Goal: Task Accomplishment & Management: Manage account settings

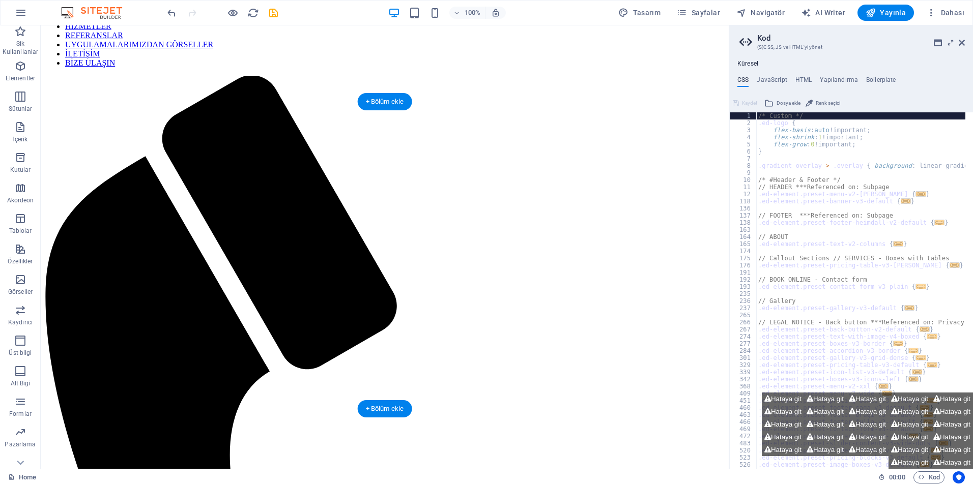
scroll to position [51, 0]
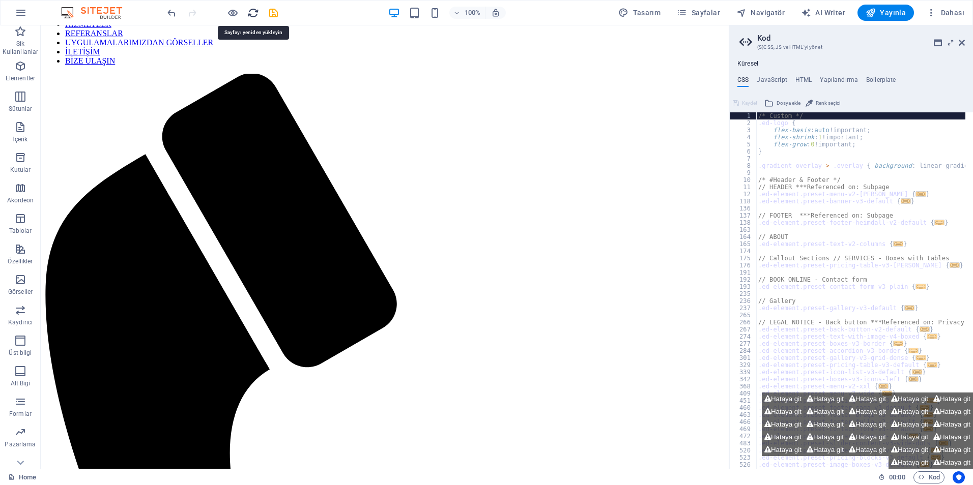
click at [253, 11] on icon "reload" at bounding box center [253, 13] width 12 height 12
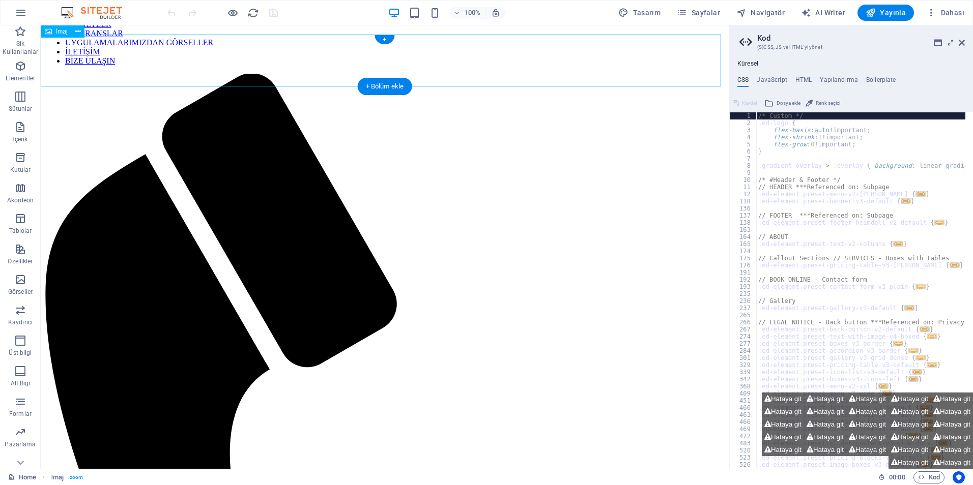
select select "px"
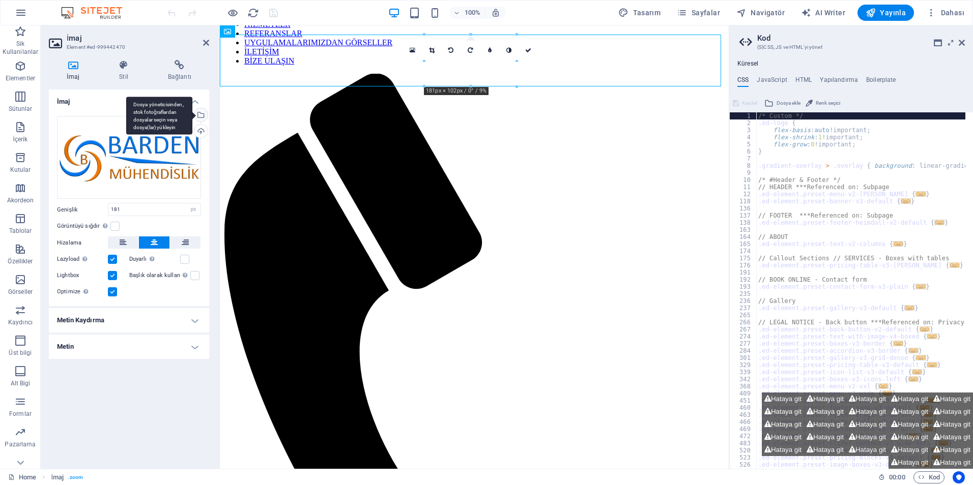
click at [202, 113] on div "Dosya yöneticisinden, stok fotoğraflardan dosyalar seçin veya dosya(lar) yükley…" at bounding box center [199, 115] width 15 height 15
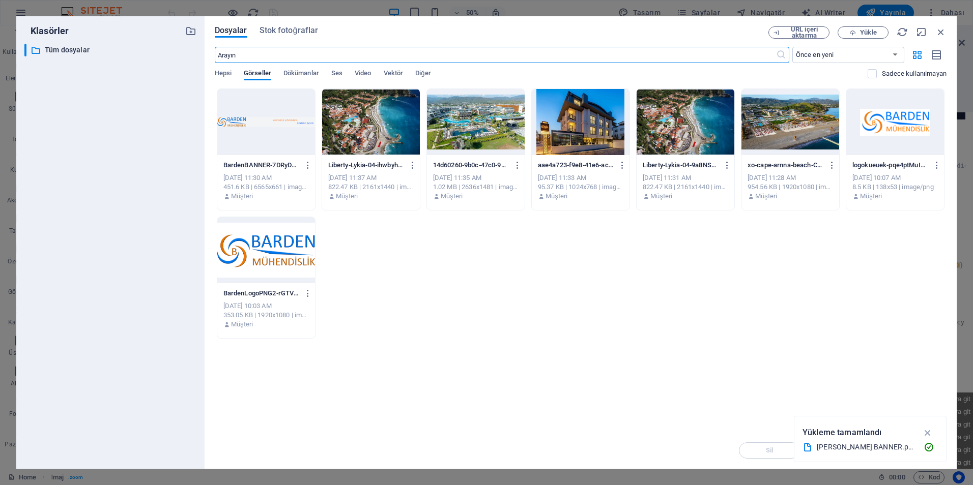
click at [284, 251] on div at bounding box center [266, 250] width 98 height 66
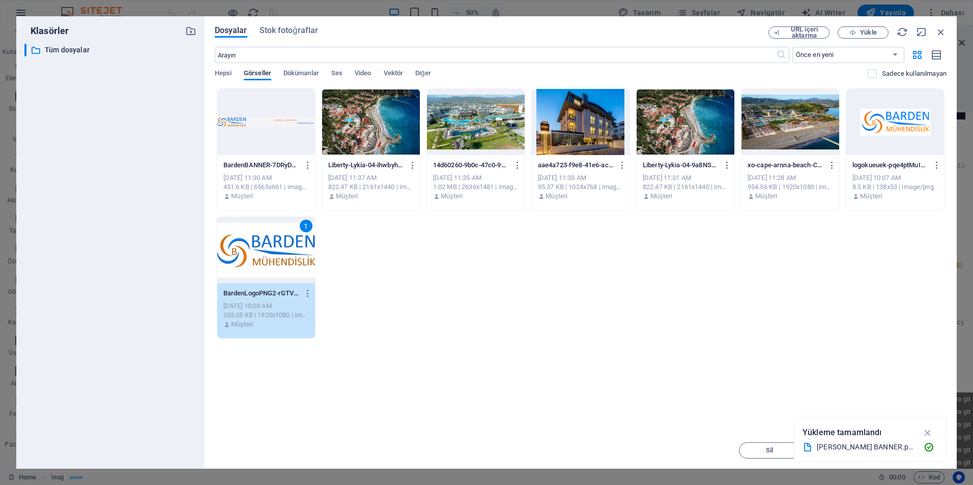
click at [271, 138] on div at bounding box center [266, 122] width 98 height 66
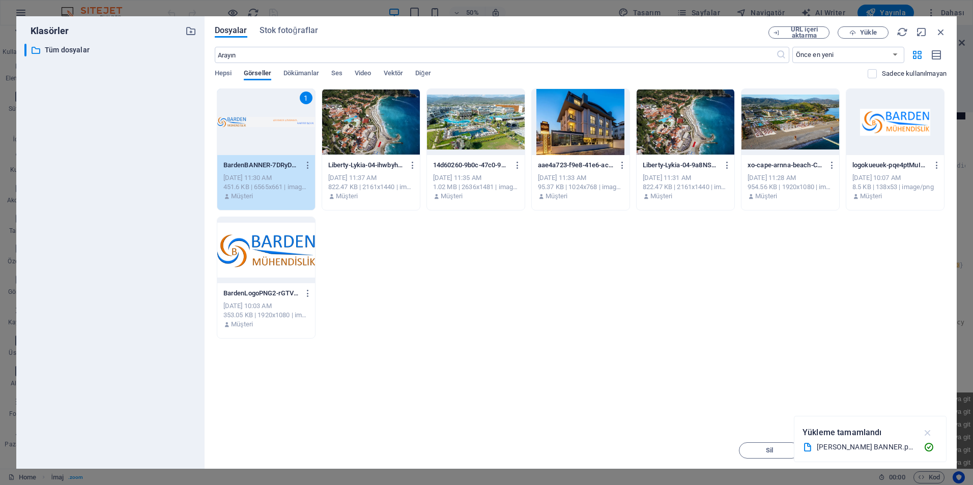
click at [929, 433] on icon "button" at bounding box center [928, 432] width 12 height 11
click at [905, 453] on span "Insert Tuşu" at bounding box center [915, 451] width 34 height 6
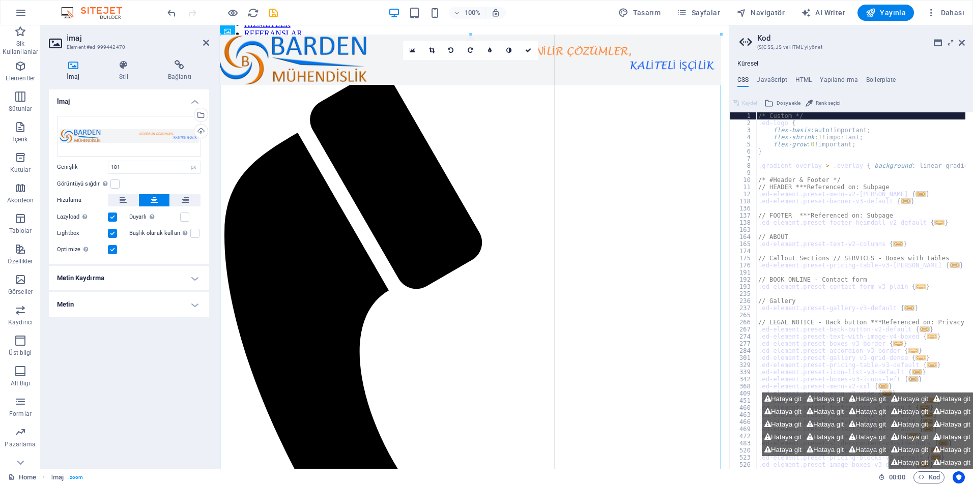
click at [962, 48] on header "Kod (S)CSS, JS ve HTML'yi yönet" at bounding box center [851, 38] width 225 height 26
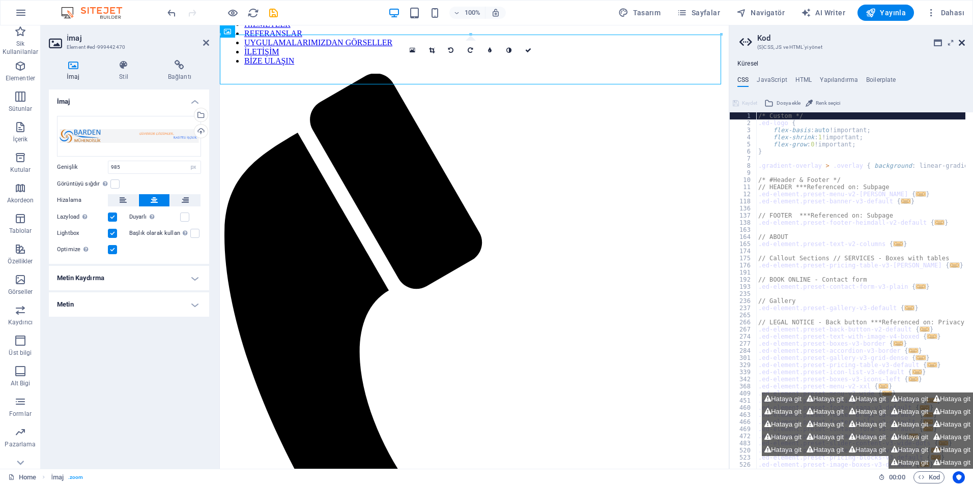
click at [962, 43] on icon at bounding box center [961, 43] width 6 height 8
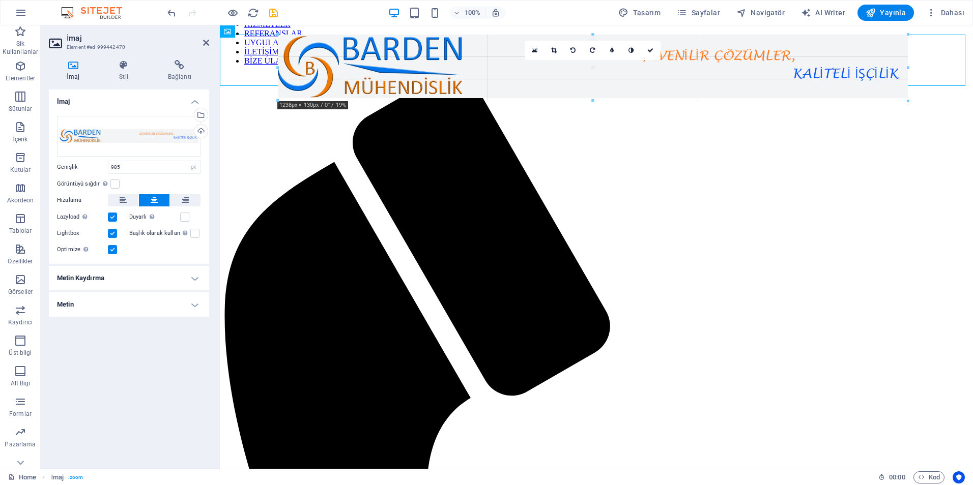
drag, startPoint x: 842, startPoint y: 58, endPoint x: 974, endPoint y: 78, distance: 133.2
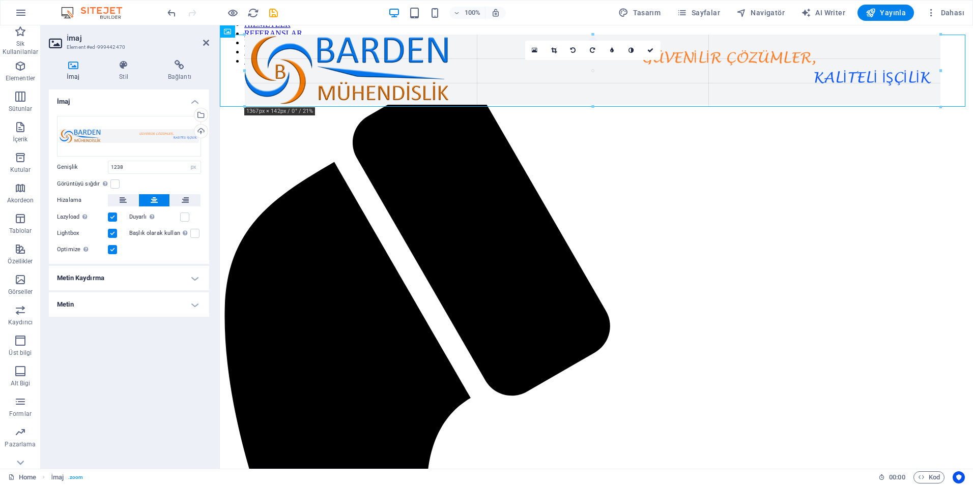
drag, startPoint x: 907, startPoint y: 68, endPoint x: 974, endPoint y: 71, distance: 67.2
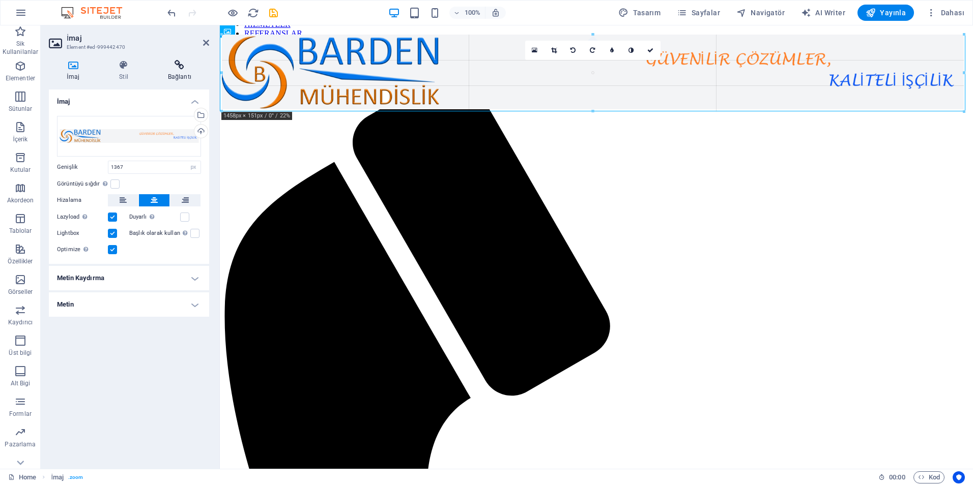
drag, startPoint x: 245, startPoint y: 69, endPoint x: 199, endPoint y: 68, distance: 46.3
type input "1465"
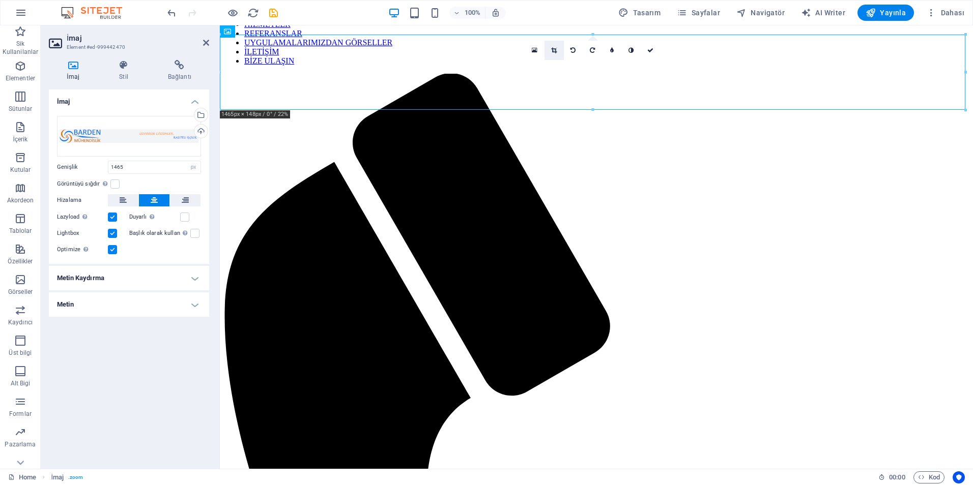
click at [550, 52] on link at bounding box center [553, 50] width 19 height 19
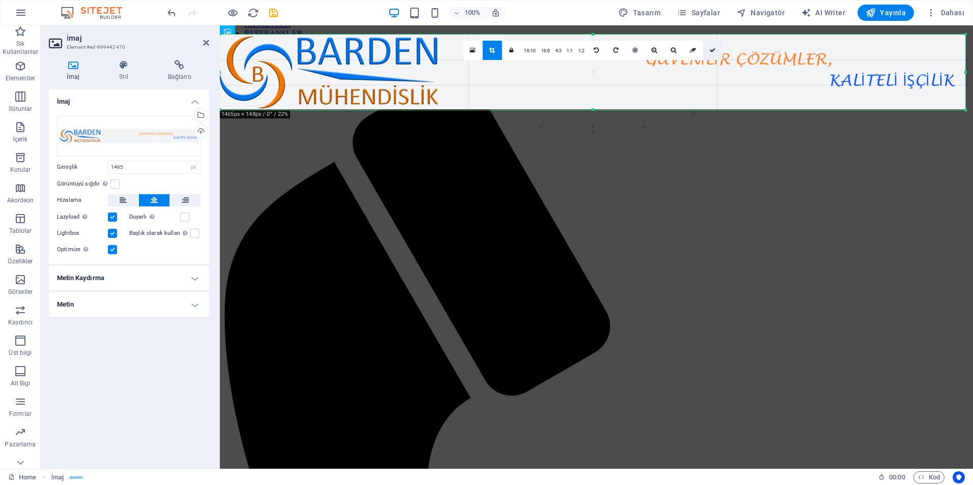
click at [709, 55] on link at bounding box center [712, 50] width 19 height 19
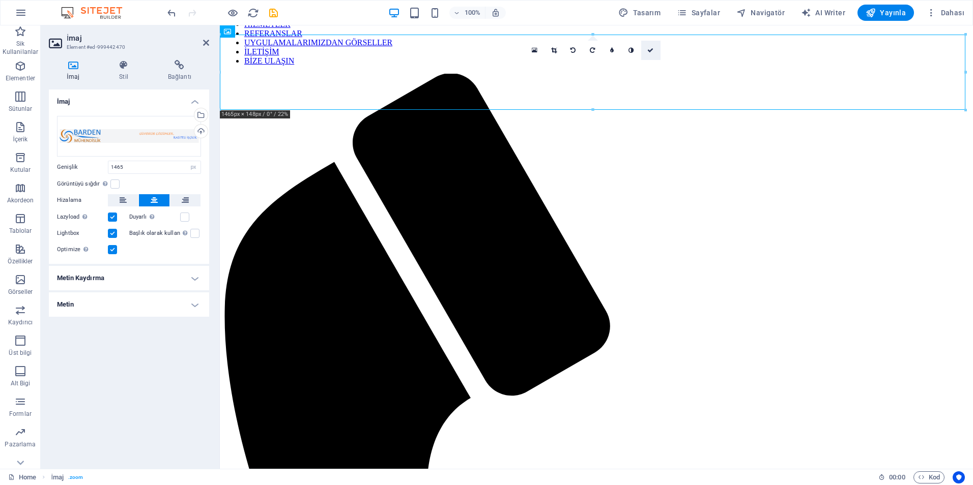
click at [650, 47] on icon at bounding box center [650, 50] width 6 height 6
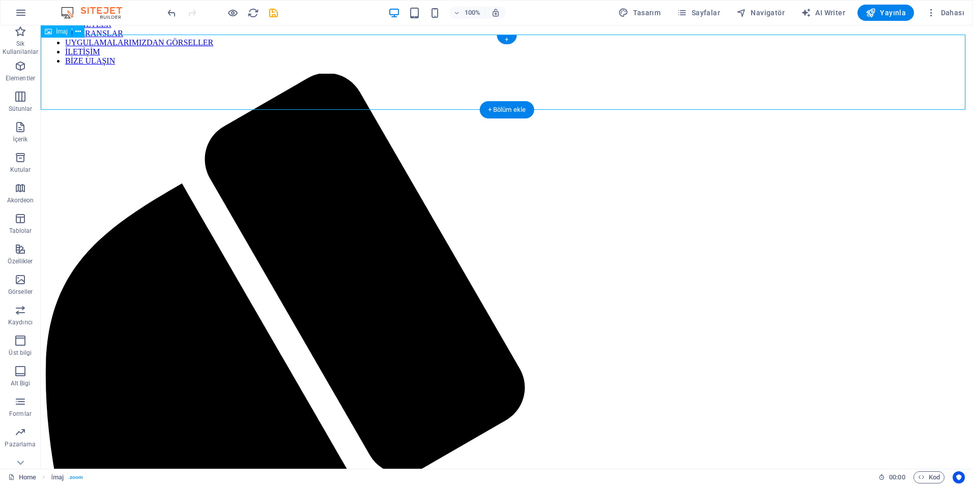
select select "px"
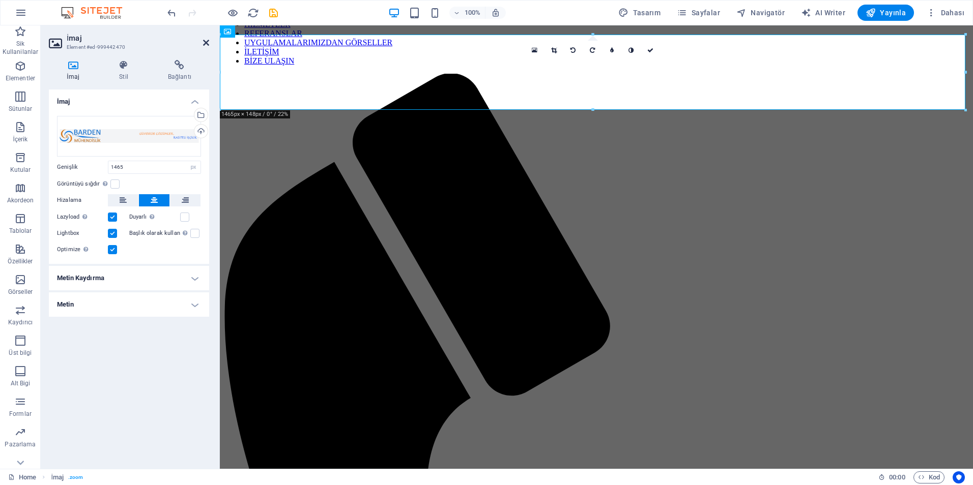
click at [205, 43] on icon at bounding box center [206, 43] width 6 height 8
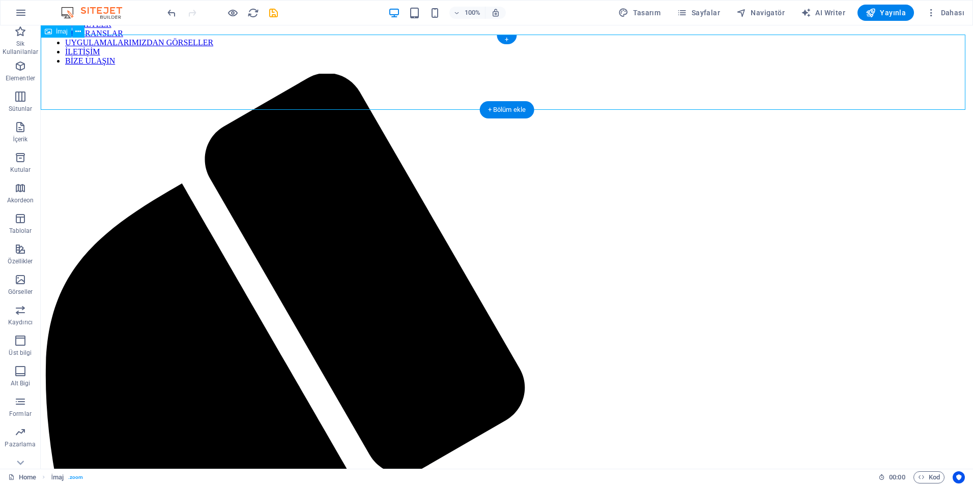
select select "px"
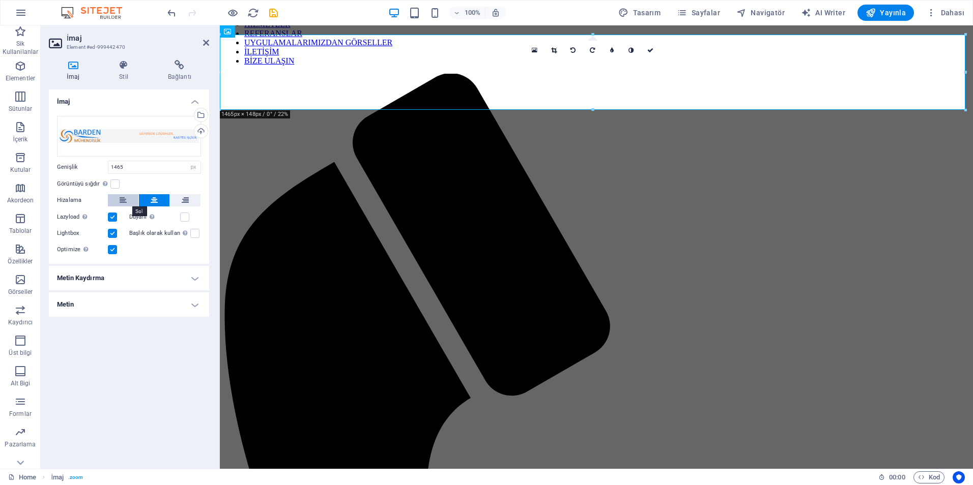
click at [129, 199] on button at bounding box center [123, 200] width 31 height 12
click at [203, 41] on icon at bounding box center [206, 43] width 6 height 8
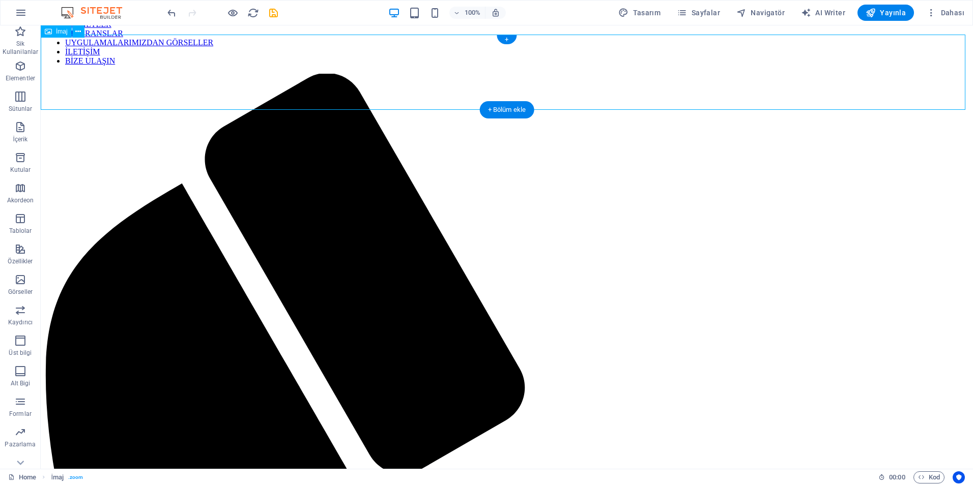
select select "px"
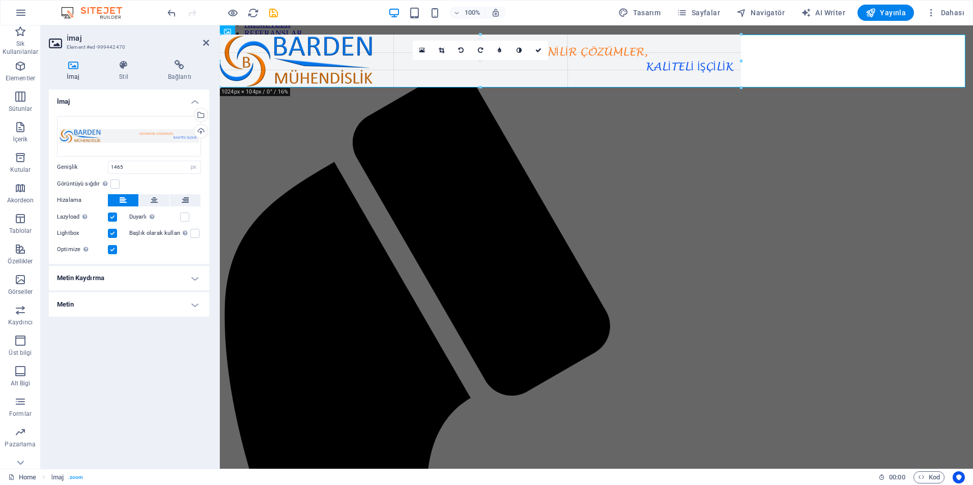
drag, startPoint x: 590, startPoint y: 109, endPoint x: 592, endPoint y: 90, distance: 18.9
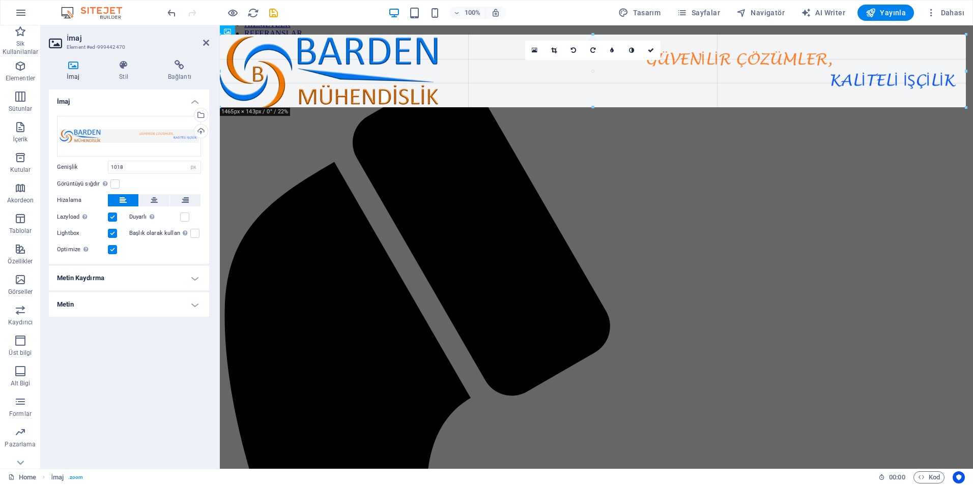
drag, startPoint x: 738, startPoint y: 61, endPoint x: 966, endPoint y: 72, distance: 228.7
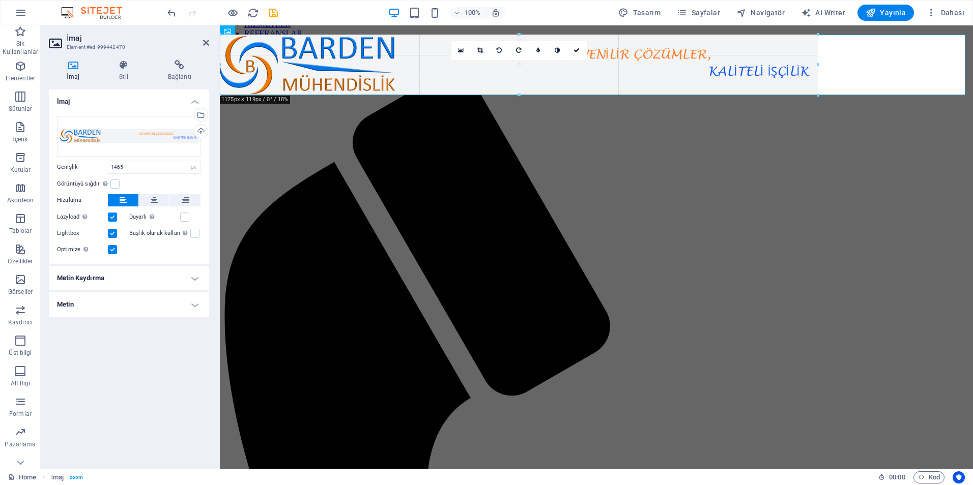
drag, startPoint x: 592, startPoint y: 109, endPoint x: 596, endPoint y: 95, distance: 14.7
type input "1172"
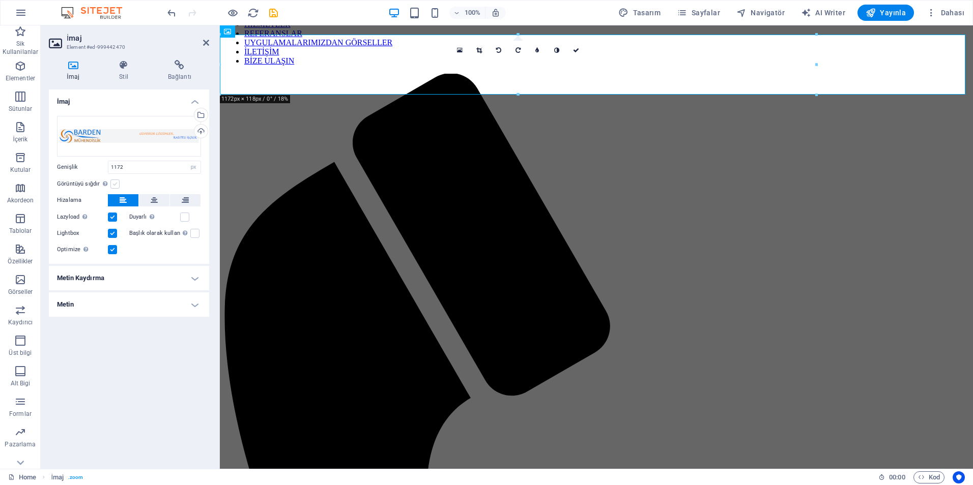
click at [117, 183] on label at bounding box center [114, 184] width 9 height 9
click at [0, 0] on input "Görüntüyü sığdır Görüntüyü otomatik olarak sabit bir genişliğe ve yüksekliğe sı…" at bounding box center [0, 0] width 0 height 0
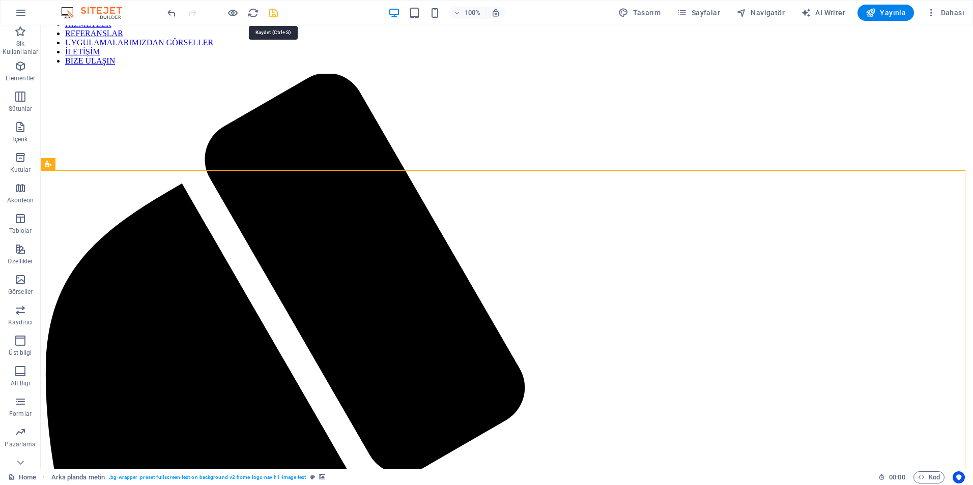
click at [273, 10] on icon "save" at bounding box center [274, 13] width 12 height 12
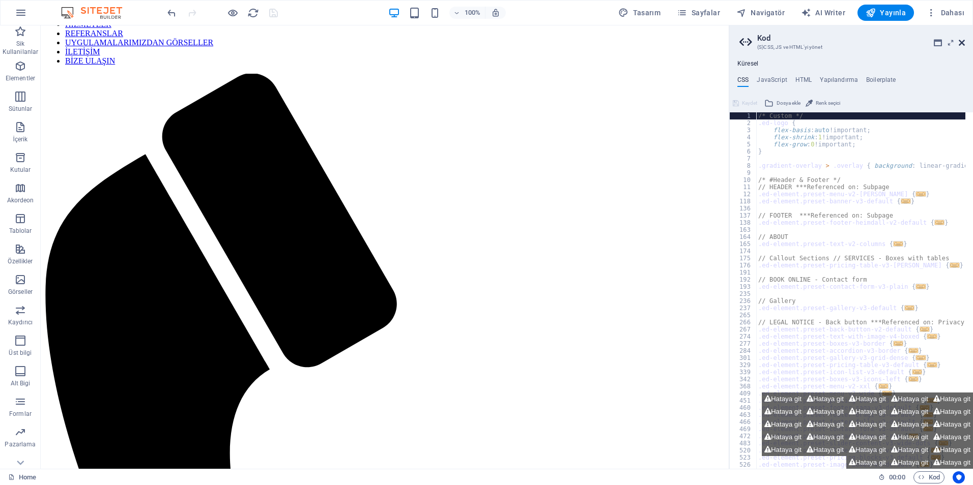
click at [961, 42] on icon at bounding box center [961, 43] width 6 height 8
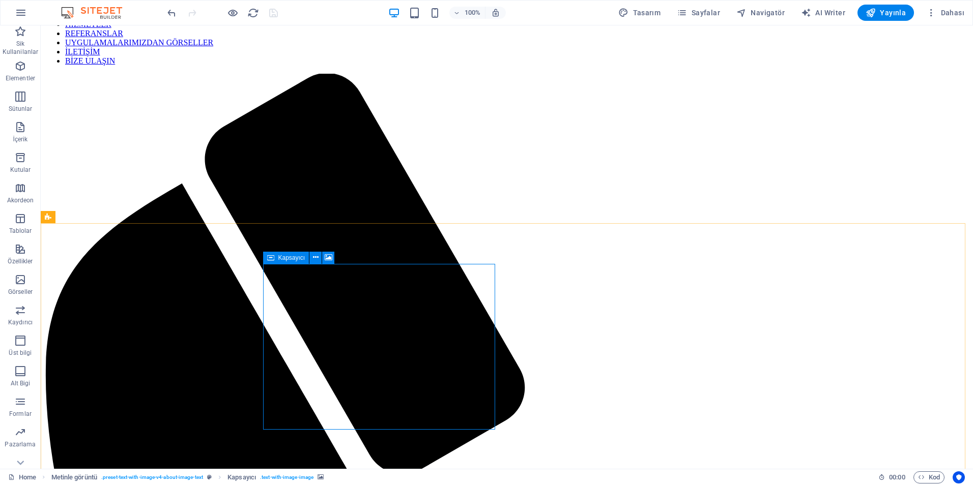
click at [269, 259] on icon at bounding box center [270, 258] width 7 height 12
click at [313, 260] on icon at bounding box center [316, 257] width 6 height 11
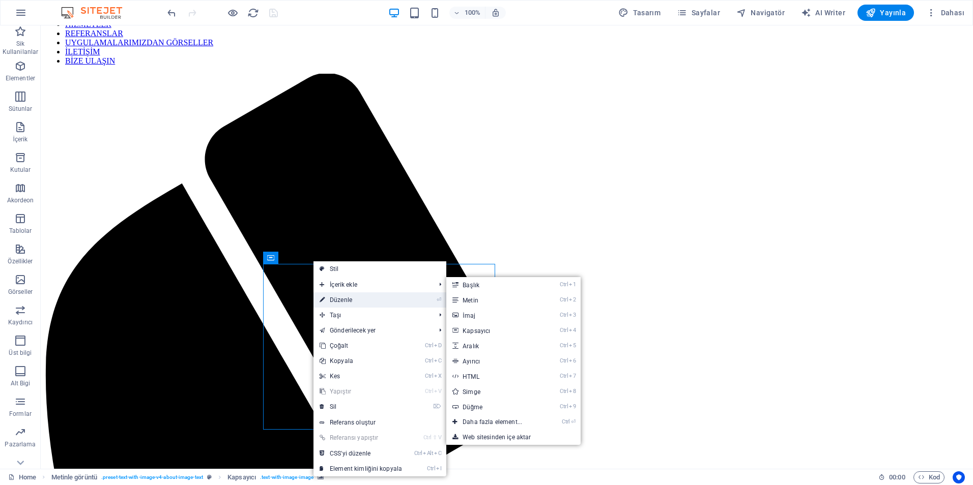
click at [326, 298] on link "⏎ Düzenle" at bounding box center [360, 299] width 95 height 15
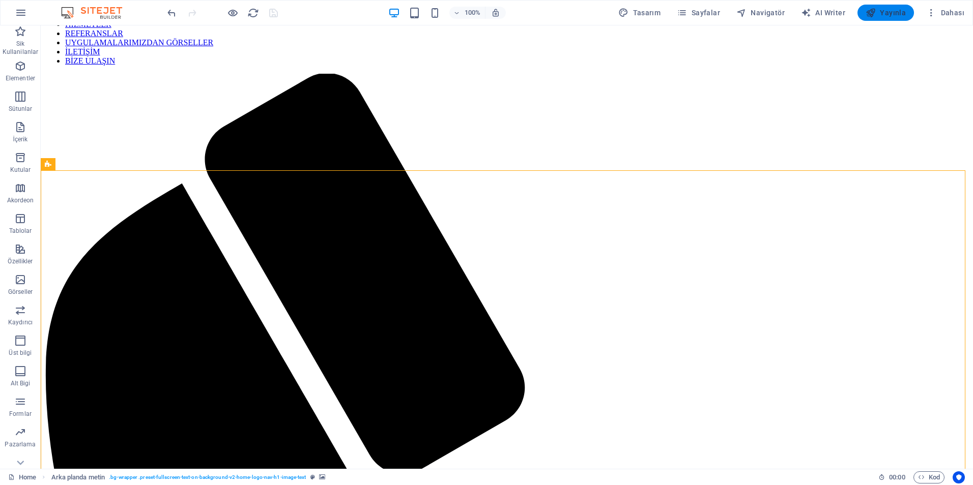
click at [881, 17] on span "Yayınla" at bounding box center [885, 13] width 40 height 10
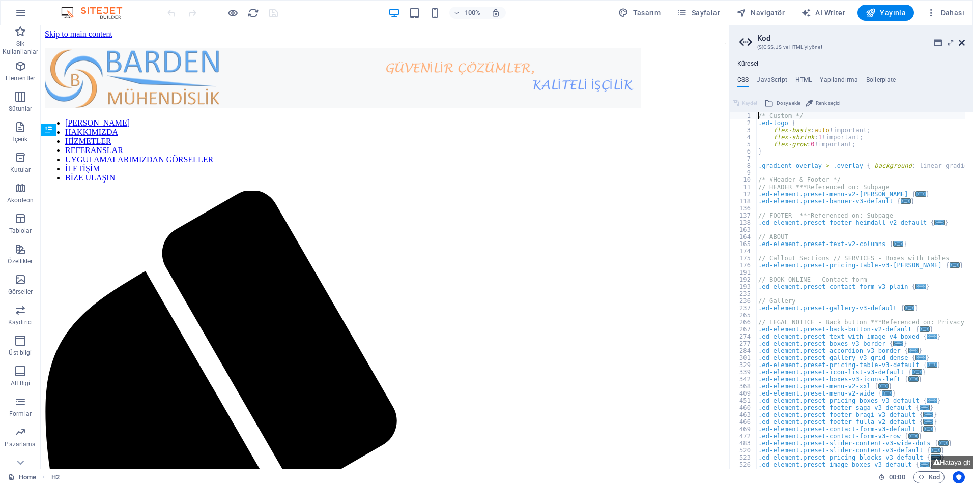
click at [961, 42] on icon at bounding box center [961, 43] width 6 height 8
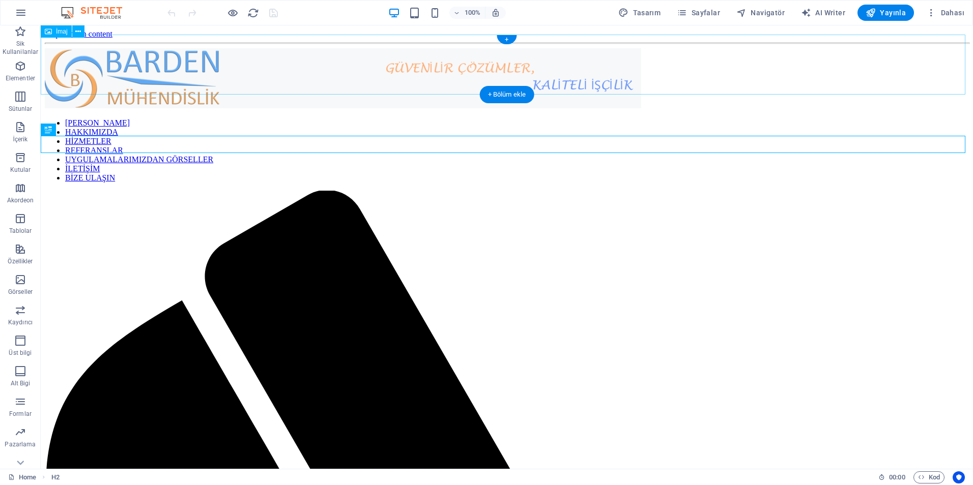
click at [361, 70] on figure at bounding box center [507, 79] width 924 height 62
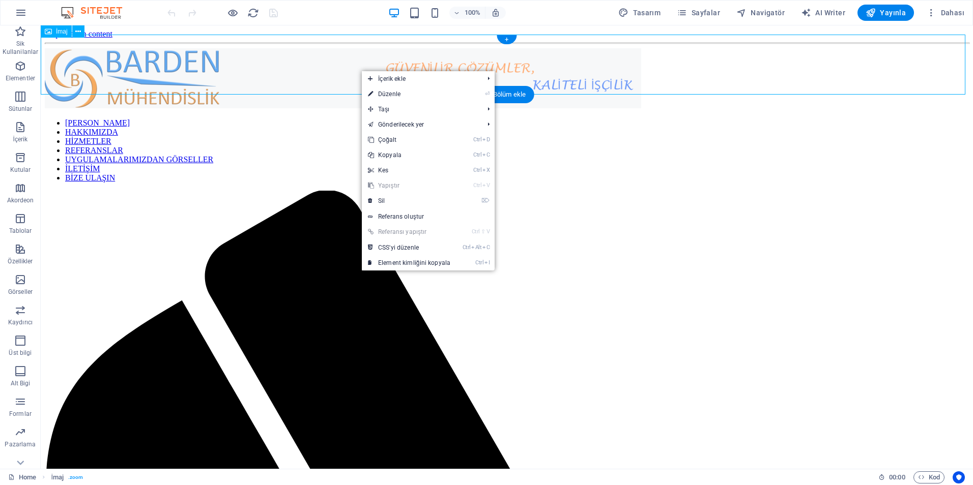
click at [306, 68] on figure at bounding box center [507, 79] width 924 height 62
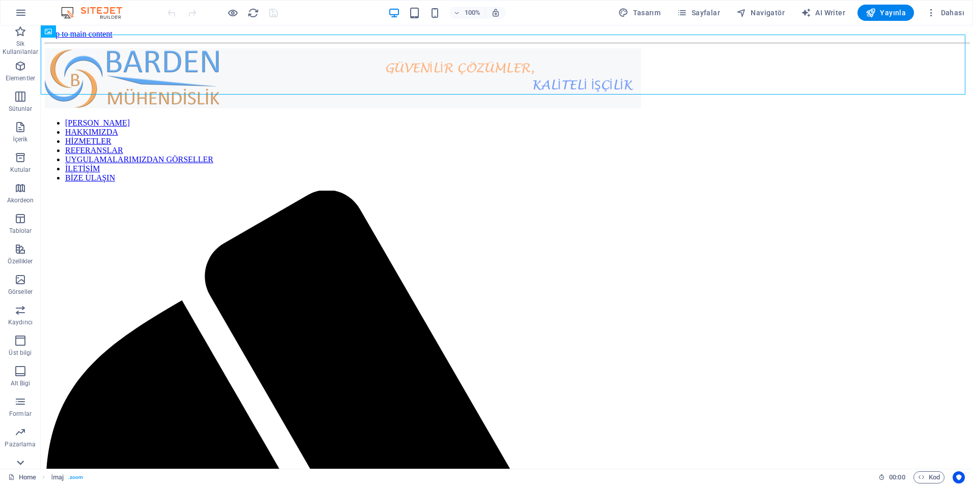
click at [24, 459] on icon at bounding box center [20, 463] width 14 height 14
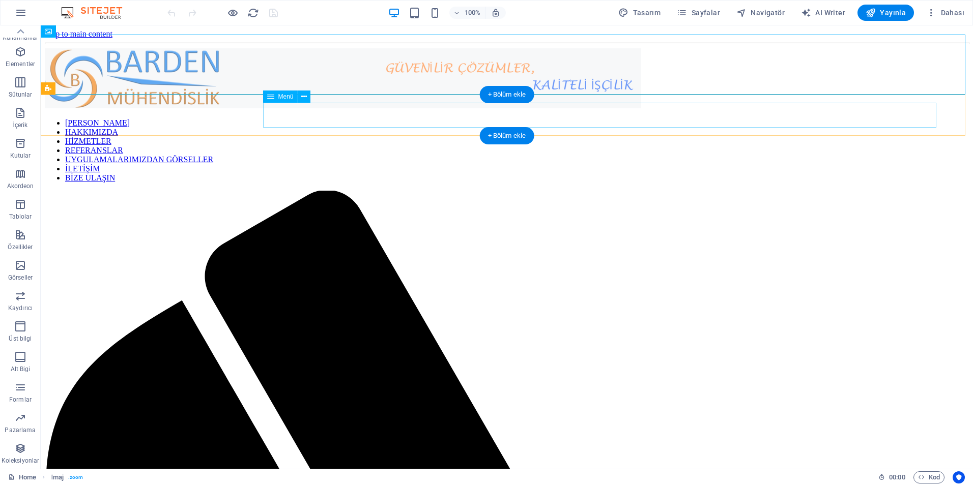
click at [298, 119] on nav "ANA SAYFA HAKKIMIZDA HİZMETLER REFERANSLAR UYGULAMALARIMIZDAN GÖRSELLER İLETİŞİ…" at bounding box center [507, 151] width 924 height 64
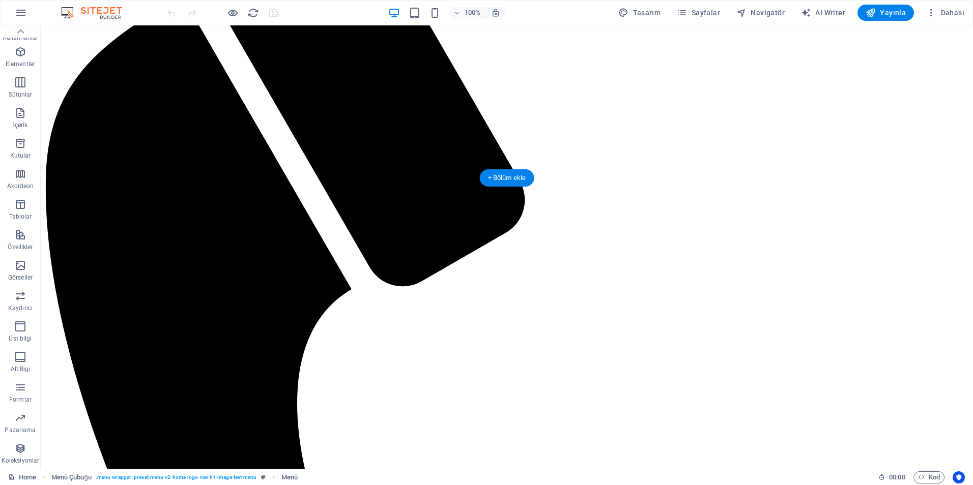
scroll to position [305, 0]
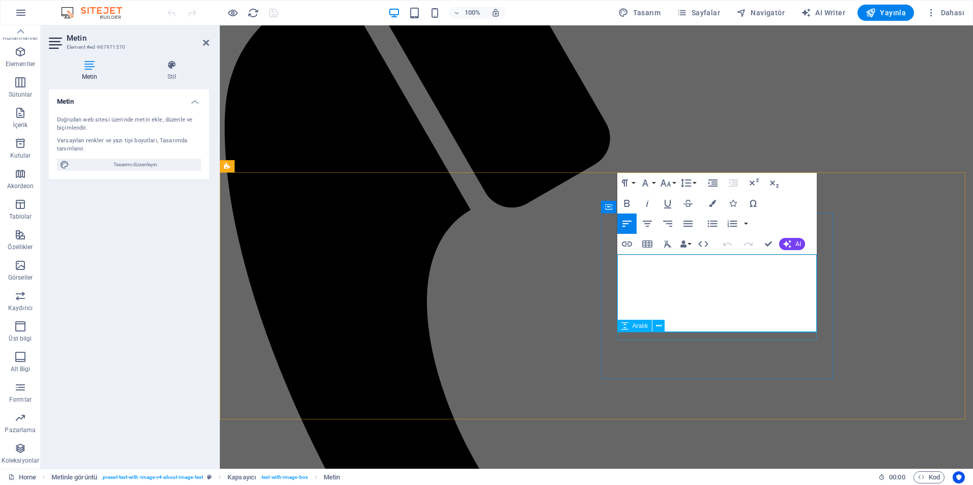
drag, startPoint x: 622, startPoint y: 261, endPoint x: 726, endPoint y: 334, distance: 126.7
drag, startPoint x: 718, startPoint y: 323, endPoint x: 582, endPoint y: 210, distance: 176.3
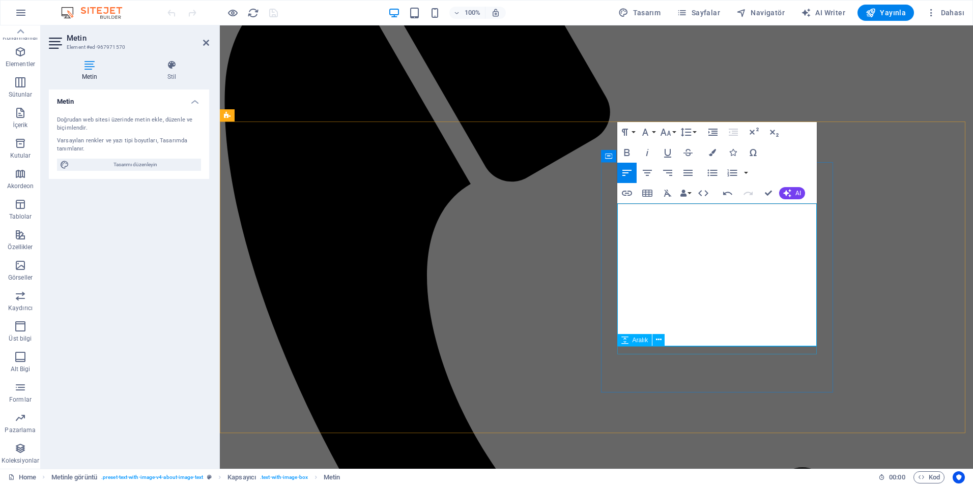
scroll to position [356, 0]
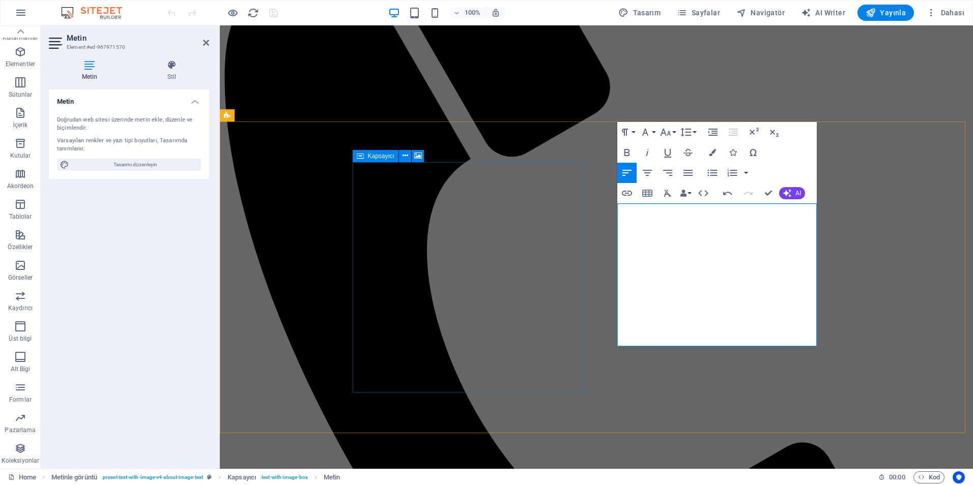
drag, startPoint x: 807, startPoint y: 338, endPoint x: 511, endPoint y: 183, distance: 334.7
click at [683, 174] on icon "button" at bounding box center [688, 173] width 12 height 12
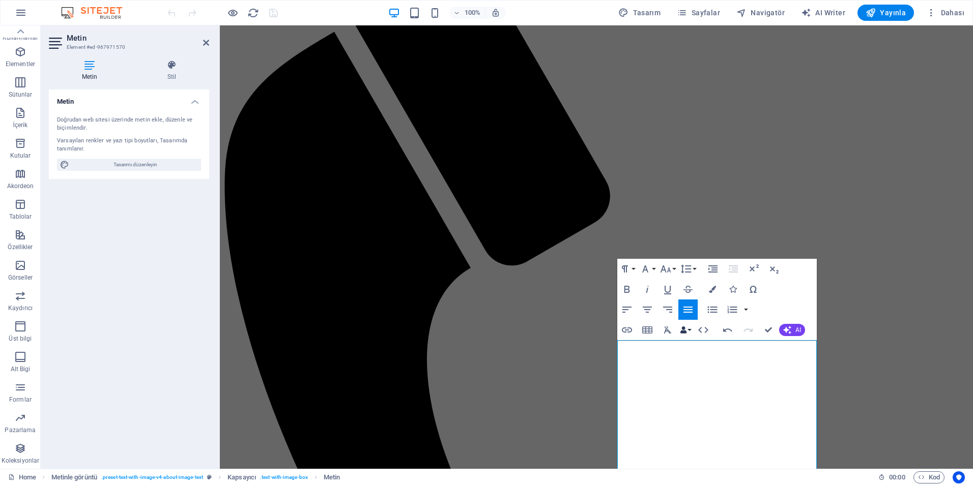
scroll to position [254, 0]
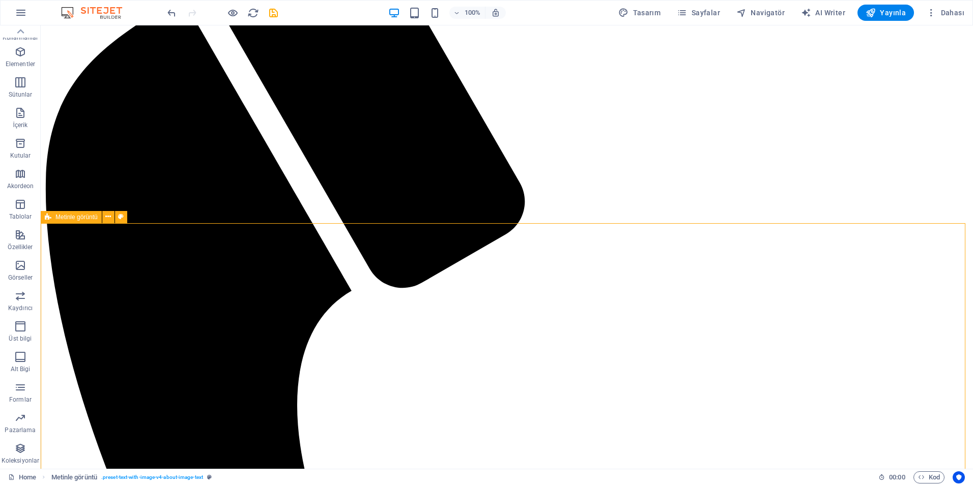
scroll to position [305, 0]
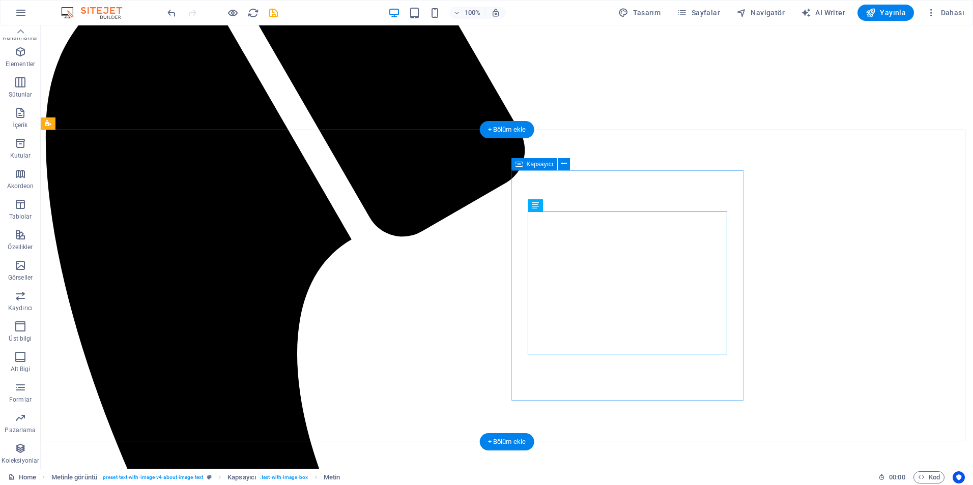
scroll to position [356, 0]
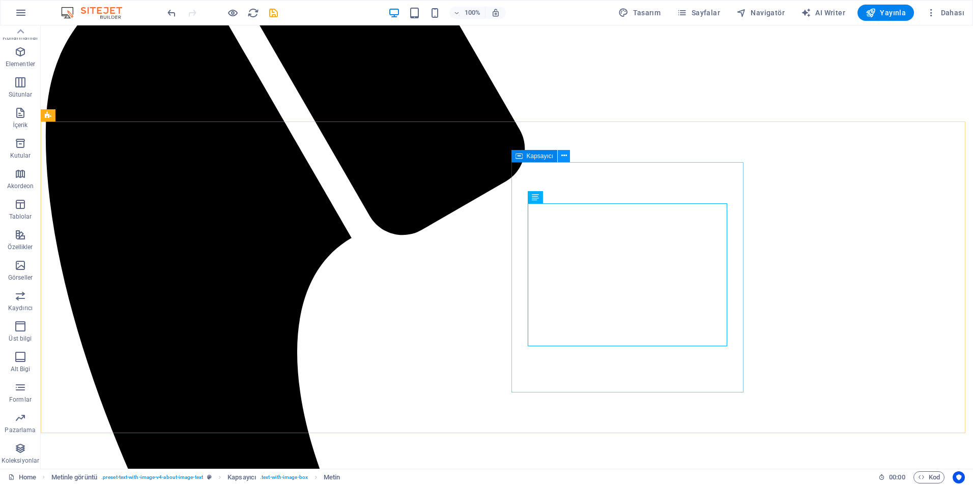
click at [561, 155] on icon at bounding box center [564, 156] width 6 height 11
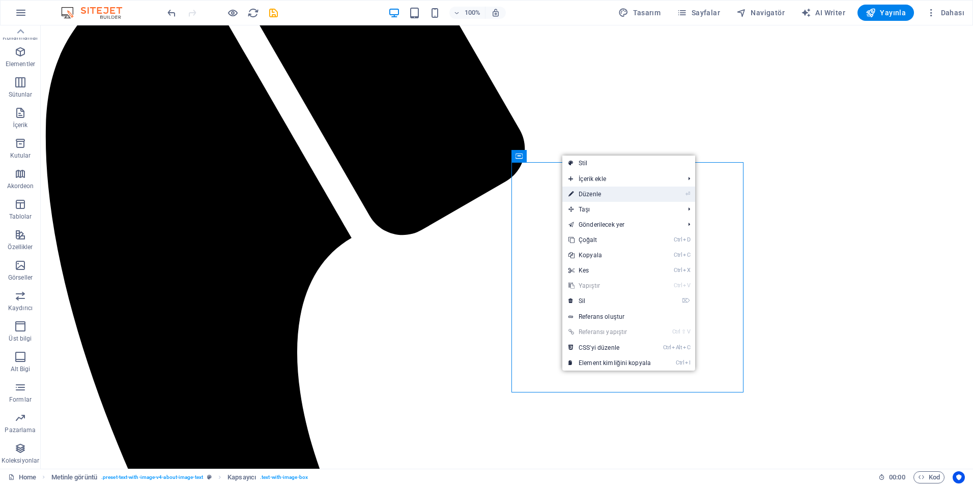
click at [588, 194] on link "⏎ Düzenle" at bounding box center [609, 194] width 95 height 15
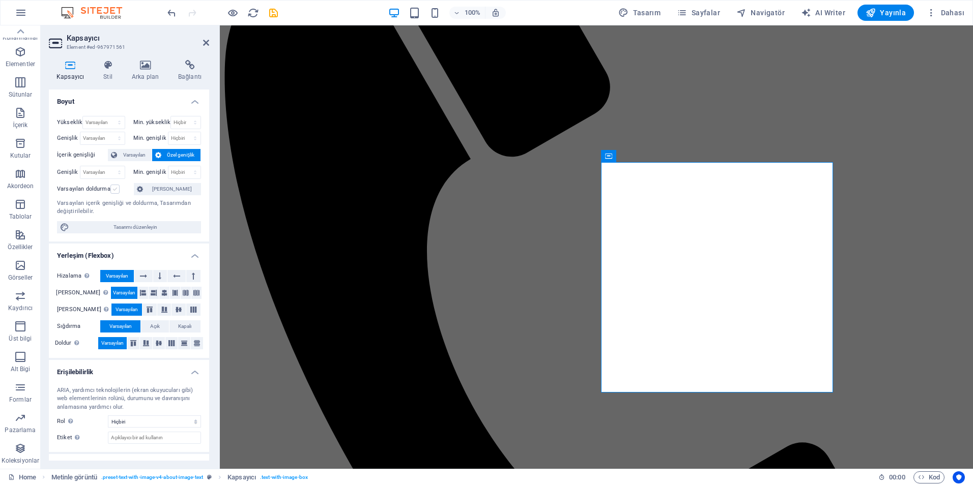
click at [114, 190] on label at bounding box center [114, 189] width 9 height 9
click at [0, 0] on input "Varsayılan doldurma" at bounding box center [0, 0] width 0 height 0
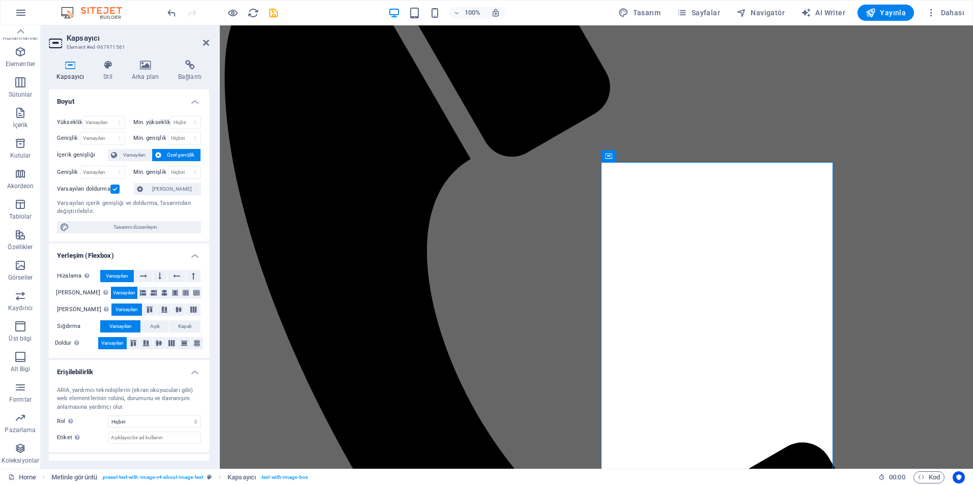
click at [114, 190] on label at bounding box center [114, 189] width 9 height 9
click at [0, 0] on input "Varsayılan doldurma" at bounding box center [0, 0] width 0 height 0
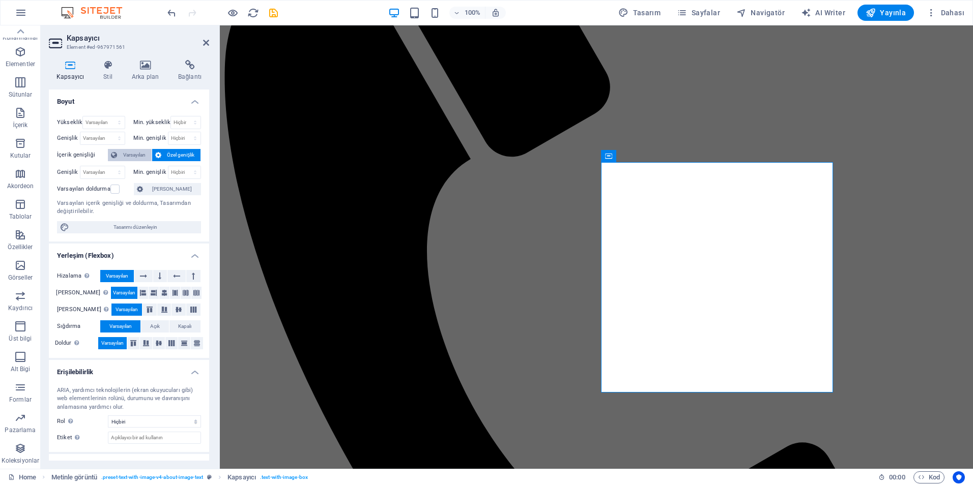
click at [136, 158] on span "Varsayılan" at bounding box center [134, 155] width 28 height 12
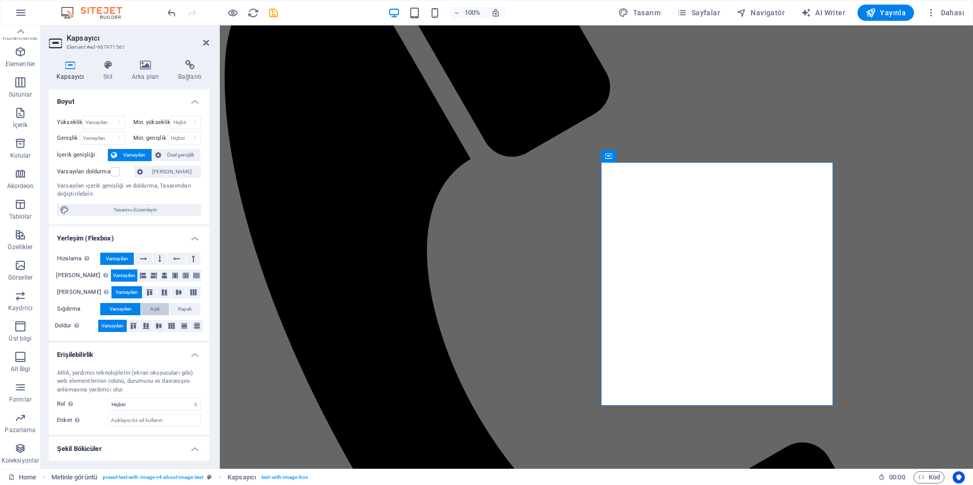
click at [163, 312] on button "Açık" at bounding box center [154, 309] width 27 height 12
click at [162, 261] on button at bounding box center [160, 259] width 14 height 12
click at [147, 261] on icon at bounding box center [143, 259] width 7 height 12
click at [131, 261] on button "Varsayılan" at bounding box center [117, 259] width 34 height 12
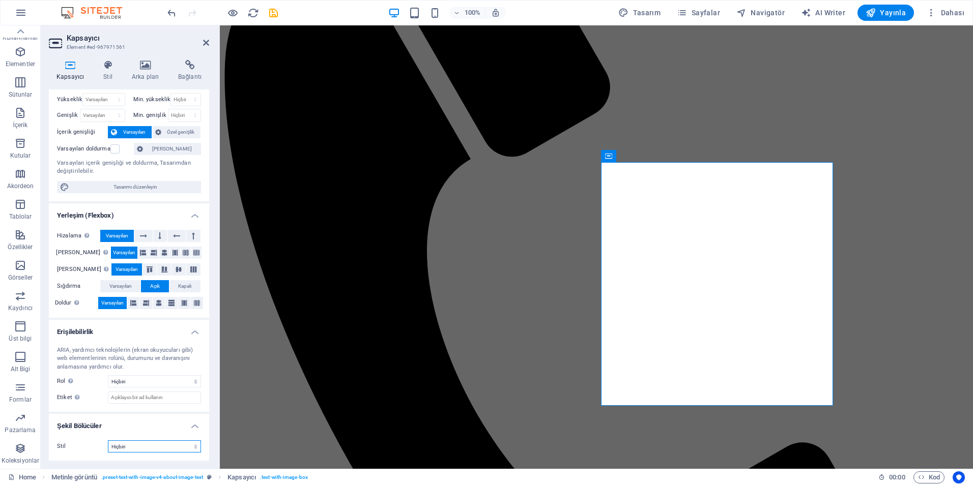
click at [190, 446] on select "Hiçbiri Üçgen Kare Çapraz Çokgen 1 Çokgen 2 Zikzak Çoklu Zikzaklar Dalgalar Çok…" at bounding box center [154, 447] width 93 height 12
click at [108, 441] on select "Hiçbiri Üçgen Kare Çapraz Çokgen 1 Çokgen 2 Zikzak Çoklu Zikzaklar Dalgalar Çok…" at bounding box center [154, 447] width 93 height 12
click at [179, 445] on select "Hiçbiri Üçgen Kare Çapraz Çokgen 1 Çokgen 2 Zikzak Çoklu Zikzaklar Dalgalar Çok…" at bounding box center [154, 447] width 93 height 12
click at [108, 441] on select "Hiçbiri Üçgen Kare Çapraz Çokgen 1 Çokgen 2 Zikzak Çoklu Zikzaklar Dalgalar Çok…" at bounding box center [154, 447] width 93 height 12
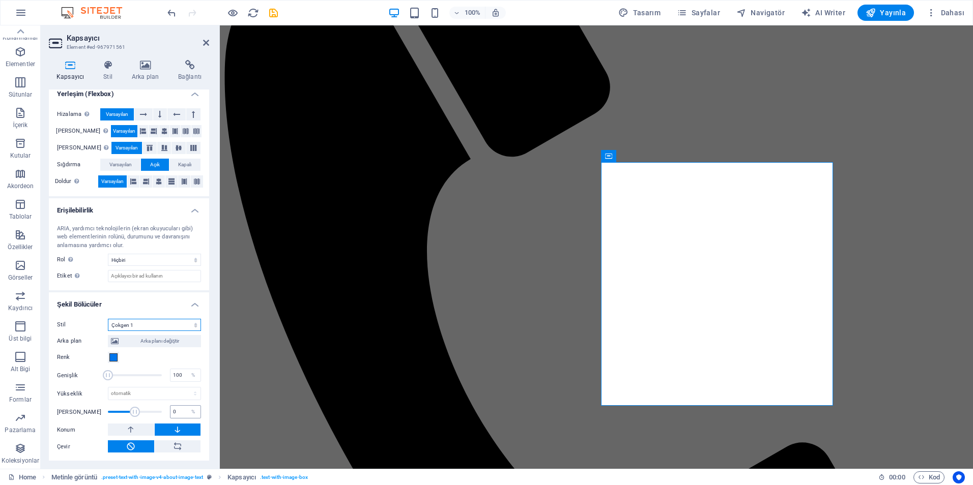
scroll to position [145, 0]
click at [186, 327] on select "Hiçbiri Üçgen Kare Çapraz Çokgen 1 Çokgen 2 Zikzak Çoklu Zikzaklar Dalgalar Çok…" at bounding box center [154, 324] width 93 height 12
select select "arrow"
click at [108, 318] on select "Hiçbiri Üçgen Kare Çapraz Çokgen 1 Çokgen 2 Zikzak Çoklu Zikzaklar Dalgalar Çok…" at bounding box center [154, 324] width 93 height 12
drag, startPoint x: 136, startPoint y: 409, endPoint x: 121, endPoint y: 408, distance: 15.3
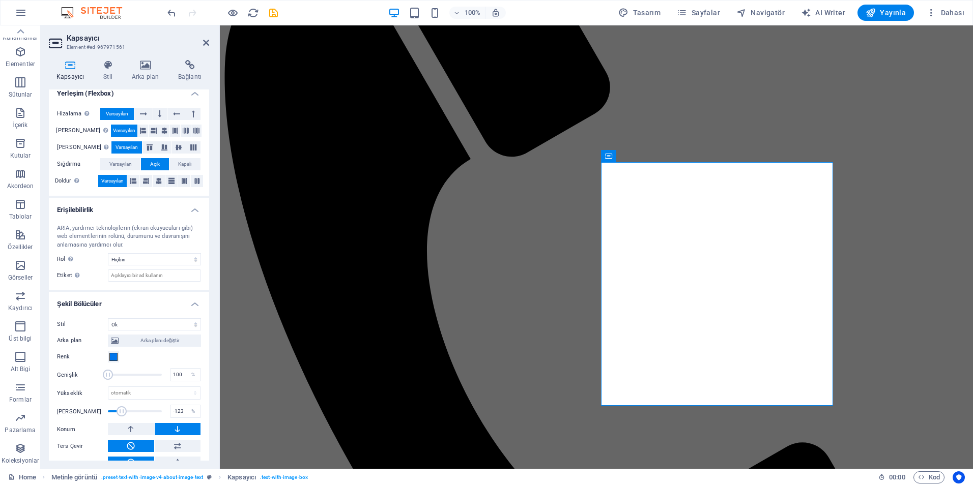
click at [121, 408] on span at bounding box center [121, 411] width 10 height 10
drag, startPoint x: 125, startPoint y: 411, endPoint x: 132, endPoint y: 414, distance: 7.7
click at [132, 414] on span at bounding box center [133, 411] width 10 height 10
drag, startPoint x: 131, startPoint y: 413, endPoint x: 137, endPoint y: 416, distance: 6.1
click at [137, 416] on span at bounding box center [138, 411] width 10 height 10
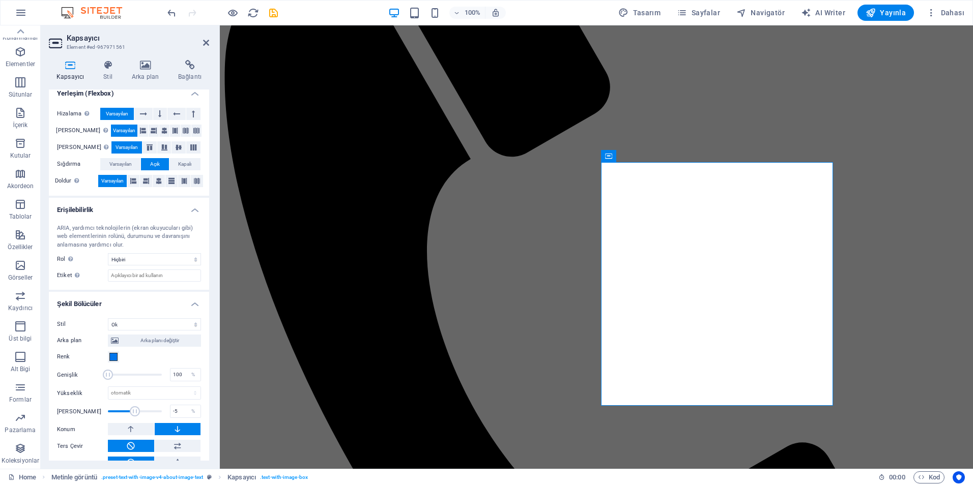
click at [133, 415] on span at bounding box center [135, 411] width 10 height 10
click at [131, 414] on span at bounding box center [132, 411] width 10 height 10
click at [135, 415] on span at bounding box center [136, 411] width 10 height 10
drag, startPoint x: 135, startPoint y: 415, endPoint x: 130, endPoint y: 413, distance: 5.5
click at [130, 413] on span at bounding box center [132, 411] width 10 height 10
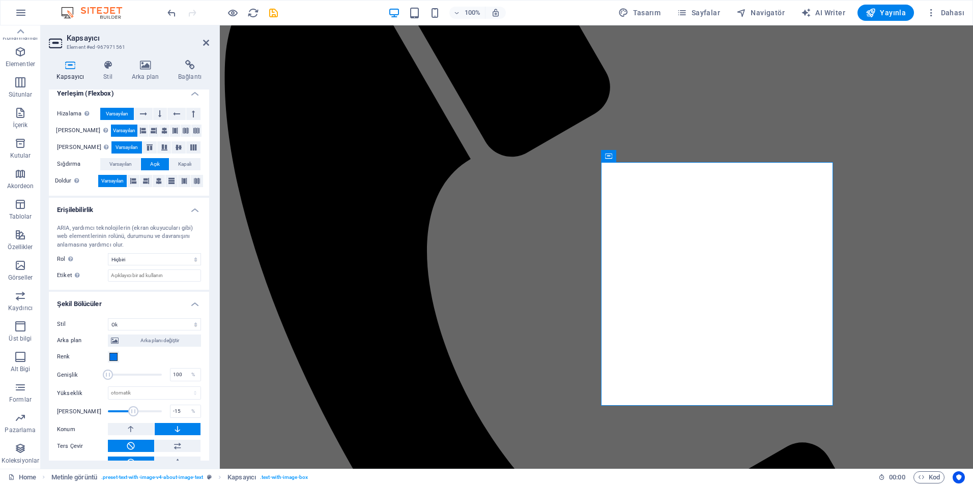
click at [132, 414] on span at bounding box center [133, 411] width 10 height 10
click at [134, 414] on span at bounding box center [135, 411] width 10 height 10
click at [131, 413] on span at bounding box center [132, 411] width 10 height 10
click at [177, 414] on input "-25" at bounding box center [185, 411] width 30 height 12
click at [145, 406] on span at bounding box center [135, 411] width 54 height 15
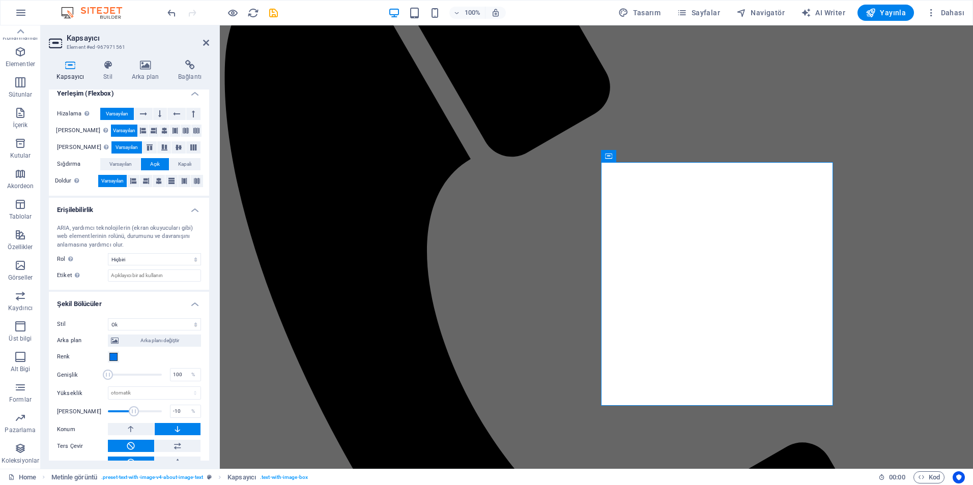
click at [133, 412] on span at bounding box center [134, 411] width 10 height 10
click at [123, 412] on span at bounding box center [124, 411] width 10 height 10
drag, startPoint x: 123, startPoint y: 412, endPoint x: 129, endPoint y: 415, distance: 6.8
click at [129, 415] on span at bounding box center [129, 411] width 10 height 10
click at [132, 416] on span at bounding box center [133, 411] width 10 height 10
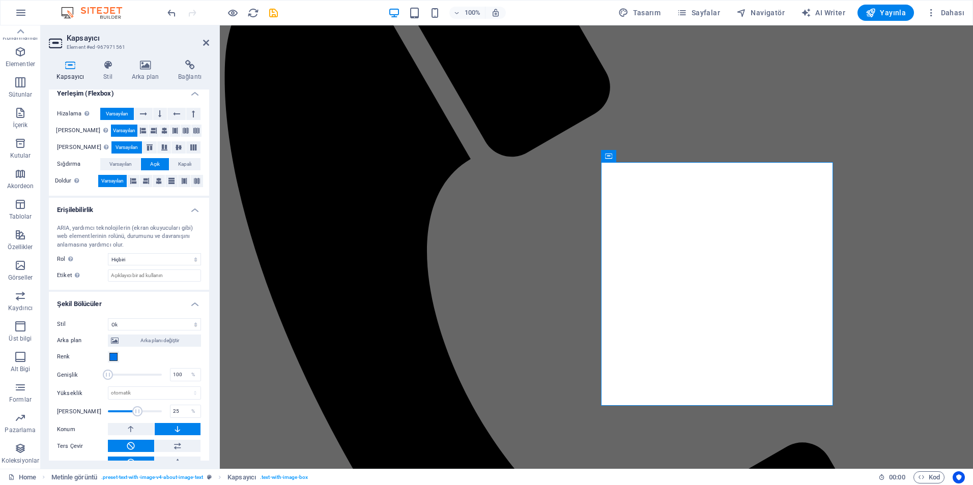
click at [136, 418] on span at bounding box center [135, 411] width 54 height 15
click at [131, 417] on span at bounding box center [135, 411] width 54 height 15
click at [133, 417] on span at bounding box center [134, 411] width 10 height 10
click at [132, 417] on span at bounding box center [133, 411] width 10 height 10
click at [133, 417] on span at bounding box center [134, 411] width 10 height 10
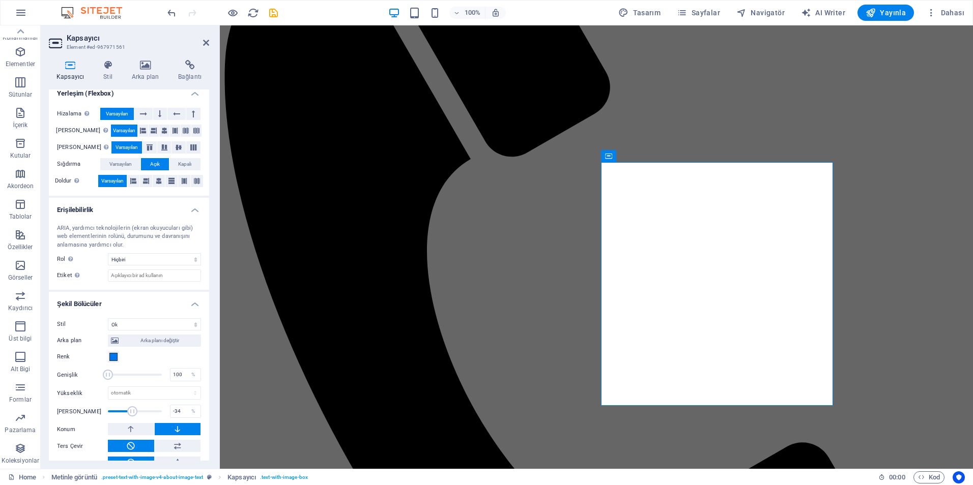
click at [130, 416] on span at bounding box center [132, 411] width 10 height 10
click at [133, 416] on span at bounding box center [133, 411] width 10 height 10
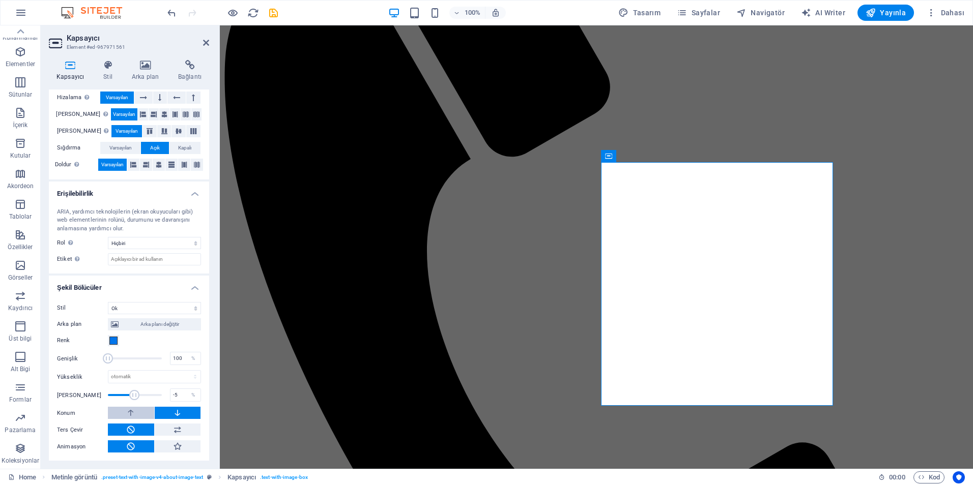
scroll to position [162, 0]
click at [135, 414] on icon at bounding box center [130, 412] width 9 height 12
type input "-10"
click at [133, 396] on span at bounding box center [134, 395] width 10 height 10
click at [170, 413] on button at bounding box center [178, 412] width 46 height 12
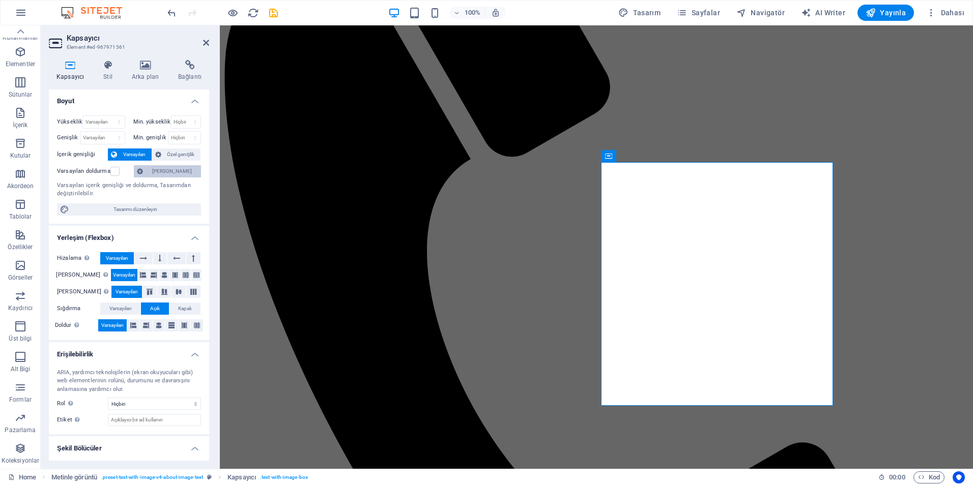
scroll to position [0, 0]
click at [114, 175] on label at bounding box center [114, 171] width 9 height 9
click at [0, 0] on input "Varsayılan doldurma" at bounding box center [0, 0] width 0 height 0
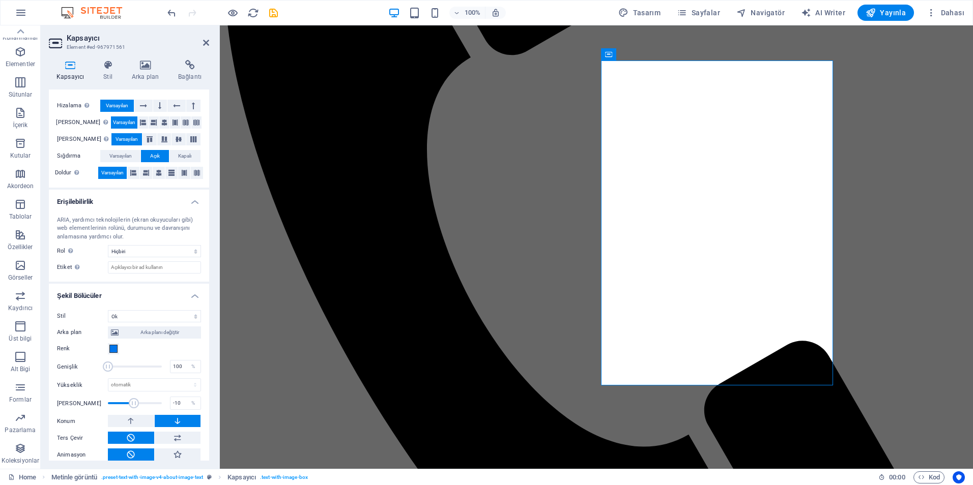
scroll to position [162, 0]
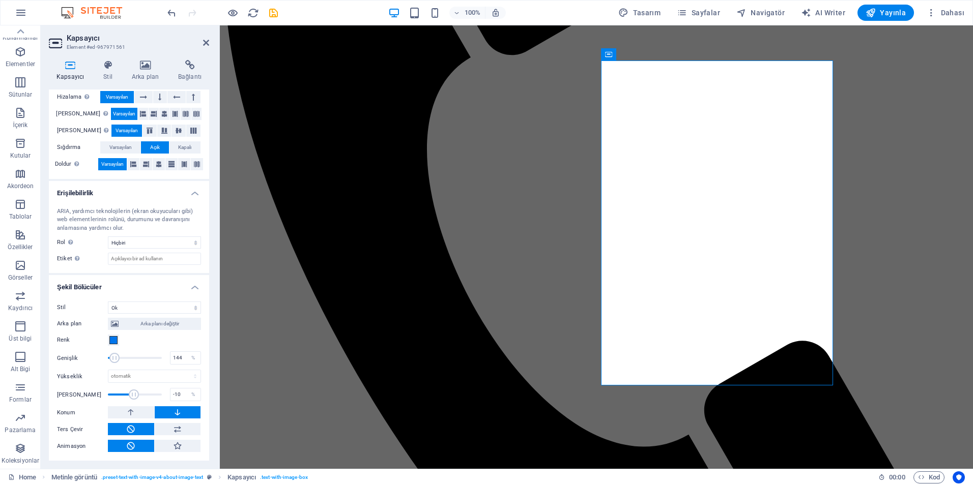
drag, startPoint x: 110, startPoint y: 363, endPoint x: 115, endPoint y: 363, distance: 5.6
click at [115, 363] on span at bounding box center [114, 358] width 10 height 10
drag, startPoint x: 115, startPoint y: 363, endPoint x: 125, endPoint y: 364, distance: 9.7
click at [125, 363] on span at bounding box center [125, 358] width 10 height 10
click at [119, 358] on span at bounding box center [119, 358] width 10 height 10
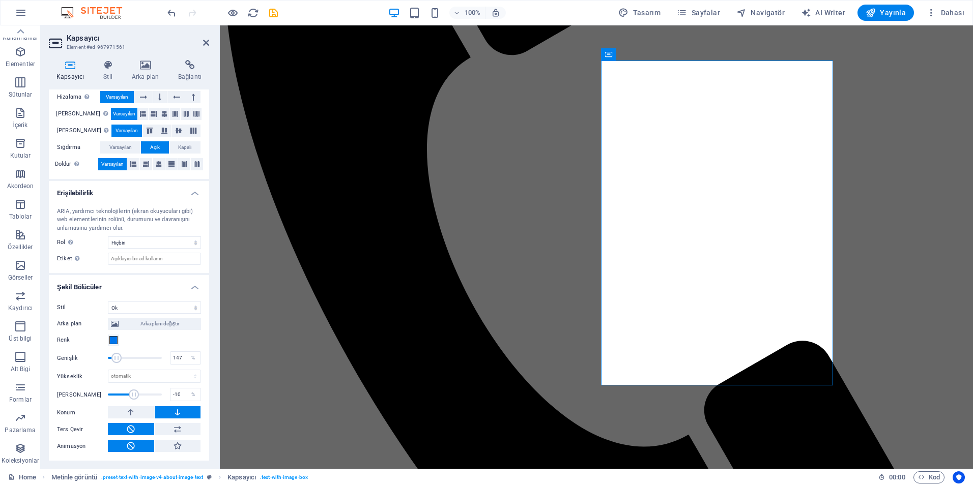
click at [116, 358] on span at bounding box center [116, 358] width 10 height 10
click at [111, 356] on span at bounding box center [112, 358] width 10 height 10
type input "100"
drag, startPoint x: 111, startPoint y: 356, endPoint x: 97, endPoint y: 357, distance: 14.8
click at [97, 357] on div "Genişlik 100 %" at bounding box center [129, 357] width 144 height 15
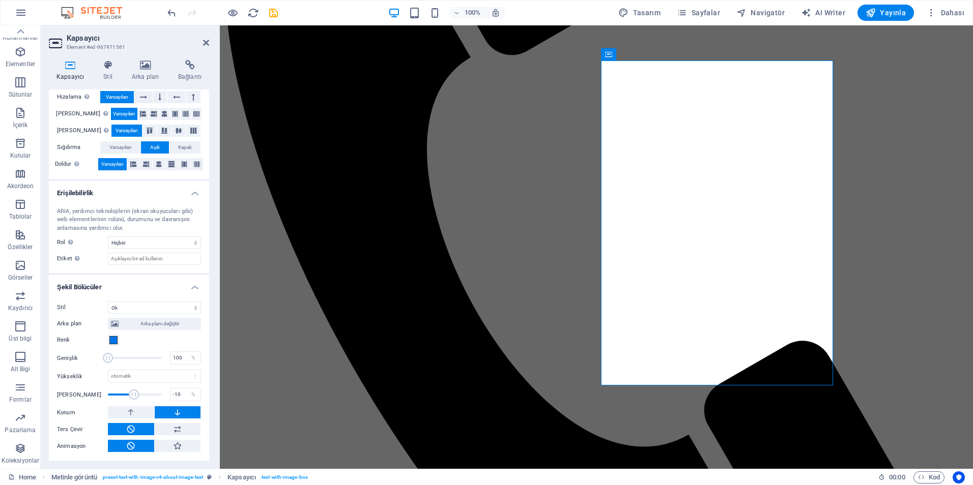
drag, startPoint x: 107, startPoint y: 363, endPoint x: 97, endPoint y: 359, distance: 11.0
click at [97, 359] on div "Genişlik 100 %" at bounding box center [129, 357] width 144 height 15
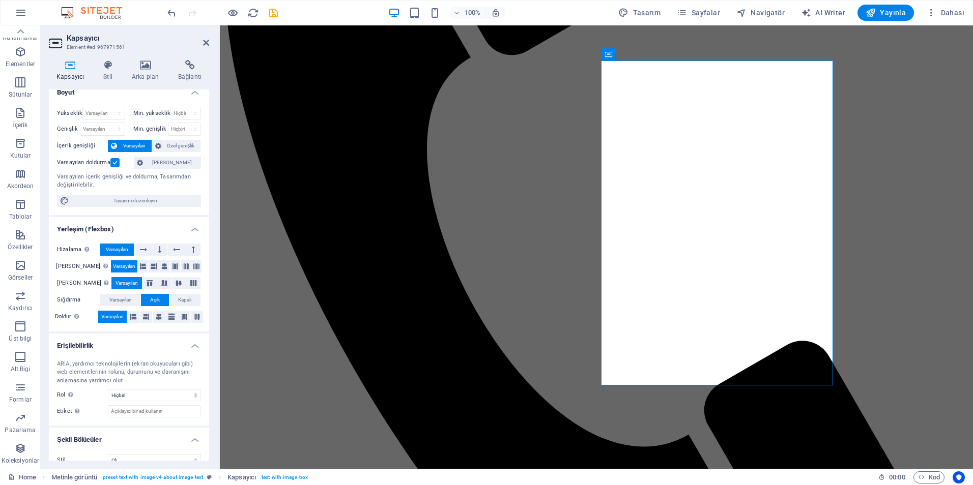
scroll to position [0, 0]
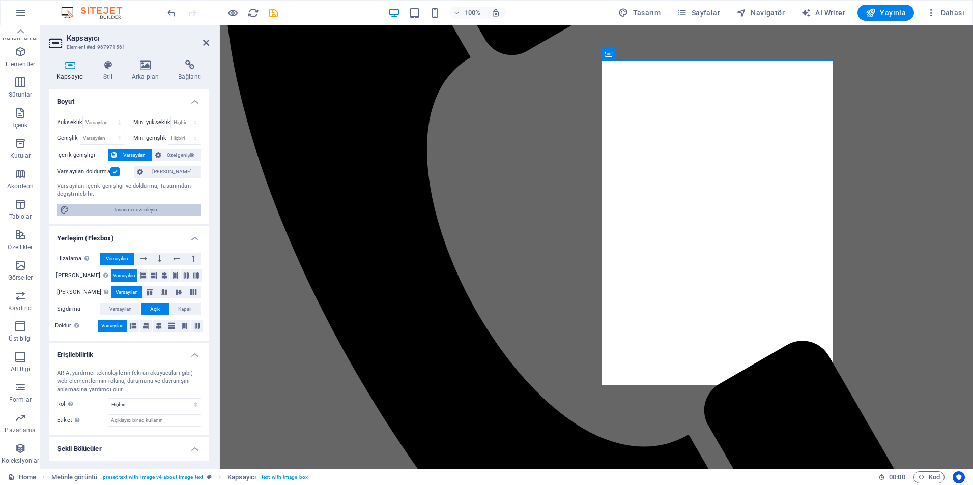
click at [153, 212] on span "Tasarımı düzenleyin" at bounding box center [135, 210] width 126 height 12
select select "px"
select select "200"
select select "px"
select select "rem"
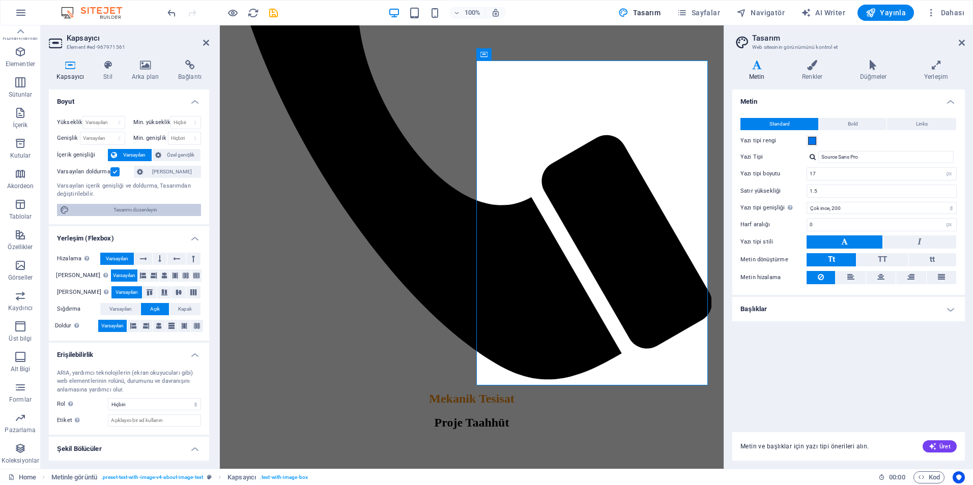
scroll to position [448, 0]
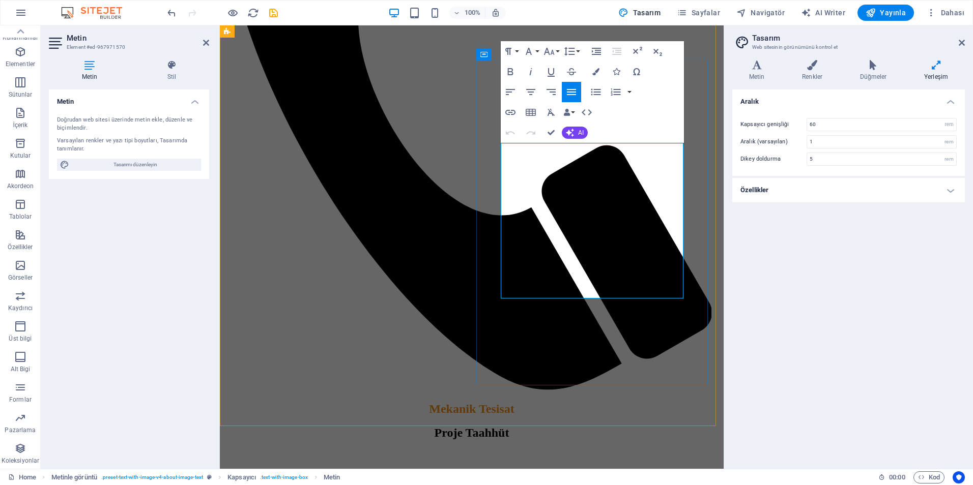
drag, startPoint x: 506, startPoint y: 148, endPoint x: 625, endPoint y: 287, distance: 183.3
drag, startPoint x: 569, startPoint y: 292, endPoint x: 454, endPoint y: 135, distance: 195.2
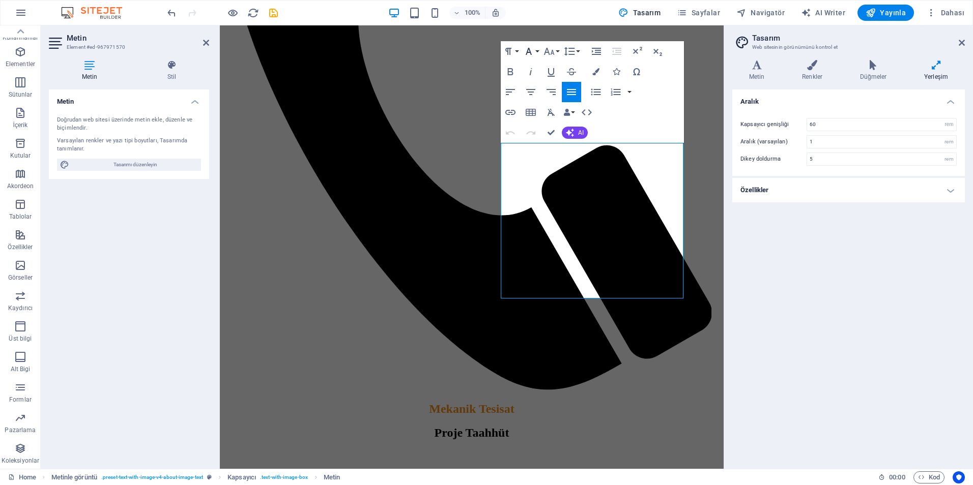
click at [538, 53] on button "Font Family" at bounding box center [530, 51] width 19 height 20
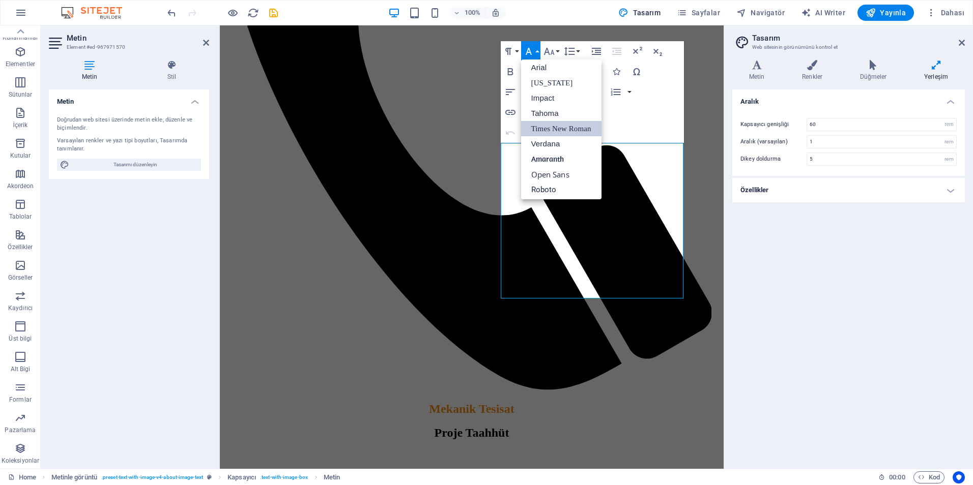
scroll to position [6, 0]
click at [568, 170] on link "Open Sans" at bounding box center [561, 172] width 80 height 15
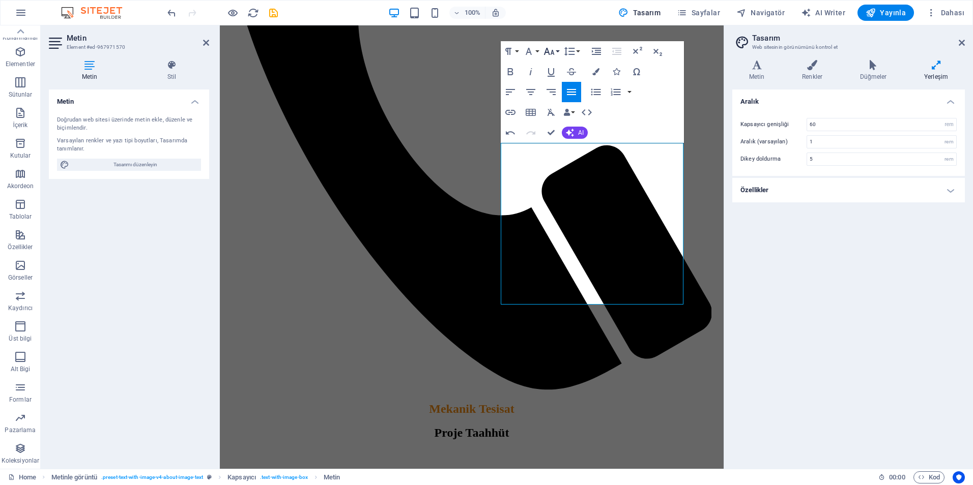
click at [559, 51] on button "Font Size" at bounding box center [550, 51] width 19 height 20
click at [555, 87] on link "9" at bounding box center [559, 86] width 37 height 15
click at [557, 56] on button "Font Size" at bounding box center [550, 51] width 19 height 20
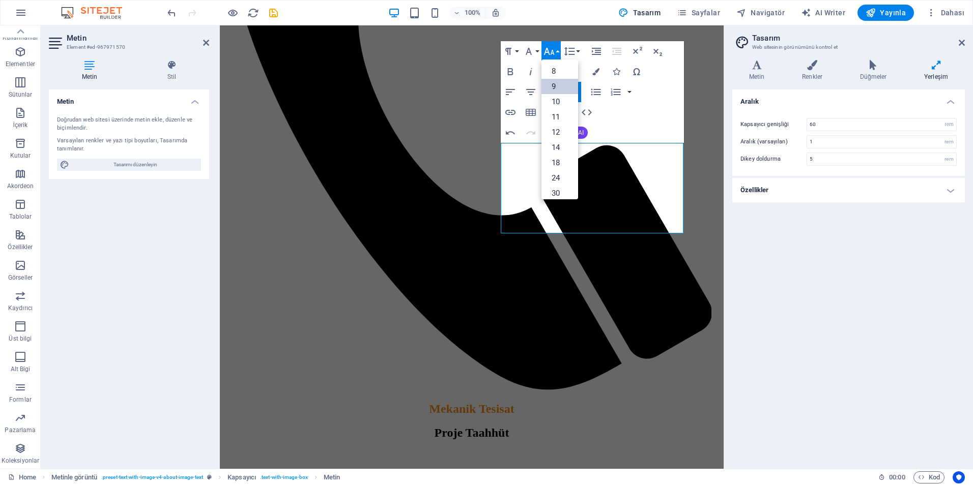
scroll to position [27, 0]
click at [554, 140] on link "18" at bounding box center [559, 135] width 37 height 15
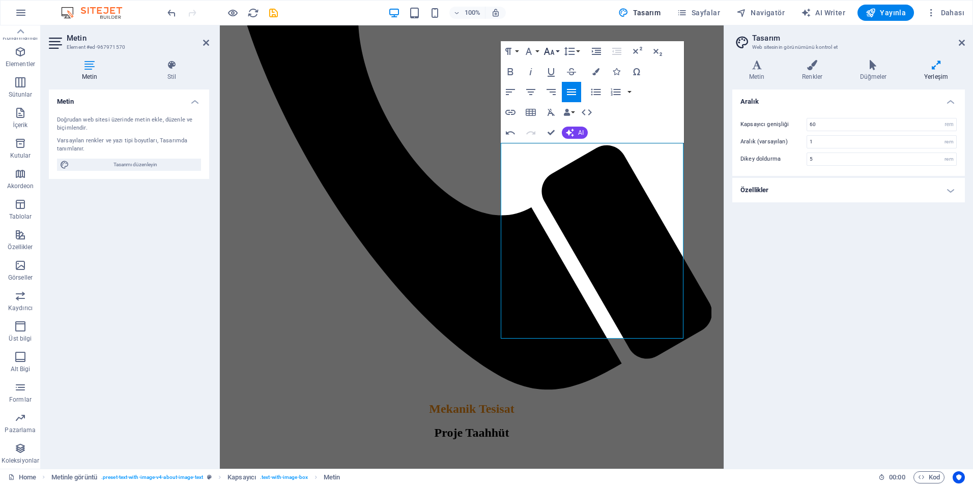
click at [558, 49] on button "Font Size" at bounding box center [550, 51] width 19 height 20
click at [559, 68] on link "14" at bounding box center [559, 65] width 37 height 15
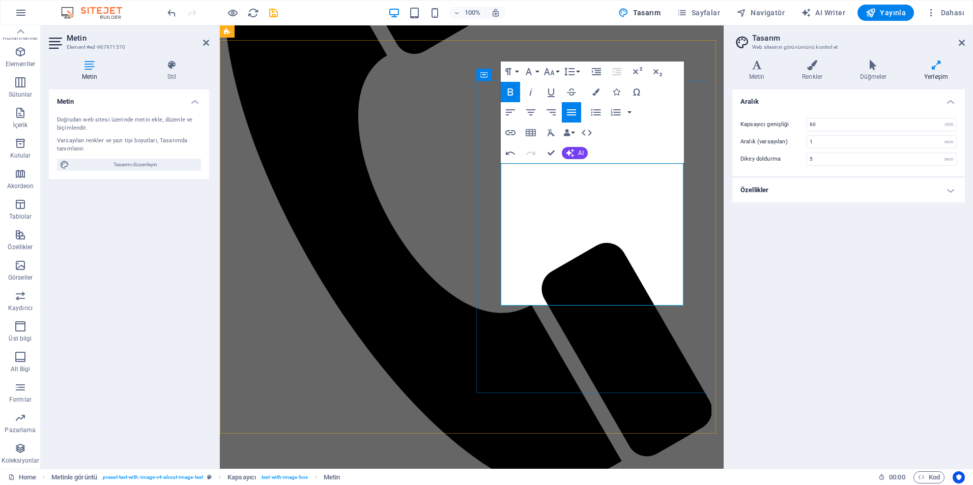
scroll to position [346, 0]
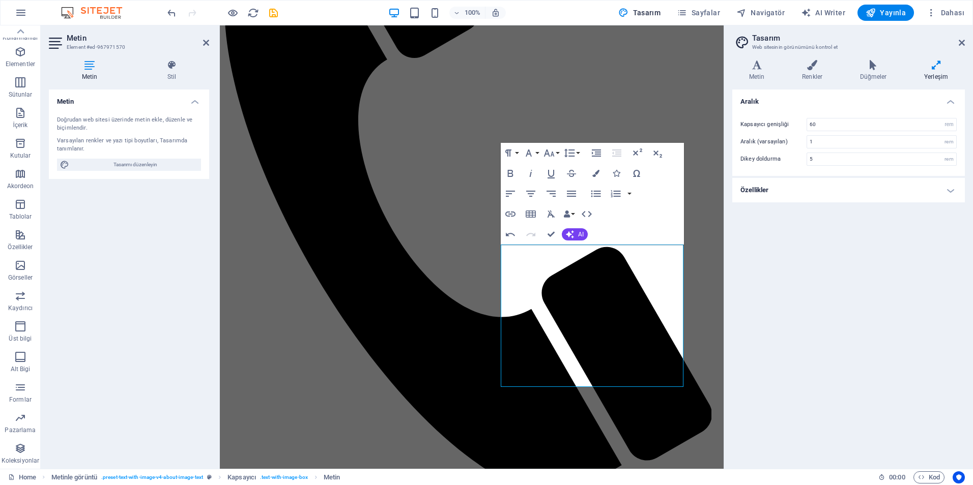
drag, startPoint x: 816, startPoint y: 125, endPoint x: 798, endPoint y: 124, distance: 18.8
click at [798, 124] on div "Kapsayıcı genişliği 60 rem px" at bounding box center [848, 124] width 216 height 13
type input "90"
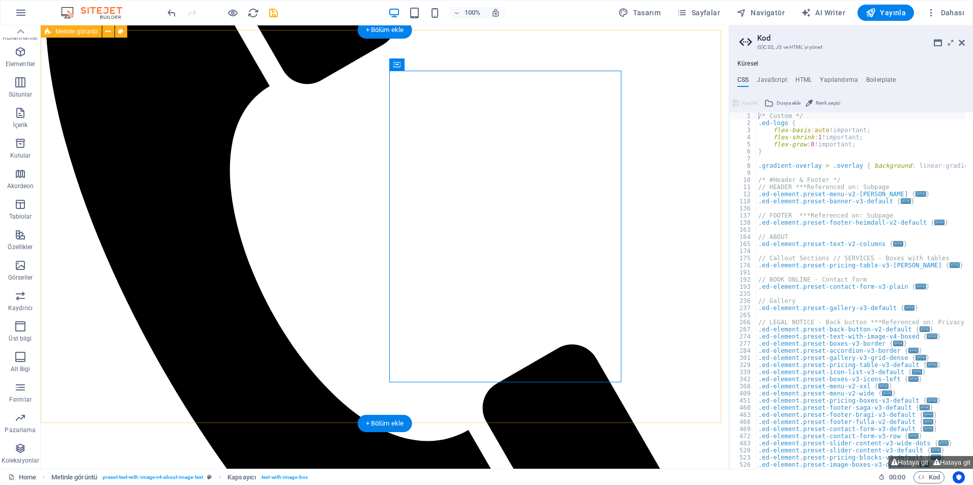
scroll to position [397, 0]
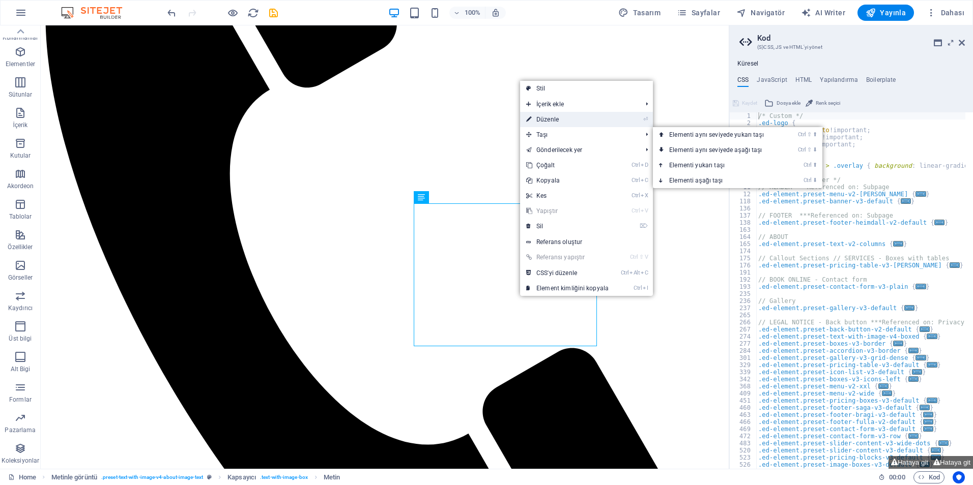
click at [551, 120] on link "⏎ Düzenle" at bounding box center [567, 119] width 95 height 15
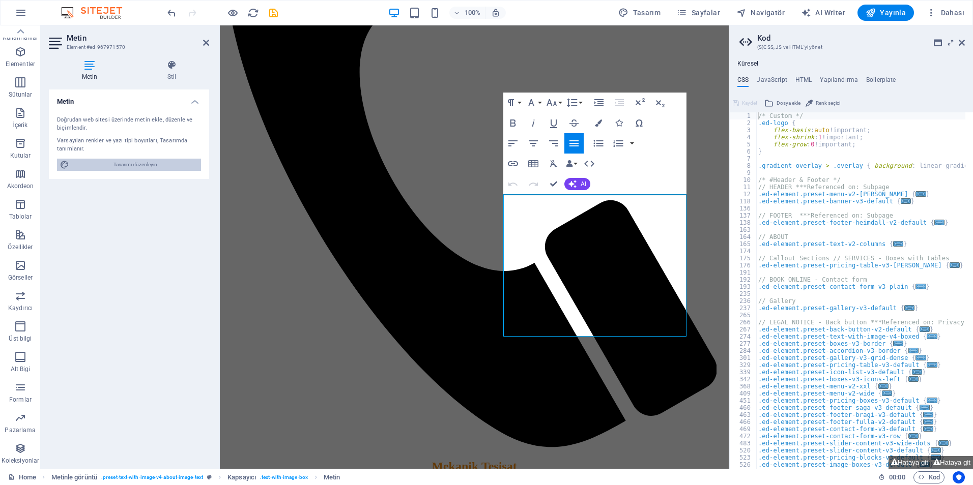
click at [151, 164] on span "Tasarımı düzenleyin" at bounding box center [135, 165] width 126 height 12
select select "px"
select select "200"
select select "px"
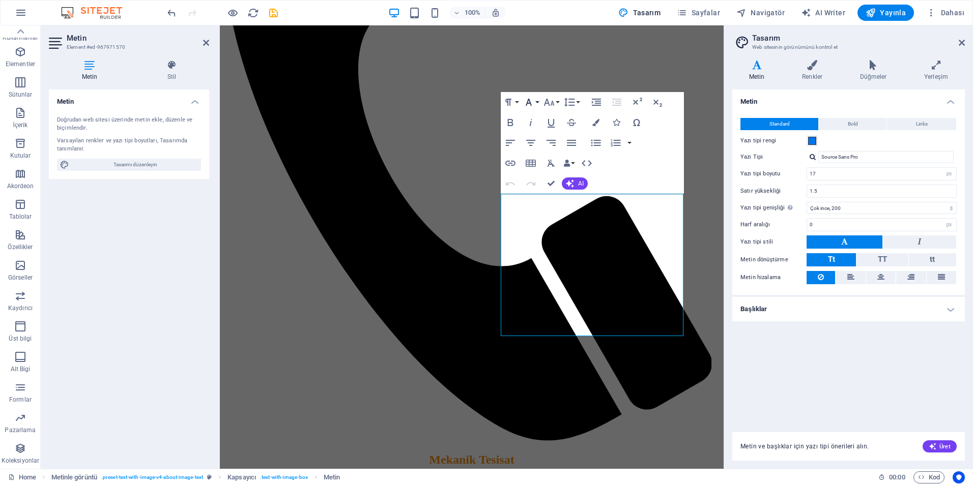
click at [538, 102] on button "Font Family" at bounding box center [530, 102] width 19 height 20
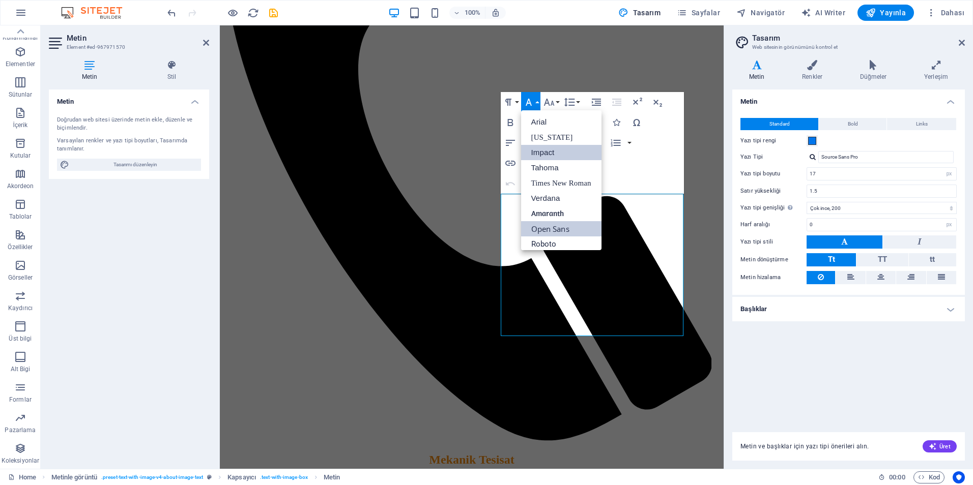
scroll to position [6, 0]
click at [561, 166] on link "Tahoma" at bounding box center [561, 162] width 80 height 15
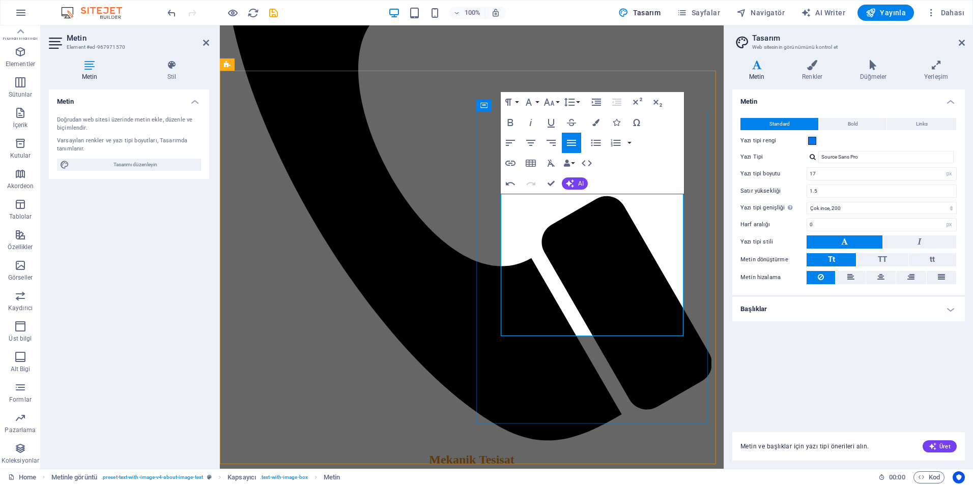
drag, startPoint x: 517, startPoint y: 200, endPoint x: 634, endPoint y: 335, distance: 178.8
drag, startPoint x: 674, startPoint y: 332, endPoint x: 427, endPoint y: 183, distance: 288.2
click at [537, 104] on button "Font Family" at bounding box center [530, 102] width 19 height 20
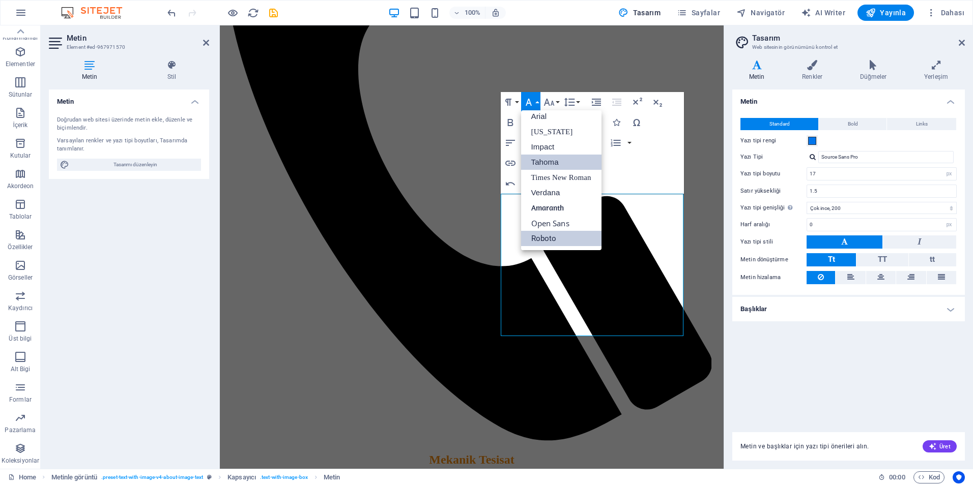
scroll to position [0, 0]
click at [558, 169] on link "Tahoma" at bounding box center [561, 167] width 80 height 15
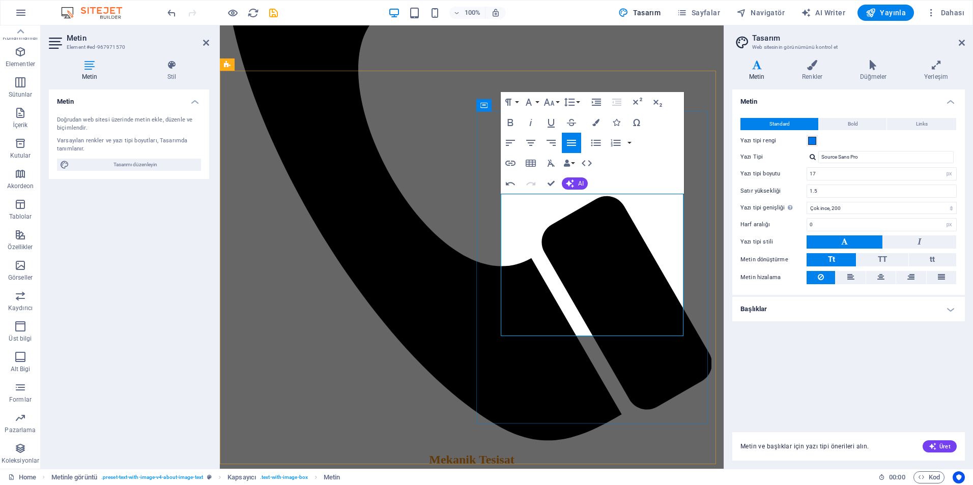
drag, startPoint x: 669, startPoint y: 331, endPoint x: 444, endPoint y: 182, distance: 269.8
click at [534, 105] on icon "button" at bounding box center [528, 102] width 12 height 12
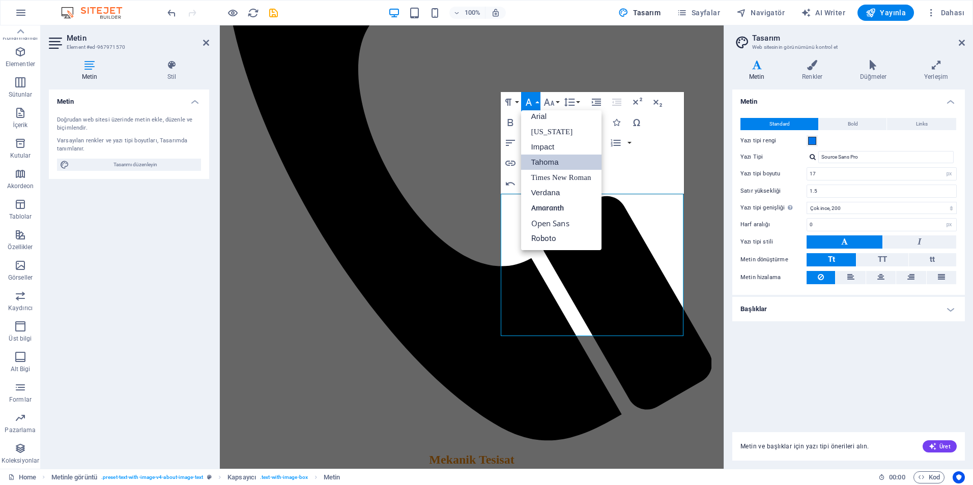
scroll to position [6, 0]
click at [558, 225] on link "Open Sans" at bounding box center [561, 223] width 80 height 15
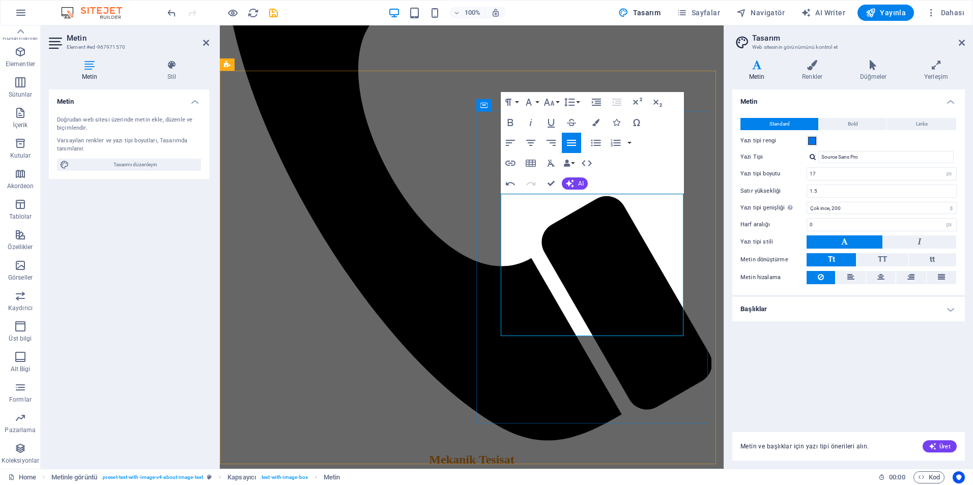
drag, startPoint x: 667, startPoint y: 330, endPoint x: 470, endPoint y: 179, distance: 248.6
click at [518, 106] on button "Paragraph Format" at bounding box center [510, 102] width 19 height 20
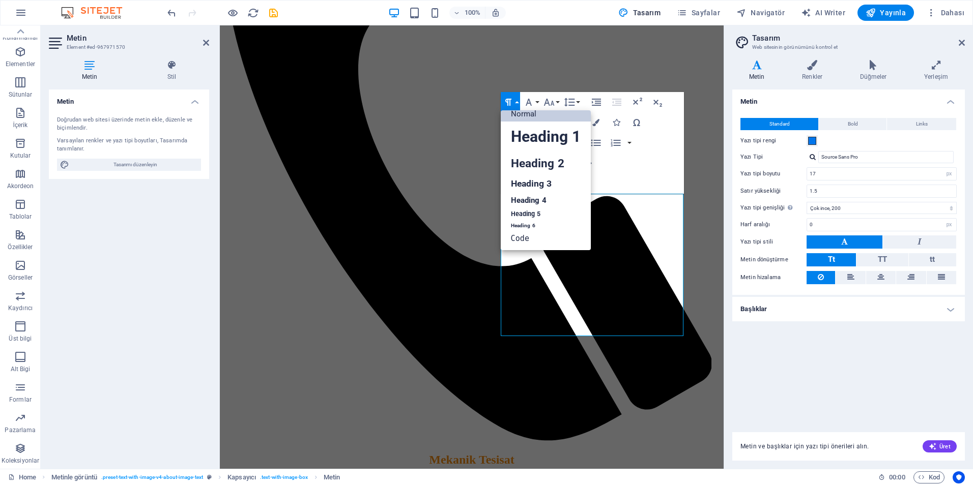
scroll to position [8, 0]
click at [535, 224] on link "Heading 6" at bounding box center [546, 226] width 90 height 10
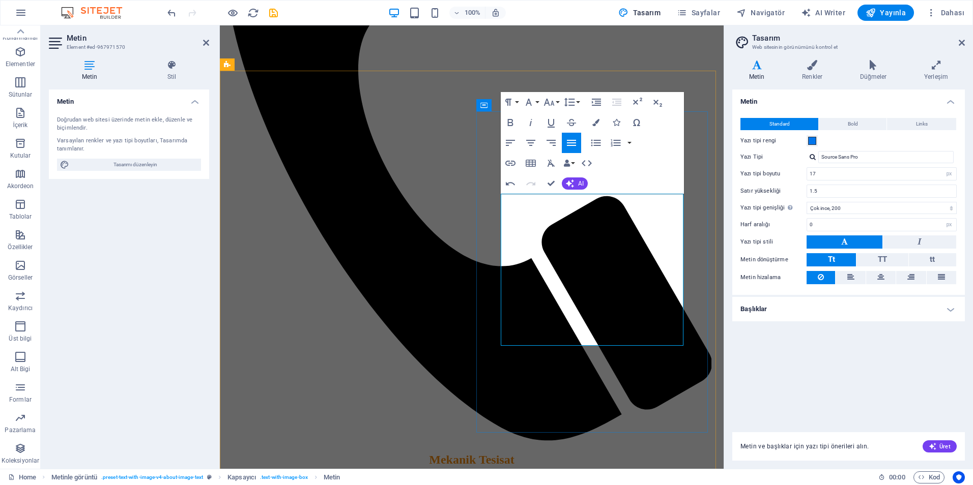
click at [165, 69] on icon at bounding box center [171, 65] width 75 height 10
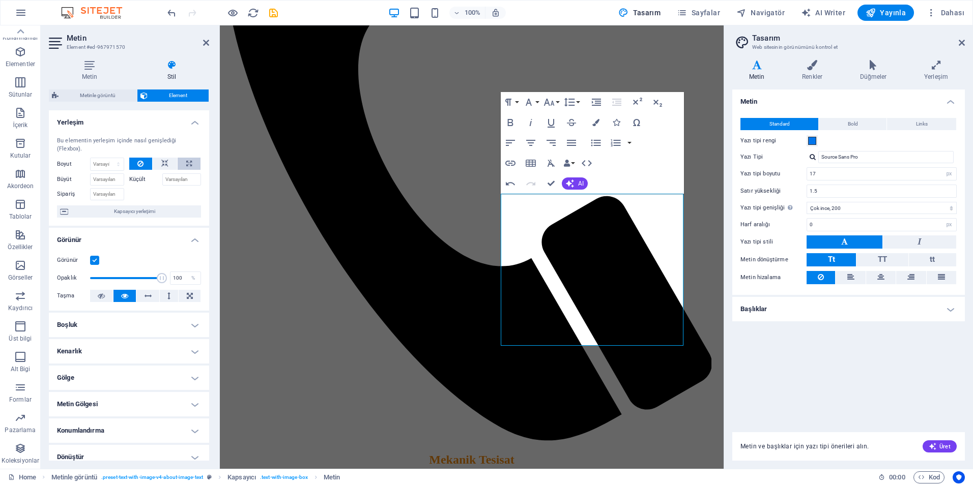
click at [184, 165] on button at bounding box center [189, 164] width 23 height 12
type input "100"
select select "%"
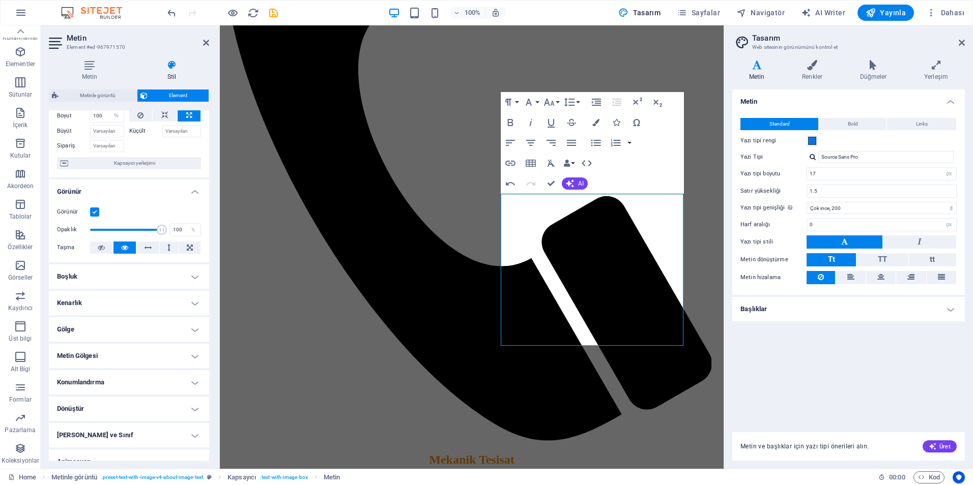
scroll to position [51, 0]
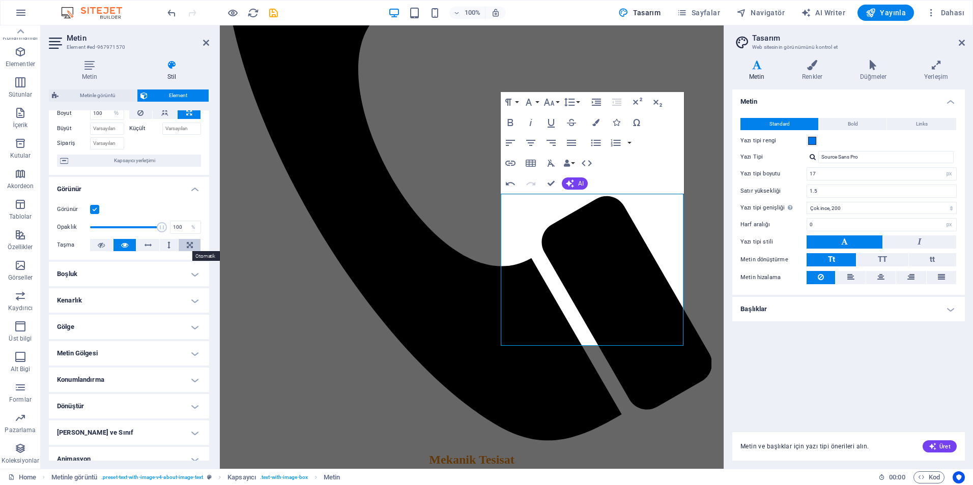
click at [187, 241] on icon at bounding box center [190, 245] width 6 height 12
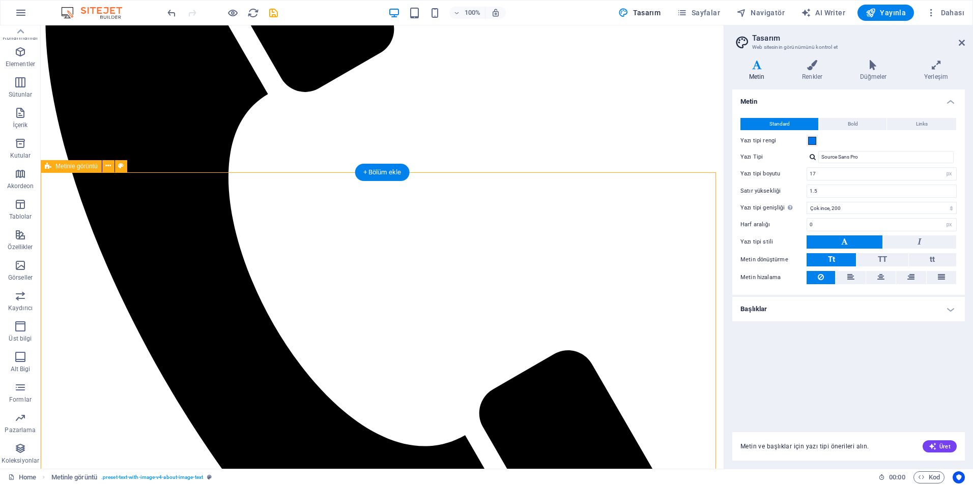
scroll to position [397, 0]
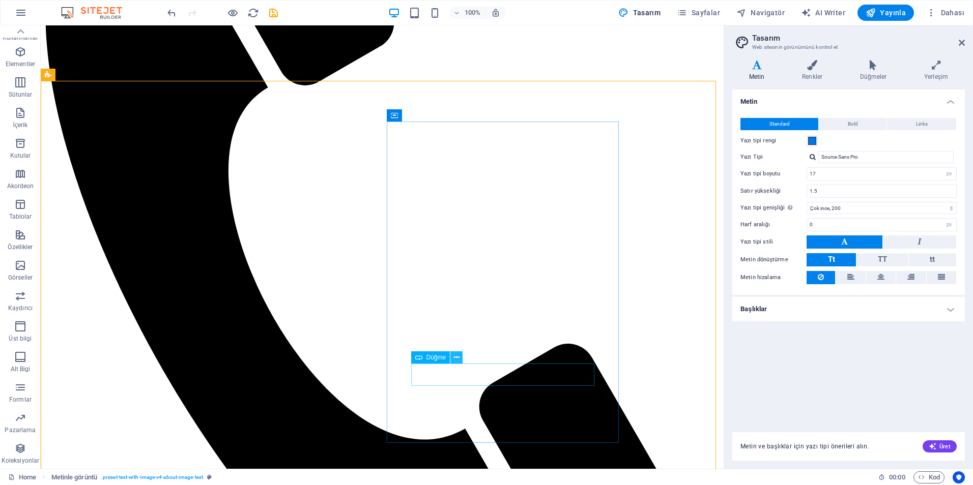
click at [457, 361] on icon at bounding box center [457, 358] width 6 height 11
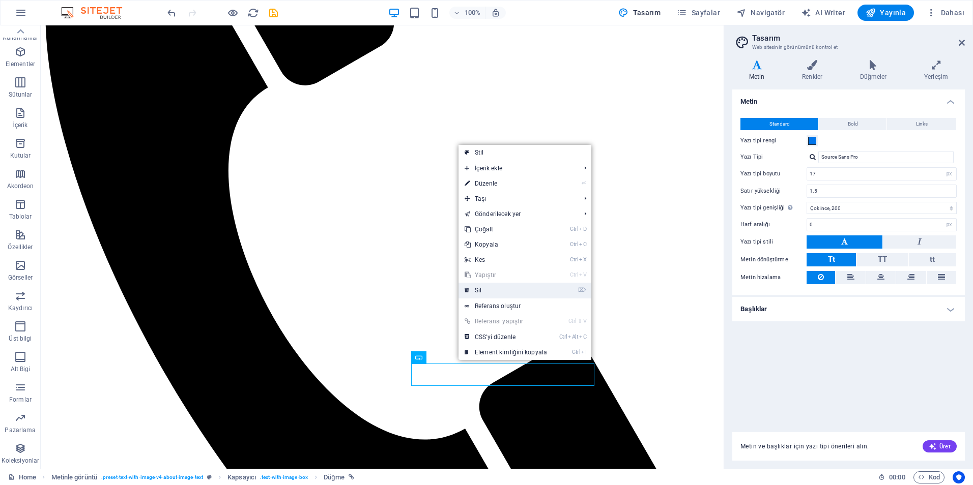
click at [495, 286] on link "⌦ Sil" at bounding box center [505, 290] width 95 height 15
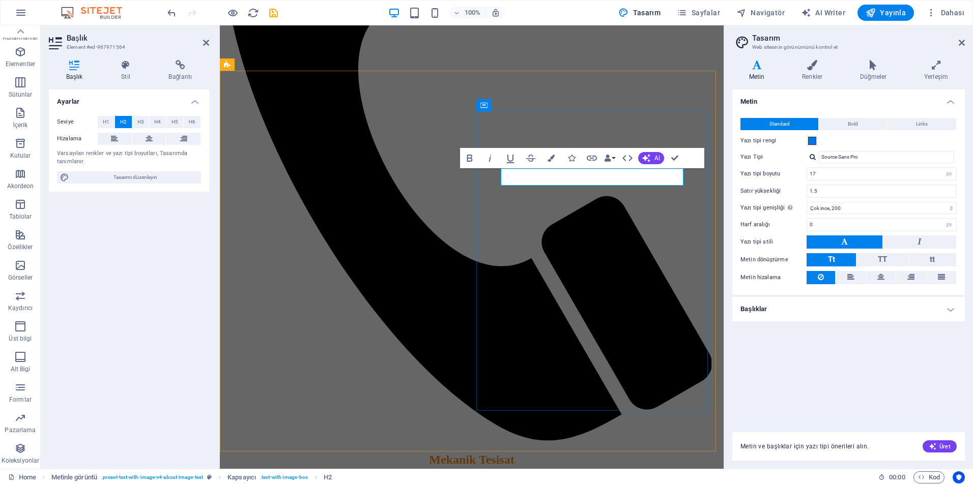
drag, startPoint x: 587, startPoint y: 182, endPoint x: 413, endPoint y: 184, distance: 174.5
click at [147, 141] on icon at bounding box center [148, 139] width 7 height 12
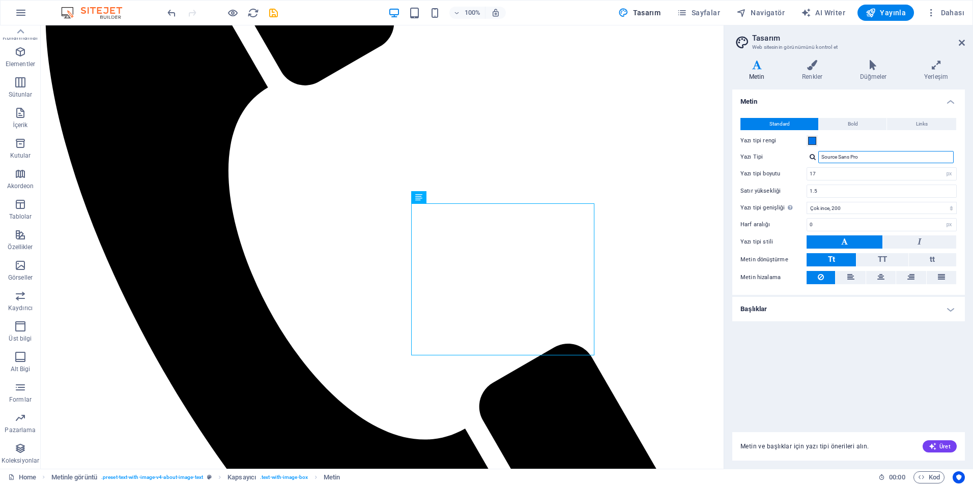
click at [871, 159] on input "Source Sans Pro" at bounding box center [885, 157] width 135 height 12
drag, startPoint x: 871, startPoint y: 157, endPoint x: 778, endPoint y: 152, distance: 93.2
click at [778, 152] on div "Yazı Tipi Source Sans Pro" at bounding box center [848, 157] width 216 height 12
type input "CA"
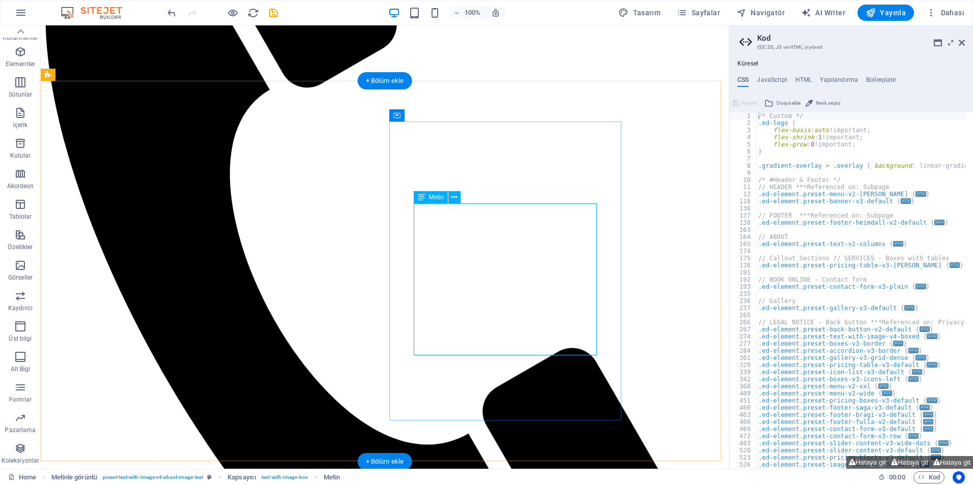
select select "%"
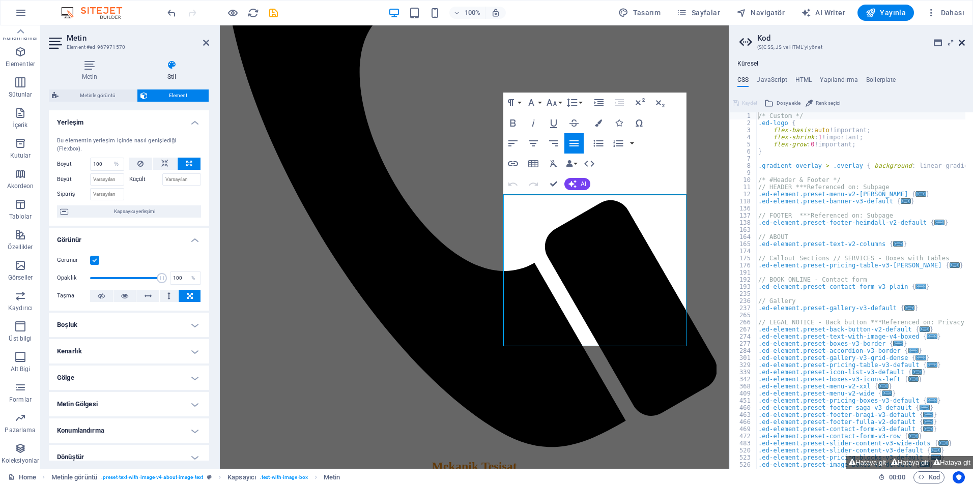
click at [961, 42] on icon at bounding box center [961, 43] width 6 height 8
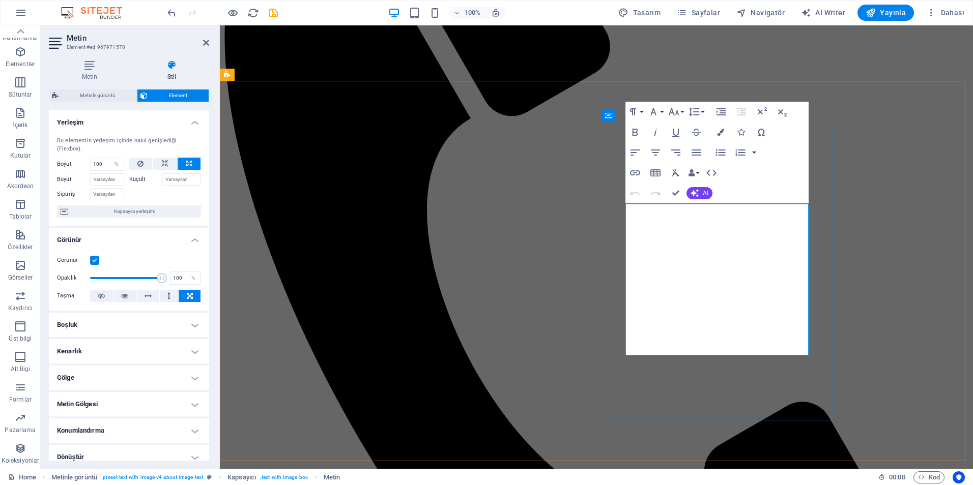
click at [98, 66] on icon at bounding box center [89, 65] width 81 height 10
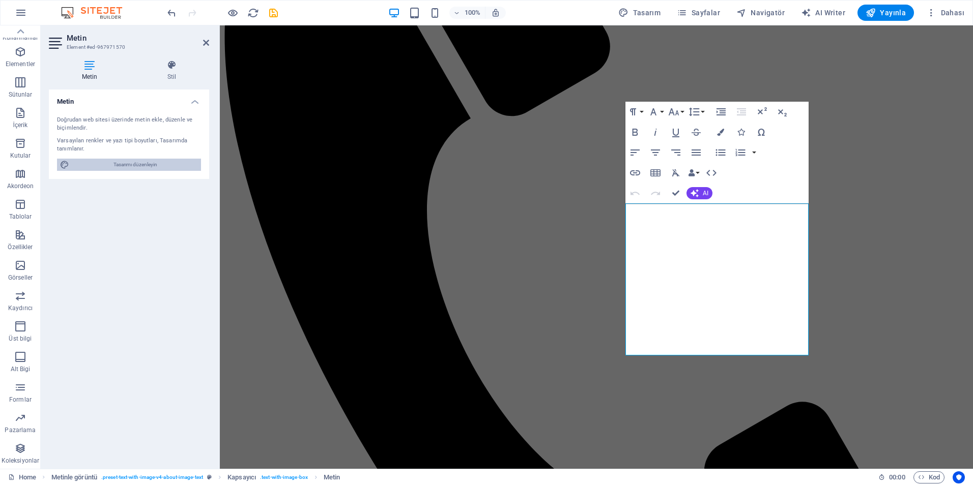
click at [137, 166] on span "Tasarımı düzenleyin" at bounding box center [135, 165] width 126 height 12
select select "px"
select select "200"
select select "px"
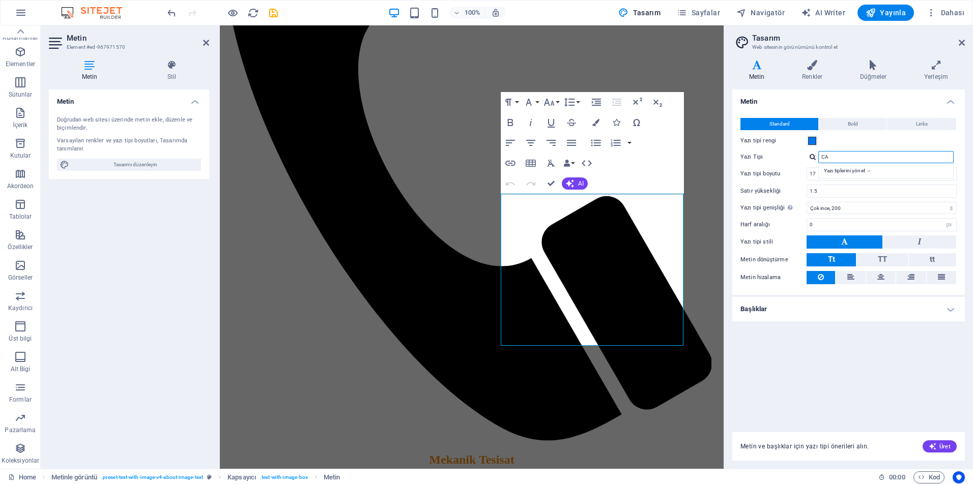
click at [837, 158] on input "CA" at bounding box center [885, 157] width 135 height 12
type input "C"
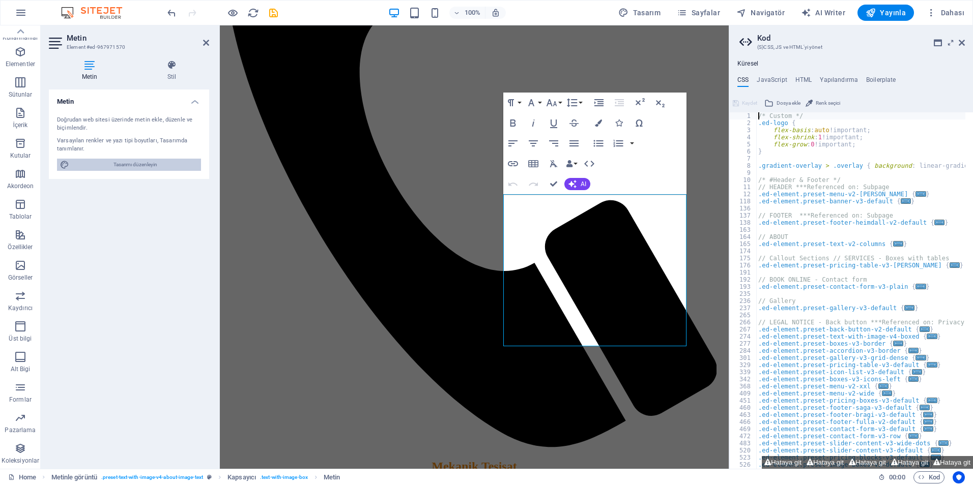
click at [154, 164] on span "Tasarımı düzenleyin" at bounding box center [135, 165] width 126 height 12
select select "px"
select select "200"
select select "px"
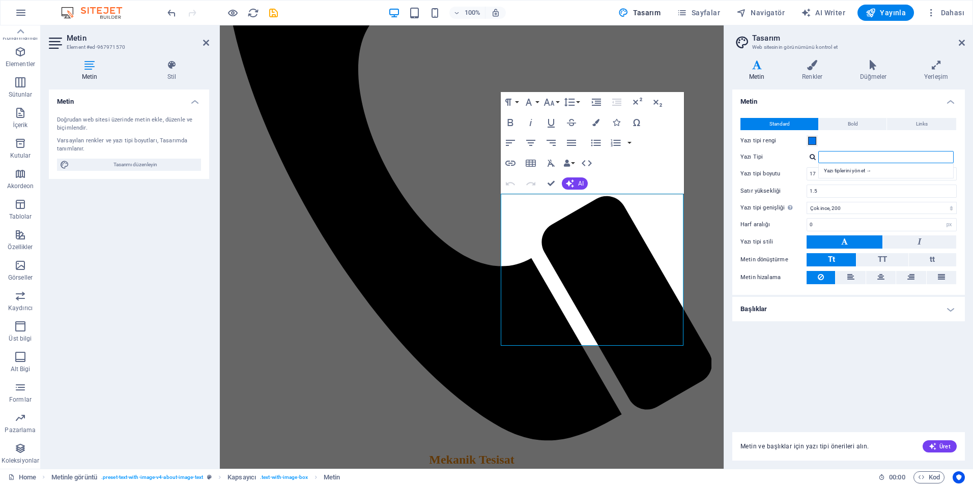
click at [841, 157] on input "Yazı Tipi" at bounding box center [885, 157] width 135 height 12
click at [844, 168] on div "Yazı tiplerini yönet →" at bounding box center [888, 170] width 134 height 11
select select "popularity"
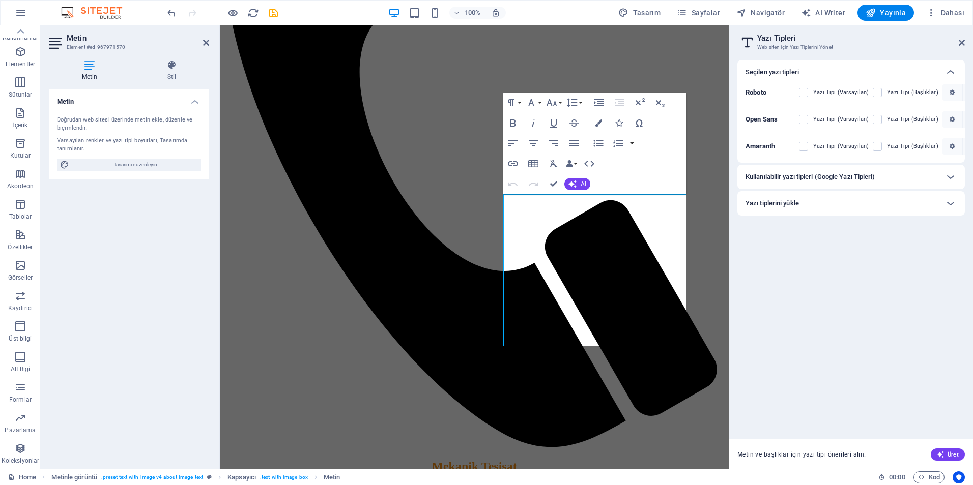
click at [806, 199] on div "Yazı tiplerini yükle" at bounding box center [841, 203] width 193 height 12
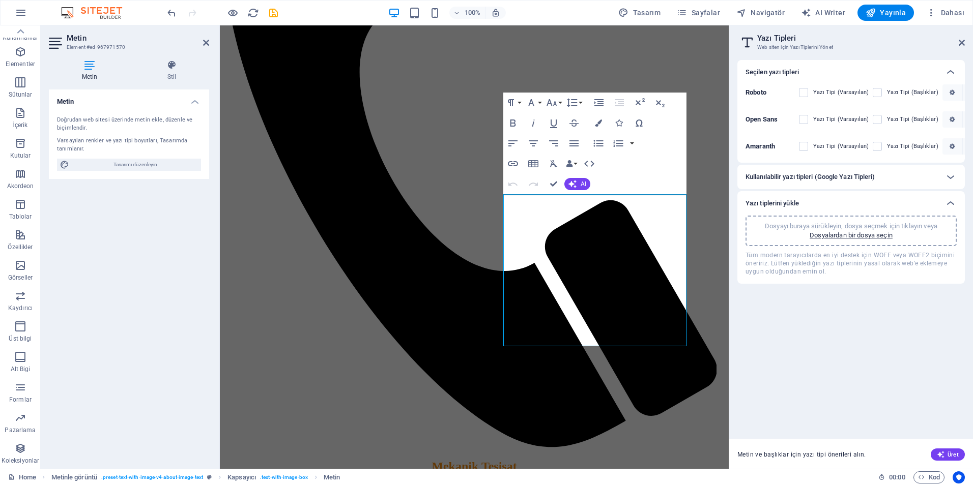
click at [809, 174] on h6 "Kullanılabilir yazı tipleri (Google Yazı Tipleri)" at bounding box center [810, 177] width 130 height 12
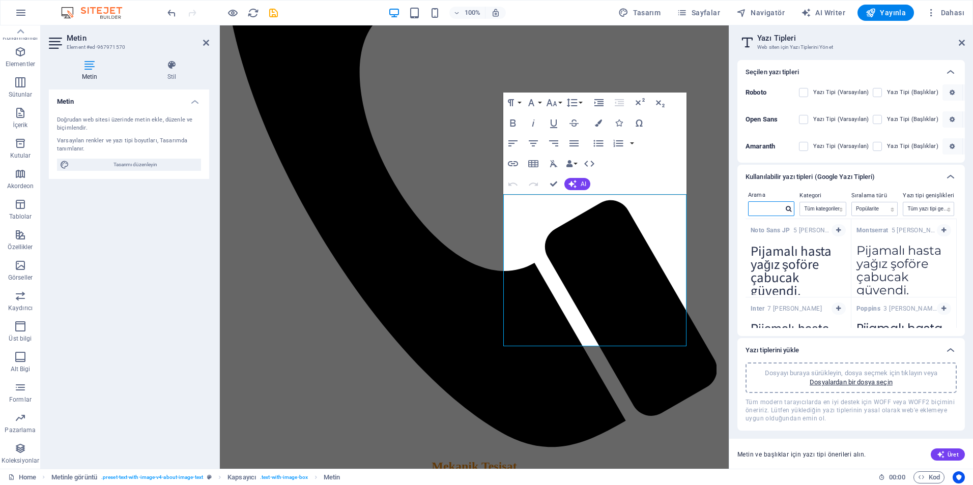
click at [775, 208] on input "text" at bounding box center [765, 208] width 34 height 13
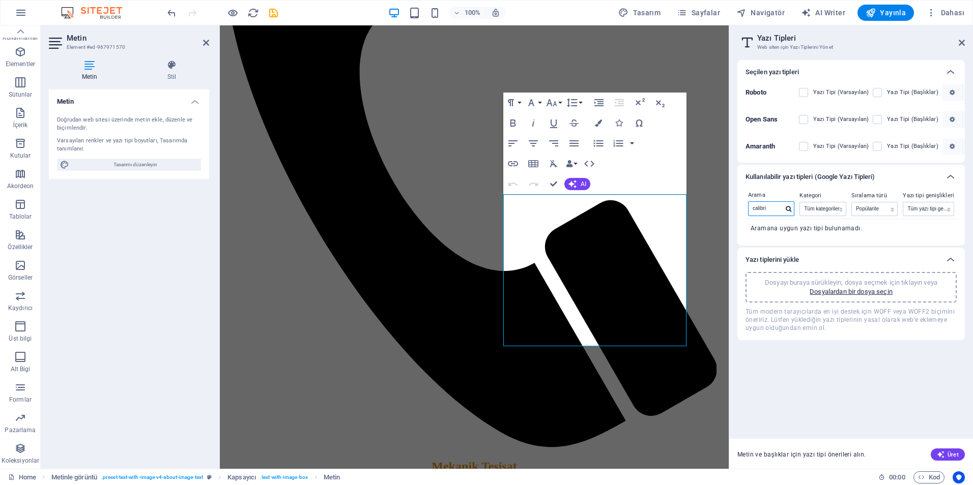
type input "calibri"
drag, startPoint x: 568, startPoint y: 203, endPoint x: 537, endPoint y: 199, distance: 31.9
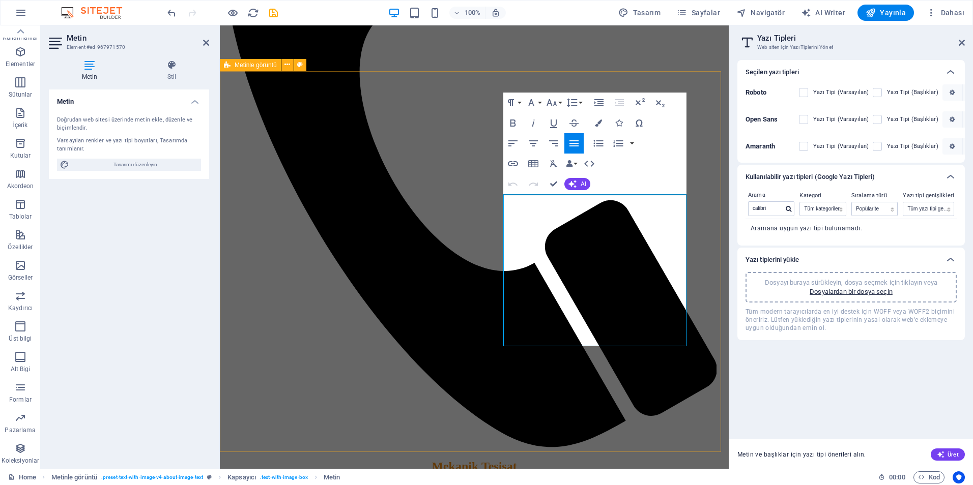
drag, startPoint x: 674, startPoint y: 341, endPoint x: 461, endPoint y: 151, distance: 285.0
click at [562, 107] on button "Font Size" at bounding box center [553, 103] width 19 height 20
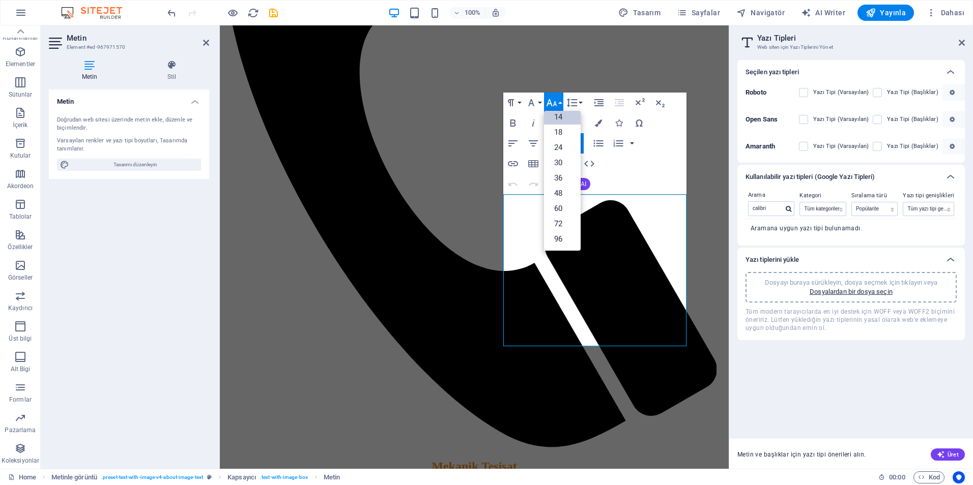
scroll to position [82, 0]
click at [562, 131] on link "18" at bounding box center [562, 132] width 37 height 15
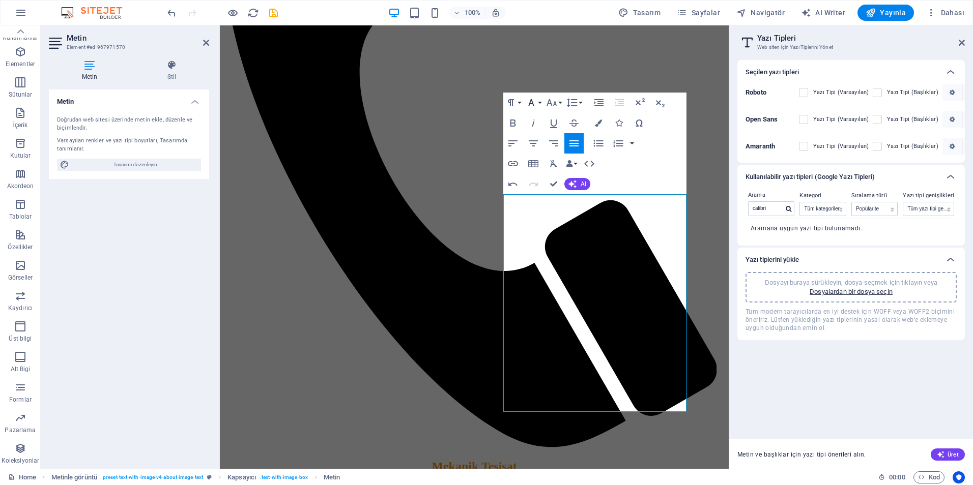
click at [540, 103] on button "Font Family" at bounding box center [532, 103] width 19 height 20
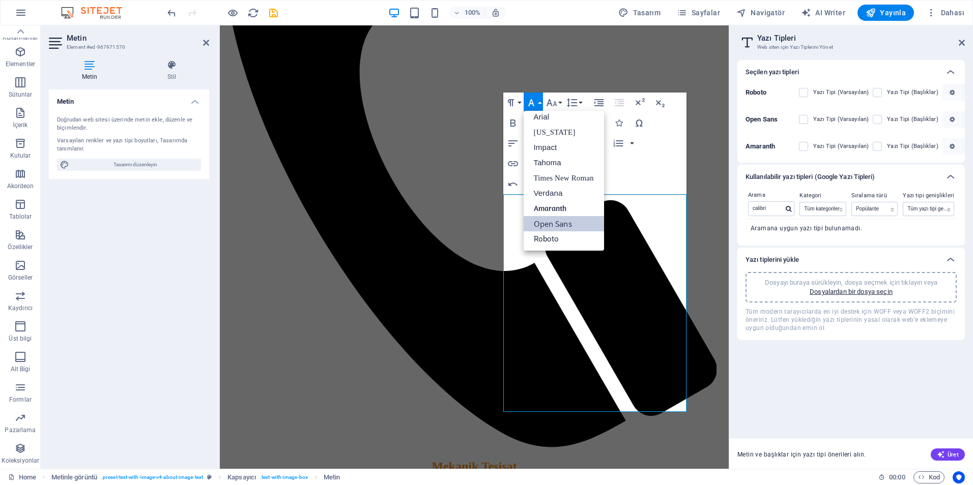
scroll to position [6, 0]
click at [558, 100] on button "Font Size" at bounding box center [553, 103] width 19 height 20
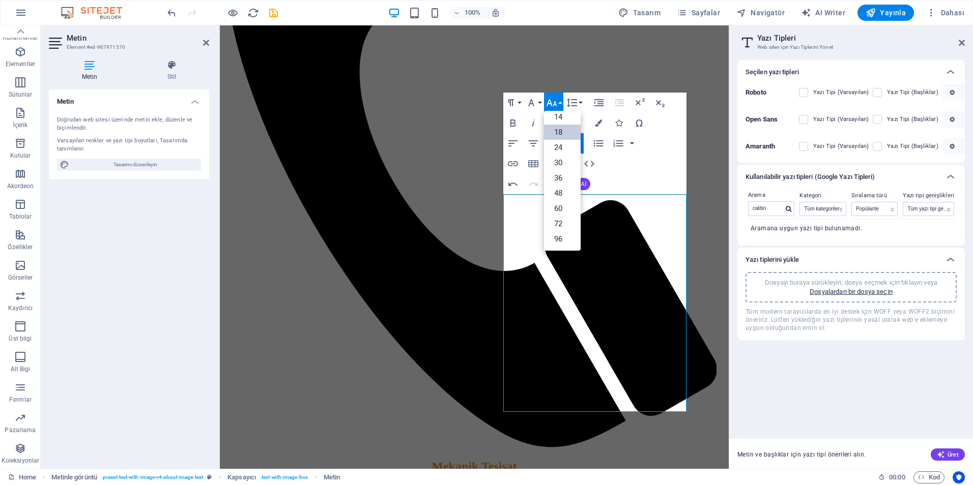
scroll to position [82, 0]
click at [557, 120] on link "14" at bounding box center [562, 116] width 37 height 15
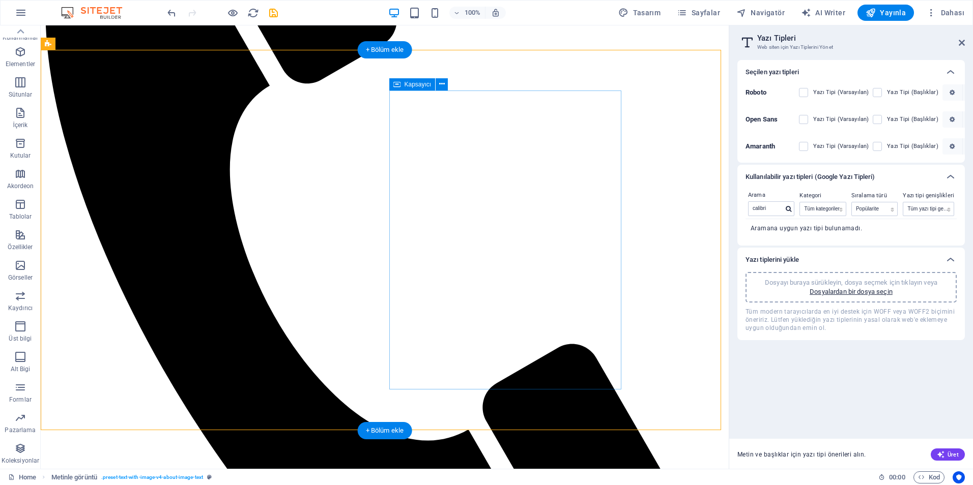
scroll to position [397, 0]
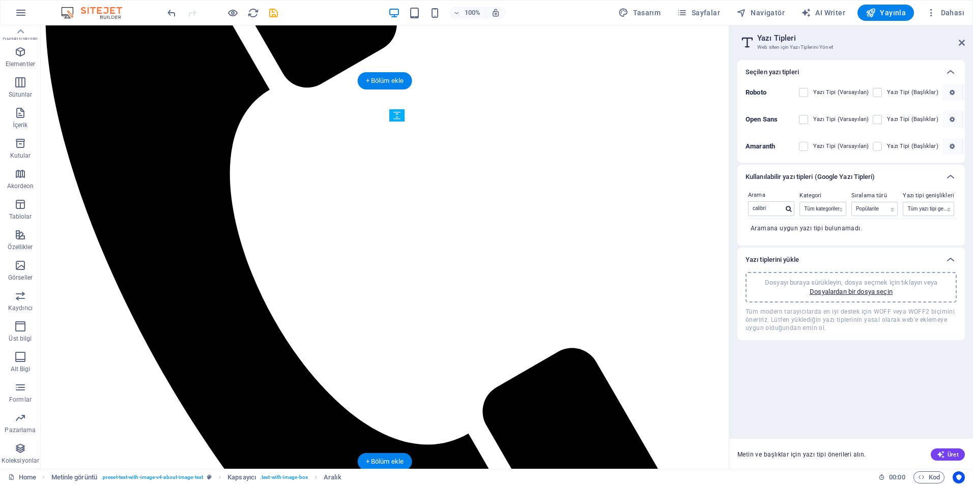
drag, startPoint x: 458, startPoint y: 357, endPoint x: 458, endPoint y: 278, distance: 79.4
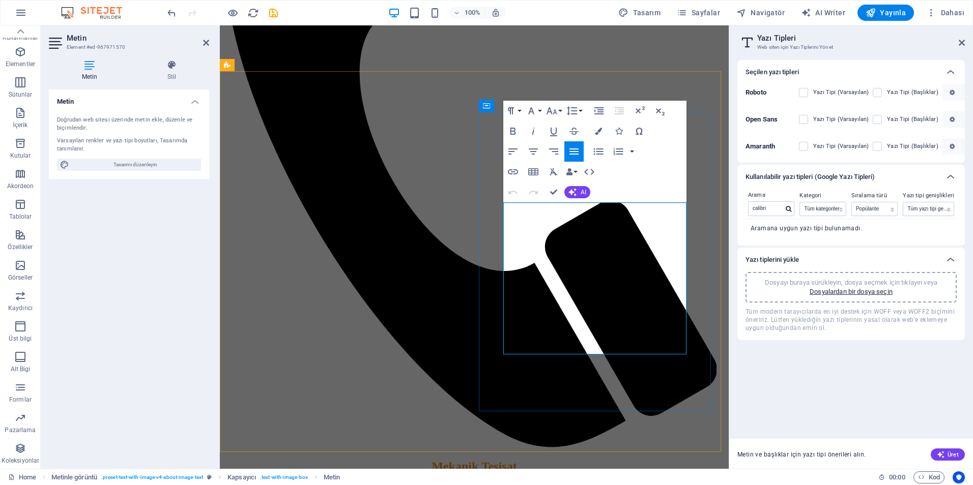
drag, startPoint x: 516, startPoint y: 275, endPoint x: 614, endPoint y: 275, distance: 98.2
drag, startPoint x: 569, startPoint y: 209, endPoint x: 507, endPoint y: 213, distance: 62.2
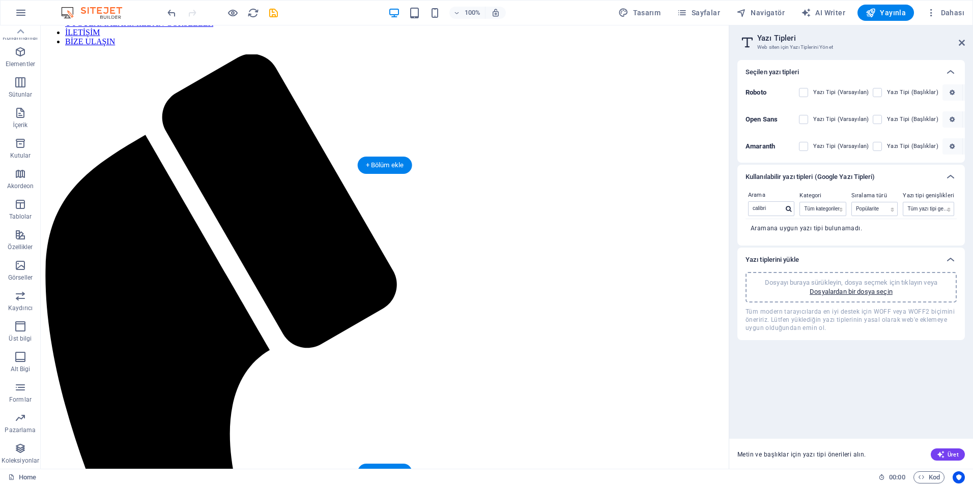
scroll to position [153, 0]
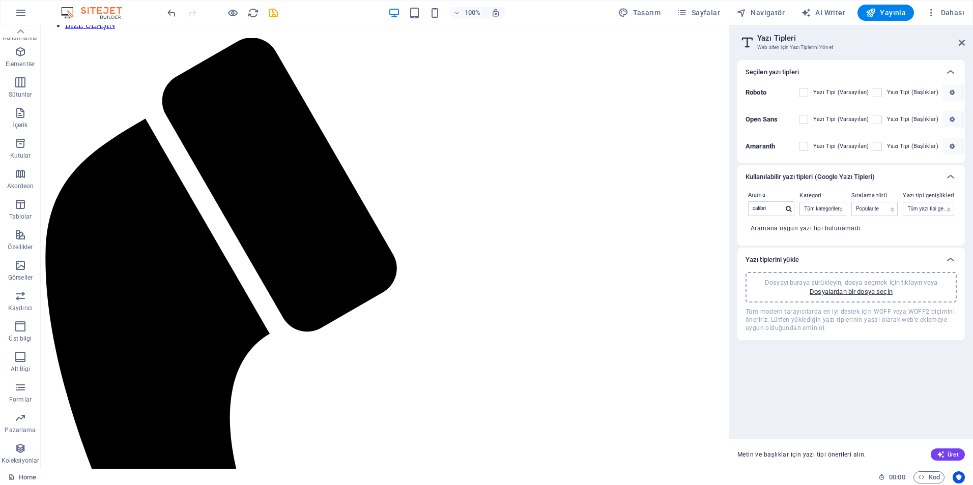
click at [965, 40] on aside "Yazı Tipleri Web siten için Yazı Tiplerini Yönet Seçilen yazı tipleri Roboto Ya…" at bounding box center [850, 247] width 244 height 444
click at [964, 43] on icon at bounding box center [961, 43] width 6 height 8
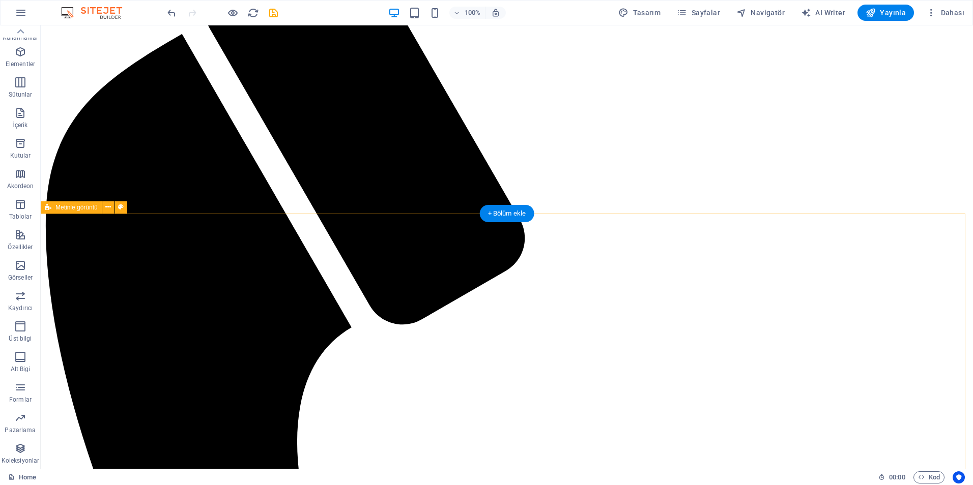
scroll to position [254, 0]
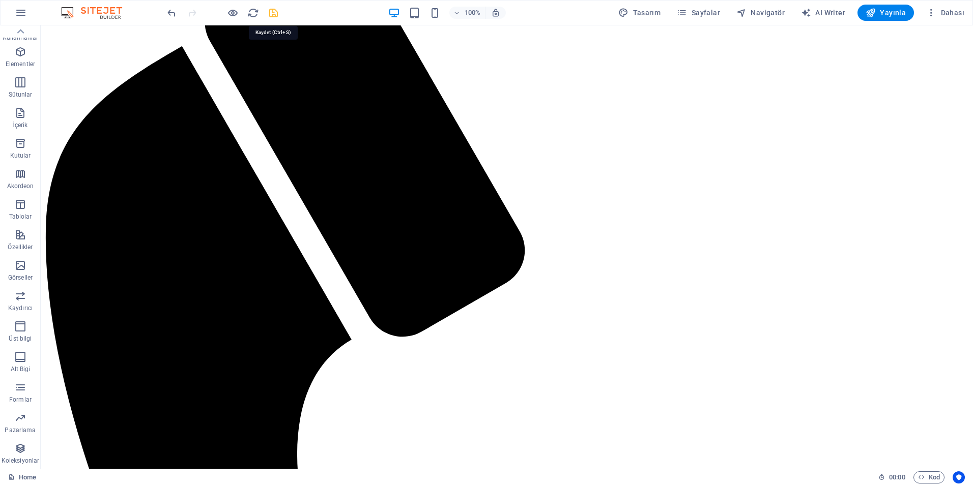
click at [275, 10] on icon "save" at bounding box center [274, 13] width 12 height 12
checkbox input "false"
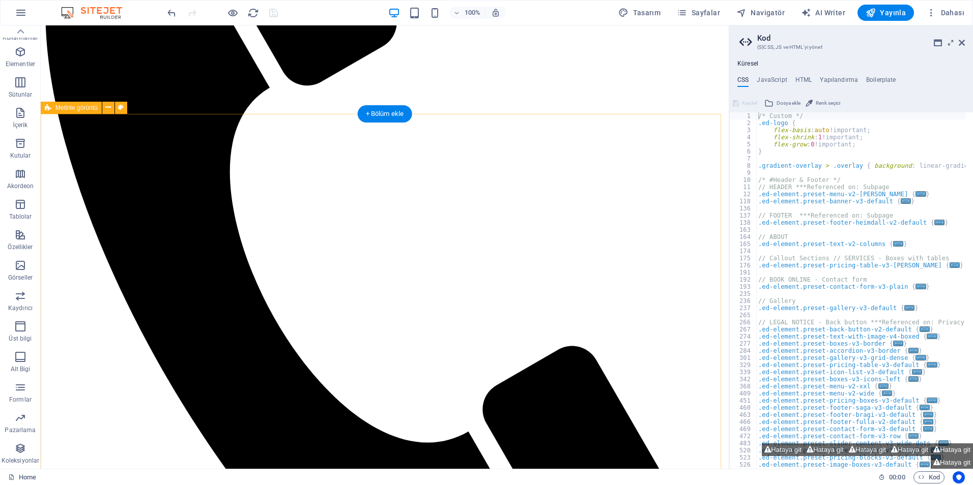
scroll to position [407, 0]
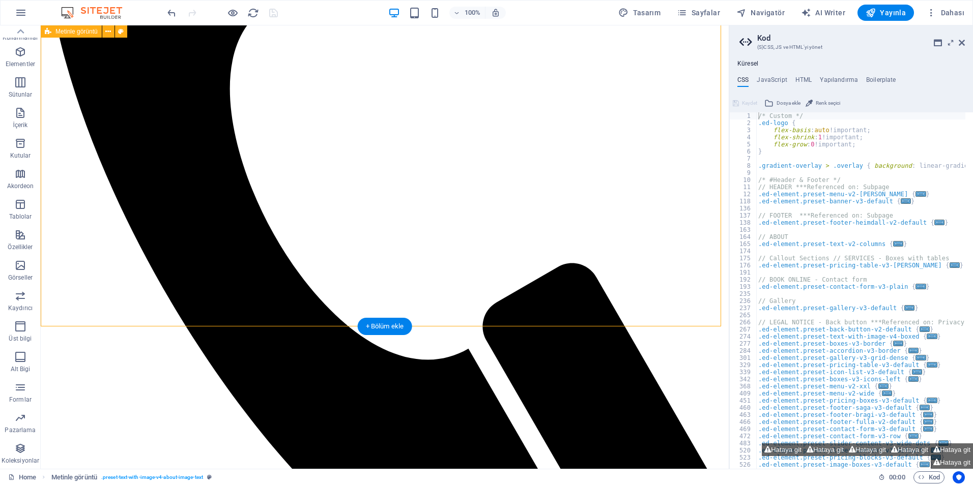
scroll to position [458, 0]
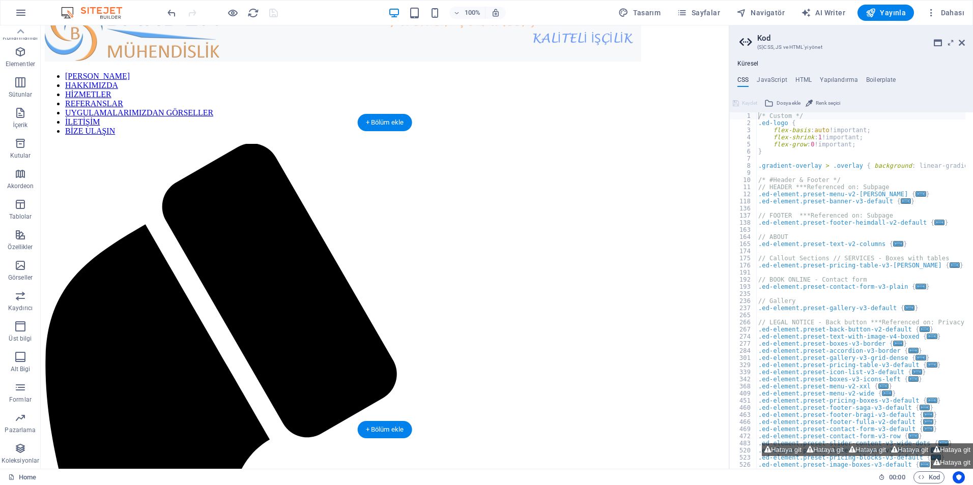
scroll to position [51, 0]
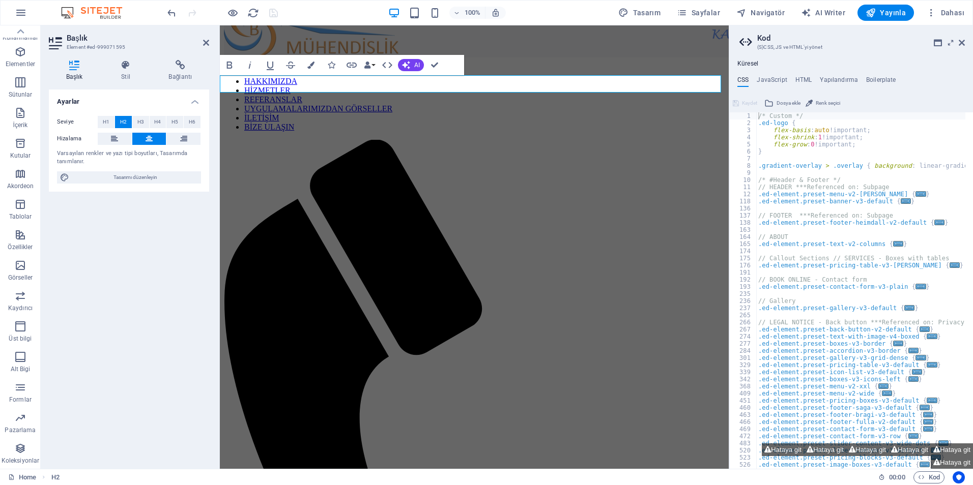
drag, startPoint x: 528, startPoint y: 84, endPoint x: 397, endPoint y: 79, distance: 130.8
drag, startPoint x: 547, startPoint y: 84, endPoint x: 377, endPoint y: 98, distance: 170.5
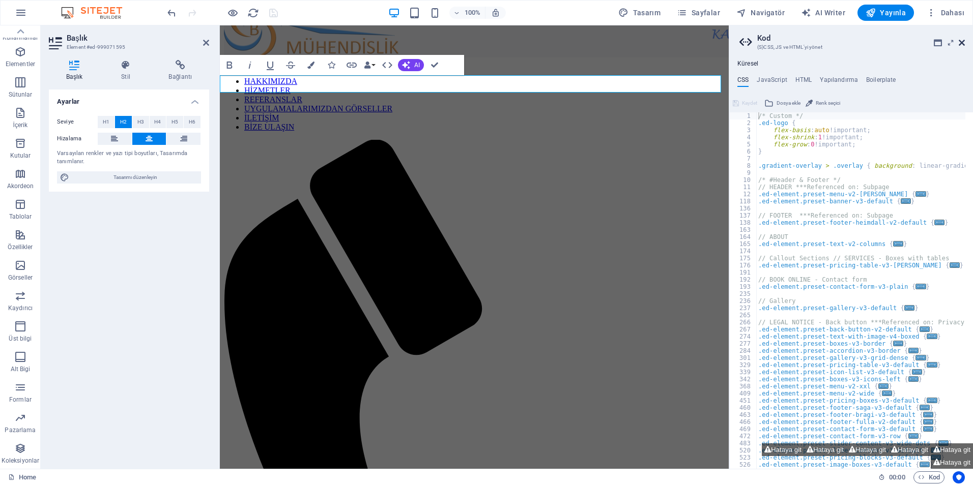
click at [958, 45] on icon at bounding box center [961, 43] width 6 height 8
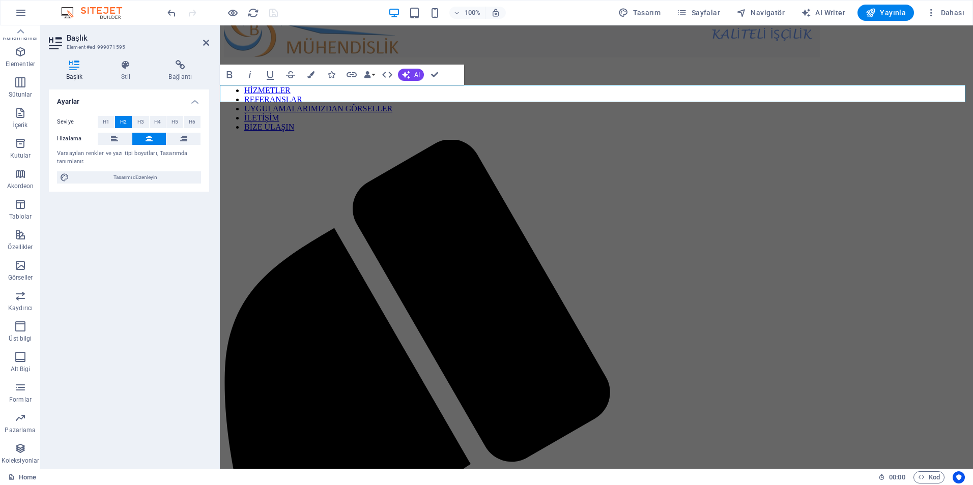
drag, startPoint x: 661, startPoint y: 94, endPoint x: 514, endPoint y: 87, distance: 147.1
click at [129, 179] on span "Tasarımı düzenleyin" at bounding box center [135, 177] width 126 height 12
select select "px"
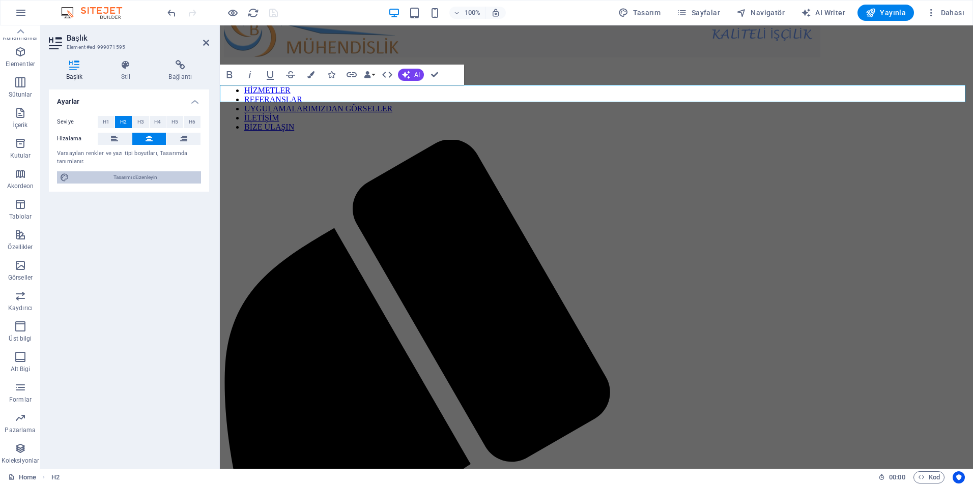
select select "200"
select select "px"
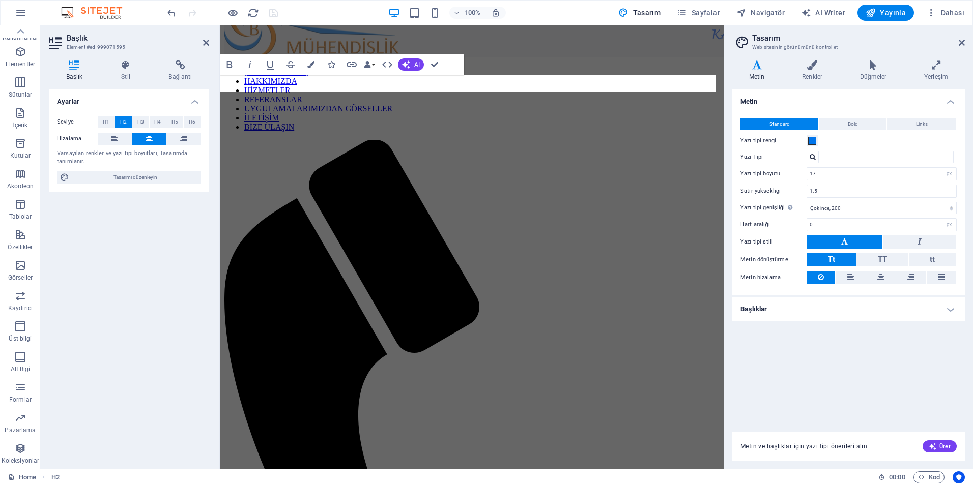
click at [811, 160] on div at bounding box center [812, 157] width 6 height 7
click at [830, 186] on div "Open Sans" at bounding box center [888, 183] width 134 height 11
type input "Open Sans"
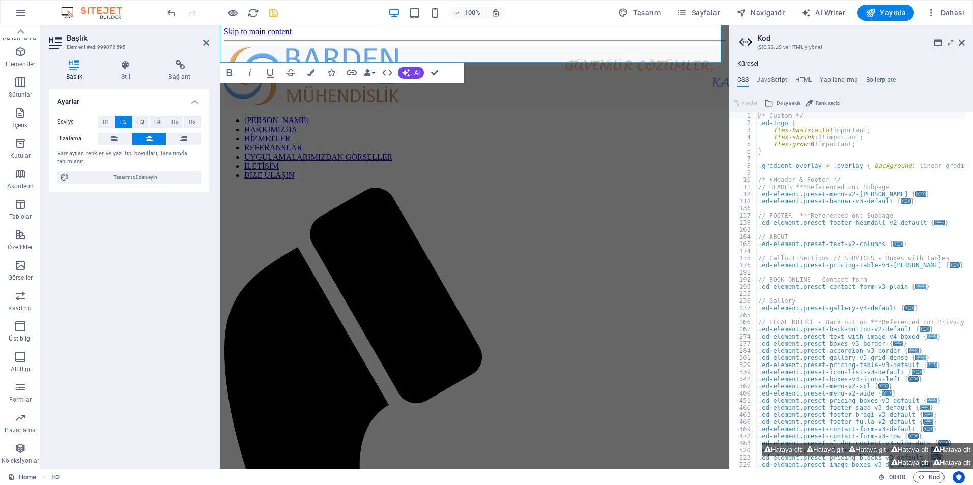
scroll to position [0, 0]
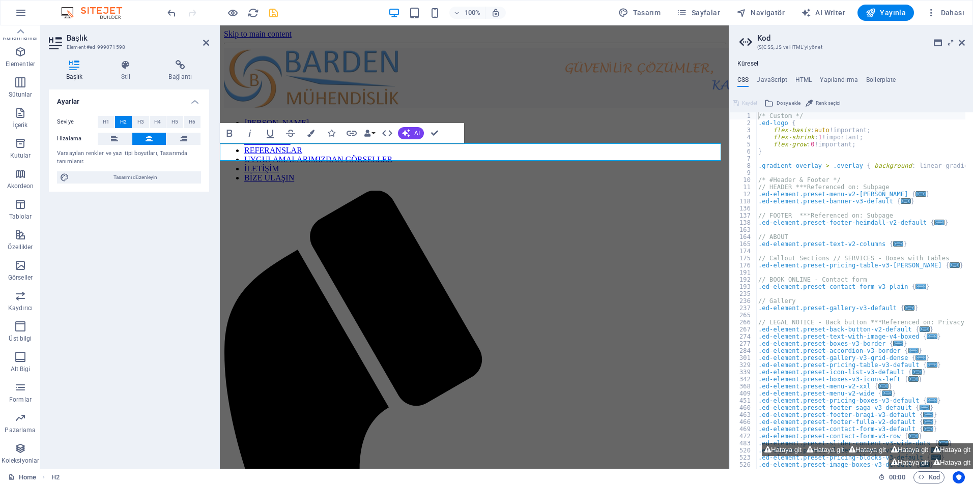
drag, startPoint x: 529, startPoint y: 155, endPoint x: 358, endPoint y: 144, distance: 171.2
drag, startPoint x: 961, startPoint y: 44, endPoint x: 739, endPoint y: 18, distance: 223.2
click at [961, 44] on icon at bounding box center [961, 43] width 6 height 8
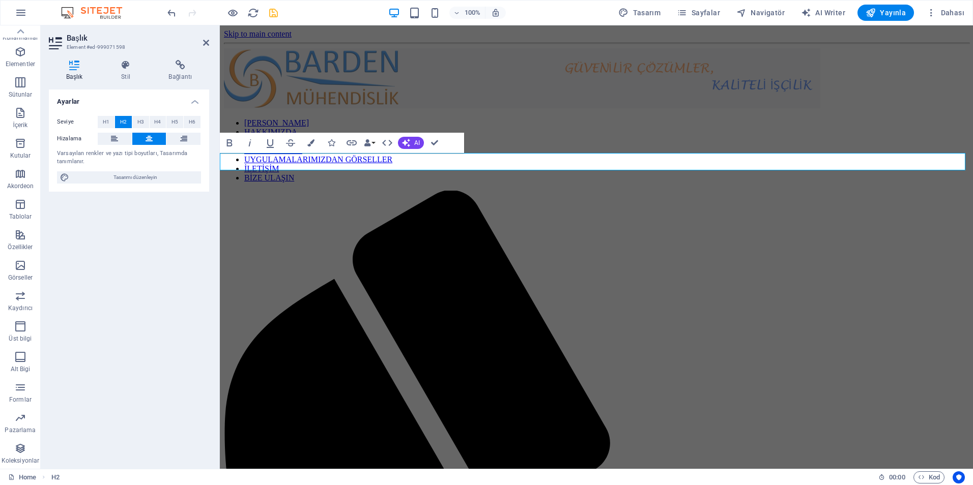
drag, startPoint x: 657, startPoint y: 162, endPoint x: 683, endPoint y: 167, distance: 26.3
click at [191, 179] on span "Tasarımı düzenleyin" at bounding box center [135, 177] width 126 height 12
select select "px"
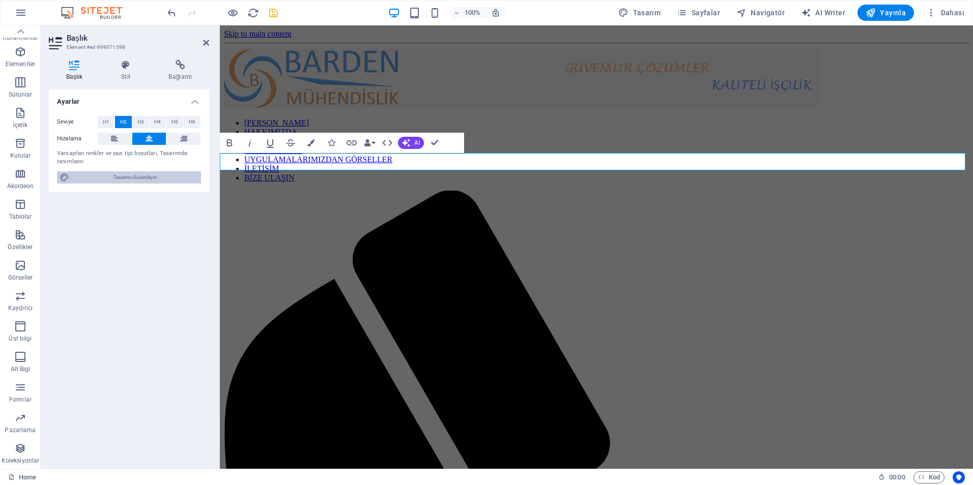
select select "200"
select select "px"
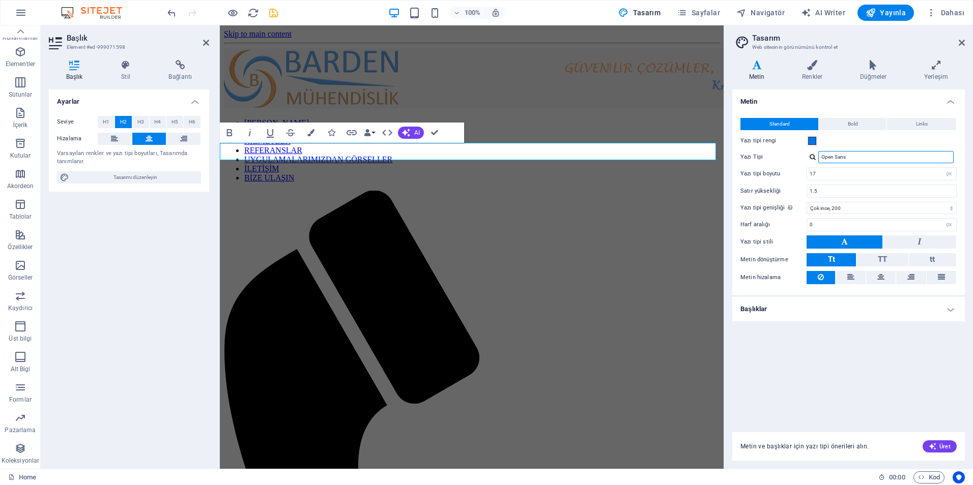
drag, startPoint x: 883, startPoint y: 157, endPoint x: 798, endPoint y: 158, distance: 84.4
click at [798, 158] on div "Yazı Tipi Open Sans Yazı tiplerini yönet →" at bounding box center [848, 157] width 216 height 12
click at [815, 175] on input "17" at bounding box center [881, 174] width 149 height 12
drag, startPoint x: 816, startPoint y: 176, endPoint x: 782, endPoint y: 173, distance: 34.2
click at [782, 173] on div "Yazı tipi boyutu 17 rem px" at bounding box center [848, 173] width 216 height 13
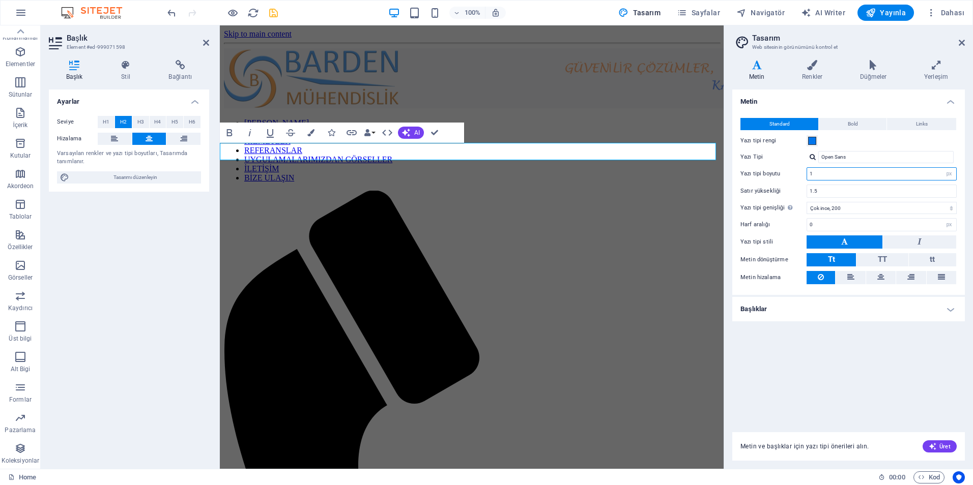
type input "16"
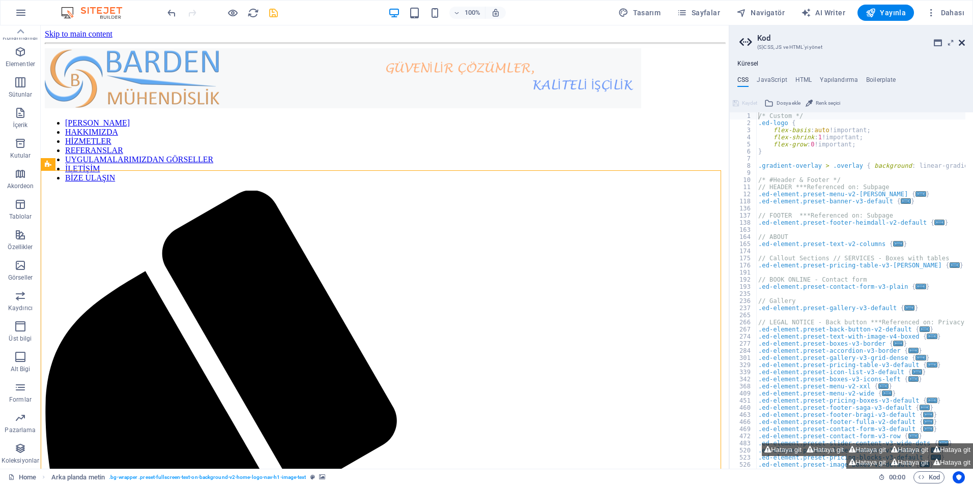
drag, startPoint x: 962, startPoint y: 43, endPoint x: 908, endPoint y: 30, distance: 56.0
click at [962, 43] on icon at bounding box center [961, 43] width 6 height 8
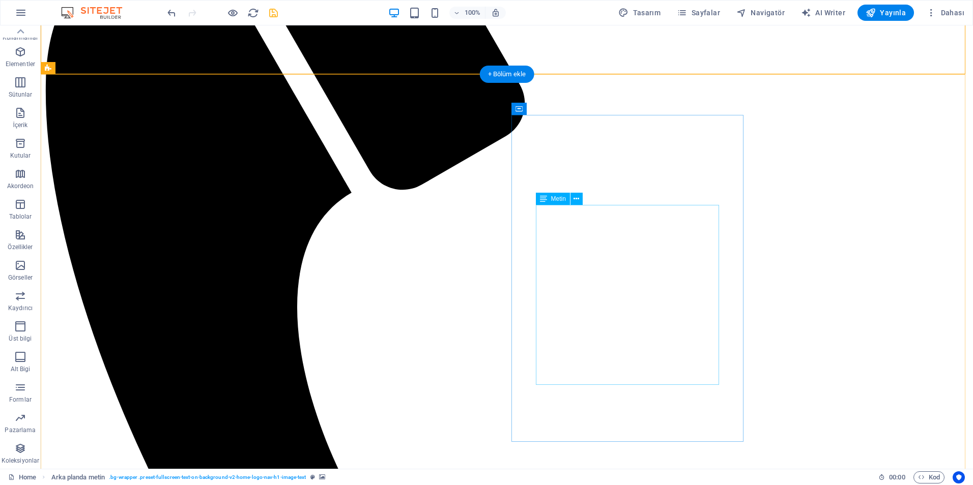
scroll to position [407, 0]
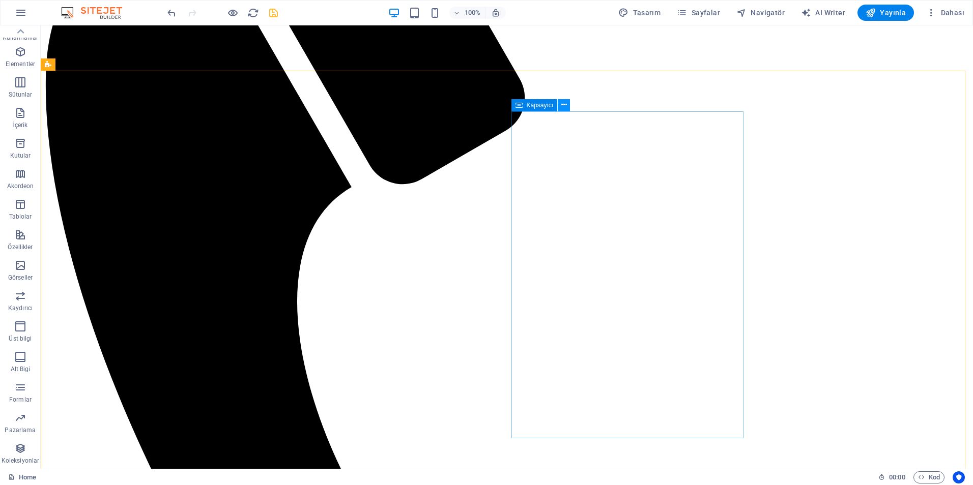
click at [565, 107] on icon at bounding box center [564, 105] width 6 height 11
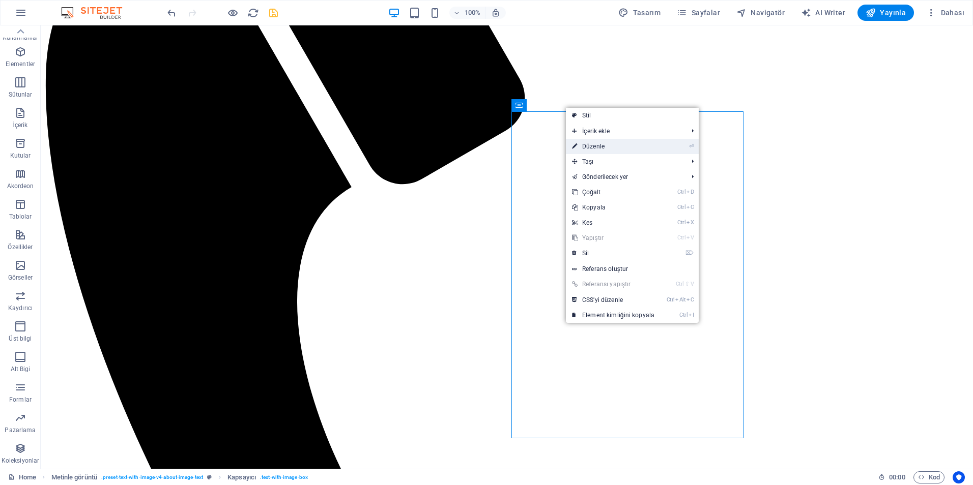
click at [588, 143] on link "⏎ Düzenle" at bounding box center [613, 146] width 95 height 15
select select "arrow"
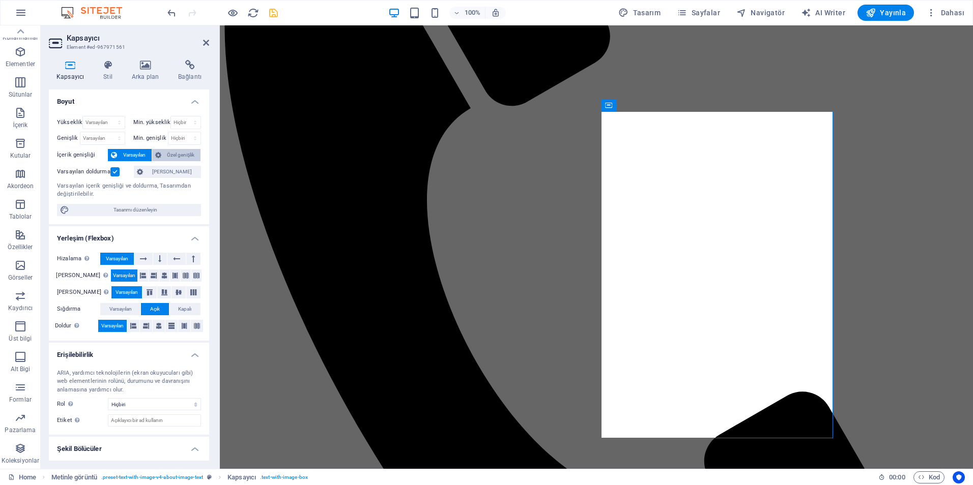
click at [192, 156] on span "Özel genişlik" at bounding box center [181, 155] width 34 height 12
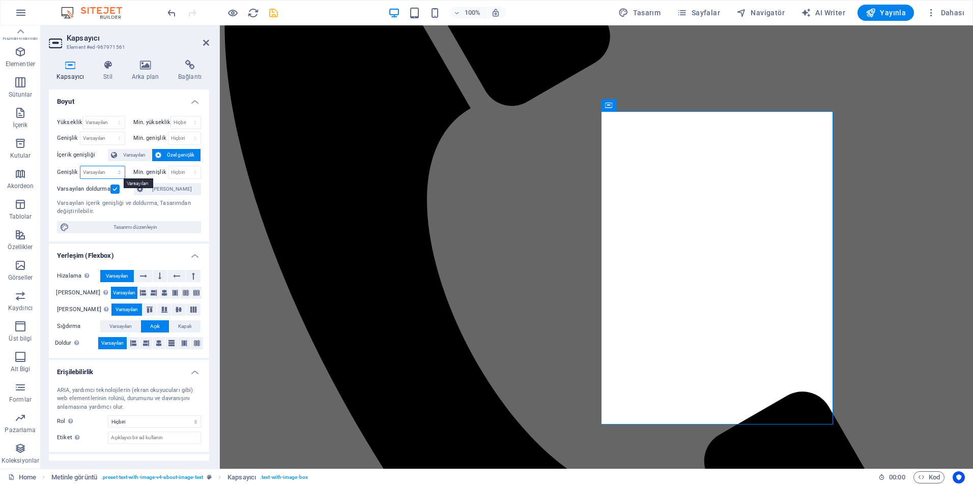
click at [100, 171] on select "Varsayılan px rem % em vh vw" at bounding box center [102, 172] width 44 height 12
click at [102, 173] on select "Varsayılan px rem % em vh vw" at bounding box center [102, 172] width 44 height 12
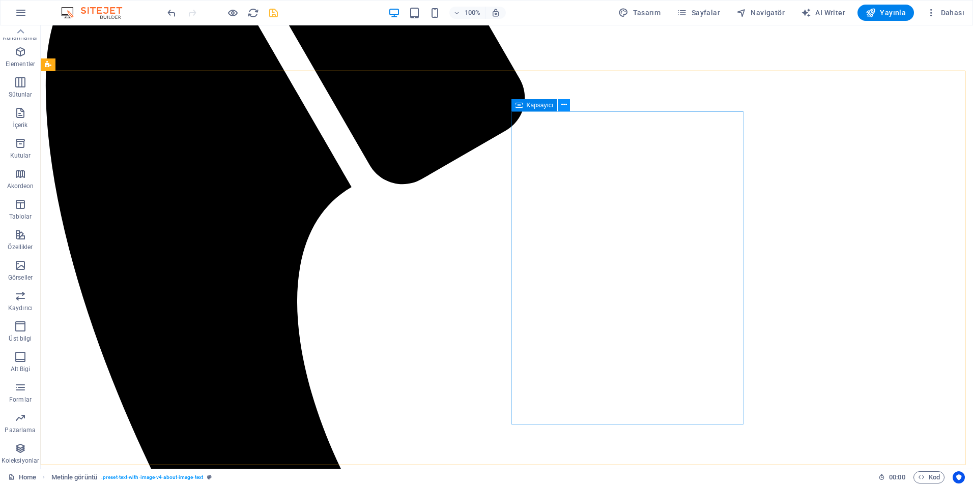
click at [562, 105] on icon at bounding box center [564, 105] width 6 height 11
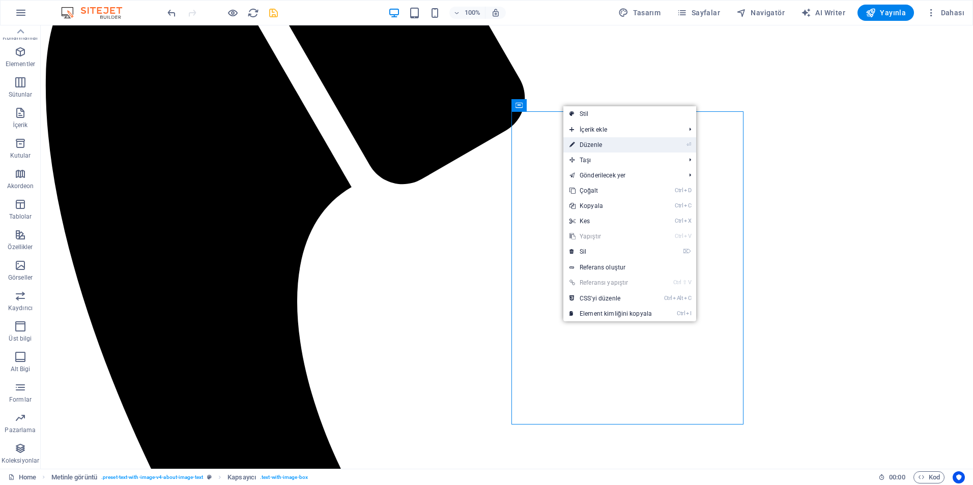
click at [577, 139] on link "⏎ Düzenle" at bounding box center [610, 144] width 95 height 15
select select "arrow"
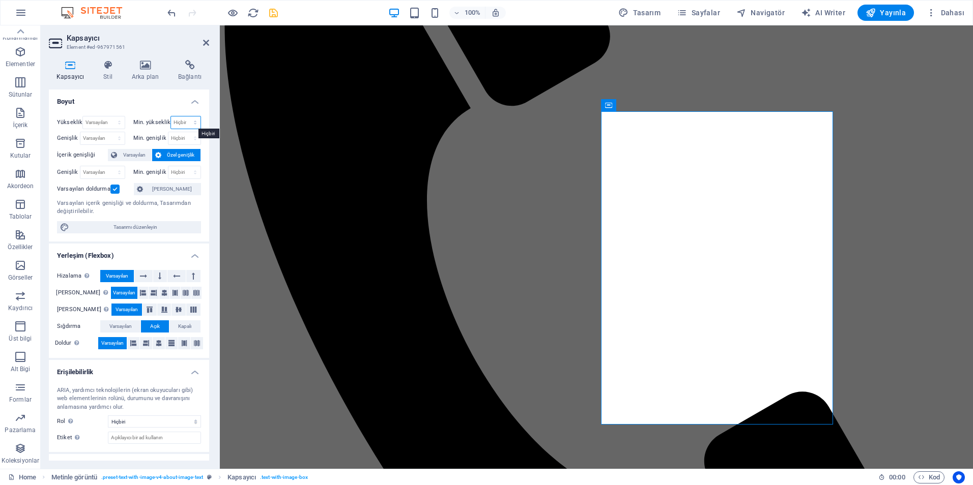
click at [175, 125] on select "Hiçbiri px rem % vh vw" at bounding box center [186, 122] width 30 height 12
click at [113, 119] on select "Varsayılan px rem % vh vw" at bounding box center [103, 122] width 41 height 12
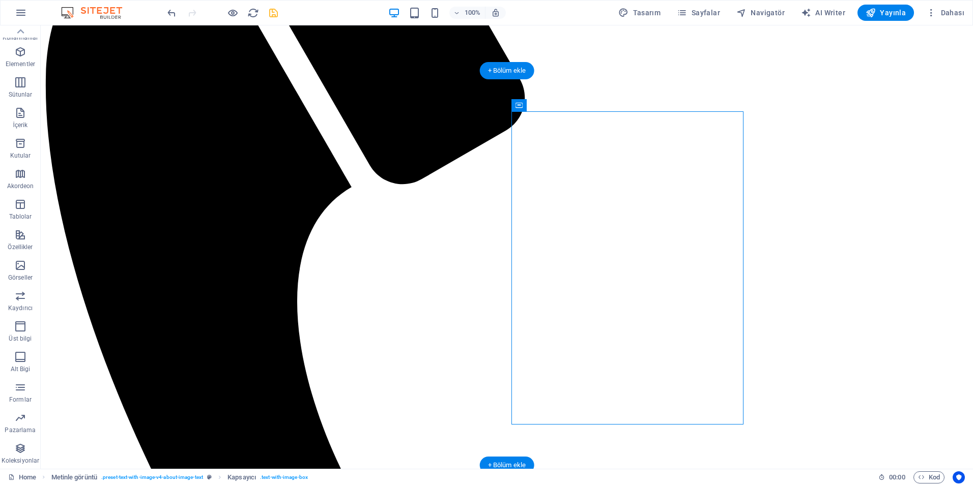
drag, startPoint x: 565, startPoint y: 132, endPoint x: 537, endPoint y: 149, distance: 33.1
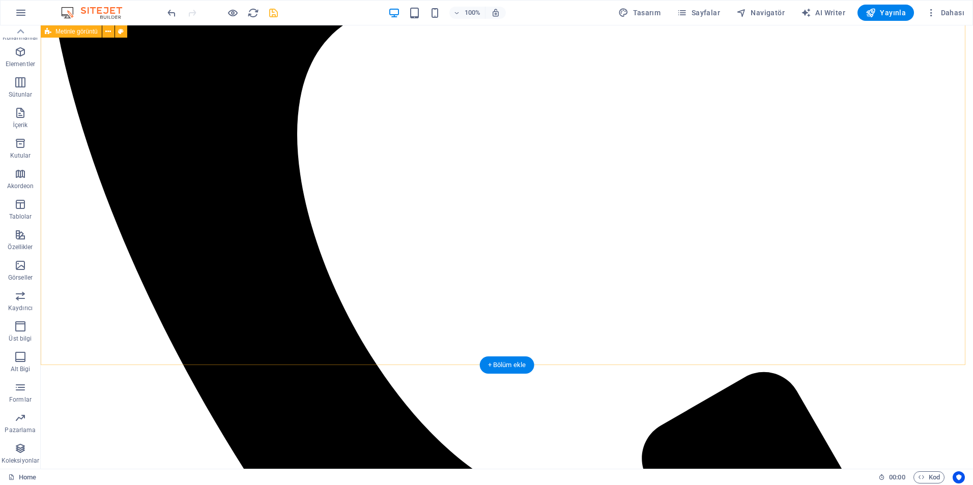
scroll to position [610, 0]
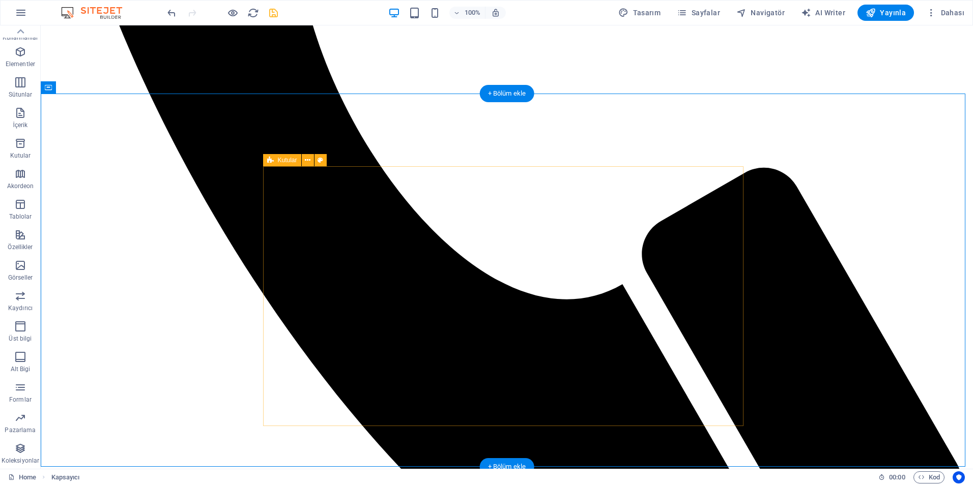
scroll to position [814, 0]
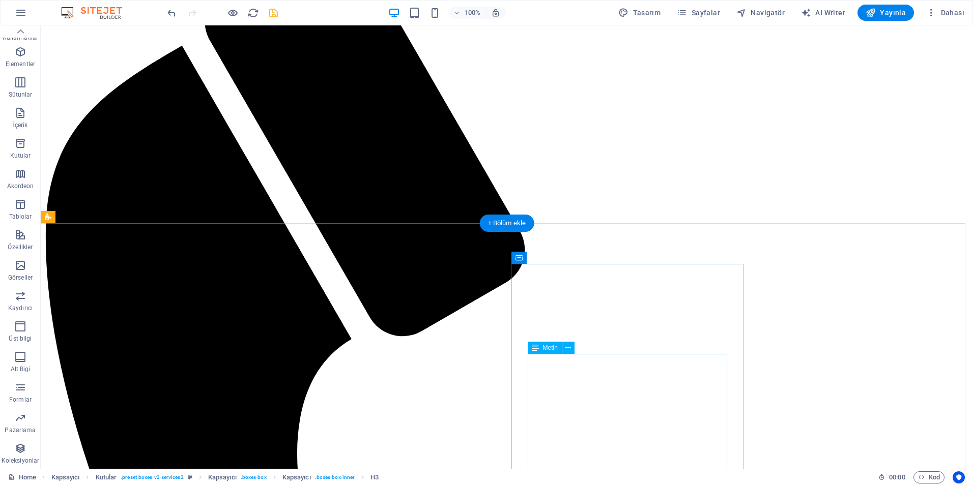
scroll to position [254, 0]
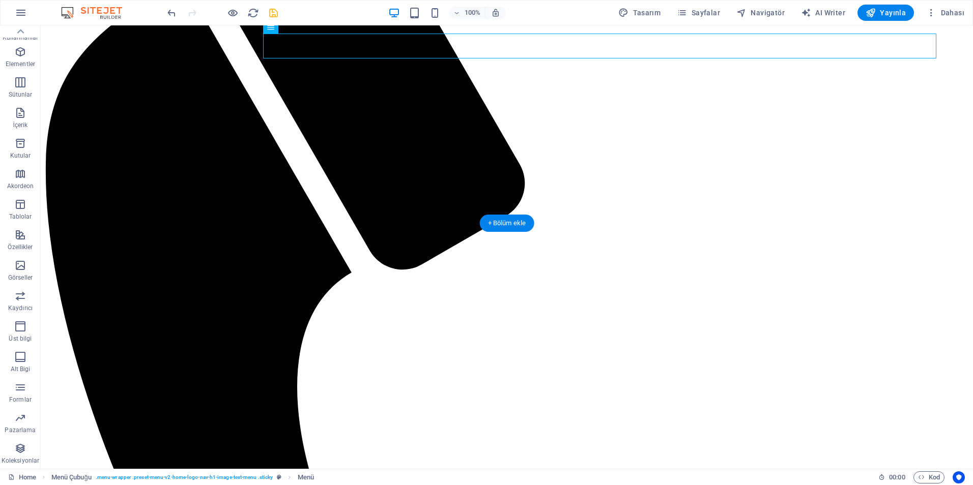
scroll to position [407, 0]
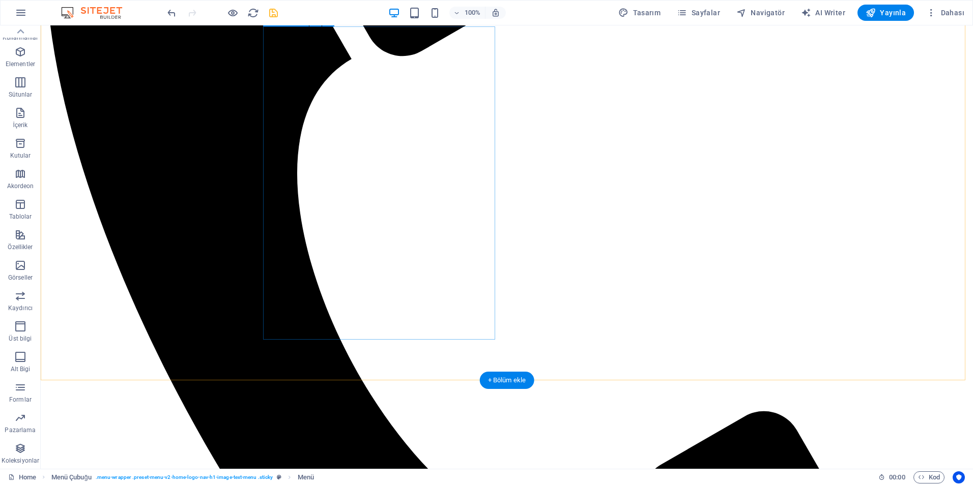
scroll to position [560, 0]
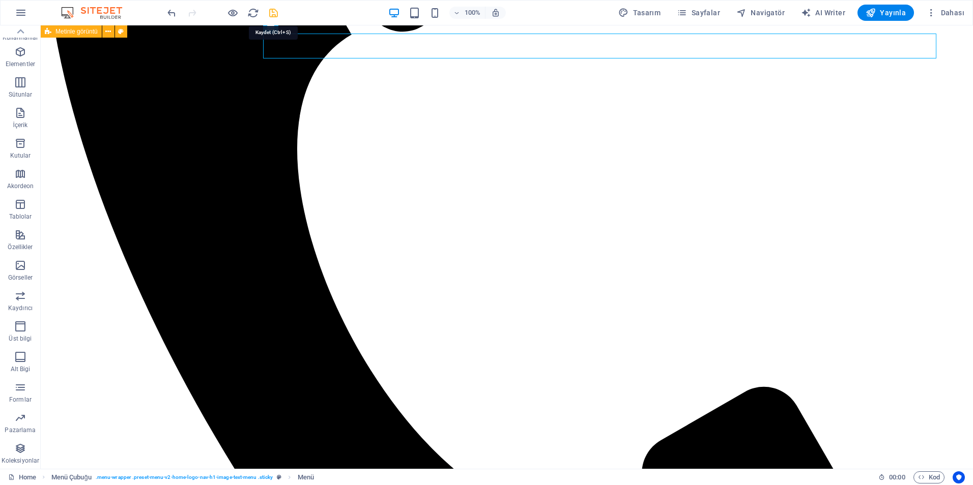
click at [276, 13] on icon "save" at bounding box center [274, 13] width 12 height 12
checkbox input "false"
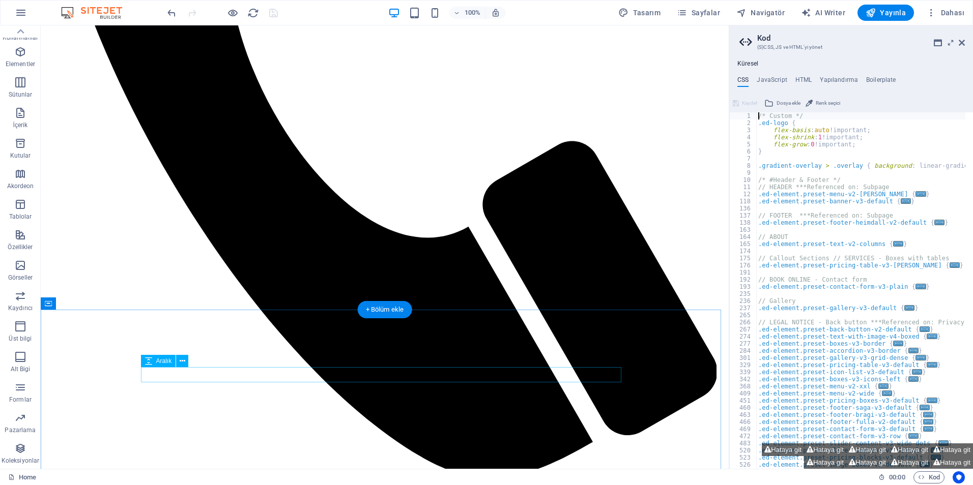
scroll to position [610, 0]
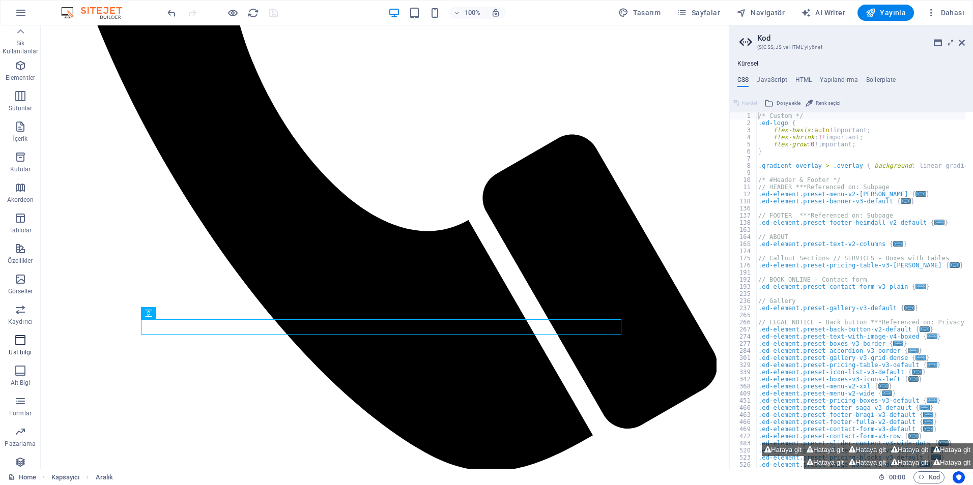
scroll to position [0, 0]
click at [24, 71] on icon "button" at bounding box center [20, 66] width 12 height 12
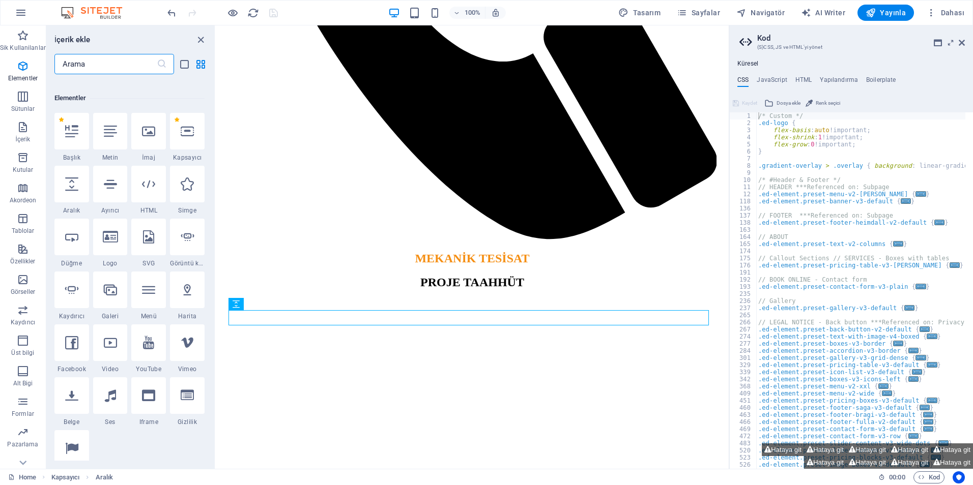
scroll to position [108, 0]
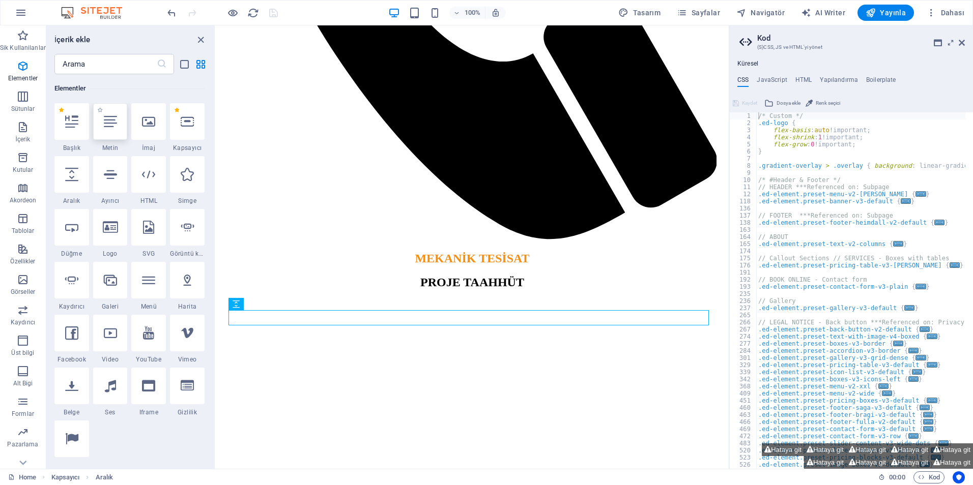
click at [107, 137] on div at bounding box center [110, 121] width 35 height 37
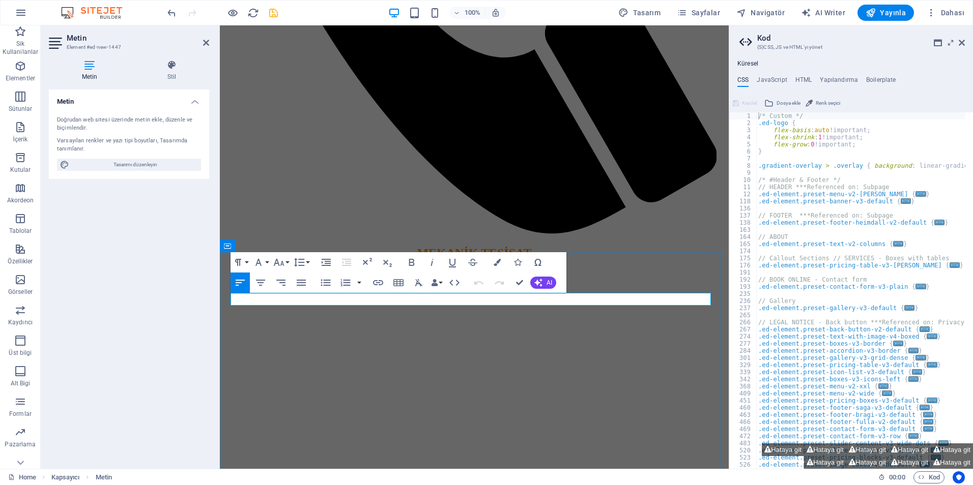
drag, startPoint x: 327, startPoint y: 300, endPoint x: 195, endPoint y: 296, distance: 132.3
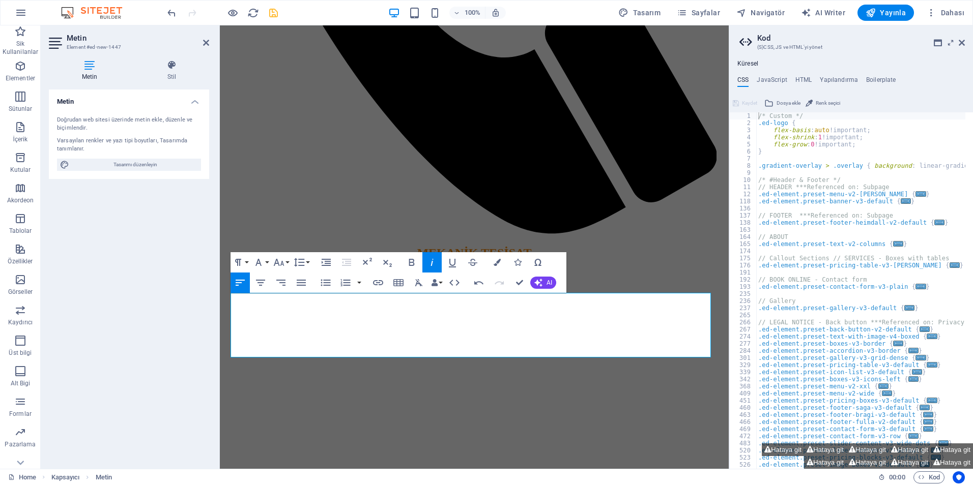
drag, startPoint x: 339, startPoint y: 350, endPoint x: 201, endPoint y: 280, distance: 154.9
click at [267, 262] on button "Font Family" at bounding box center [260, 262] width 19 height 20
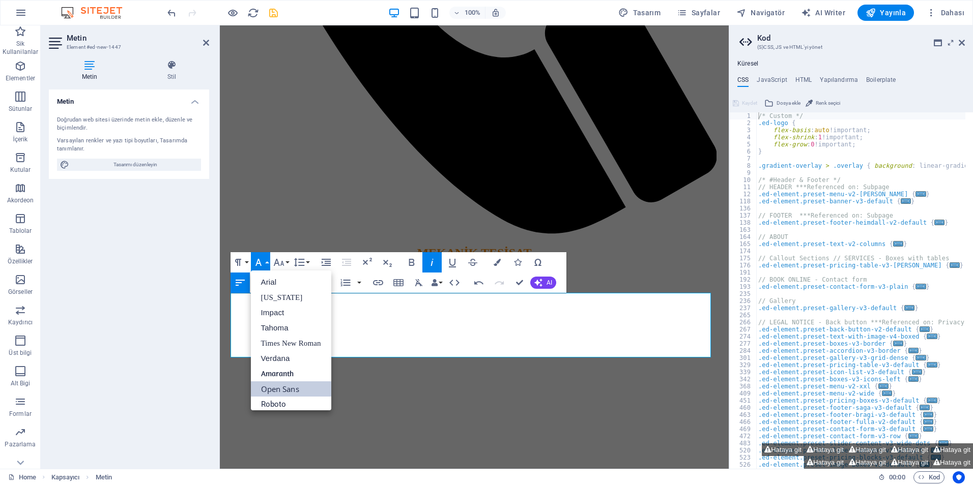
click at [297, 393] on link "Open Sans" at bounding box center [291, 389] width 80 height 15
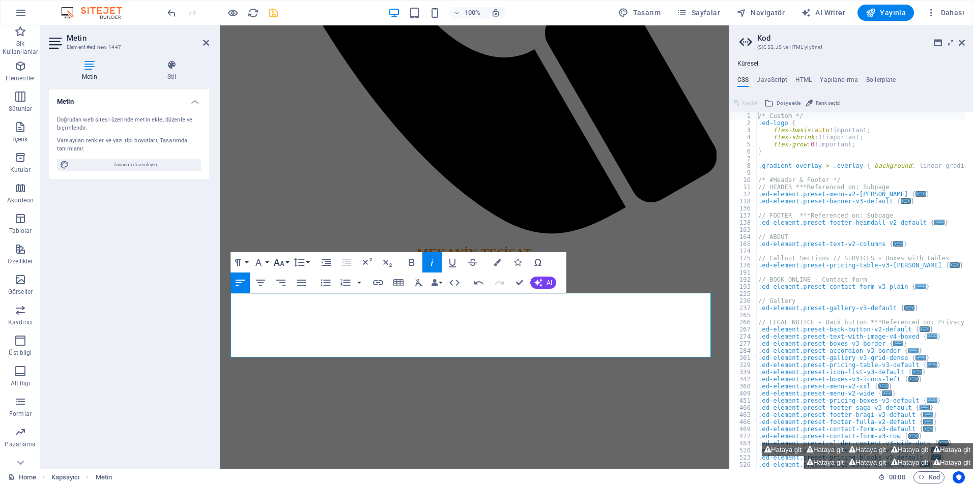
click at [286, 264] on button "Font Size" at bounding box center [280, 262] width 19 height 20
click at [293, 356] on link "14" at bounding box center [289, 358] width 37 height 15
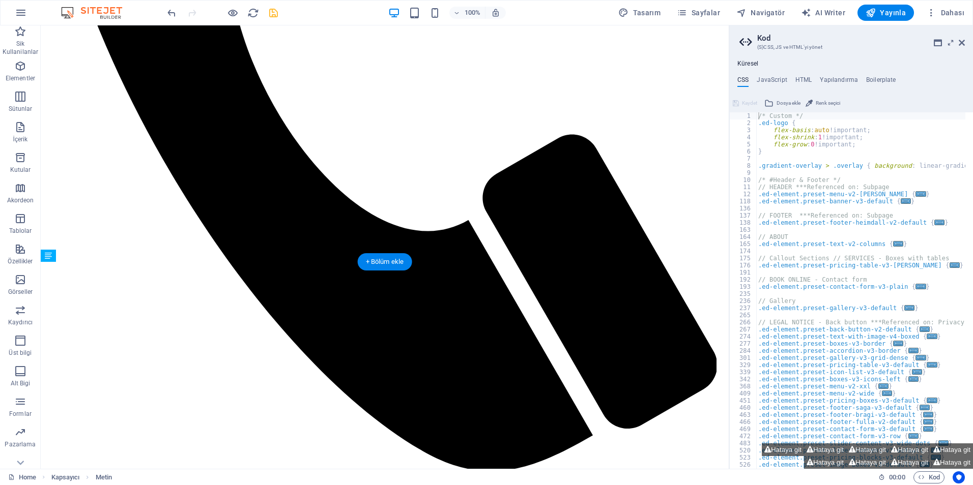
drag, startPoint x: 208, startPoint y: 325, endPoint x: 169, endPoint y: 360, distance: 52.6
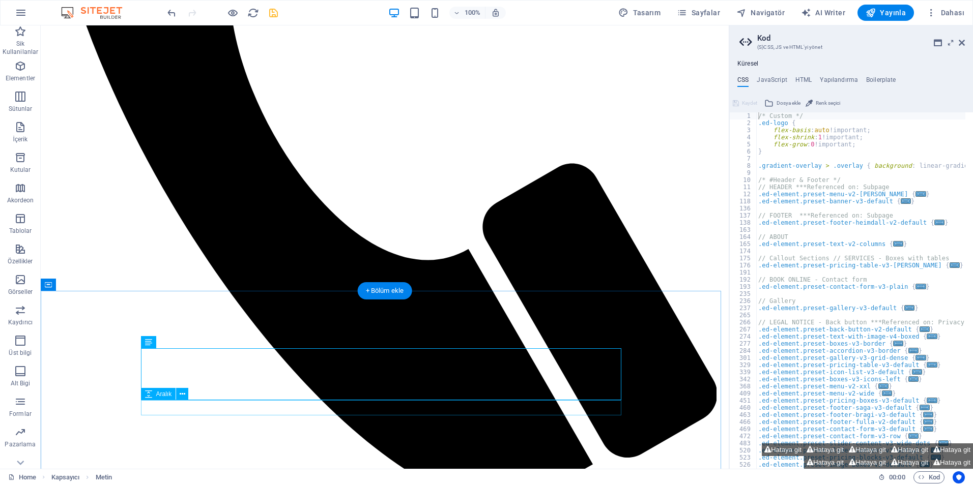
scroll to position [610, 0]
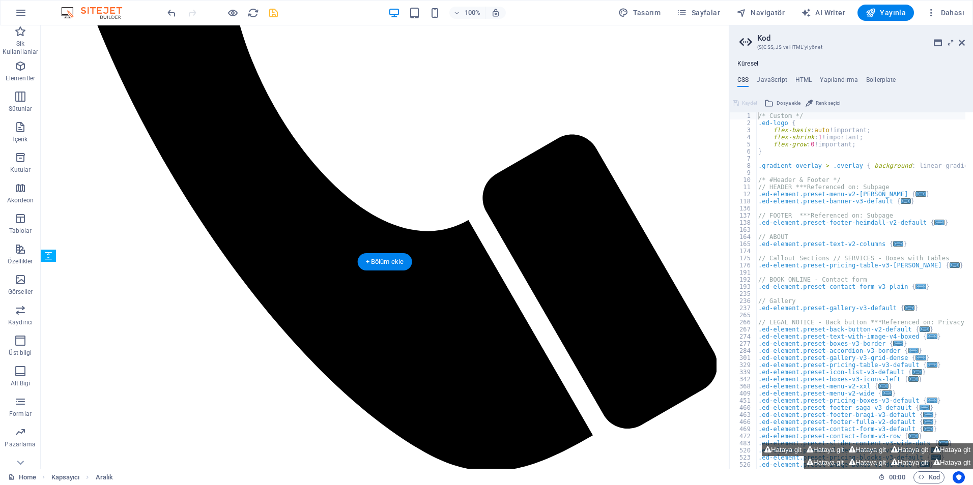
drag, startPoint x: 245, startPoint y: 385, endPoint x: 250, endPoint y: 338, distance: 47.1
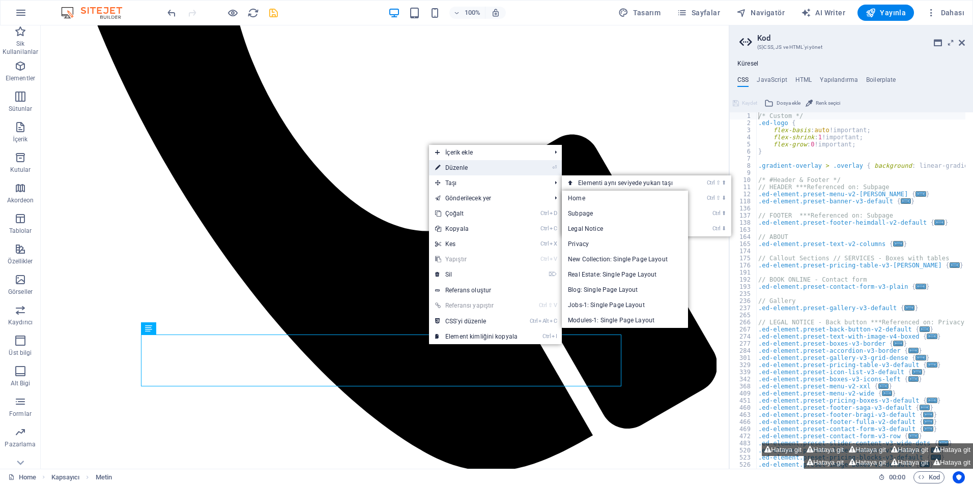
click at [481, 167] on link "⏎ Düzenle" at bounding box center [476, 167] width 95 height 15
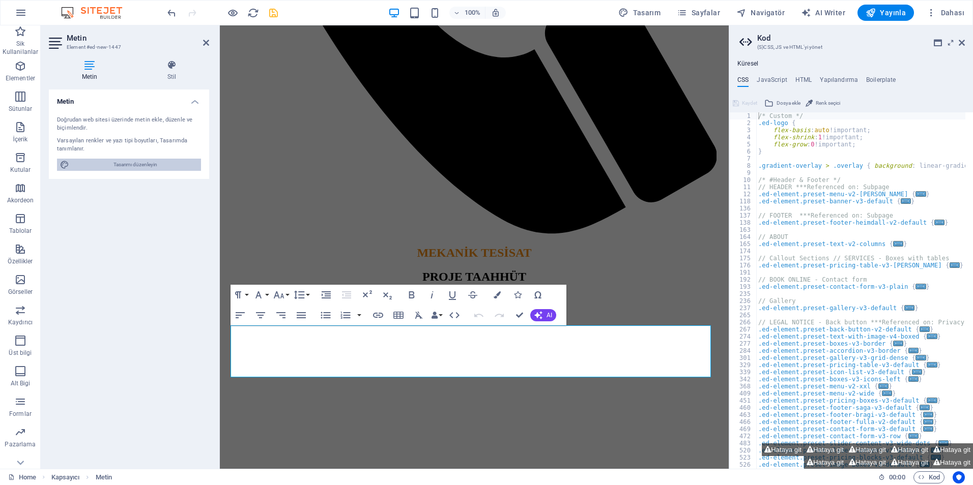
click at [164, 164] on span "Tasarımı düzenleyin" at bounding box center [135, 165] width 126 height 12
select select "px"
select select "200"
select select "px"
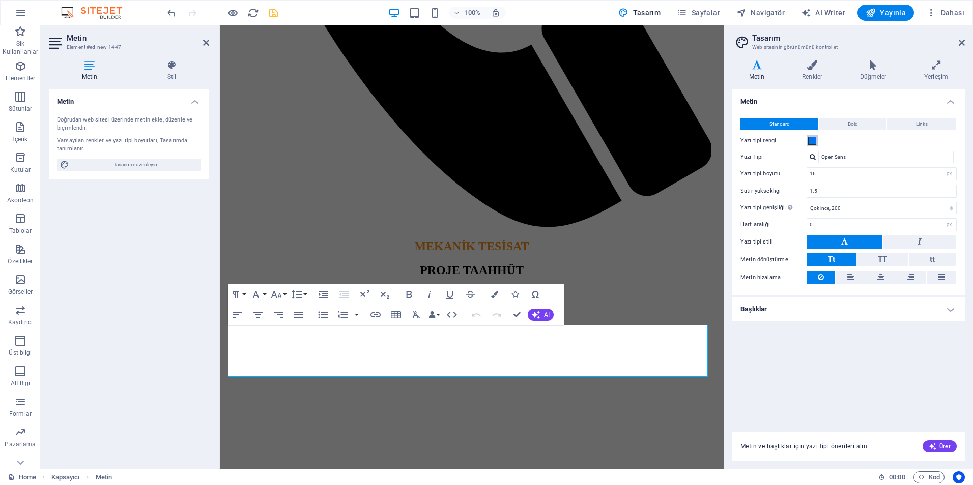
click at [813, 143] on span at bounding box center [812, 141] width 8 height 8
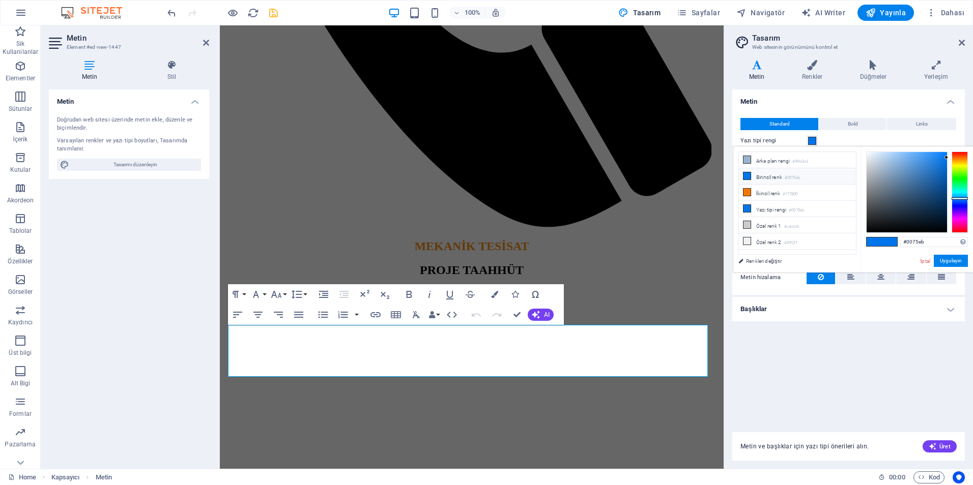
click at [766, 175] on li "Birincil renk #0075eb" at bounding box center [797, 176] width 117 height 16
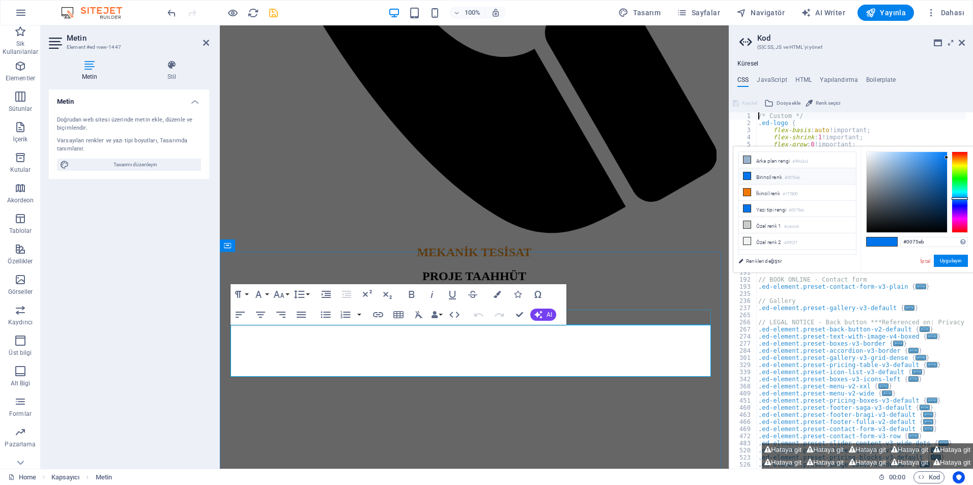
drag, startPoint x: 541, startPoint y: 372, endPoint x: 290, endPoint y: 319, distance: 256.3
drag, startPoint x: 236, startPoint y: 333, endPoint x: 362, endPoint y: 367, distance: 130.2
drag, startPoint x: 548, startPoint y: 373, endPoint x: 221, endPoint y: 330, distance: 330.4
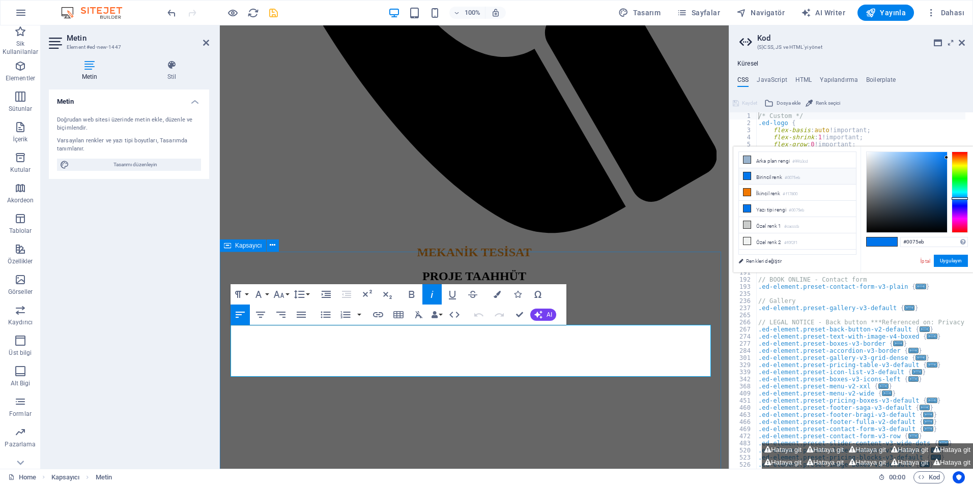
click at [752, 179] on li "Birincil renk #0075eb" at bounding box center [797, 176] width 117 height 16
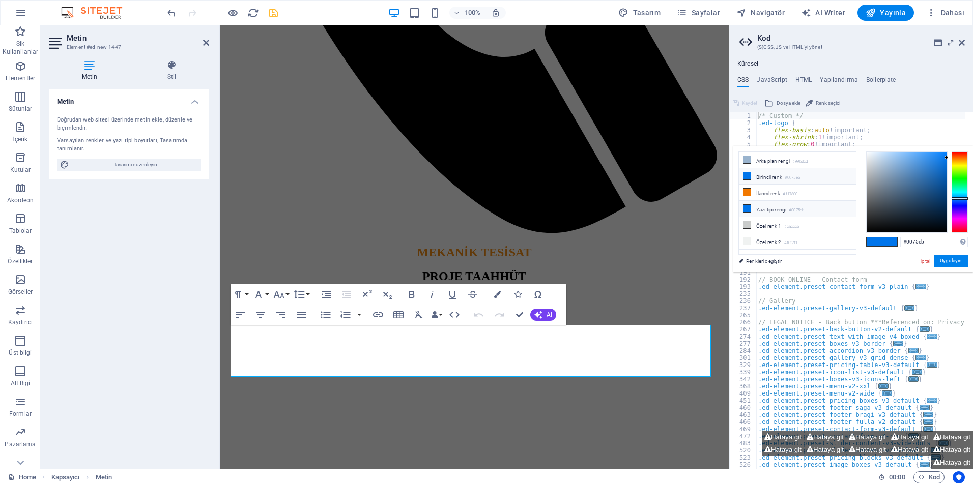
click at [757, 204] on li "Yazı tipi rengi #0075eb" at bounding box center [797, 209] width 117 height 16
click at [751, 206] on li "Yazı tipi rengi #0075eb" at bounding box center [797, 209] width 117 height 16
click at [792, 207] on small "#0075eb" at bounding box center [795, 210] width 15 height 7
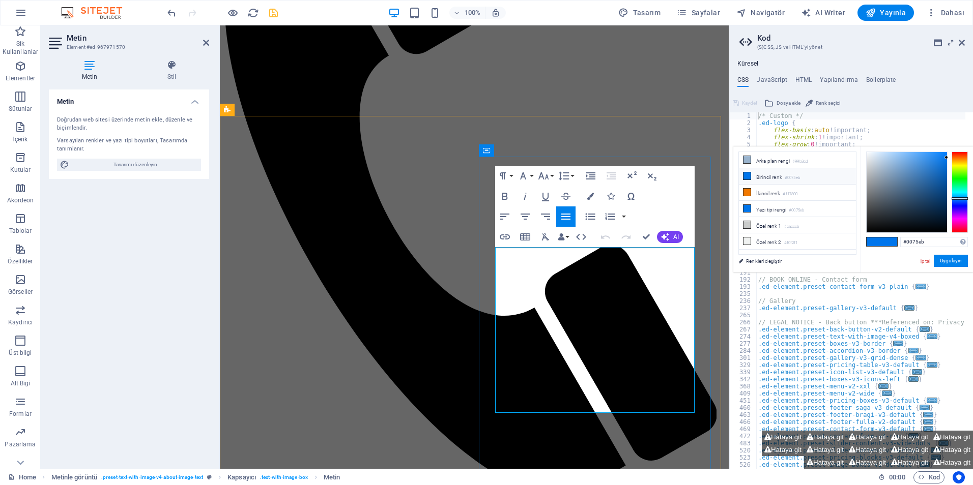
drag, startPoint x: 520, startPoint y: 260, endPoint x: 559, endPoint y: 264, distance: 38.8
click at [167, 163] on span "Tasarımı düzenleyin" at bounding box center [135, 165] width 126 height 12
select select "px"
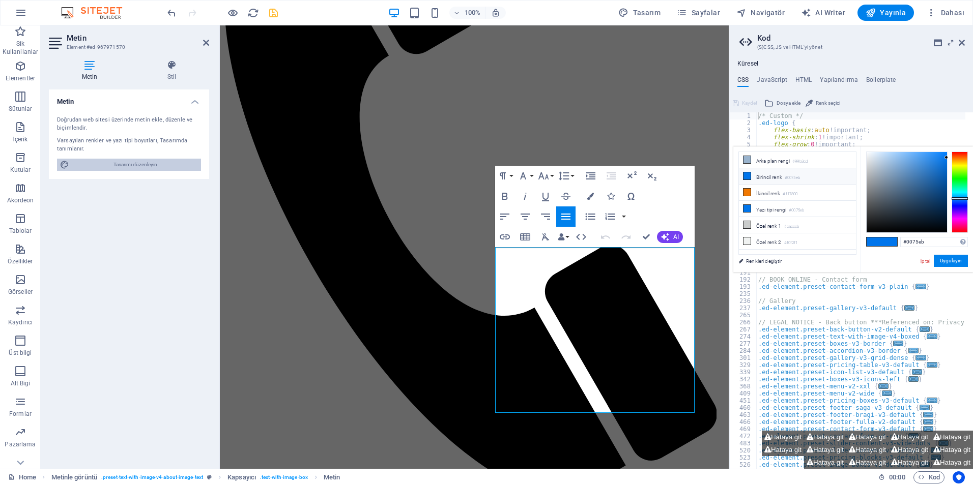
select select "200"
select select "px"
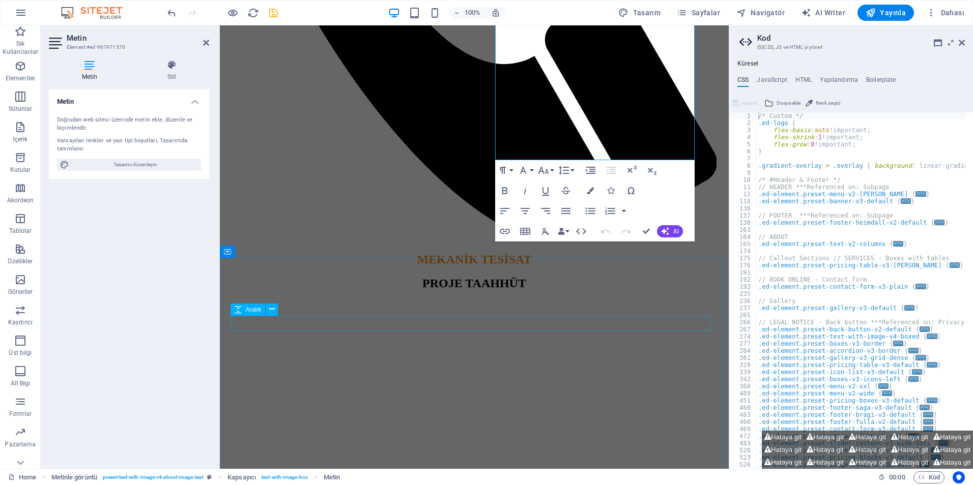
scroll to position [606, 0]
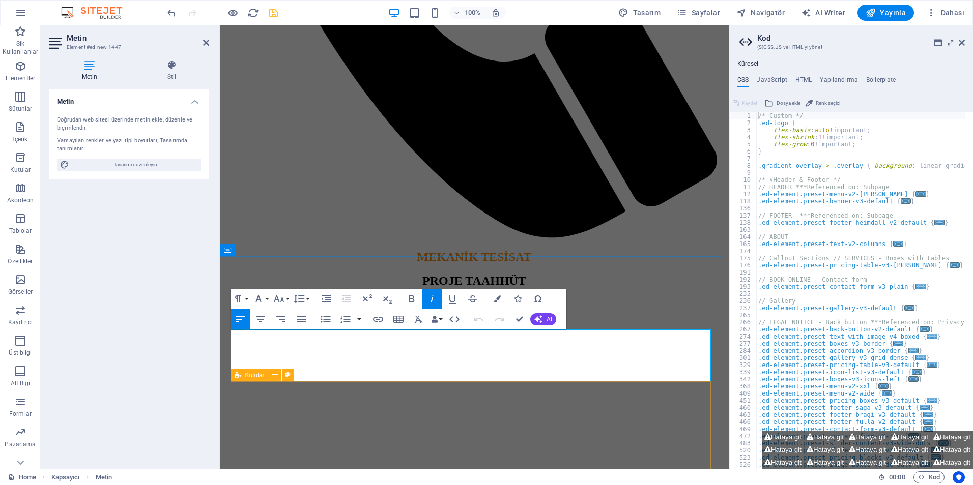
drag, startPoint x: 234, startPoint y: 336, endPoint x: 553, endPoint y: 383, distance: 322.9
drag, startPoint x: 587, startPoint y: 370, endPoint x: 420, endPoint y: 338, distance: 169.4
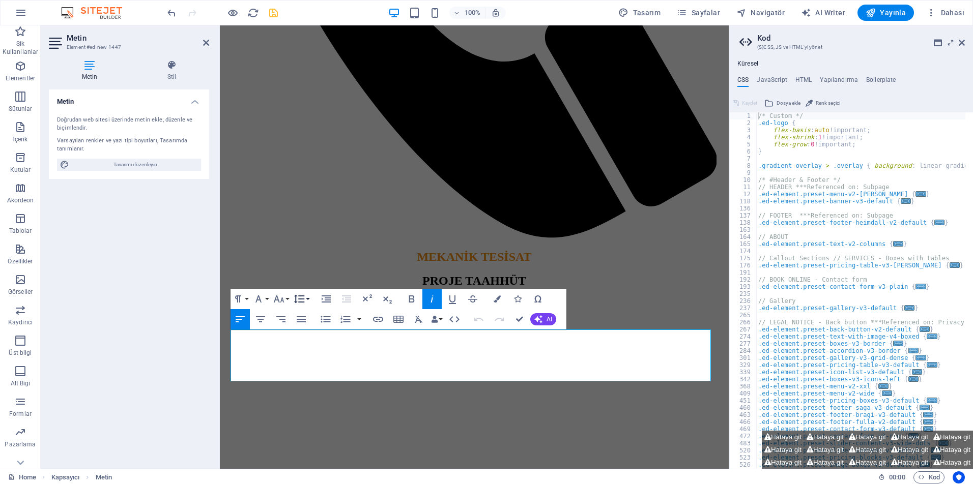
click at [307, 297] on button "Line Height" at bounding box center [300, 299] width 19 height 20
click at [312, 346] on link "1.15" at bounding box center [313, 349] width 45 height 15
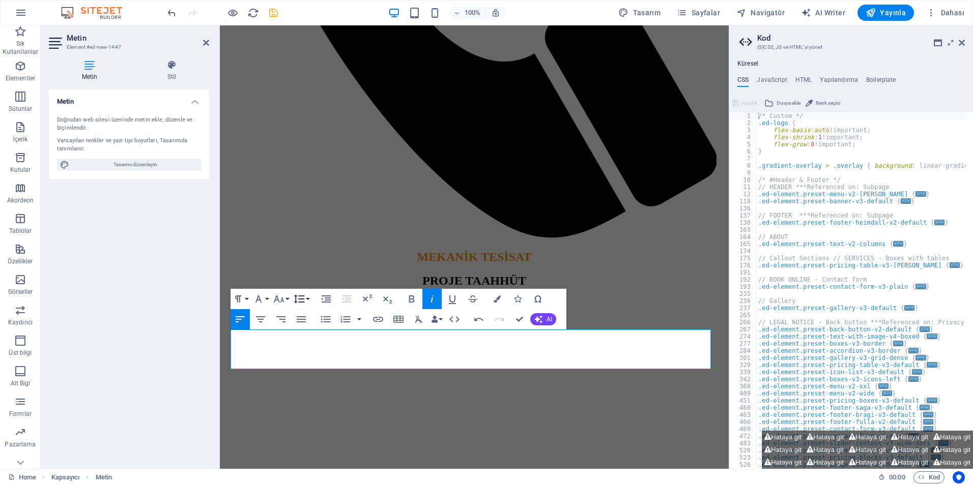
click at [310, 297] on button "Line Height" at bounding box center [300, 299] width 19 height 20
click at [310, 367] on link "1.5" at bounding box center [313, 364] width 45 height 15
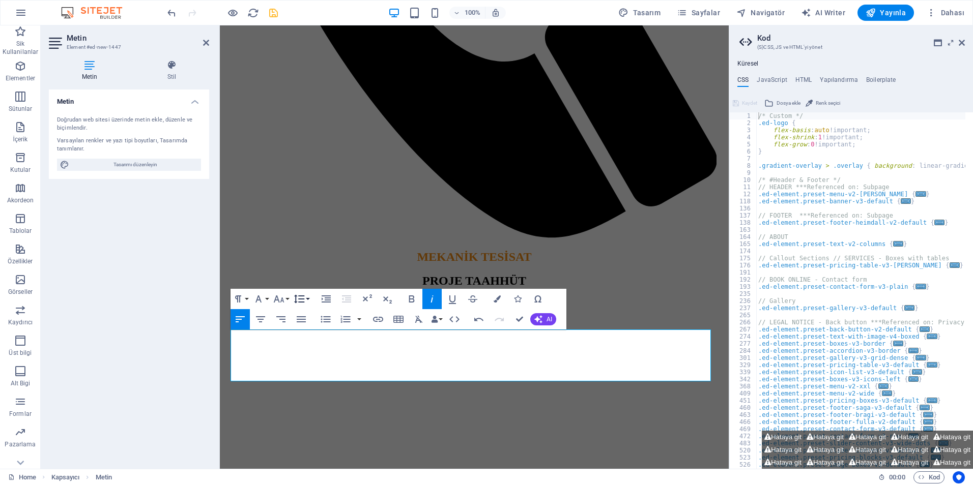
click at [307, 300] on button "Line Height" at bounding box center [300, 299] width 19 height 20
click at [315, 376] on link "Double" at bounding box center [313, 379] width 45 height 15
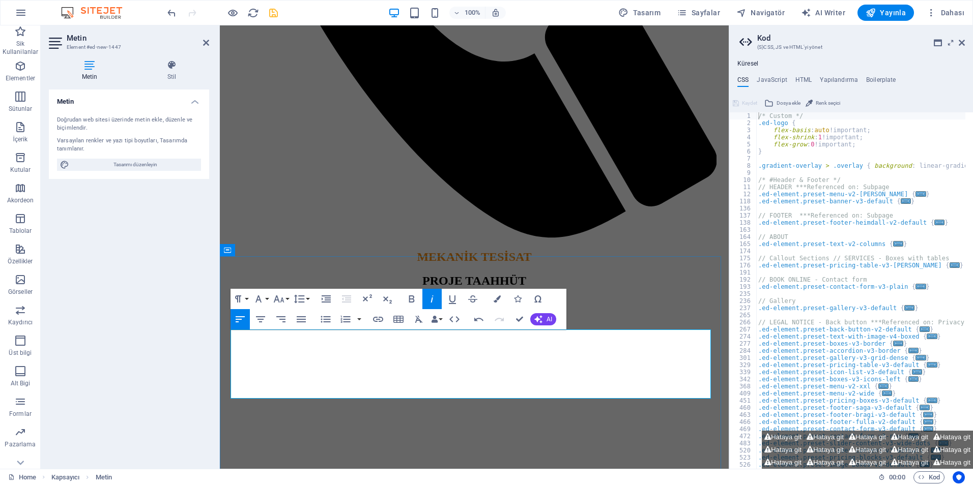
drag, startPoint x: 537, startPoint y: 390, endPoint x: 155, endPoint y: 305, distance: 391.4
click at [171, 69] on icon at bounding box center [171, 65] width 75 height 10
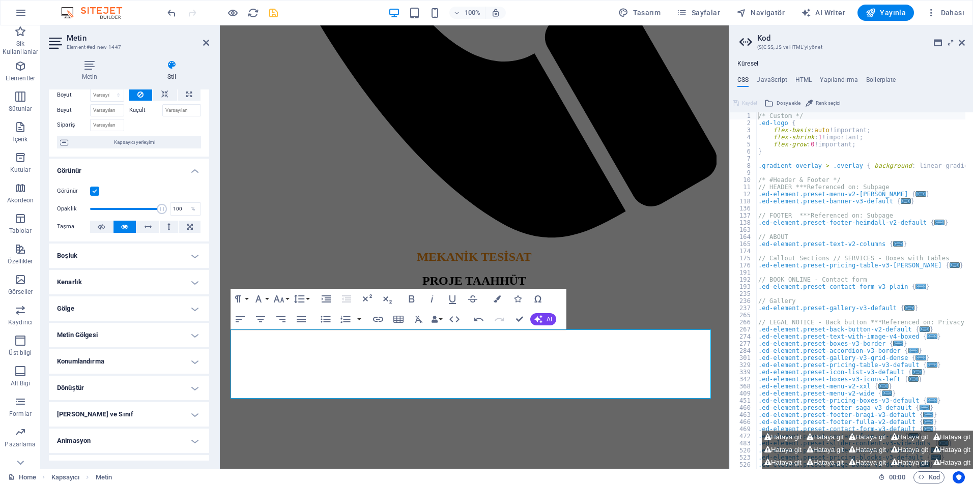
scroll to position [51, 0]
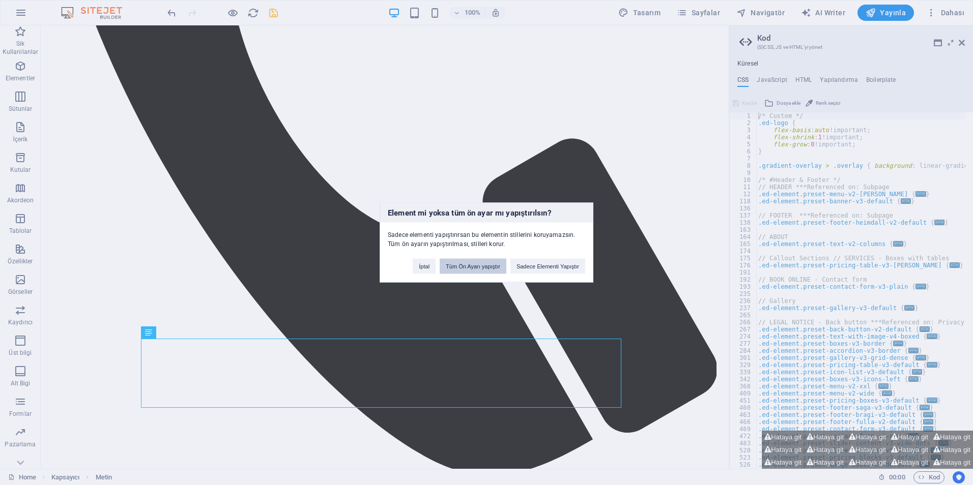
click at [486, 273] on button "Tüm Ön Ayarı yapıştır" at bounding box center [473, 266] width 67 height 15
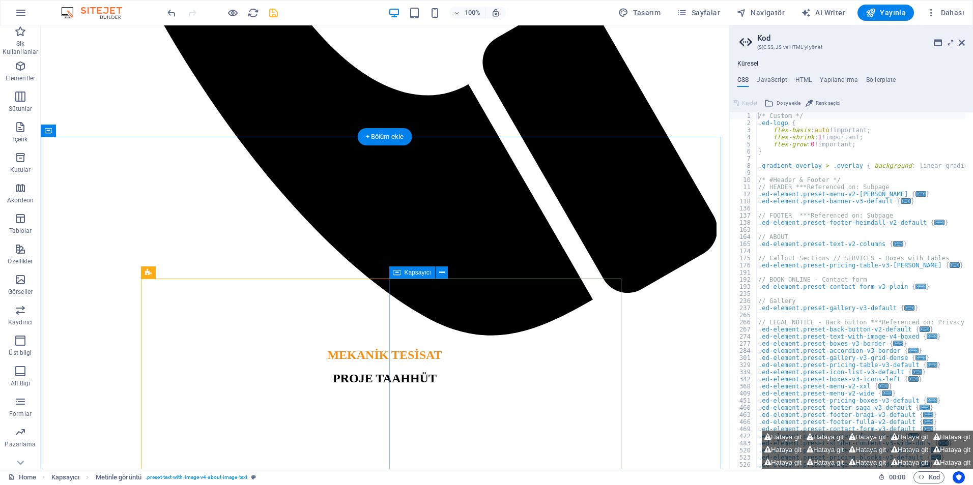
scroll to position [759, 0]
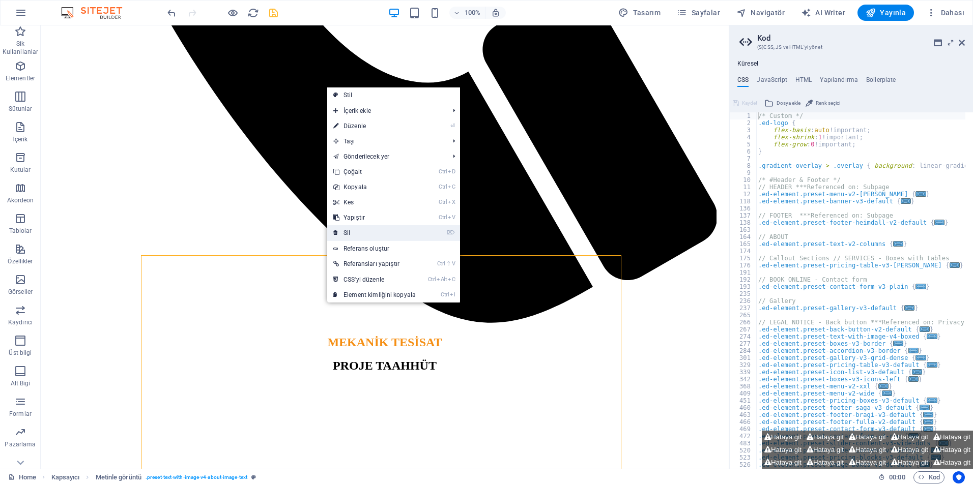
click at [356, 231] on link "⌦ Sil" at bounding box center [374, 232] width 95 height 15
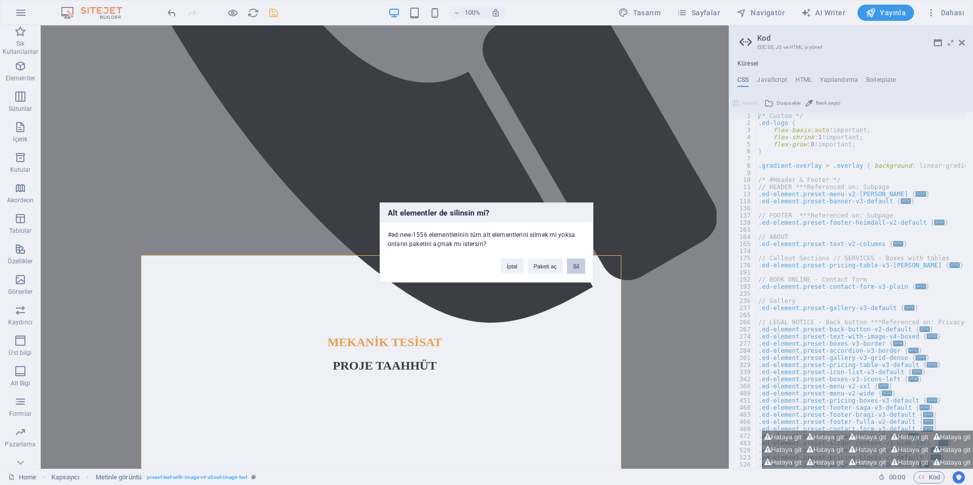
click at [569, 267] on button "Sil" at bounding box center [576, 266] width 18 height 15
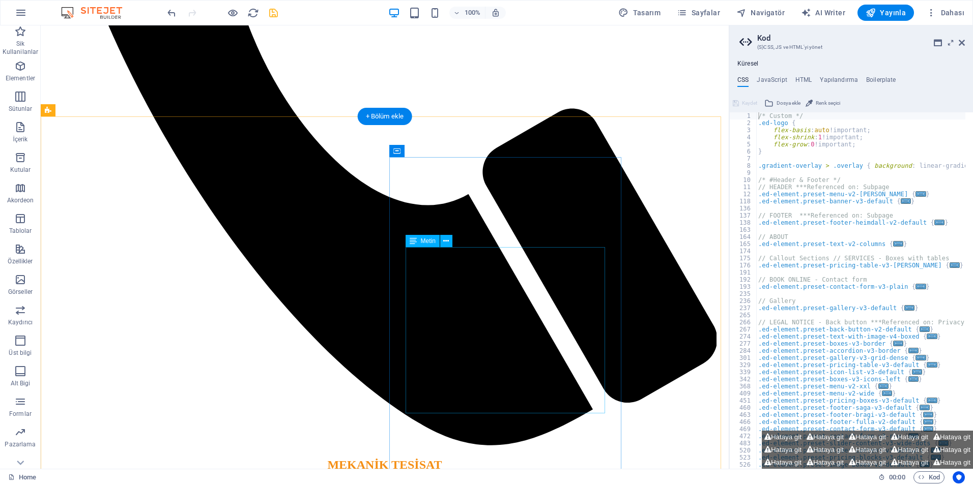
scroll to position [657, 0]
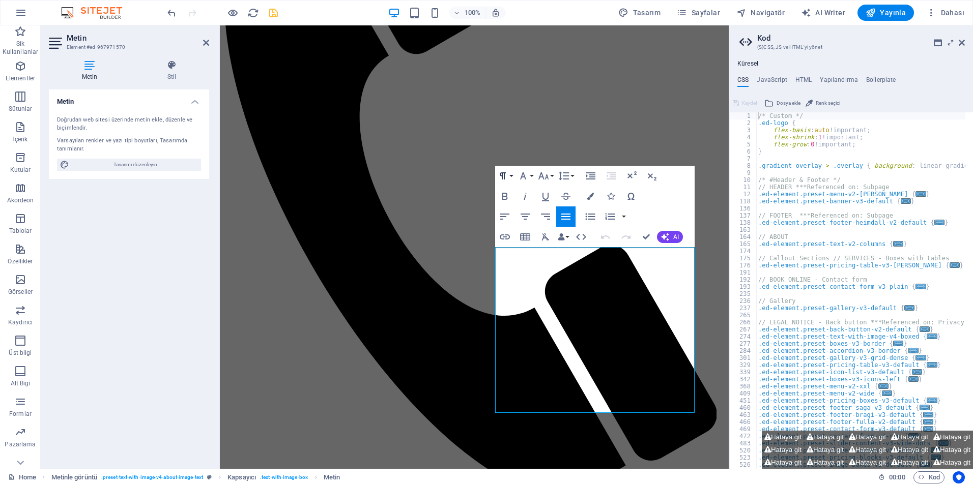
click at [496, 169] on button "Paragraph Format" at bounding box center [504, 176] width 19 height 20
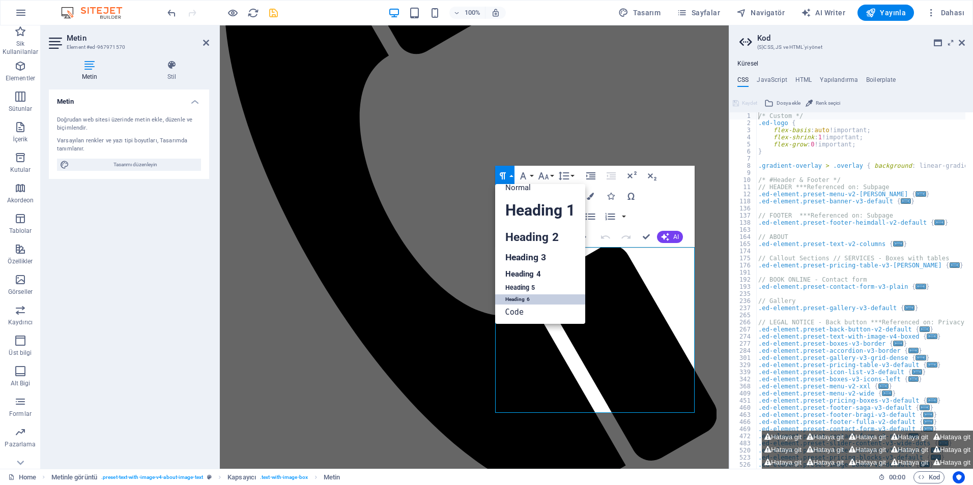
scroll to position [8, 0]
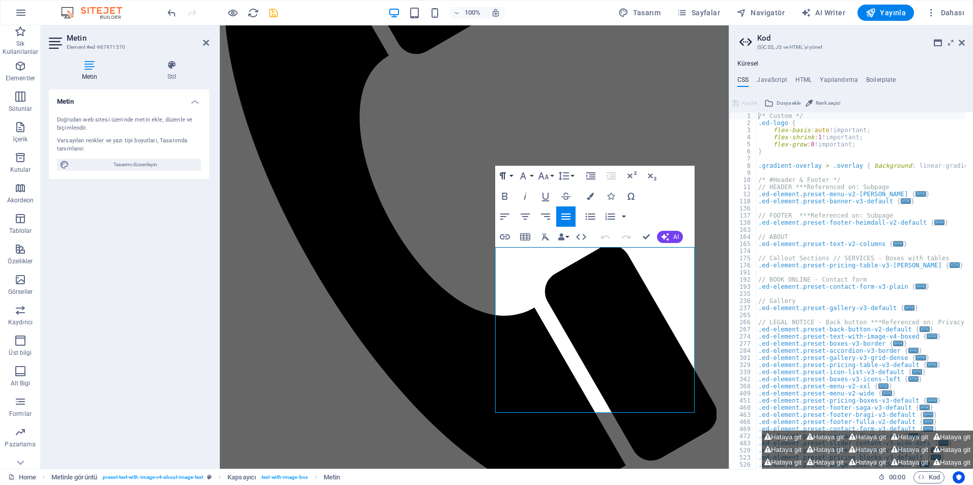
click at [680, 173] on div "Paragraph Format Normal Heading 1 Heading 2 Heading 3 Heading 4 Heading 5 Headi…" at bounding box center [594, 206] width 199 height 81
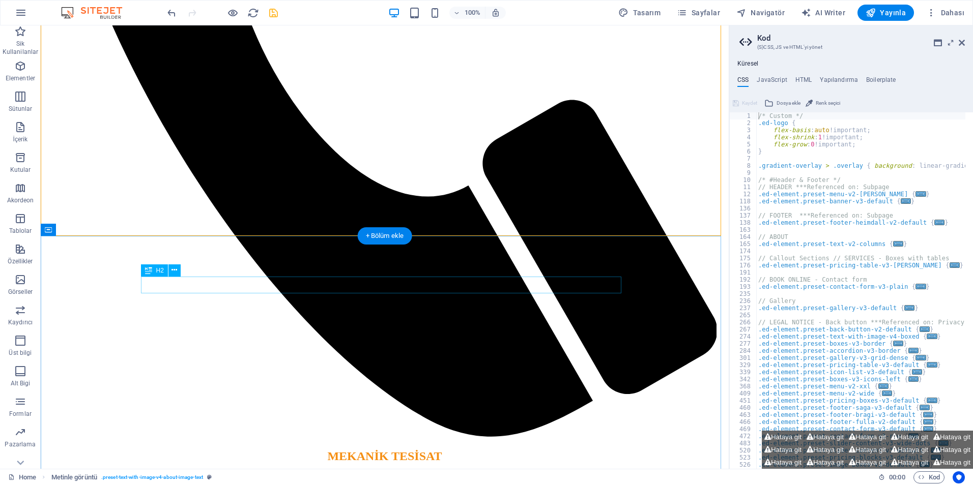
scroll to position [657, 0]
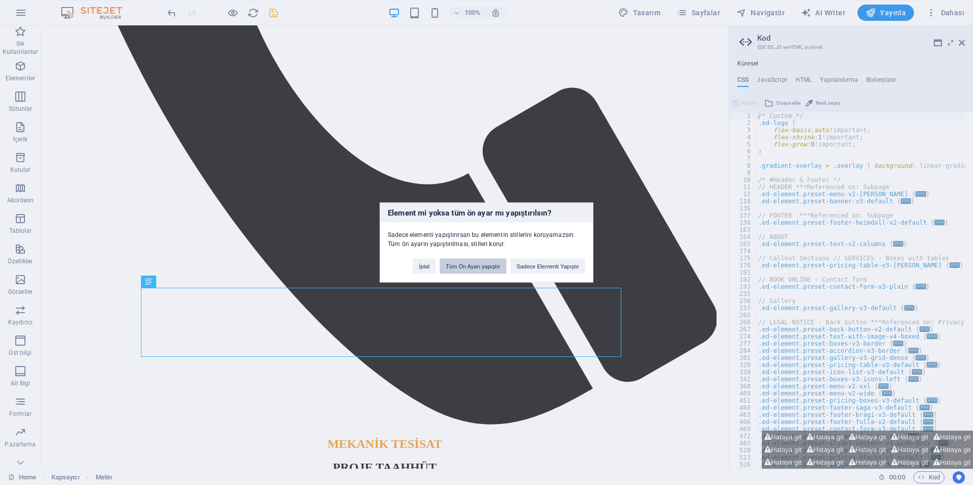
click at [487, 266] on button "Tüm Ön Ayarı yapıştır" at bounding box center [473, 266] width 67 height 15
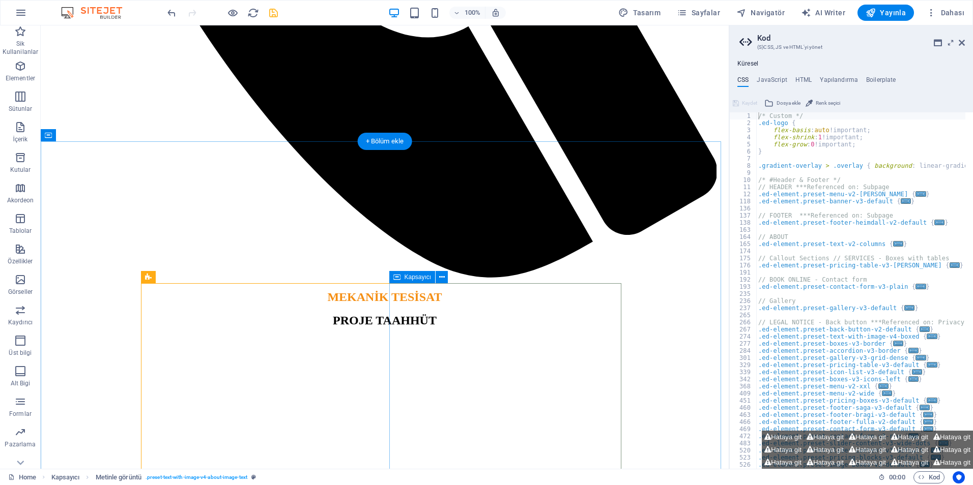
scroll to position [810, 0]
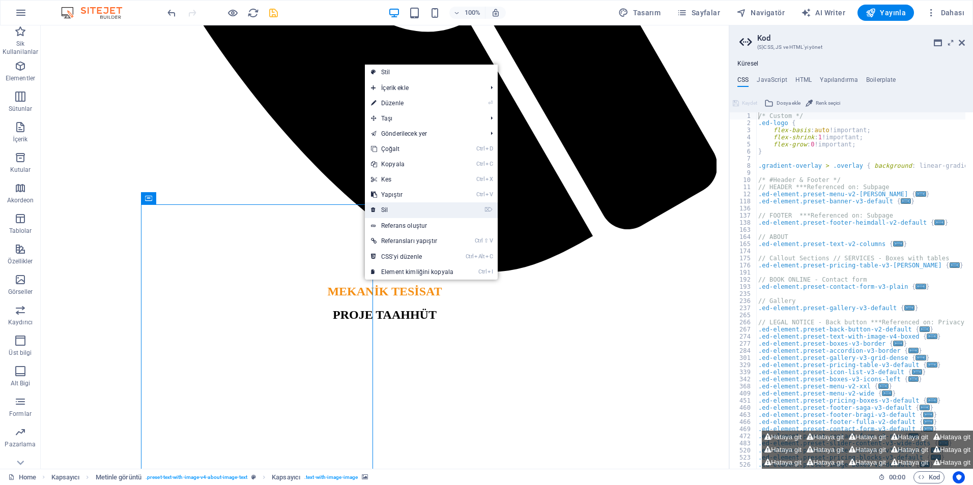
click at [391, 210] on link "⌦ Sil" at bounding box center [412, 209] width 95 height 15
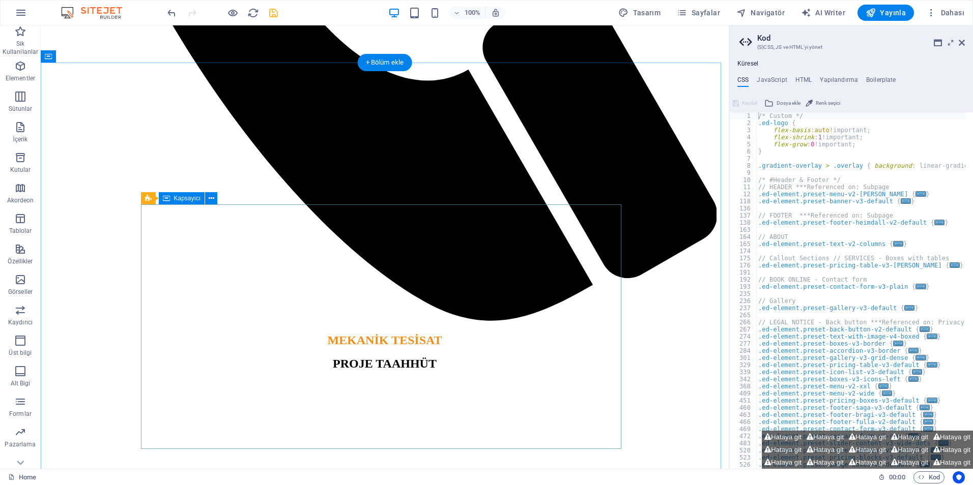
scroll to position [759, 0]
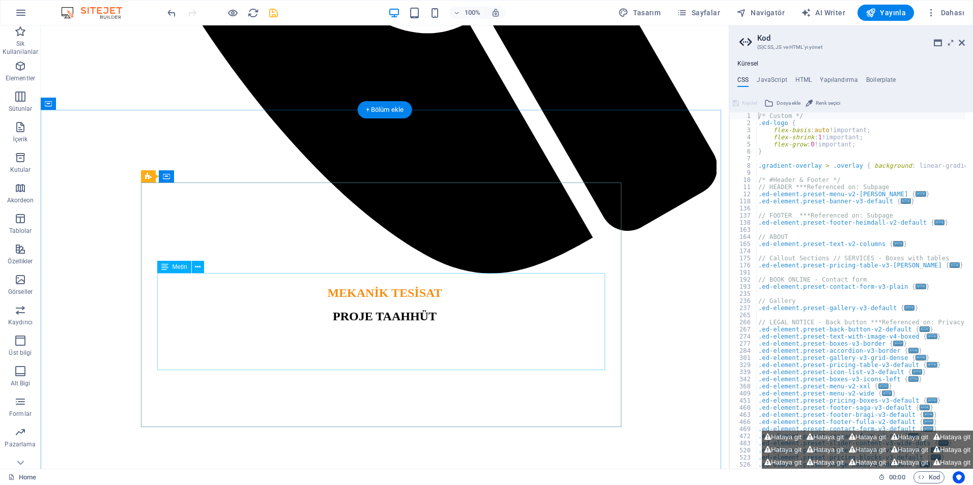
scroll to position [810, 0]
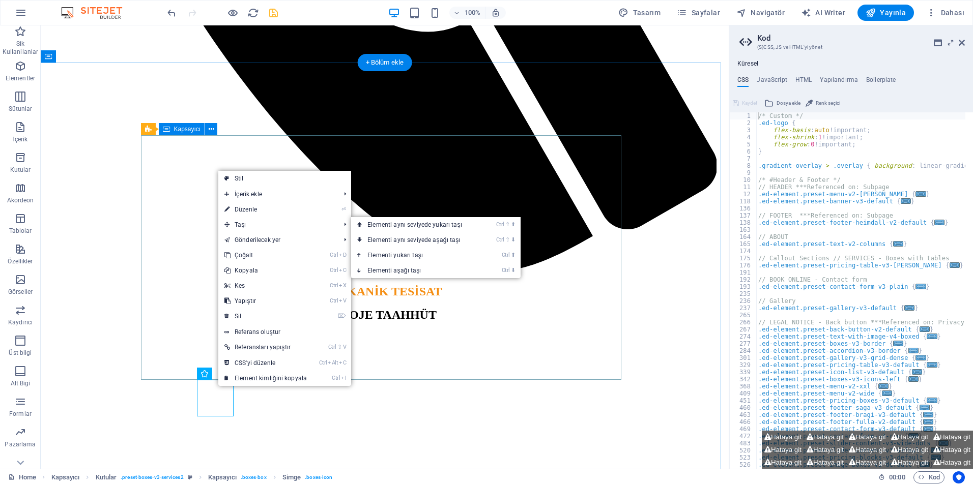
drag, startPoint x: 201, startPoint y: 232, endPoint x: 144, endPoint y: 199, distance: 65.9
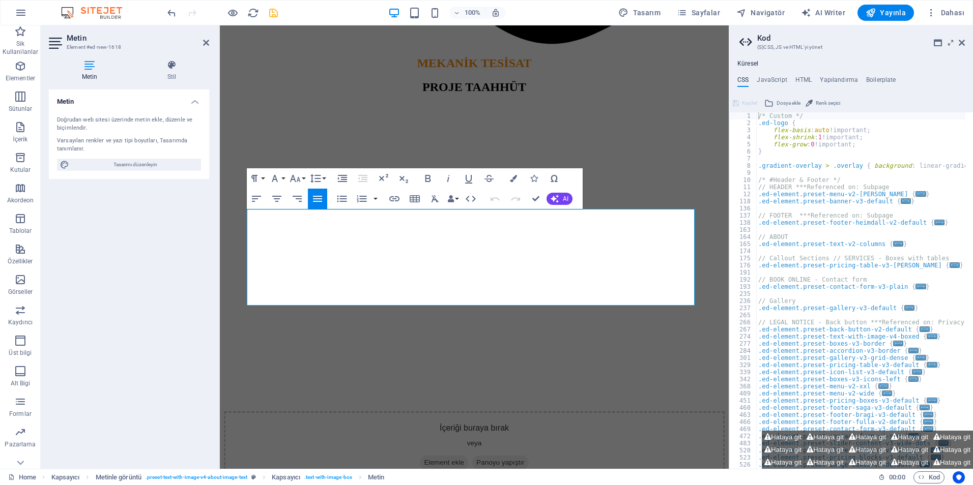
drag, startPoint x: 480, startPoint y: 297, endPoint x: 94, endPoint y: 202, distance: 397.9
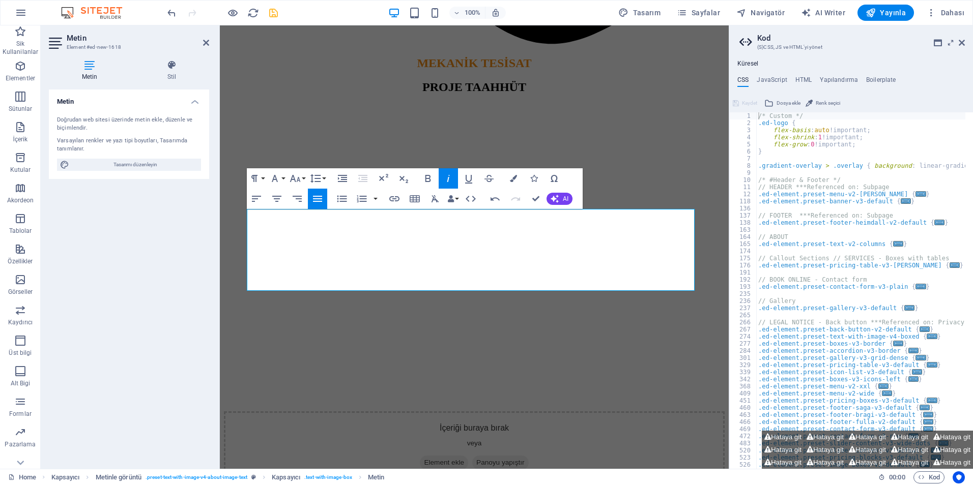
drag, startPoint x: 330, startPoint y: 275, endPoint x: 408, endPoint y: 224, distance: 93.1
click at [282, 180] on button "Font Family" at bounding box center [276, 178] width 19 height 20
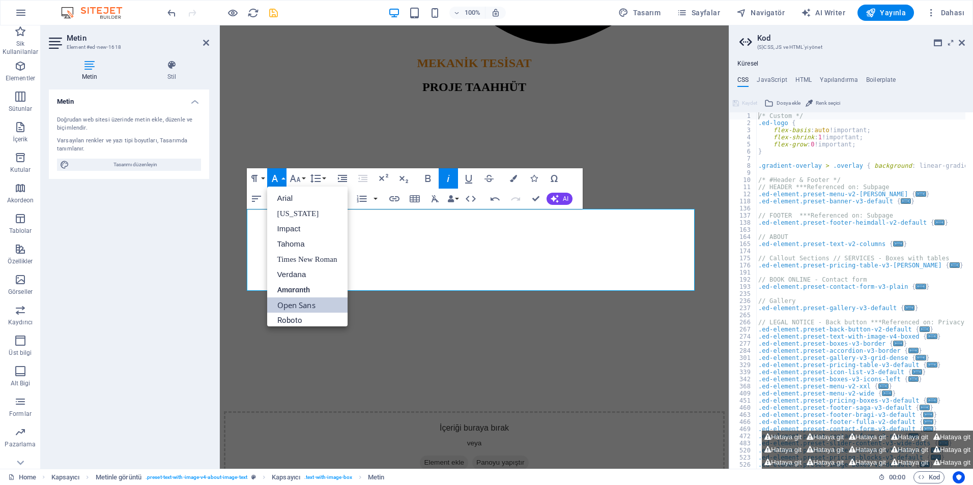
click at [303, 306] on link "Open Sans" at bounding box center [307, 305] width 80 height 15
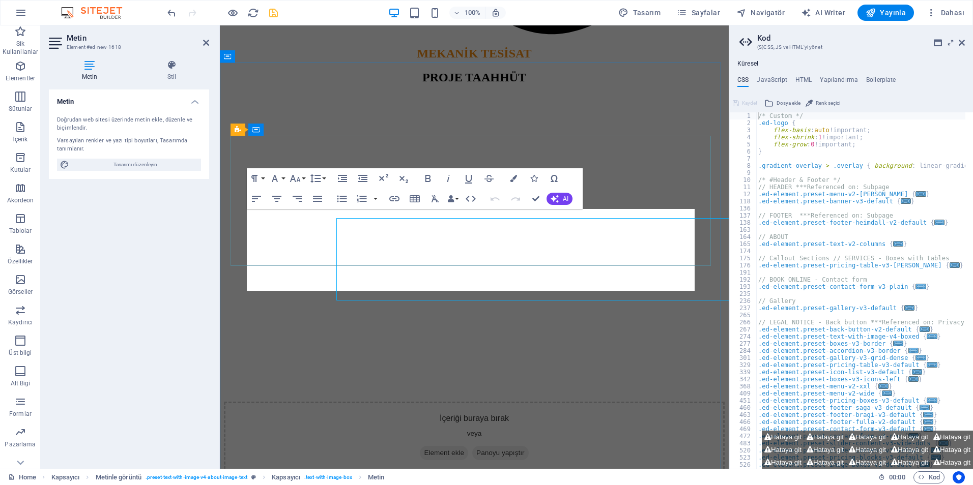
scroll to position [800, 0]
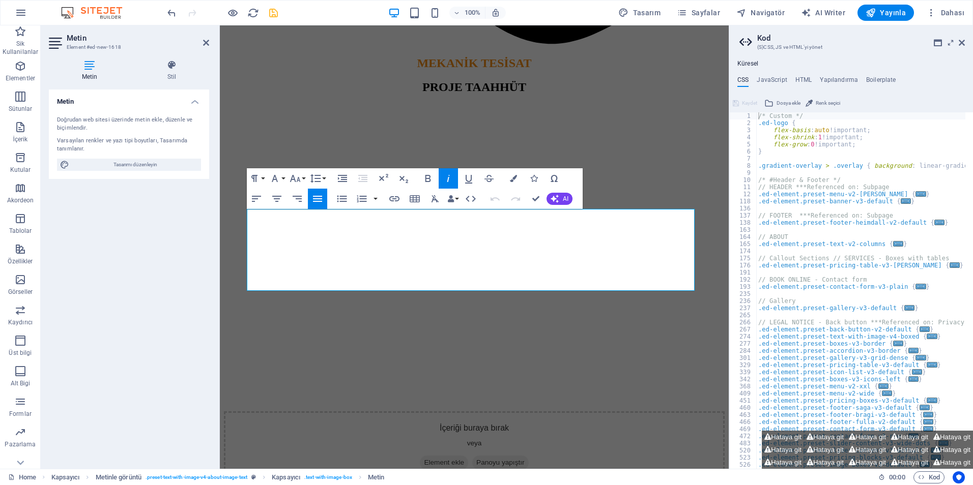
drag, startPoint x: 508, startPoint y: 283, endPoint x: 147, endPoint y: 168, distance: 379.0
click at [319, 181] on icon "button" at bounding box center [315, 178] width 12 height 12
drag, startPoint x: 332, startPoint y: 254, endPoint x: 113, endPoint y: 229, distance: 220.2
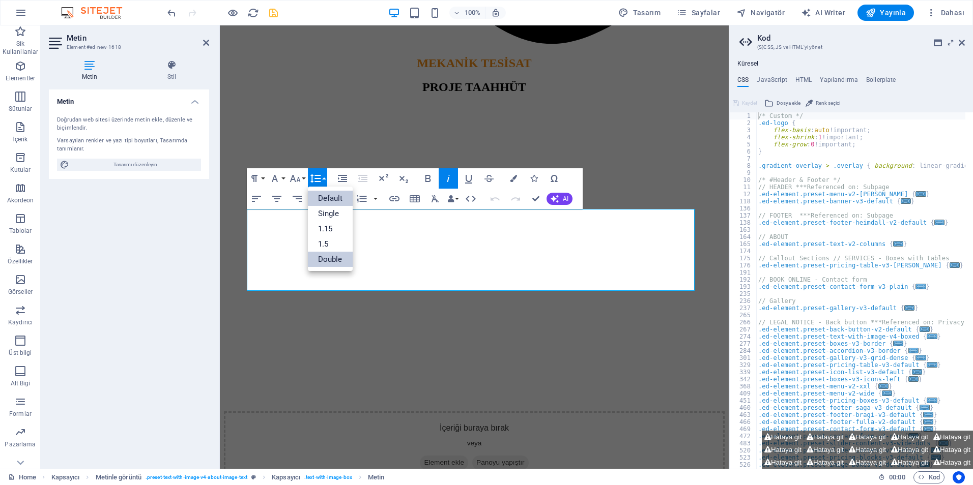
click at [332, 254] on link "Double" at bounding box center [330, 259] width 45 height 15
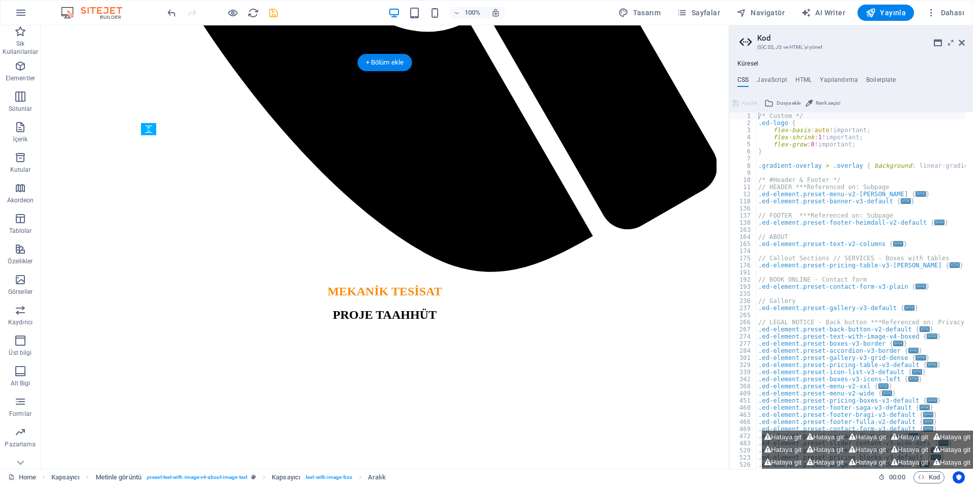
drag, startPoint x: 315, startPoint y: 208, endPoint x: 312, endPoint y: 202, distance: 6.1
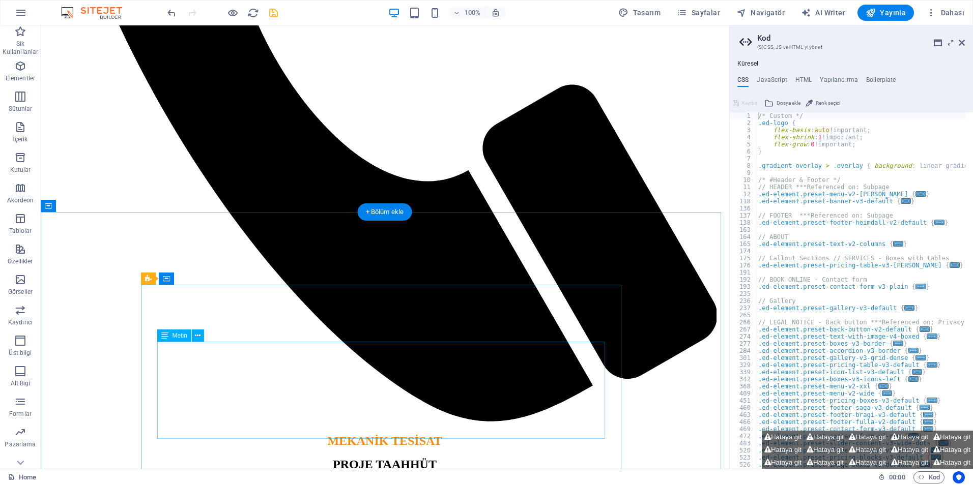
scroll to position [606, 0]
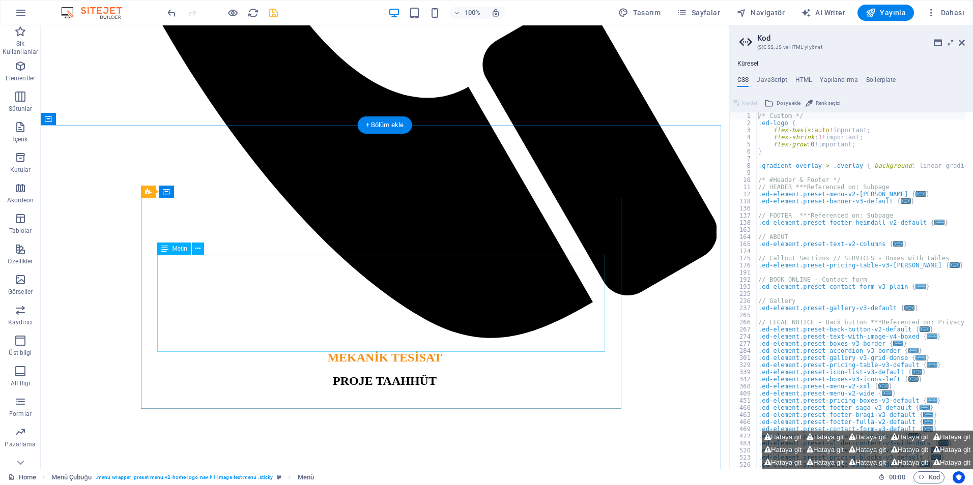
scroll to position [759, 0]
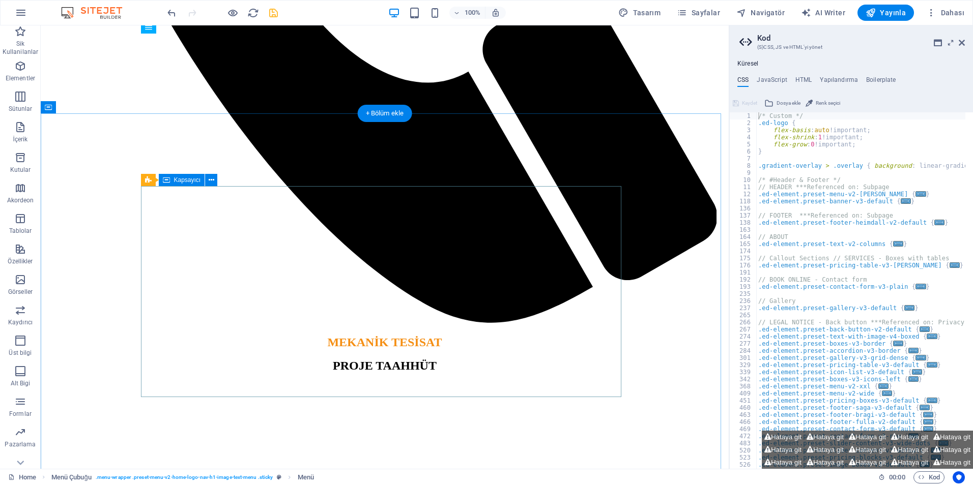
select select "arrow"
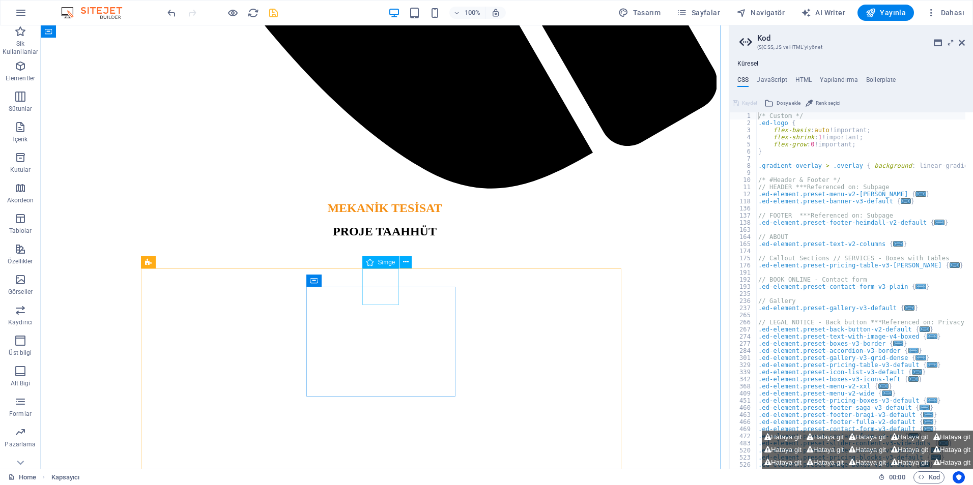
scroll to position [912, 0]
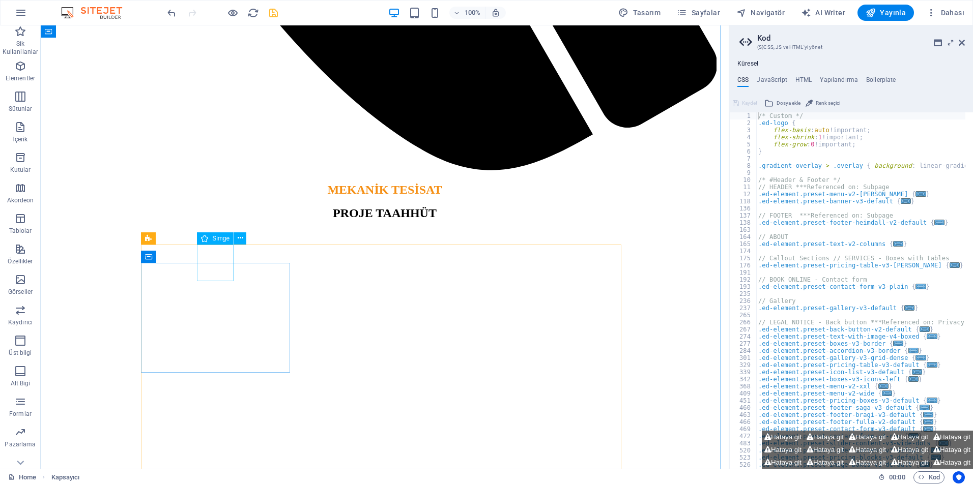
click at [243, 239] on icon at bounding box center [241, 238] width 6 height 11
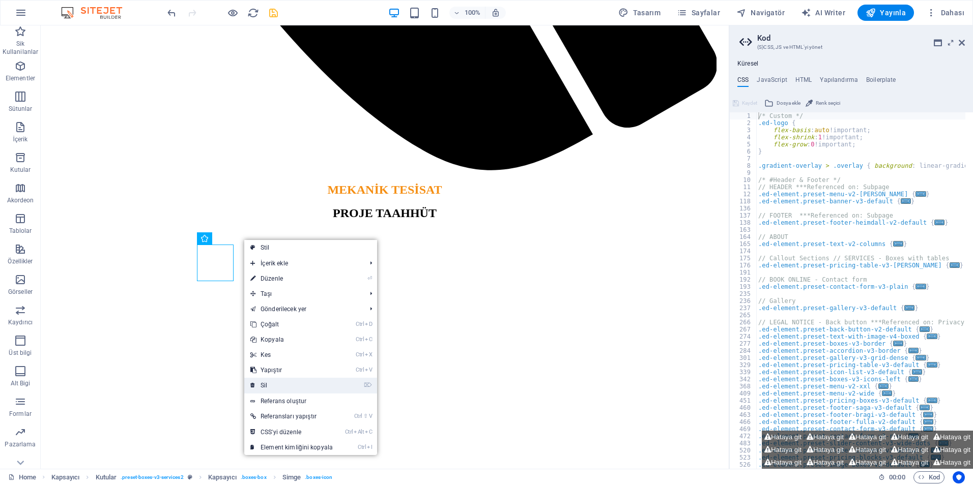
click at [276, 383] on link "⌦ Sil" at bounding box center [291, 385] width 95 height 15
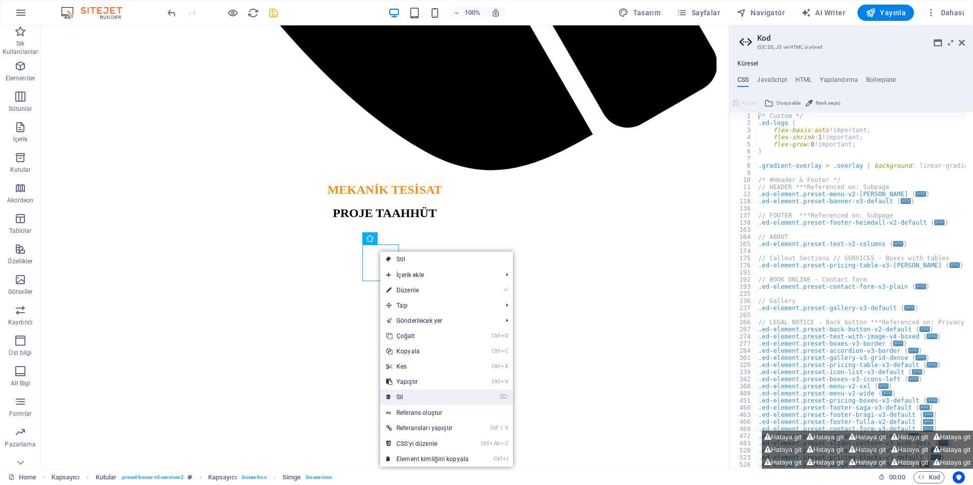
click at [409, 396] on link "⌦ Sil" at bounding box center [427, 397] width 95 height 15
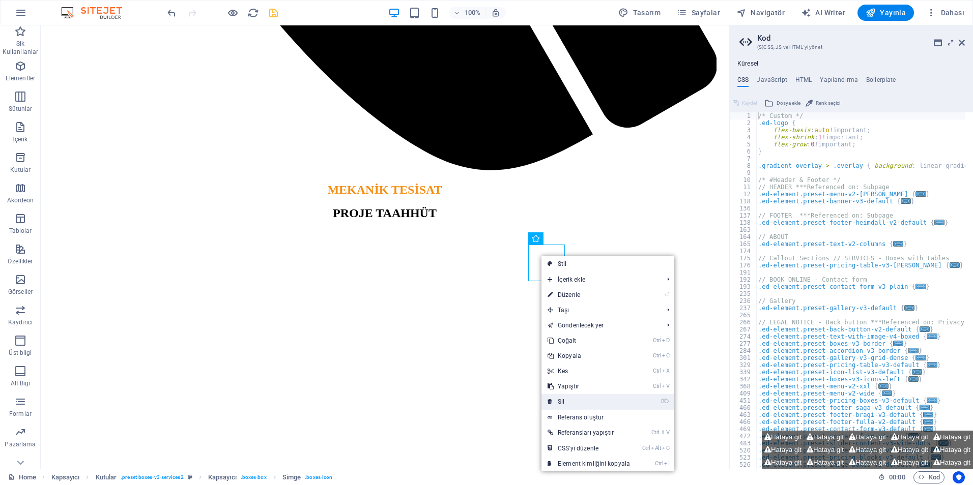
click at [566, 399] on link "⌦ Sil" at bounding box center [588, 401] width 95 height 15
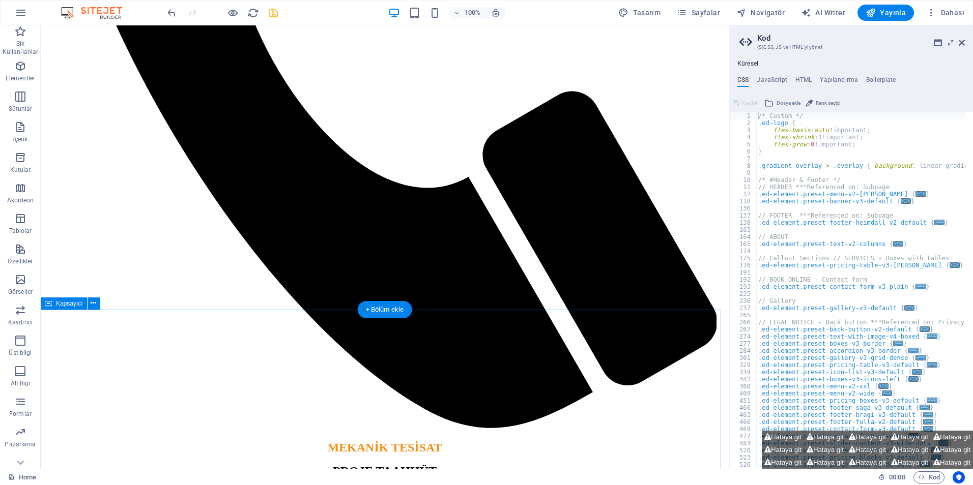
scroll to position [657, 0]
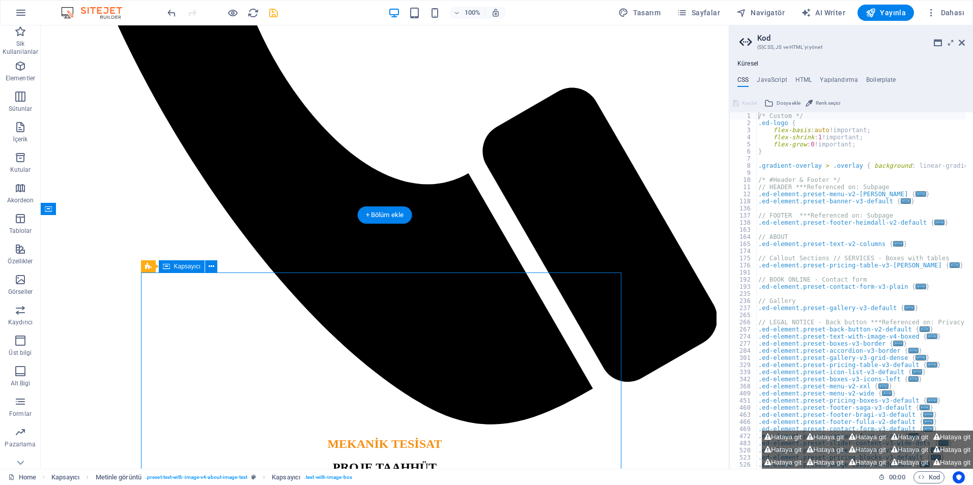
click at [214, 268] on button at bounding box center [211, 266] width 12 height 12
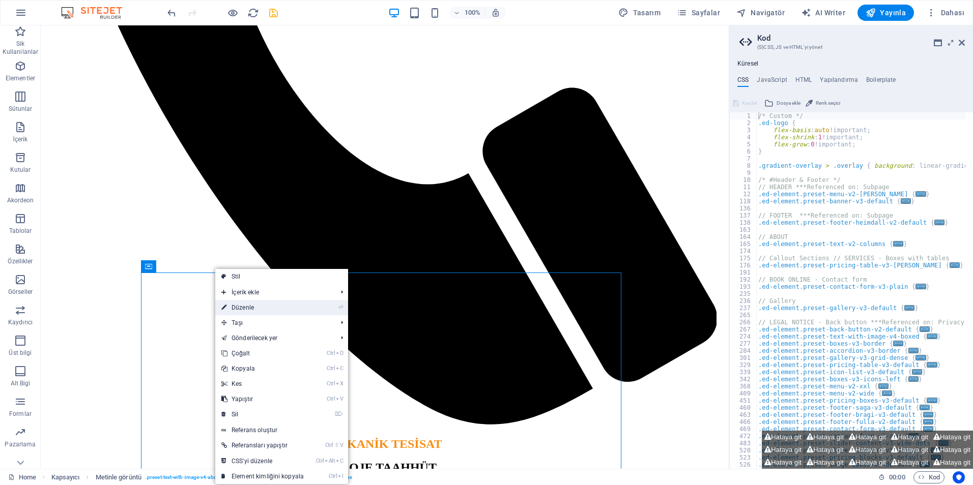
click at [247, 308] on link "⏎ Düzenle" at bounding box center [262, 307] width 95 height 15
select select "arrow"
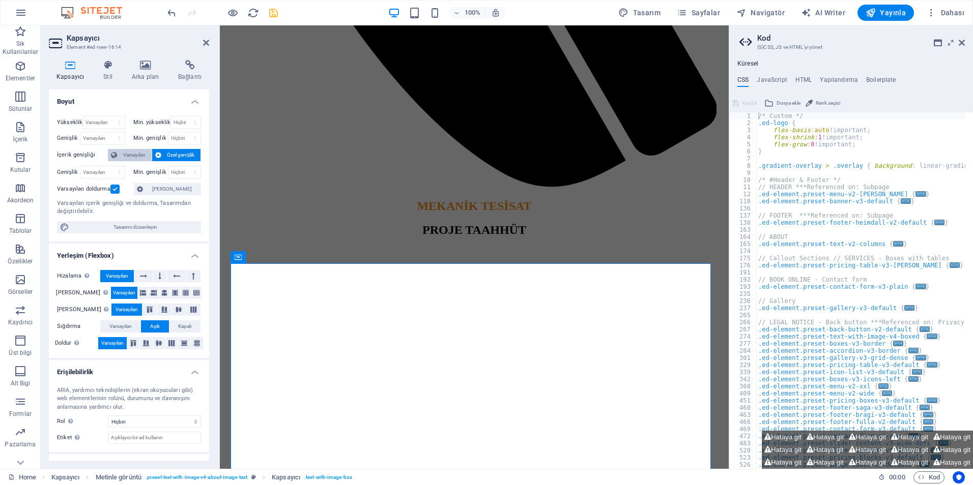
click at [143, 159] on span "Varsayılan" at bounding box center [134, 155] width 28 height 12
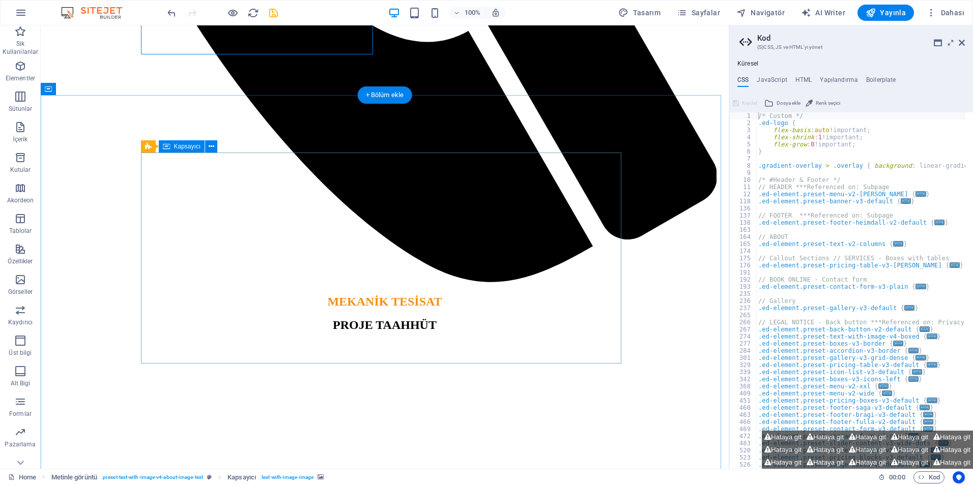
scroll to position [810, 0]
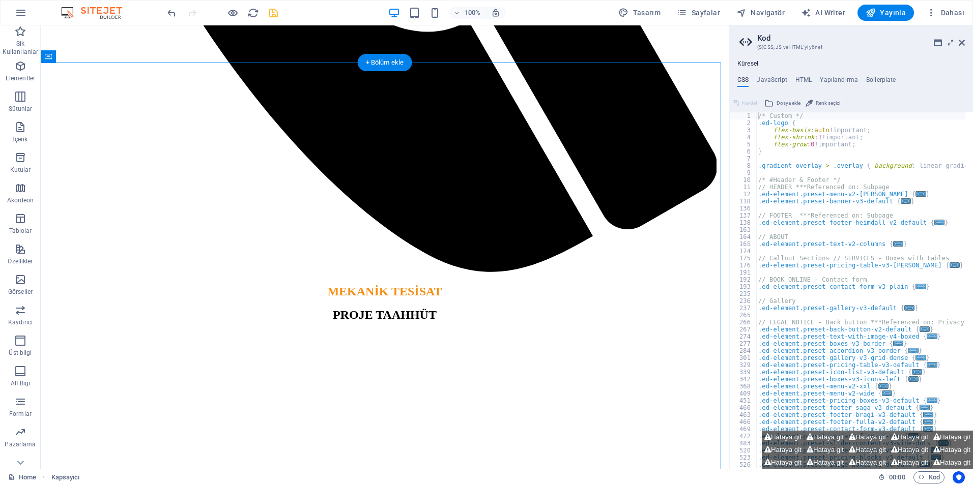
drag, startPoint x: 409, startPoint y: 112, endPoint x: 412, endPoint y: 149, distance: 37.2
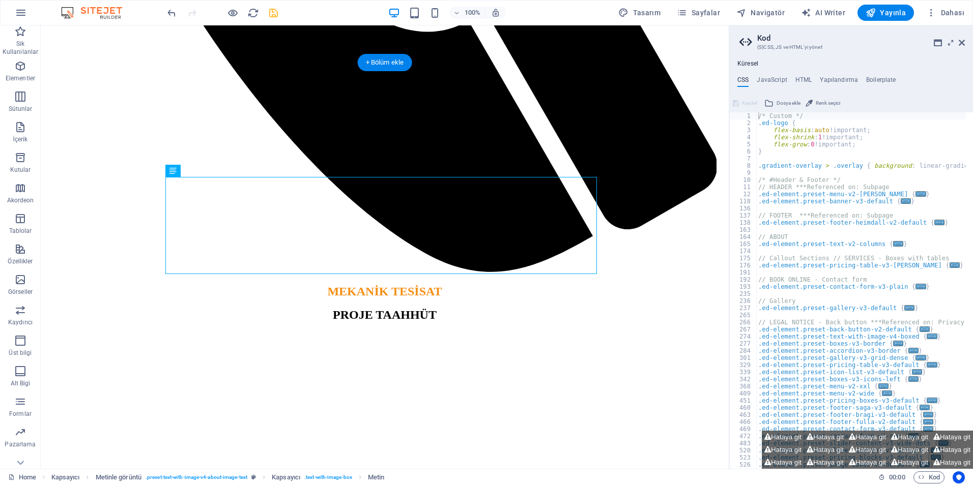
drag, startPoint x: 400, startPoint y: 180, endPoint x: 401, endPoint y: 156, distance: 23.9
drag, startPoint x: 216, startPoint y: 198, endPoint x: 178, endPoint y: 154, distance: 58.8
click at [175, 175] on icon at bounding box center [172, 171] width 7 height 12
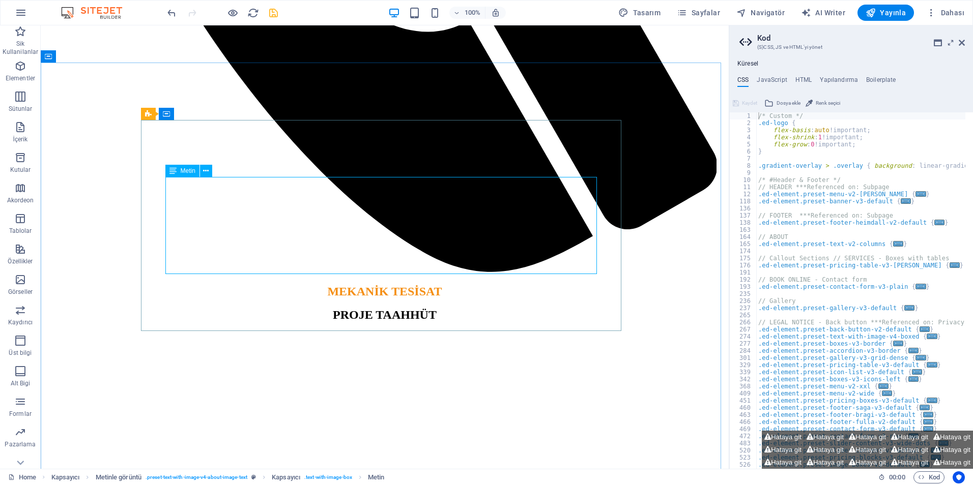
click at [175, 175] on icon at bounding box center [172, 171] width 7 height 12
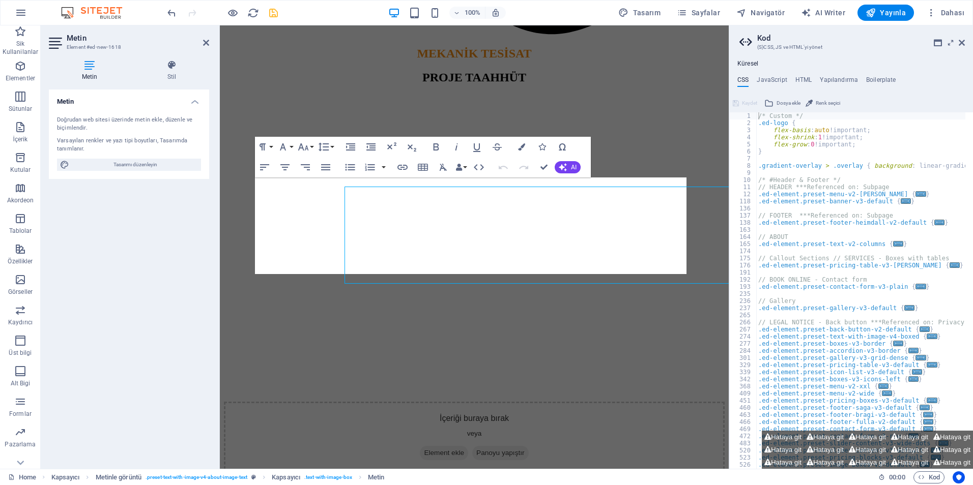
scroll to position [800, 0]
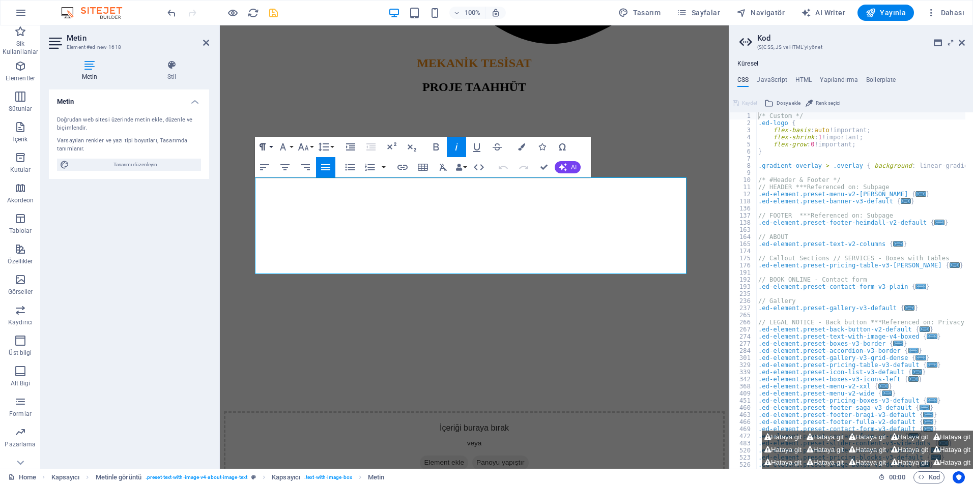
click at [273, 145] on button "Paragraph Format" at bounding box center [264, 147] width 19 height 20
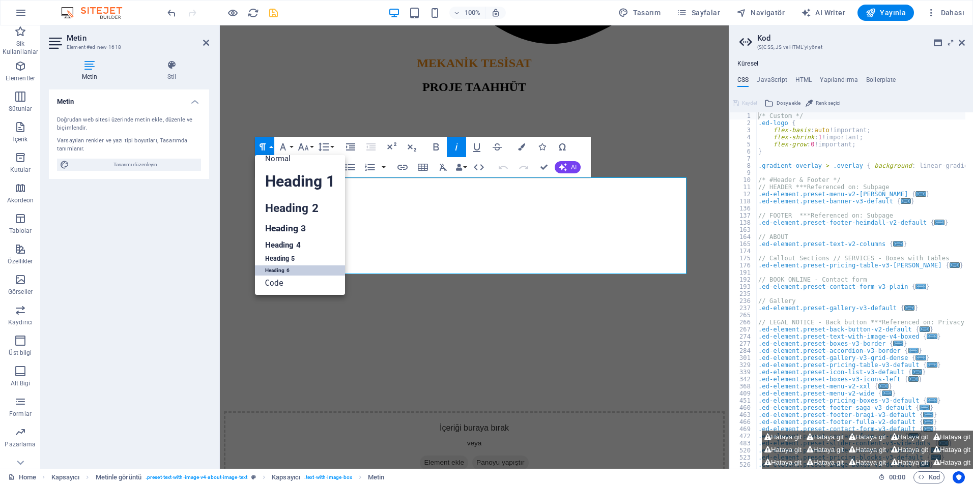
scroll to position [8, 0]
click at [283, 242] on link "Heading 4" at bounding box center [300, 245] width 90 height 15
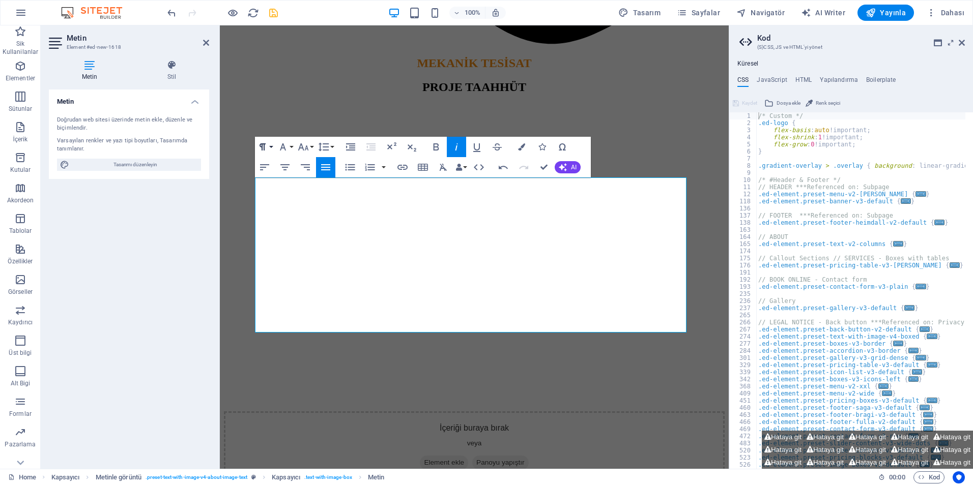
click at [270, 149] on button "Paragraph Format" at bounding box center [264, 147] width 19 height 20
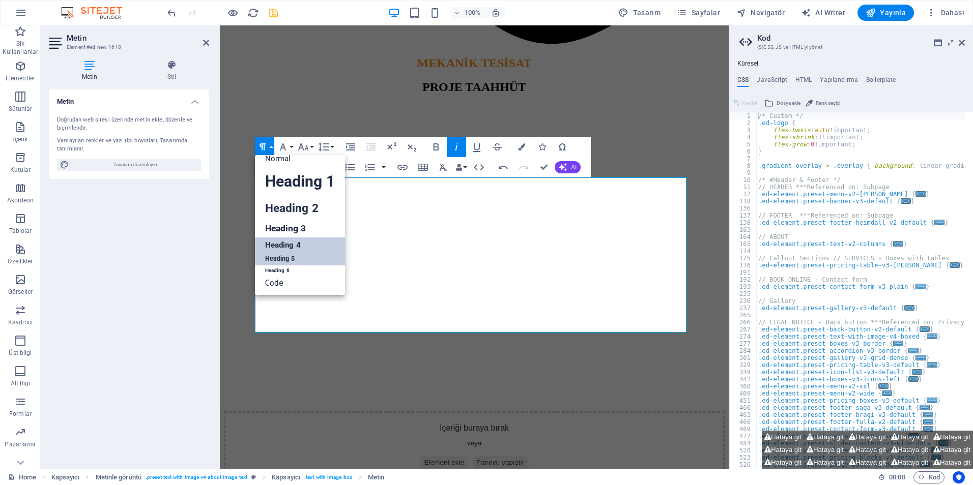
click at [291, 256] on link "Heading 5" at bounding box center [300, 259] width 90 height 13
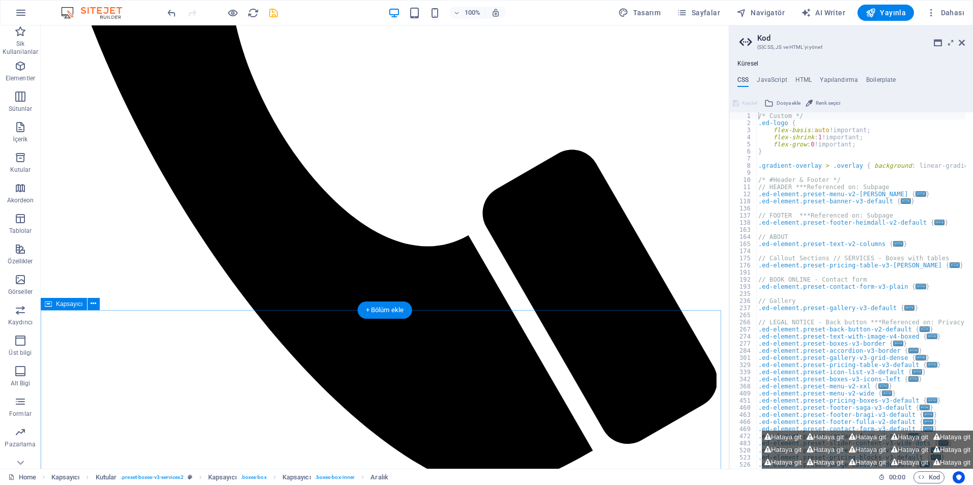
scroll to position [657, 0]
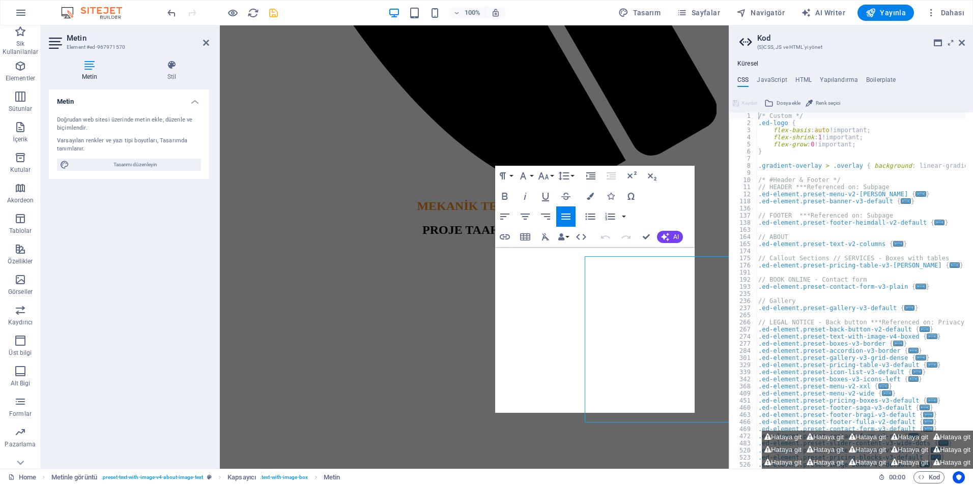
scroll to position [352, 0]
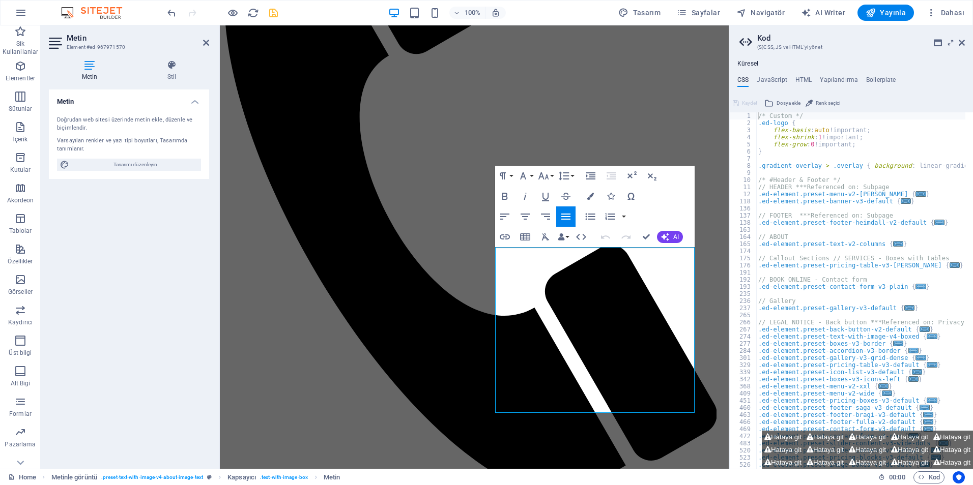
click at [514, 174] on div "Paragraph Format Normal Heading 1 Heading 2 Heading 3 Heading 4 Heading 5 Headi…" at bounding box center [535, 176] width 81 height 20
click at [510, 174] on button "Paragraph Format" at bounding box center [504, 176] width 19 height 20
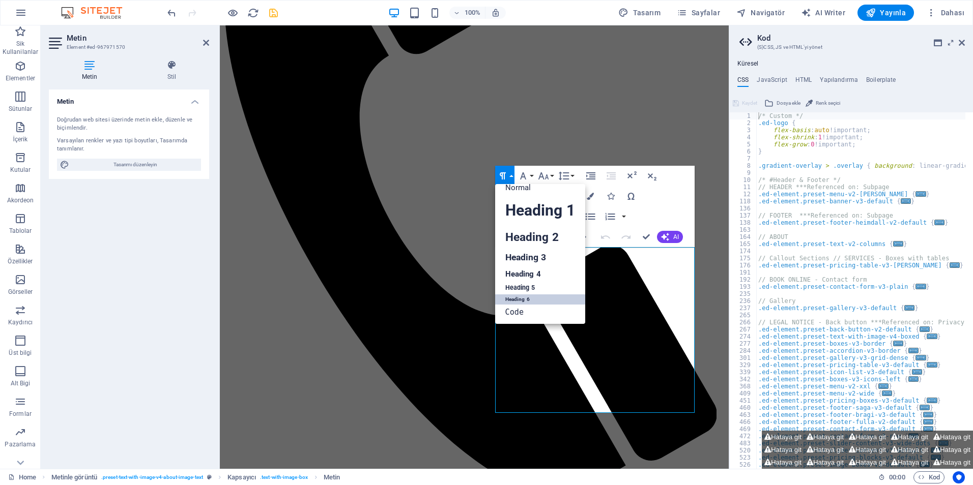
scroll to position [8, 0]
click at [525, 289] on link "Heading 5" at bounding box center [540, 288] width 90 height 13
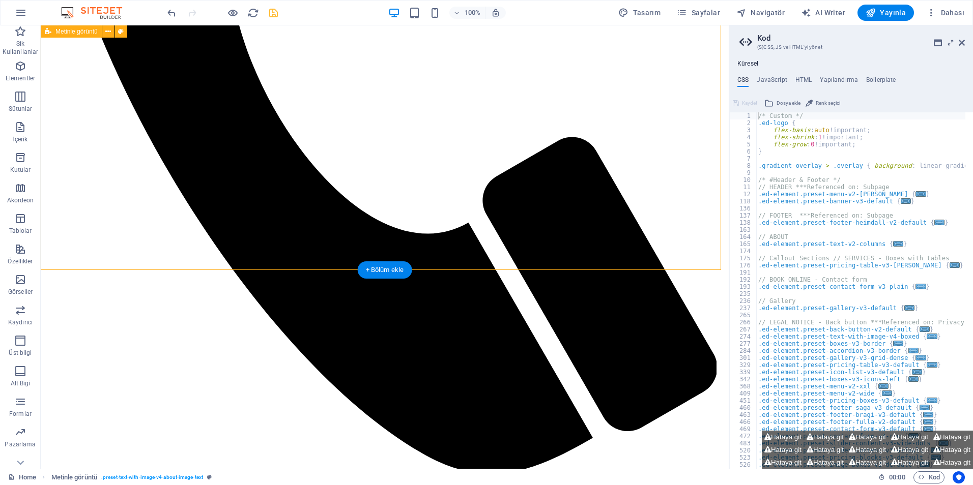
scroll to position [606, 0]
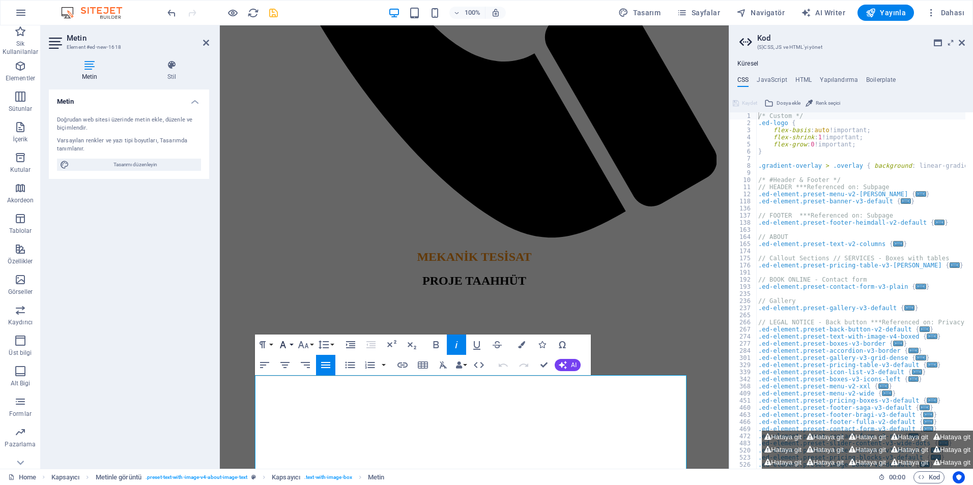
click at [292, 345] on button "Font Family" at bounding box center [284, 345] width 19 height 20
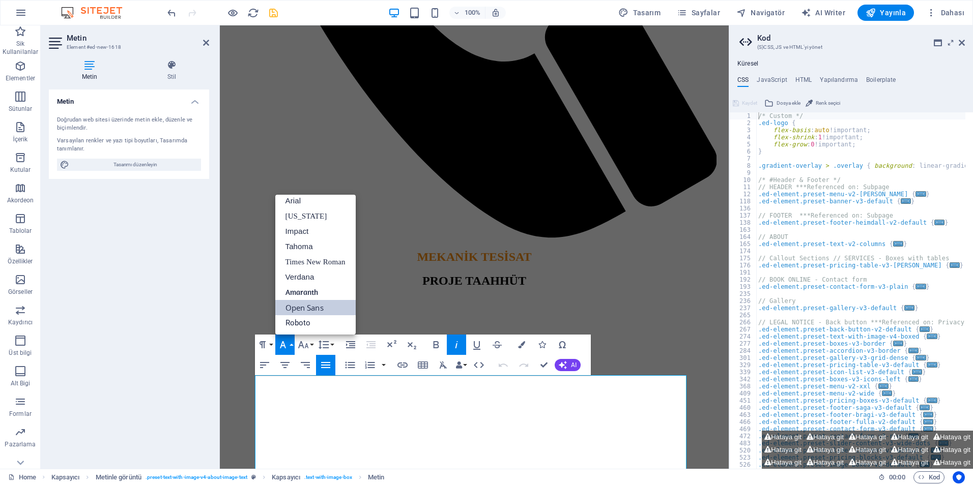
scroll to position [6, 0]
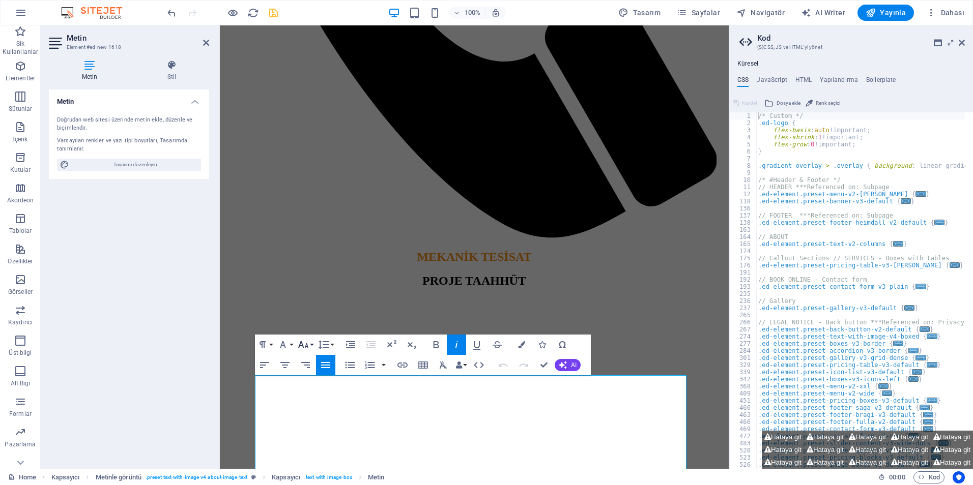
click at [310, 345] on button "Font Size" at bounding box center [305, 345] width 19 height 20
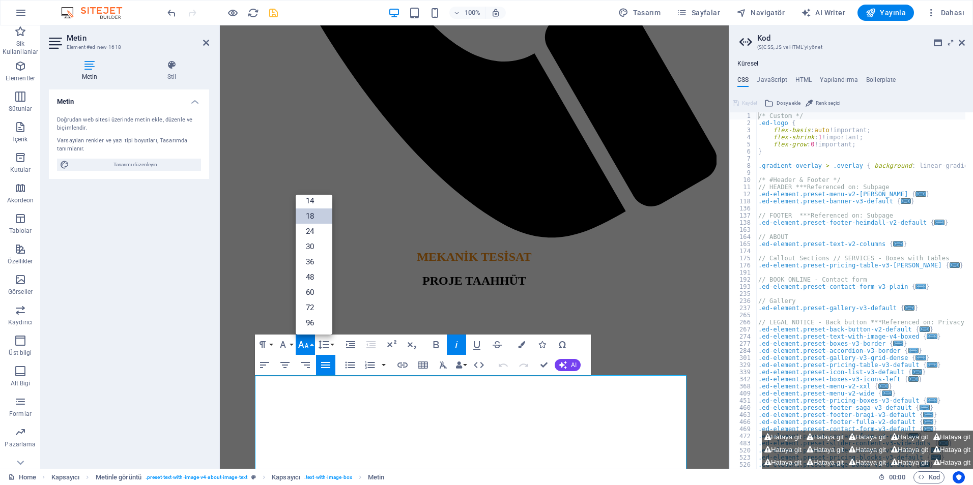
scroll to position [82, 0]
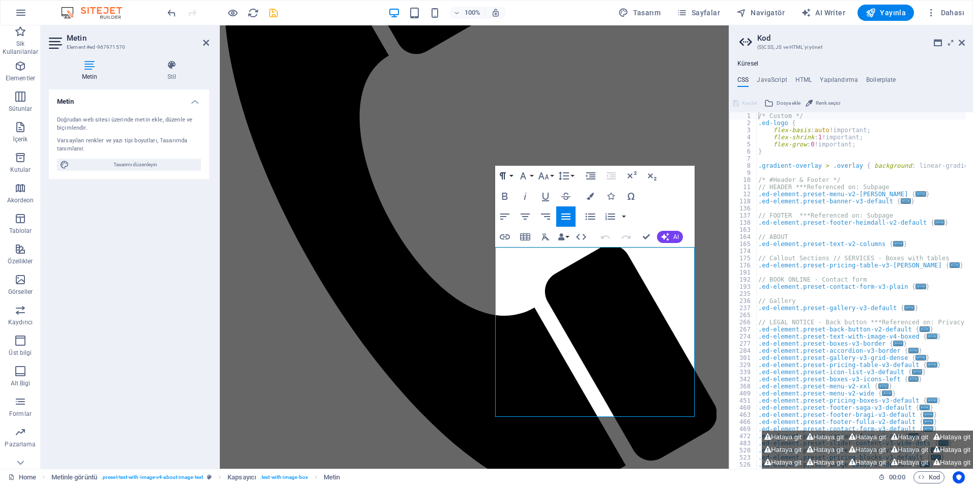
click at [512, 174] on button "Paragraph Format" at bounding box center [504, 176] width 19 height 20
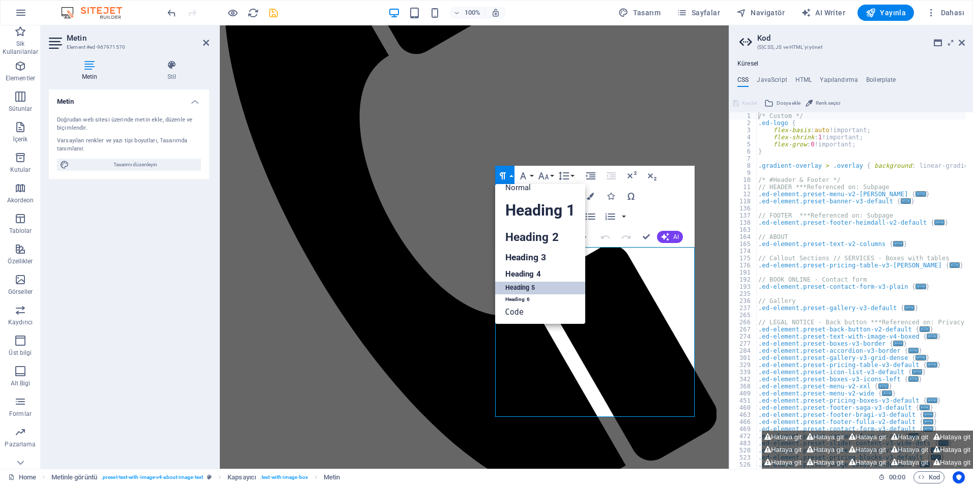
scroll to position [8, 0]
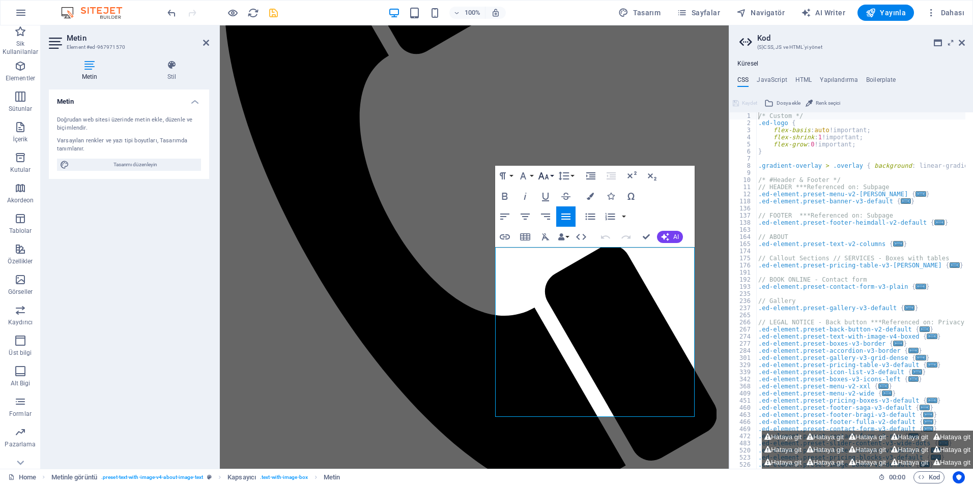
click at [550, 175] on button "Font Size" at bounding box center [545, 176] width 19 height 20
click at [552, 203] on link "18" at bounding box center [554, 205] width 37 height 15
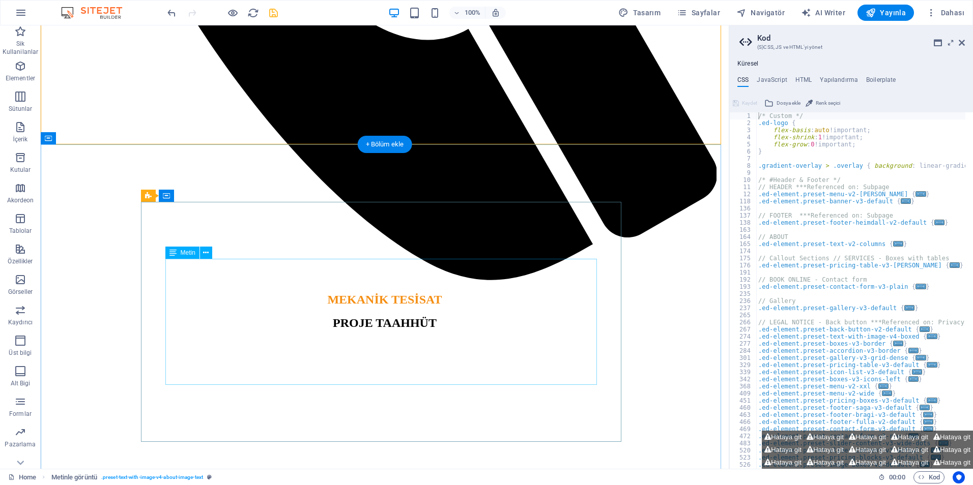
scroll to position [810, 0]
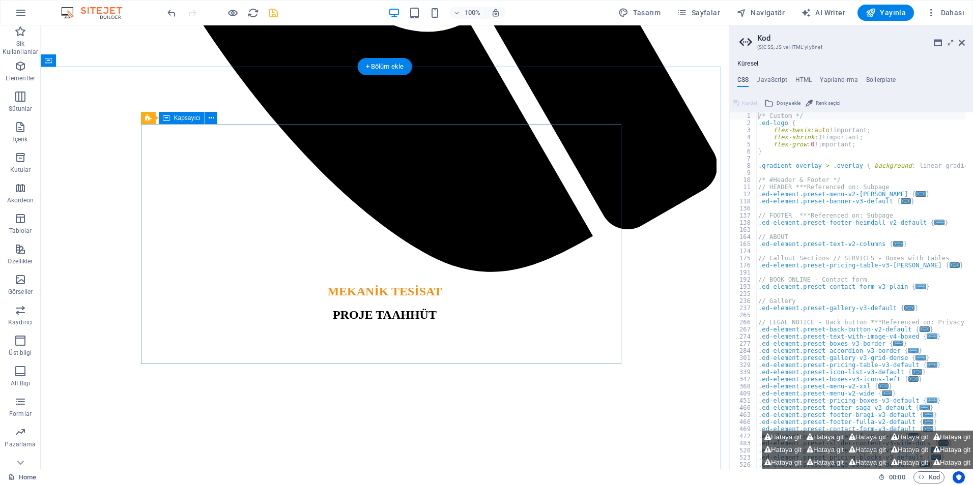
select select "arrow"
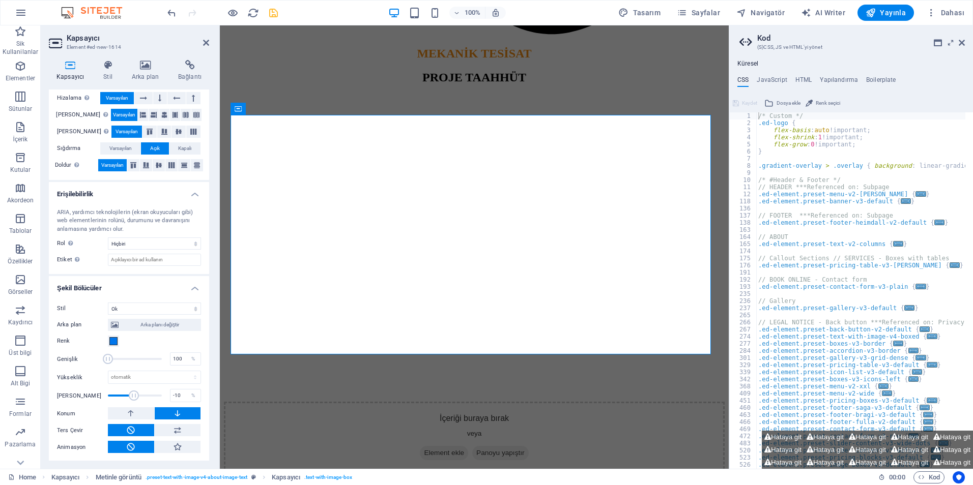
scroll to position [162, 0]
click at [138, 399] on span at bounding box center [139, 395] width 10 height 10
drag, startPoint x: 138, startPoint y: 399, endPoint x: 130, endPoint y: 398, distance: 8.7
click at [130, 398] on span at bounding box center [131, 395] width 10 height 10
drag, startPoint x: 126, startPoint y: 396, endPoint x: 120, endPoint y: 396, distance: 5.6
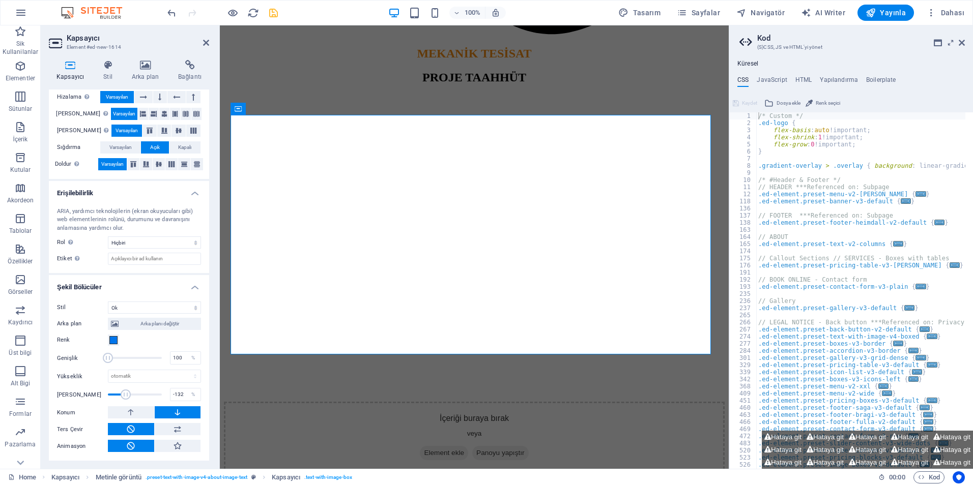
click at [121, 396] on span at bounding box center [126, 395] width 10 height 10
click at [130, 399] on span at bounding box center [129, 395] width 10 height 10
click at [132, 399] on span at bounding box center [131, 395] width 10 height 10
drag, startPoint x: 131, startPoint y: 399, endPoint x: 136, endPoint y: 400, distance: 5.2
click at [136, 400] on span at bounding box center [132, 395] width 10 height 10
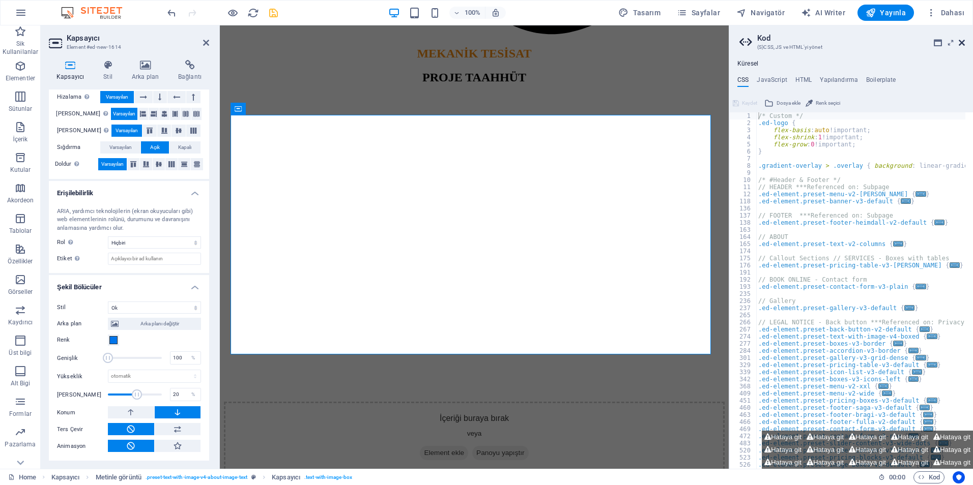
click at [963, 46] on icon at bounding box center [961, 43] width 6 height 8
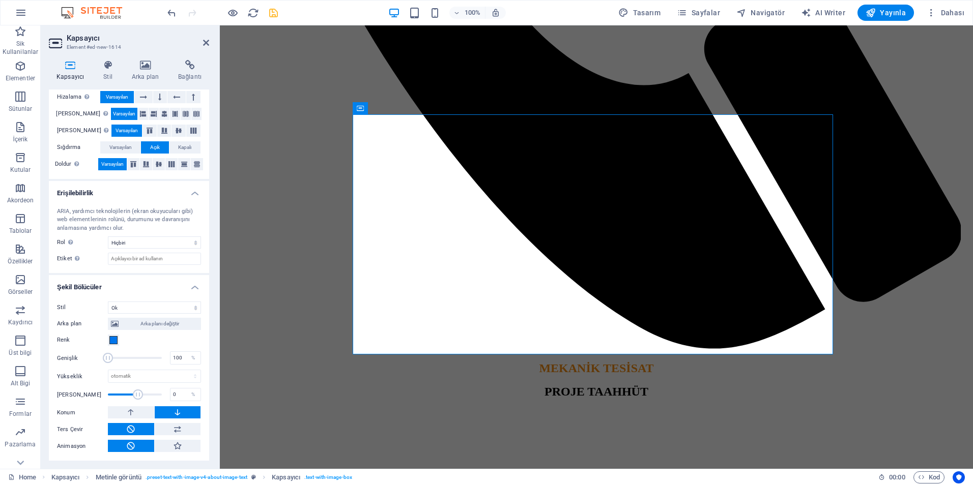
click at [134, 394] on span at bounding box center [138, 395] width 10 height 10
click at [131, 395] on span at bounding box center [132, 395] width 10 height 10
click at [134, 396] on span at bounding box center [135, 395] width 10 height 10
click at [133, 396] on span at bounding box center [134, 395] width 10 height 10
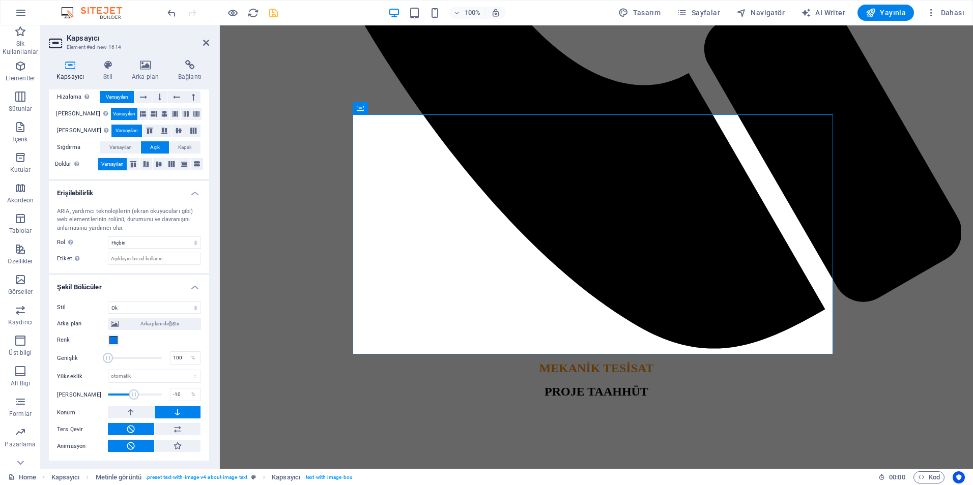
type input "-5"
click at [133, 396] on span at bounding box center [134, 395] width 10 height 10
click at [140, 413] on button at bounding box center [131, 412] width 46 height 12
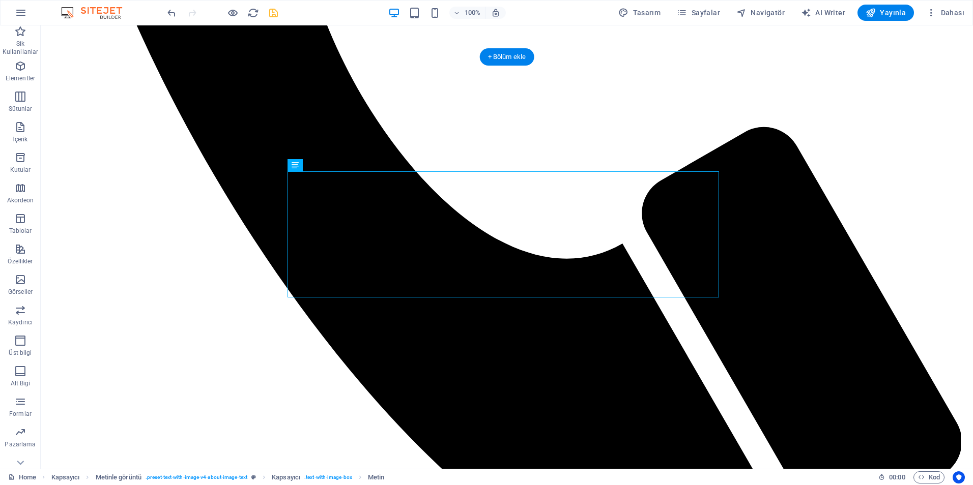
drag, startPoint x: 276, startPoint y: 295, endPoint x: 455, endPoint y: 311, distance: 179.2
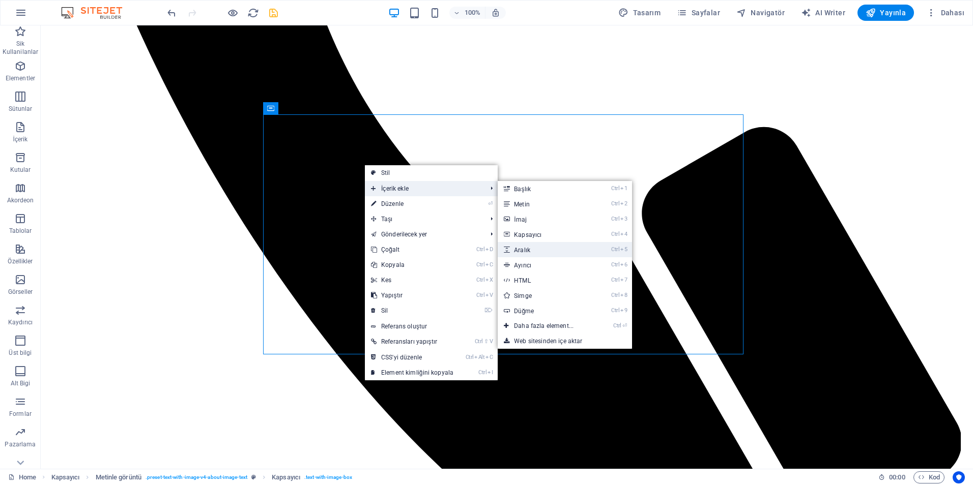
click at [528, 251] on link "Ctrl 5 Aralık" at bounding box center [546, 249] width 96 height 15
select select "px"
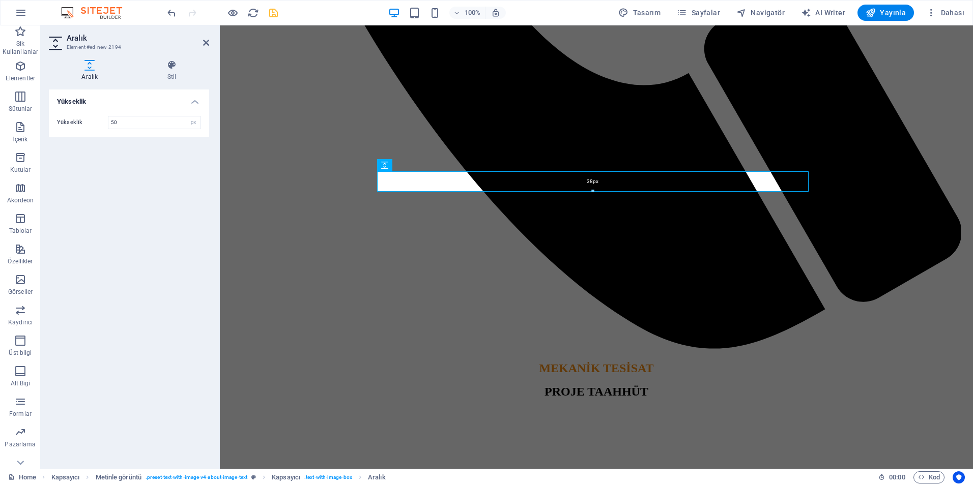
drag, startPoint x: 592, startPoint y: 198, endPoint x: 372, endPoint y: 202, distance: 219.3
type input "38"
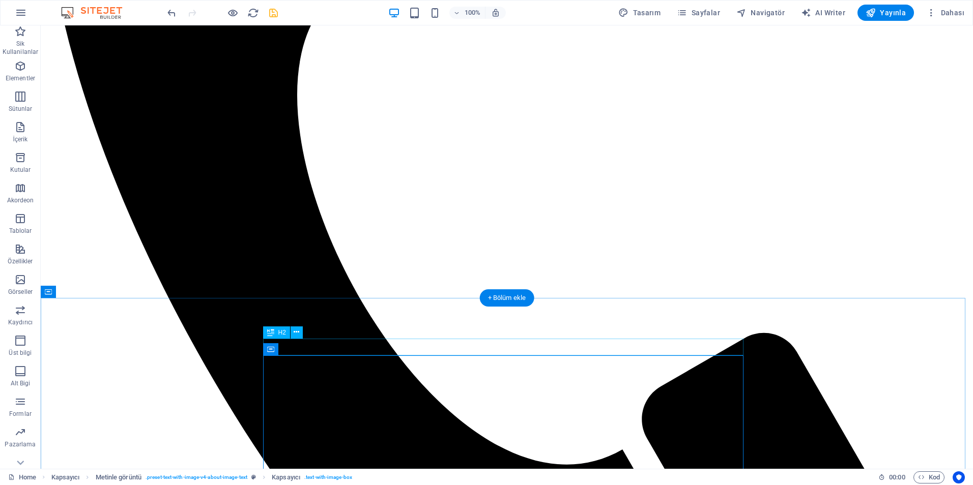
scroll to position [616, 0]
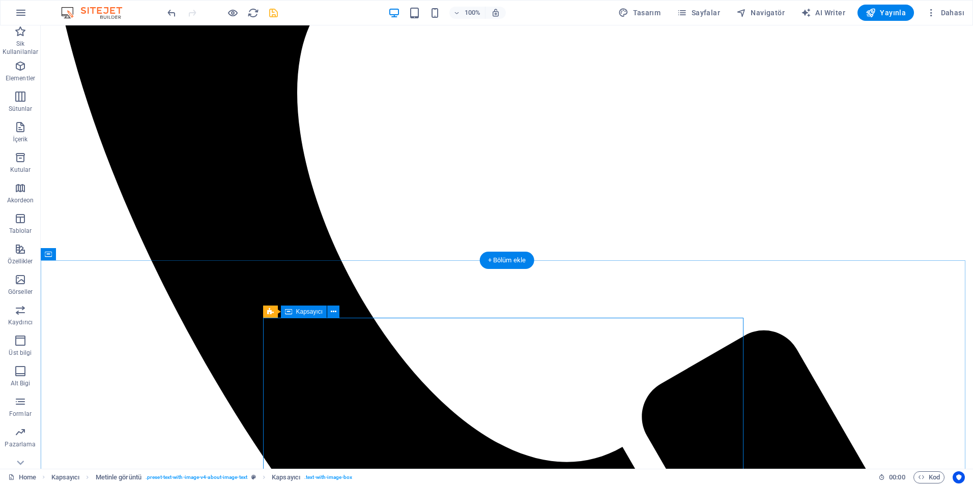
select select "arrow"
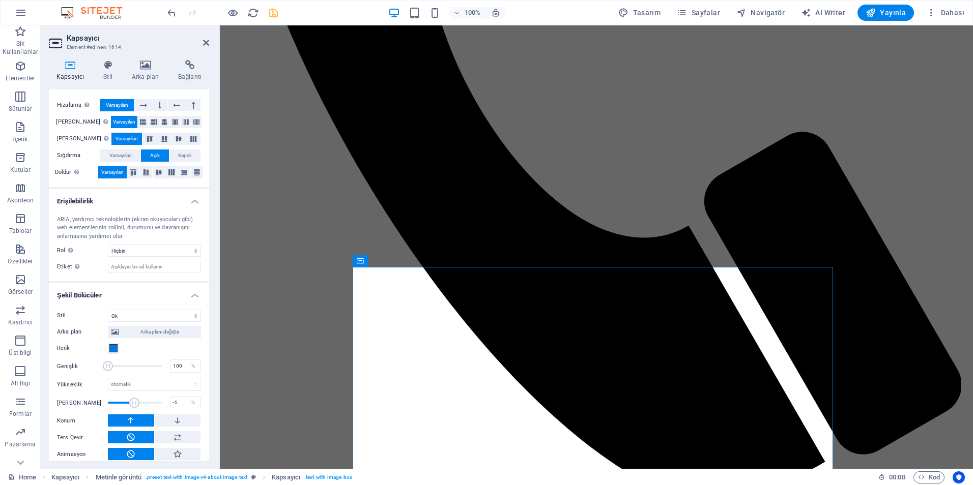
scroll to position [162, 0]
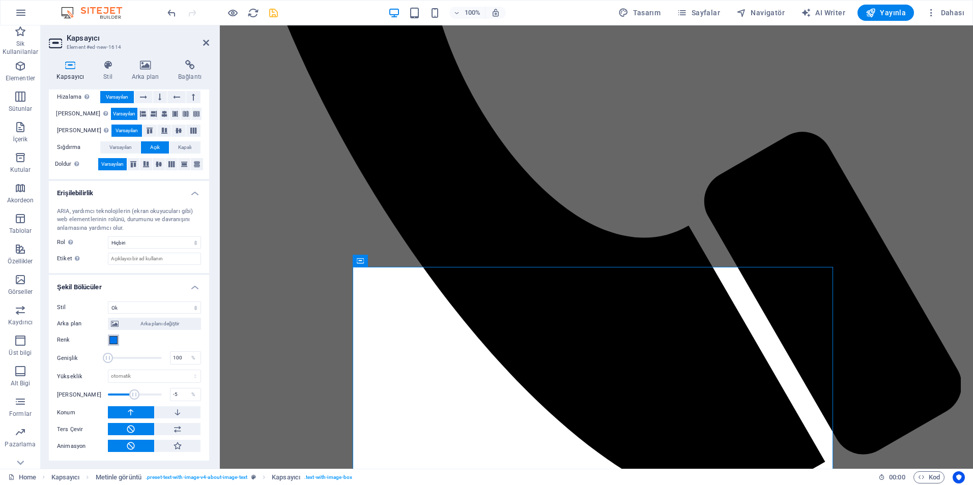
click at [112, 341] on span at bounding box center [113, 340] width 8 height 8
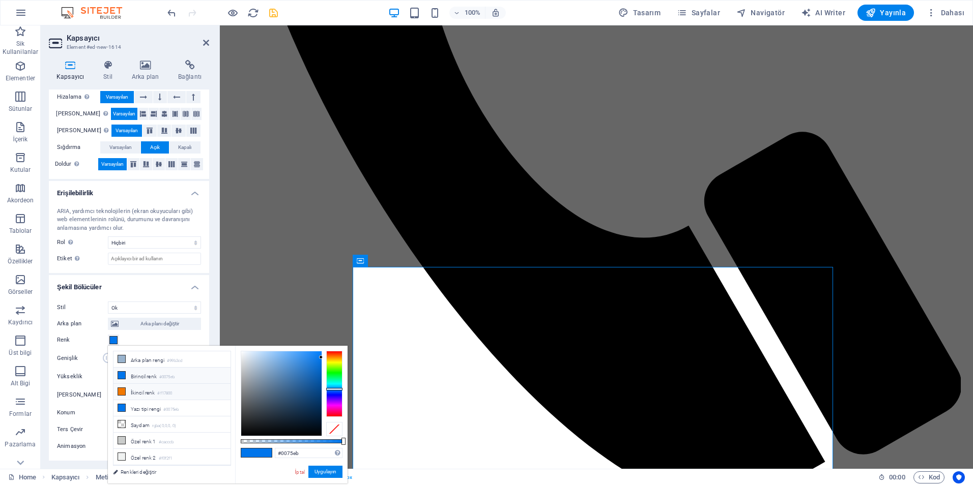
click at [132, 392] on li "İkincil renk #f17800" at bounding box center [171, 392] width 117 height 16
type input "#f17800"
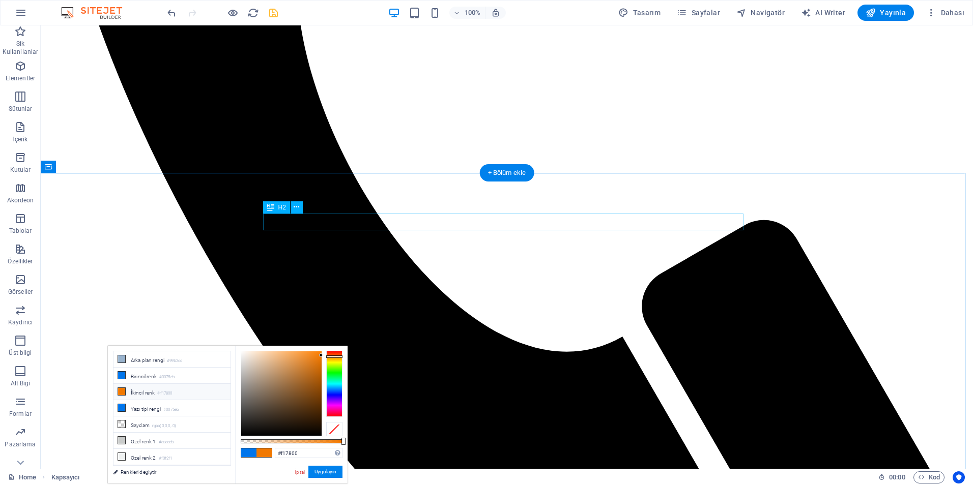
scroll to position [667, 0]
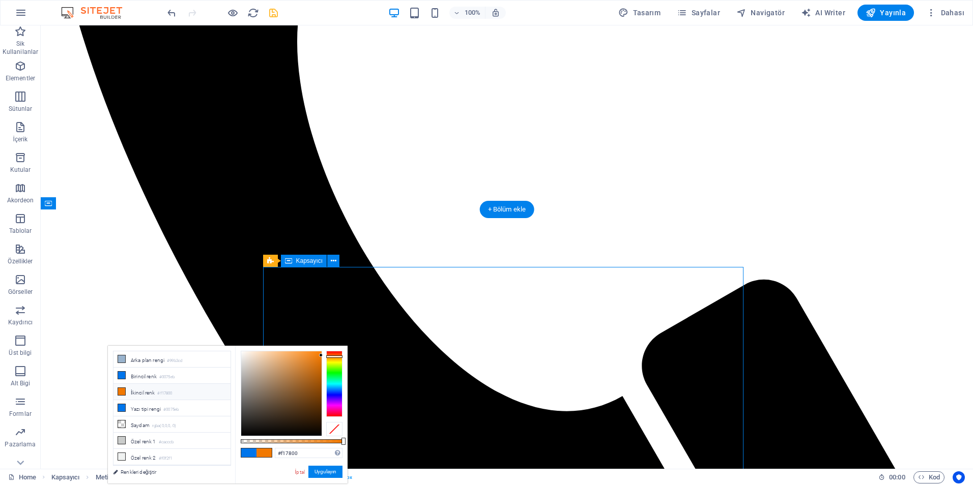
select select "arrow"
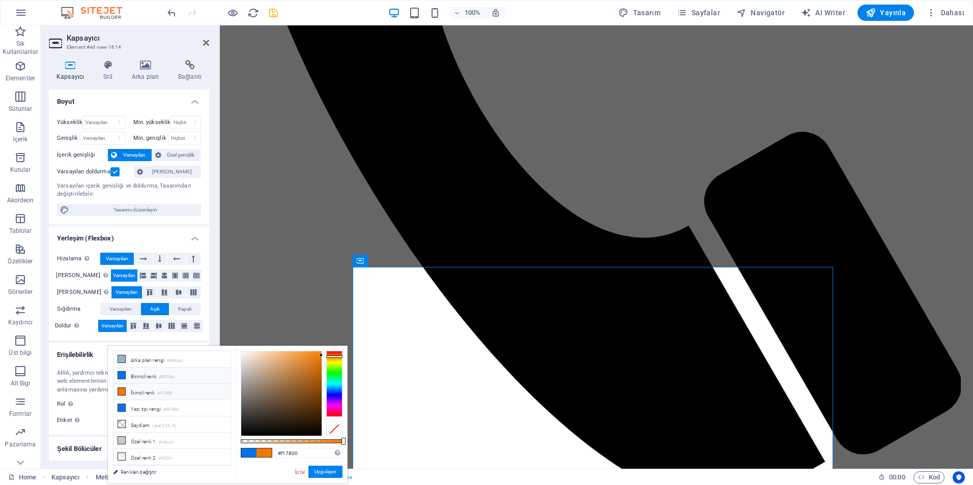
click at [145, 373] on li "Birincil renk #0075eb" at bounding box center [171, 376] width 117 height 16
type input "#0075eb"
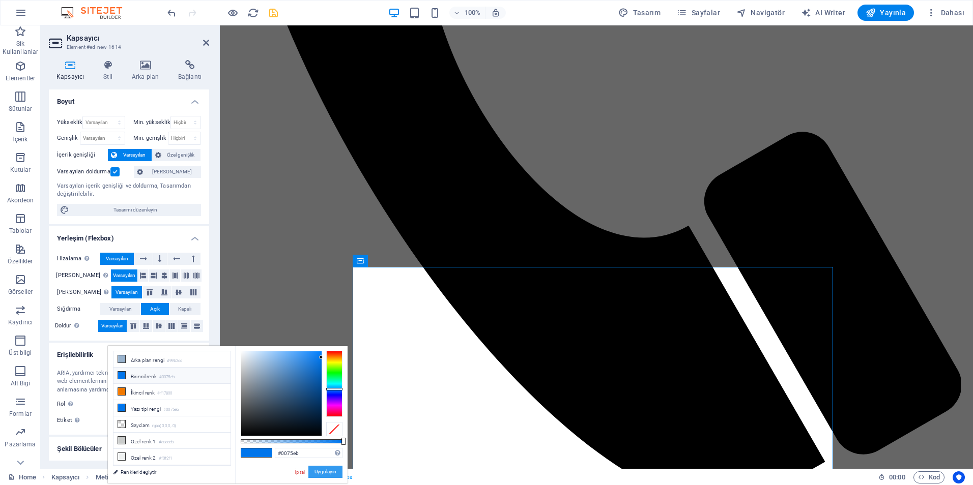
click at [321, 472] on button "Uygulayın" at bounding box center [325, 472] width 34 height 12
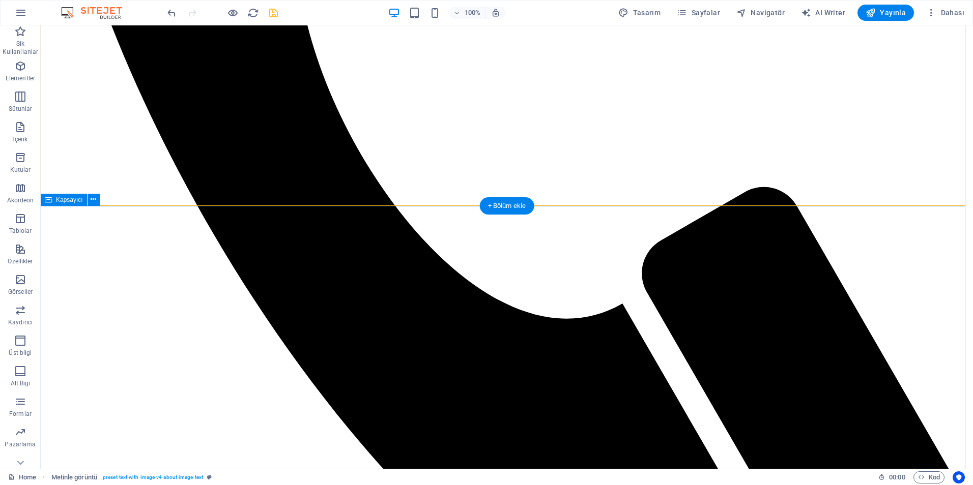
scroll to position [769, 0]
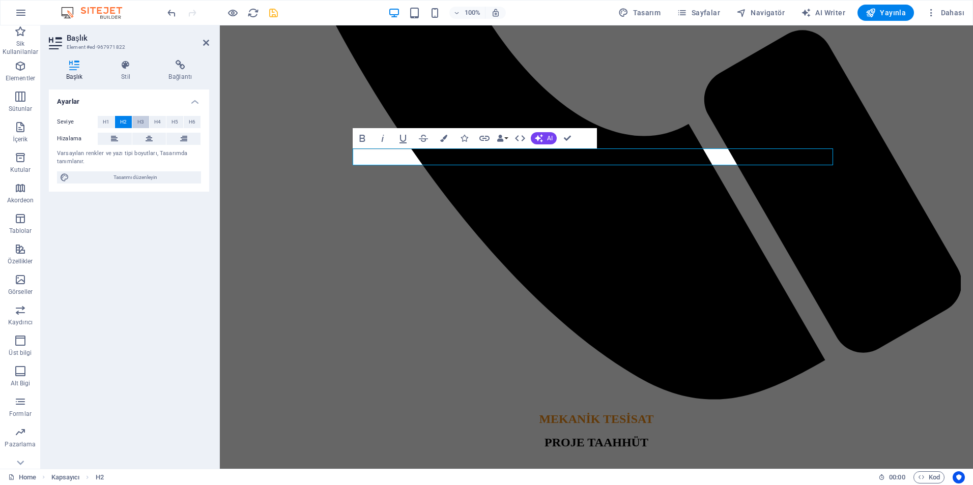
click at [133, 125] on button "H3" at bounding box center [140, 122] width 17 height 12
click at [159, 119] on span "H4" at bounding box center [157, 122] width 7 height 12
click at [172, 121] on span "H5" at bounding box center [174, 122] width 7 height 12
click at [187, 121] on button "H6" at bounding box center [192, 122] width 17 height 12
click at [108, 120] on span "H1" at bounding box center [106, 122] width 7 height 12
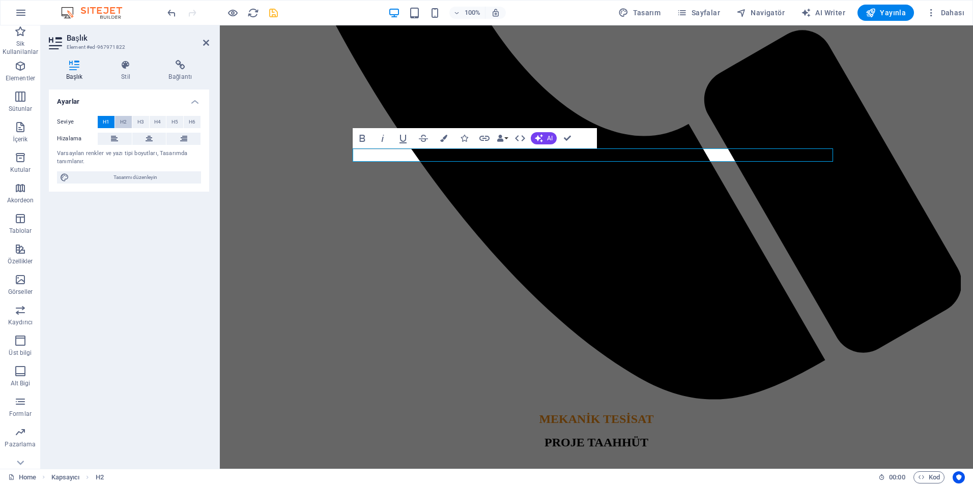
click at [120, 121] on span "H2" at bounding box center [123, 122] width 7 height 12
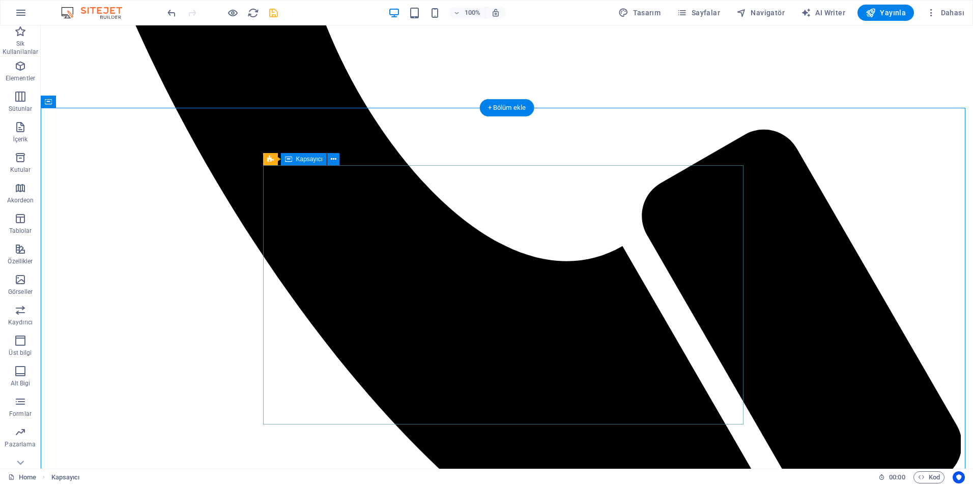
scroll to position [820, 0]
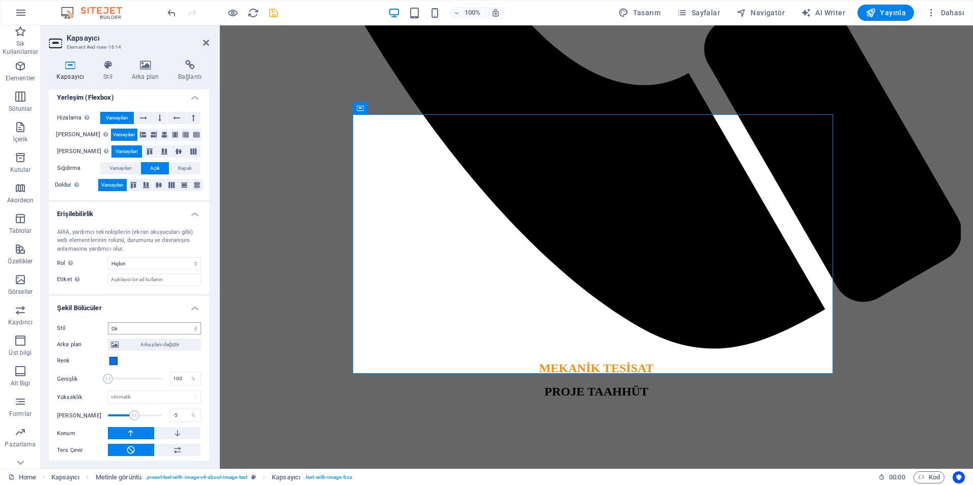
scroll to position [153, 0]
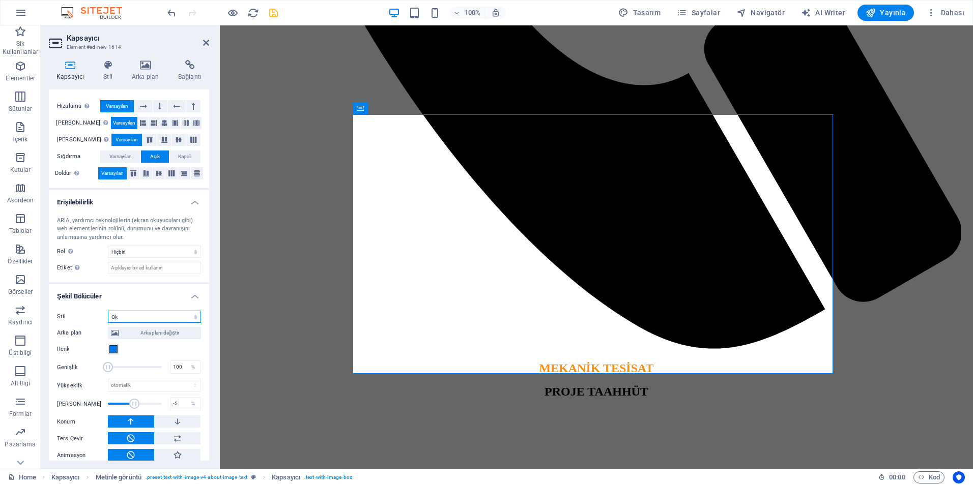
click at [133, 317] on select "Hiçbiri Üçgen Kare Çapraz Çokgen 1 Çokgen 2 Zikzak Çoklu Zikzaklar Dalgalar Çok…" at bounding box center [154, 317] width 93 height 12
select select "shredded-paper"
click at [108, 311] on select "Hiçbiri Üçgen Kare Çapraz Çokgen 1 Çokgen 2 Zikzak Çoklu Zikzaklar Dalgalar Çok…" at bounding box center [154, 317] width 93 height 12
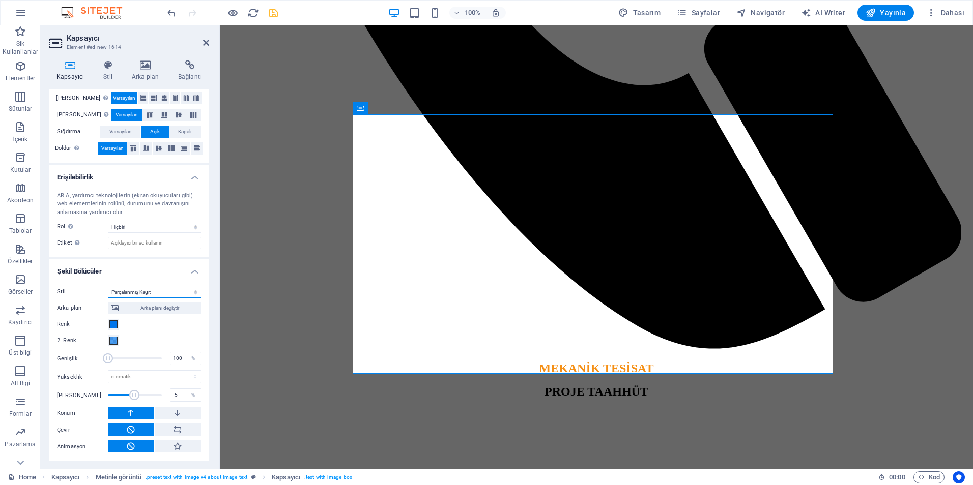
scroll to position [178, 0]
click at [165, 413] on button at bounding box center [178, 412] width 46 height 12
drag, startPoint x: 133, startPoint y: 394, endPoint x: 126, endPoint y: 392, distance: 6.9
click at [126, 392] on span at bounding box center [130, 395] width 10 height 10
drag, startPoint x: 126, startPoint y: 392, endPoint x: 137, endPoint y: 396, distance: 11.7
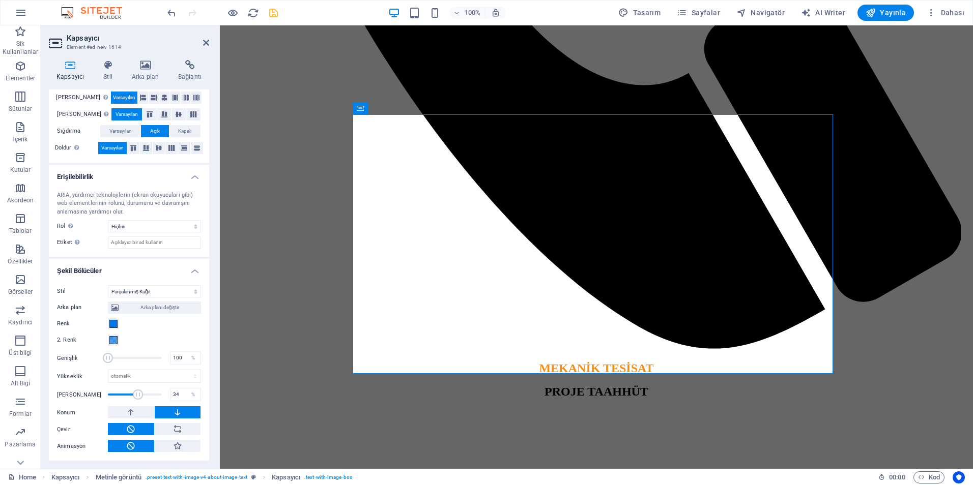
click at [137, 396] on span at bounding box center [138, 395] width 10 height 10
click at [131, 393] on span at bounding box center [132, 395] width 10 height 10
type input "15"
drag, startPoint x: 130, startPoint y: 393, endPoint x: 135, endPoint y: 395, distance: 6.0
click at [135, 395] on span at bounding box center [132, 395] width 10 height 10
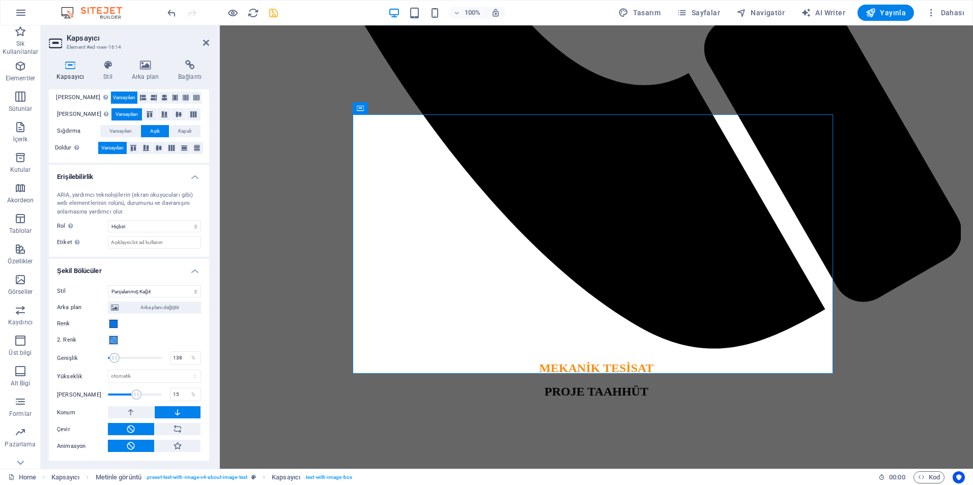
click at [114, 358] on span at bounding box center [114, 358] width 10 height 10
type input "179"
drag, startPoint x: 114, startPoint y: 358, endPoint x: 122, endPoint y: 361, distance: 7.7
click at [122, 361] on span at bounding box center [121, 358] width 10 height 10
drag, startPoint x: 135, startPoint y: 395, endPoint x: 129, endPoint y: 395, distance: 6.1
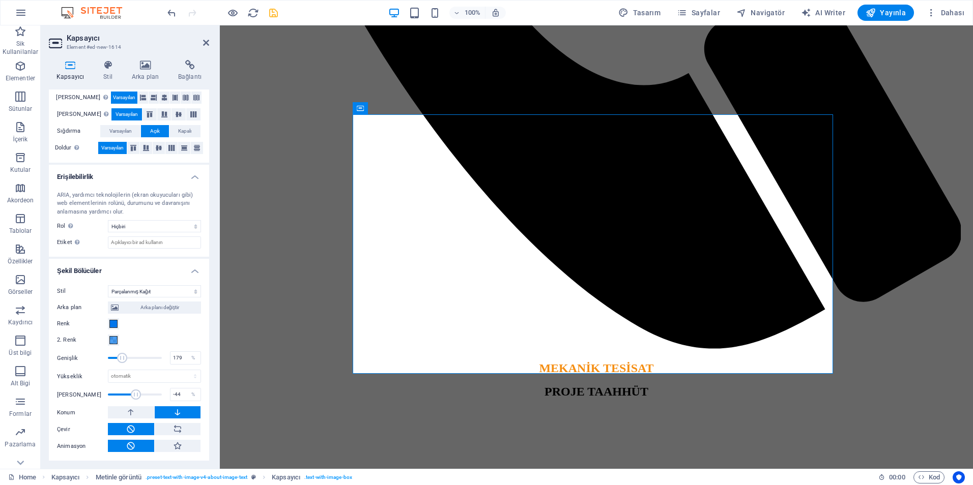
click at [131, 395] on span at bounding box center [136, 395] width 10 height 10
click at [127, 394] on span at bounding box center [128, 395] width 10 height 10
type input "-15"
drag, startPoint x: 127, startPoint y: 394, endPoint x: 132, endPoint y: 395, distance: 5.2
click at [132, 395] on span at bounding box center [133, 395] width 10 height 10
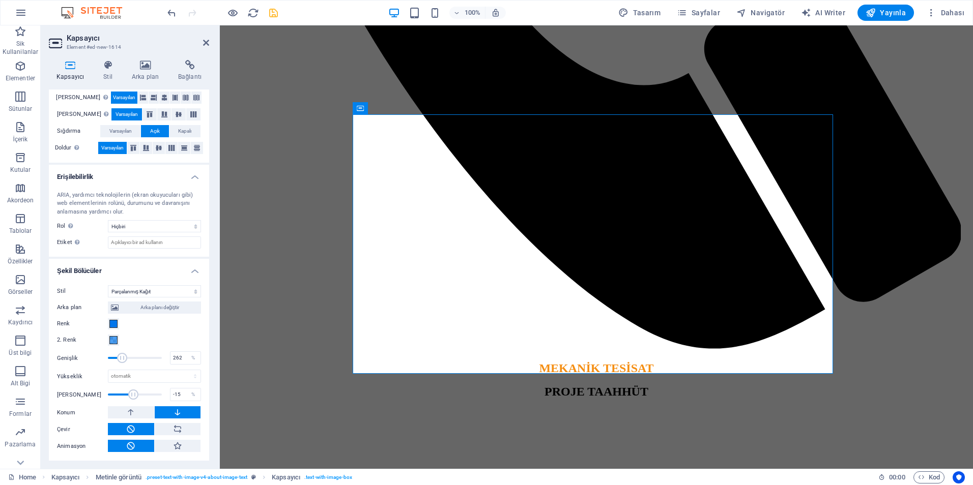
type input "265"
drag, startPoint x: 125, startPoint y: 360, endPoint x: 136, endPoint y: 366, distance: 13.0
click at [136, 366] on span at bounding box center [135, 357] width 54 height 15
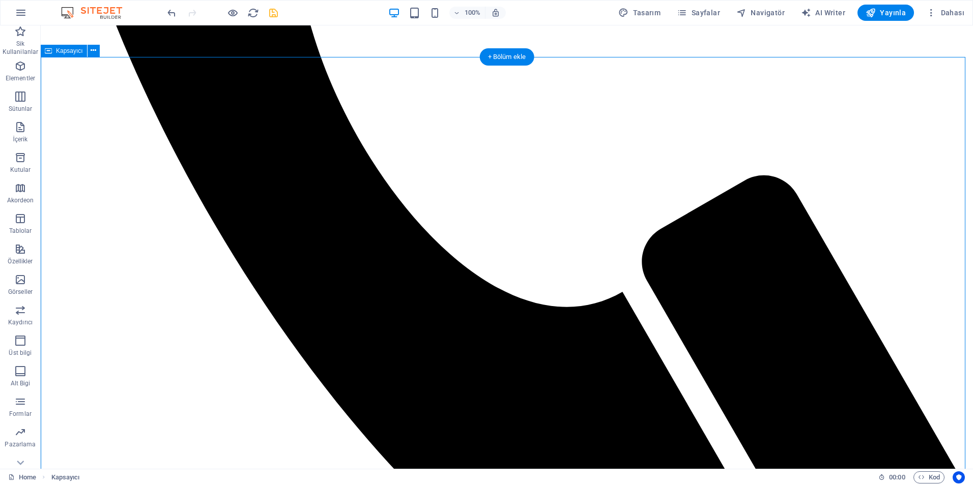
scroll to position [769, 0]
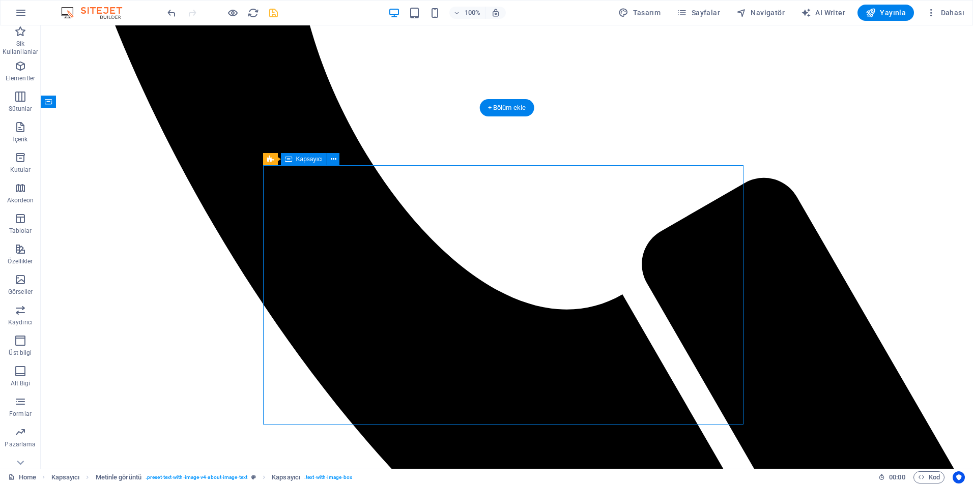
select select "shredded-paper"
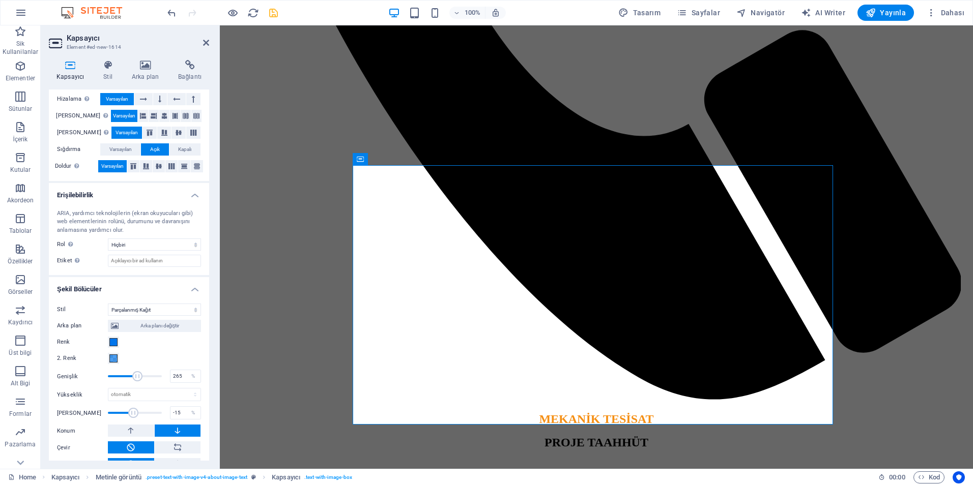
scroll to position [178, 0]
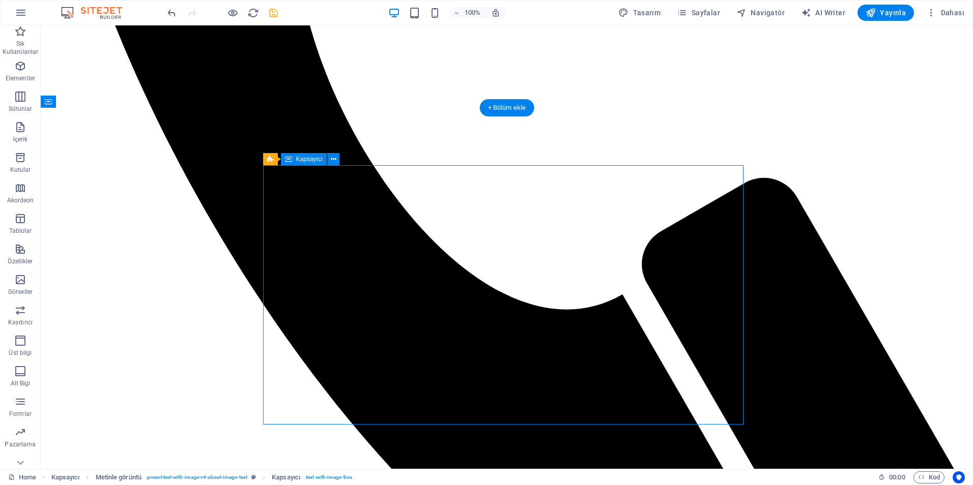
select select "shredded-paper"
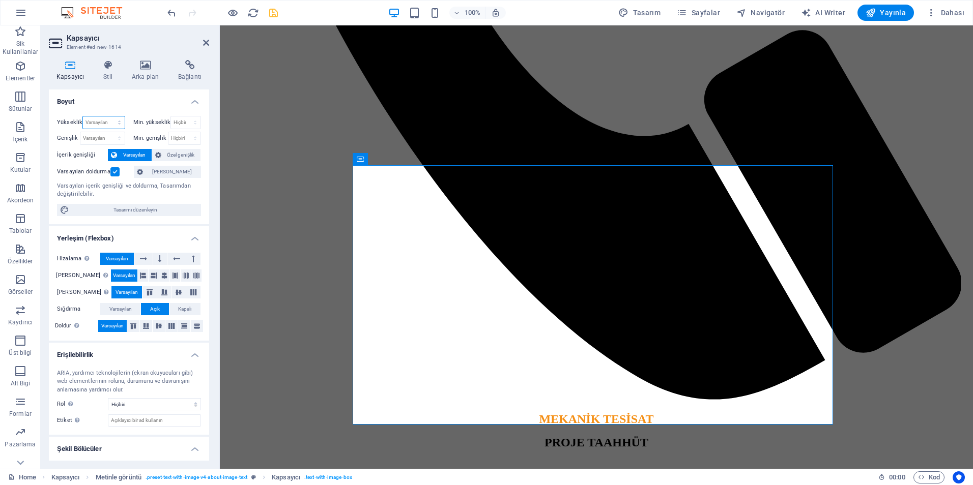
click at [112, 123] on select "Varsayılan px rem % vh vw" at bounding box center [103, 122] width 41 height 12
select select "%"
click at [109, 116] on select "Varsayılan px rem % vh vw" at bounding box center [103, 122] width 41 height 12
click at [97, 126] on input "87.45" at bounding box center [103, 122] width 41 height 12
drag, startPoint x: 95, startPoint y: 125, endPoint x: 74, endPoint y: 125, distance: 21.4
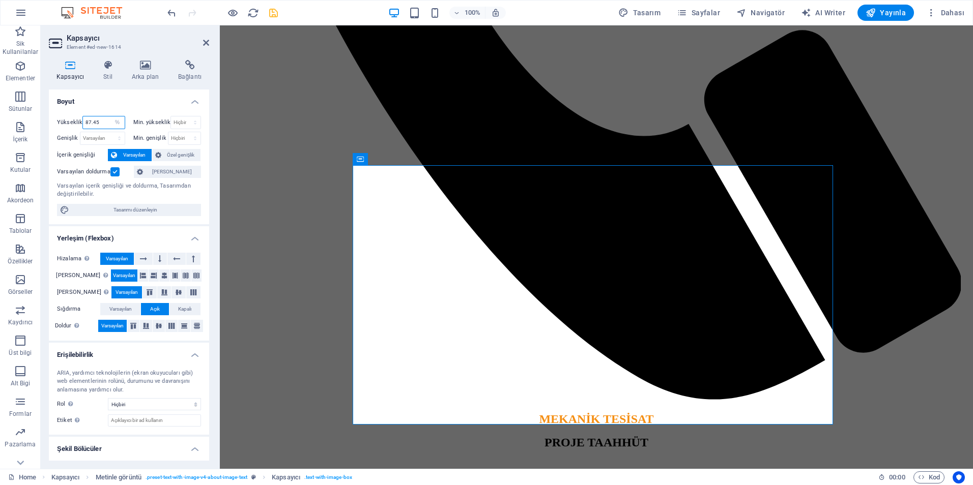
click at [74, 125] on div "Yükseklik 87.45 Varsayılan px rem % vh vw" at bounding box center [91, 122] width 68 height 13
type input "75"
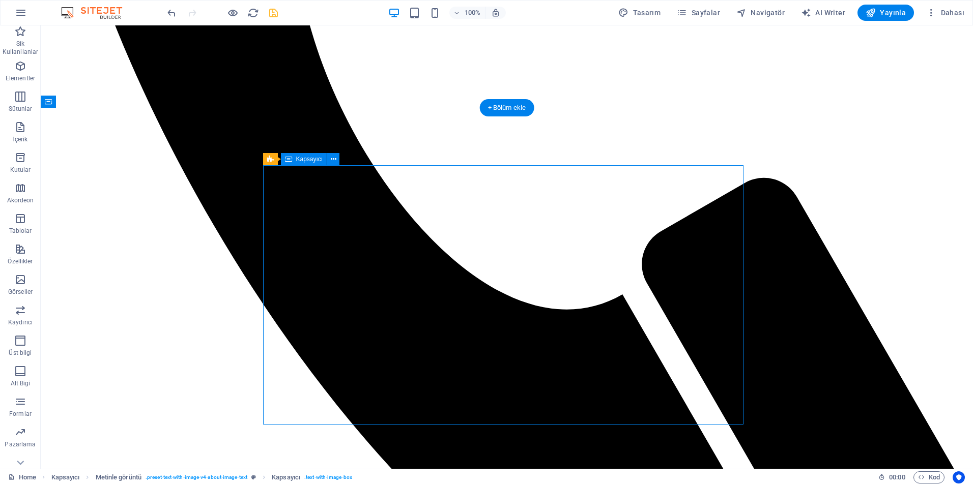
select select "%"
select select "shredded-paper"
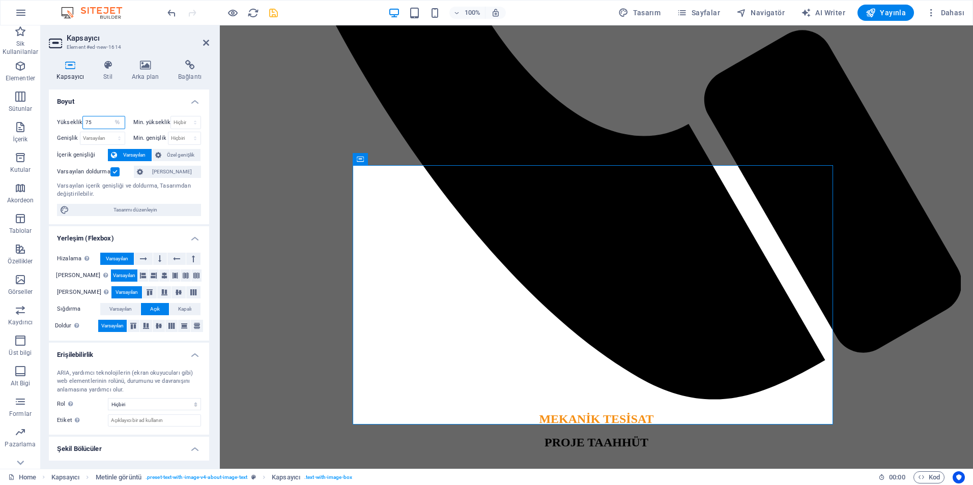
click at [102, 124] on input "75" at bounding box center [103, 122] width 41 height 12
click at [156, 156] on icon at bounding box center [158, 155] width 6 height 12
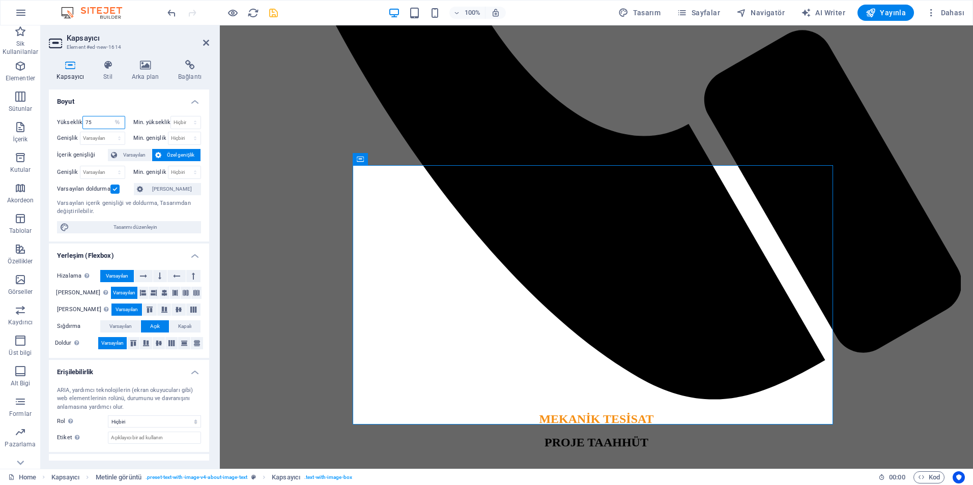
click at [104, 122] on input "75" at bounding box center [103, 122] width 41 height 12
type input "7"
type input "50"
click at [81, 153] on label "İçerik genişliği" at bounding box center [82, 155] width 51 height 12
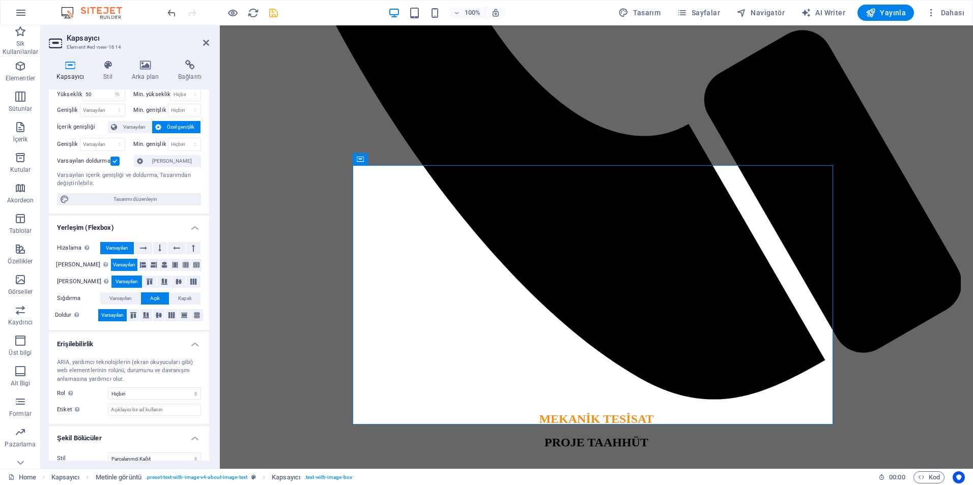
scroll to position [102, 0]
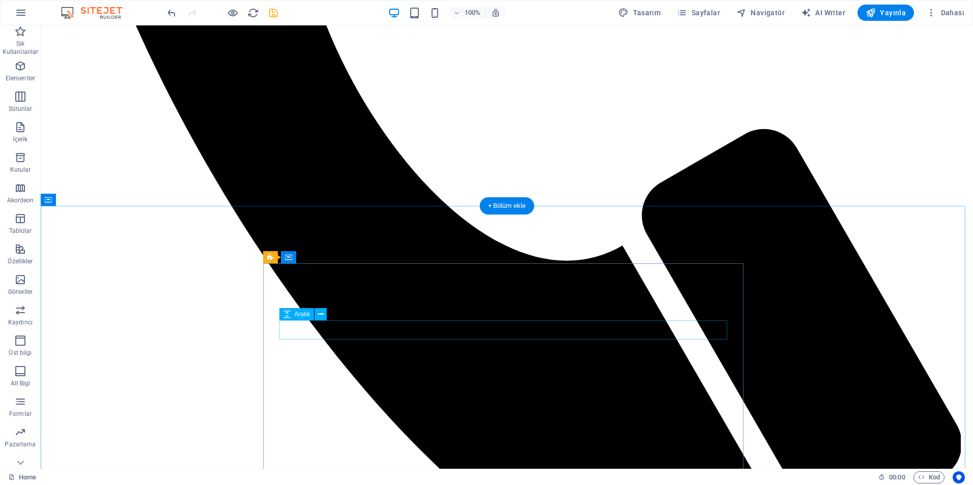
scroll to position [821, 0]
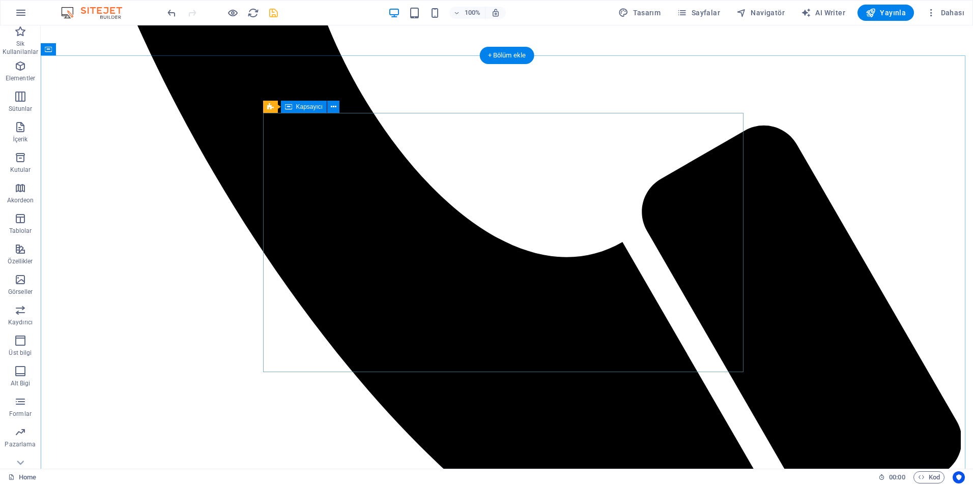
click at [316, 108] on span "Kapsayıcı" at bounding box center [309, 107] width 27 height 6
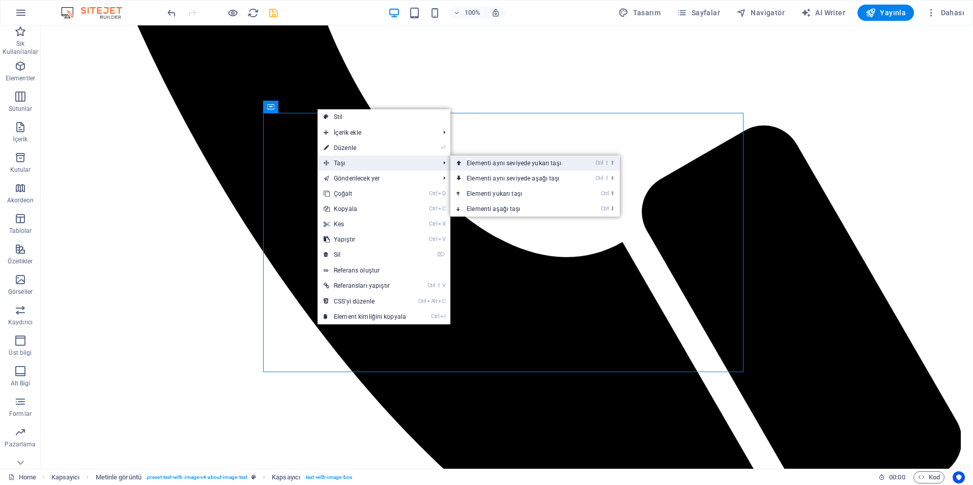
click at [462, 168] on link "Ctrl ⇧ ⬆ Elementi aynı seviyede yukarı taşı" at bounding box center [515, 163] width 131 height 15
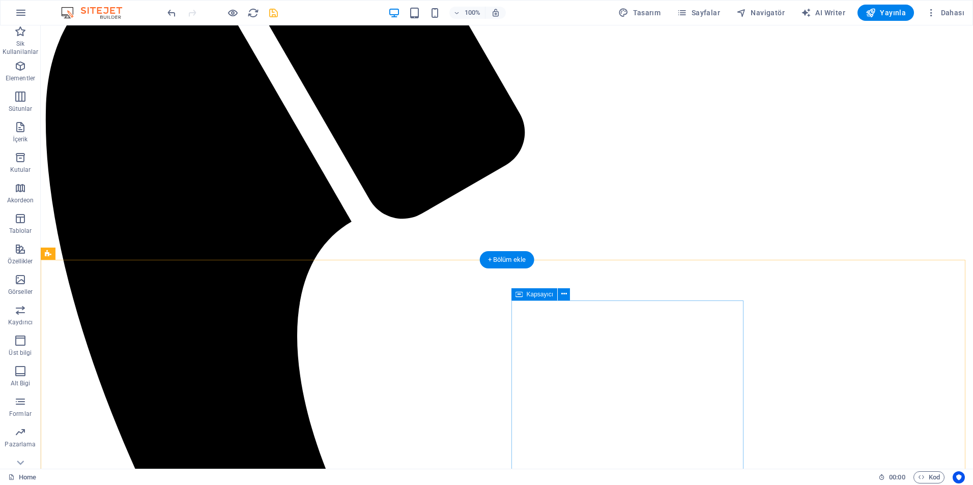
scroll to position [414, 0]
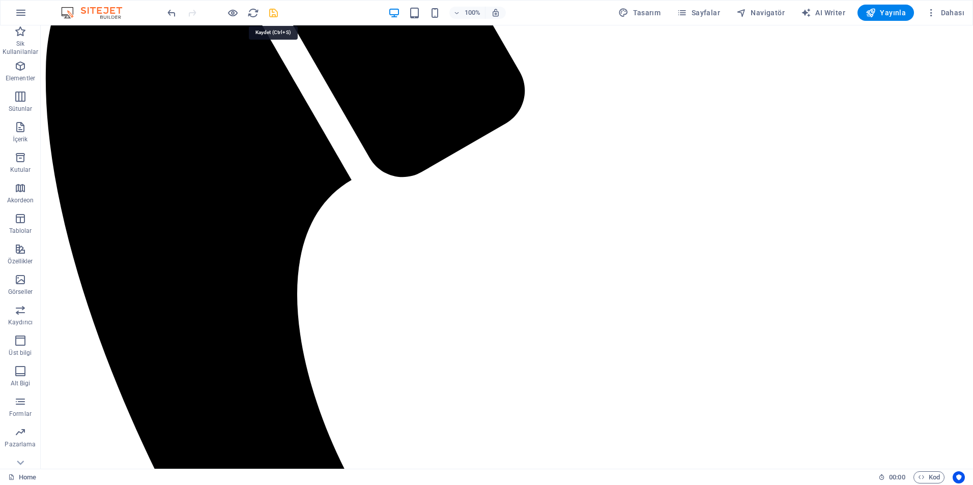
click at [276, 13] on icon "save" at bounding box center [274, 13] width 12 height 12
checkbox input "false"
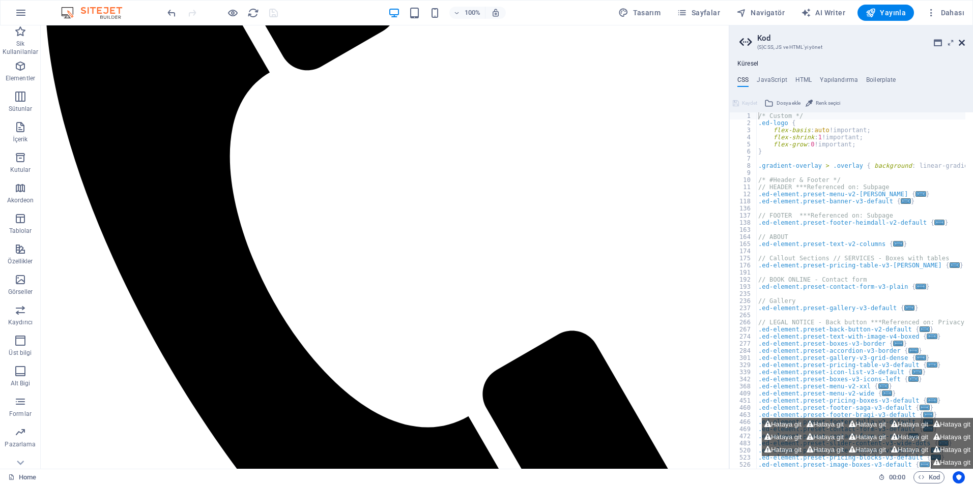
click at [961, 43] on icon at bounding box center [961, 43] width 6 height 8
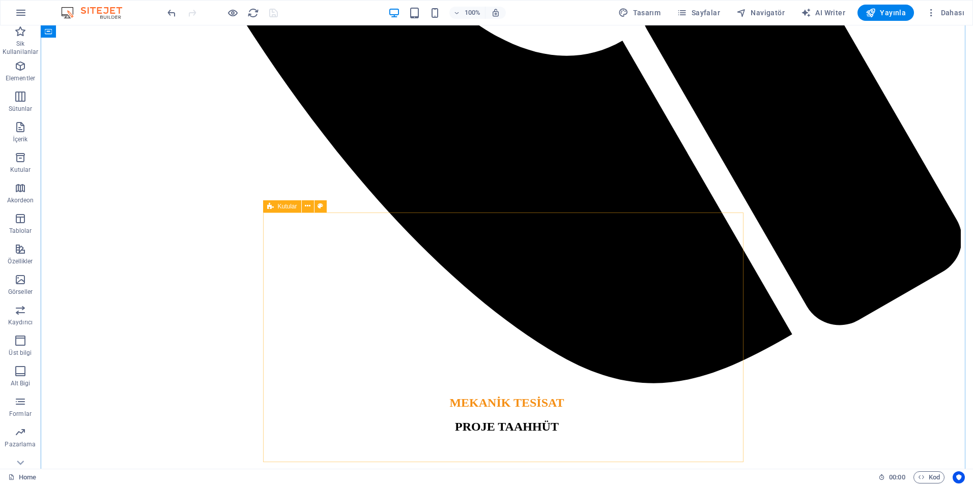
scroll to position [1025, 0]
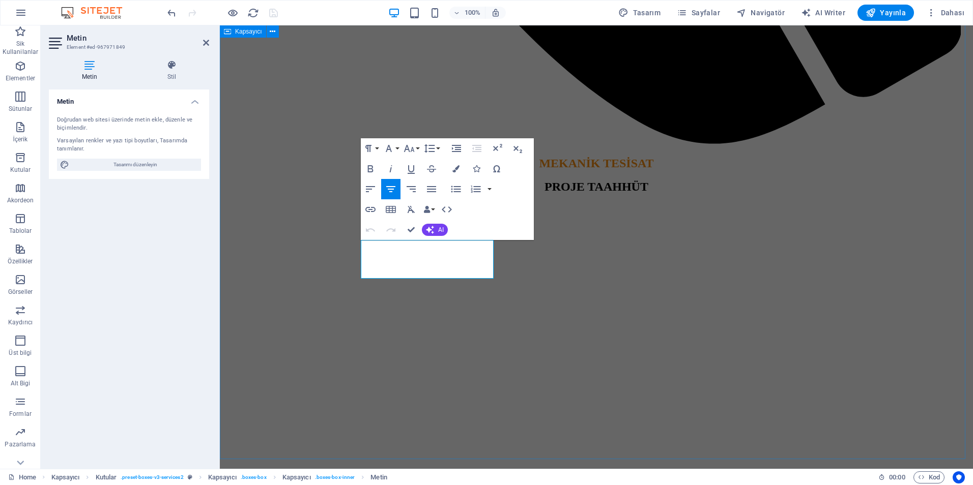
drag, startPoint x: 477, startPoint y: 275, endPoint x: 320, endPoint y: 237, distance: 161.9
click at [375, 149] on button "Paragraph Format" at bounding box center [370, 148] width 19 height 20
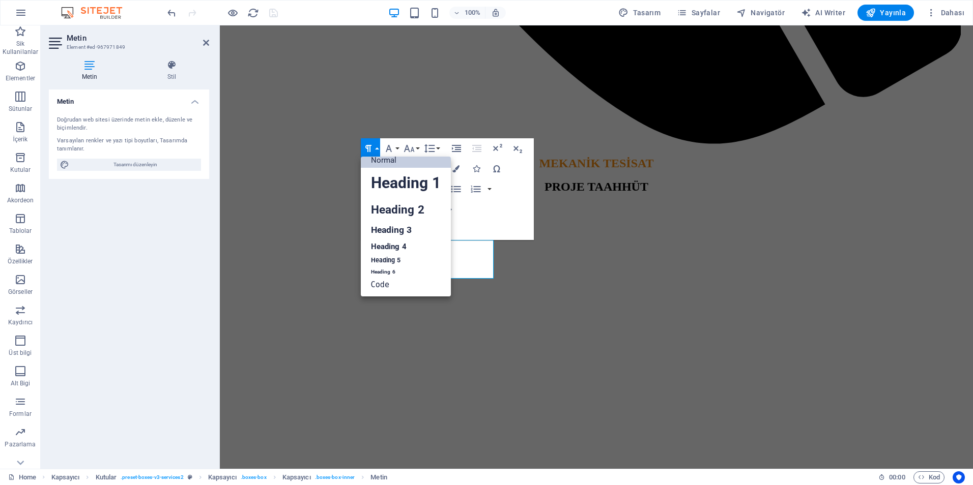
scroll to position [8, 0]
click at [390, 257] on link "Heading 5" at bounding box center [406, 260] width 90 height 13
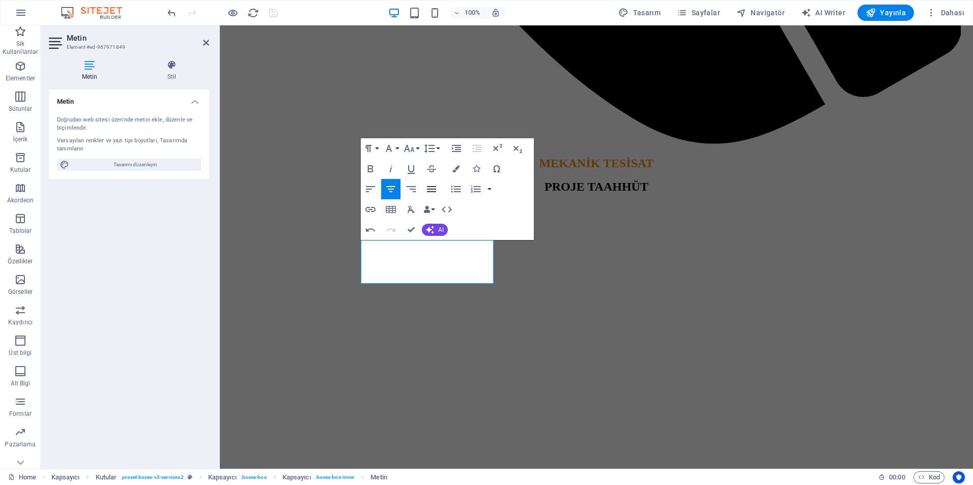
click at [434, 189] on icon "button" at bounding box center [431, 189] width 9 height 6
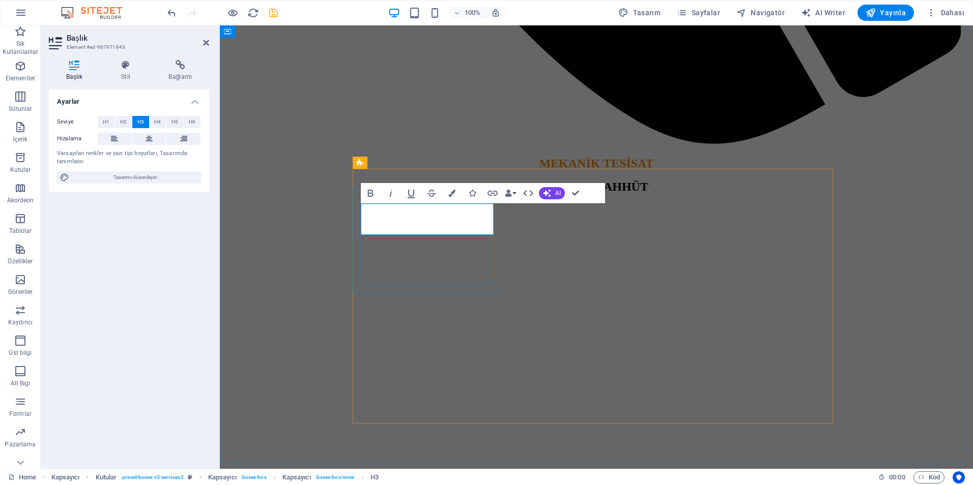
drag, startPoint x: 454, startPoint y: 230, endPoint x: 376, endPoint y: 208, distance: 81.0
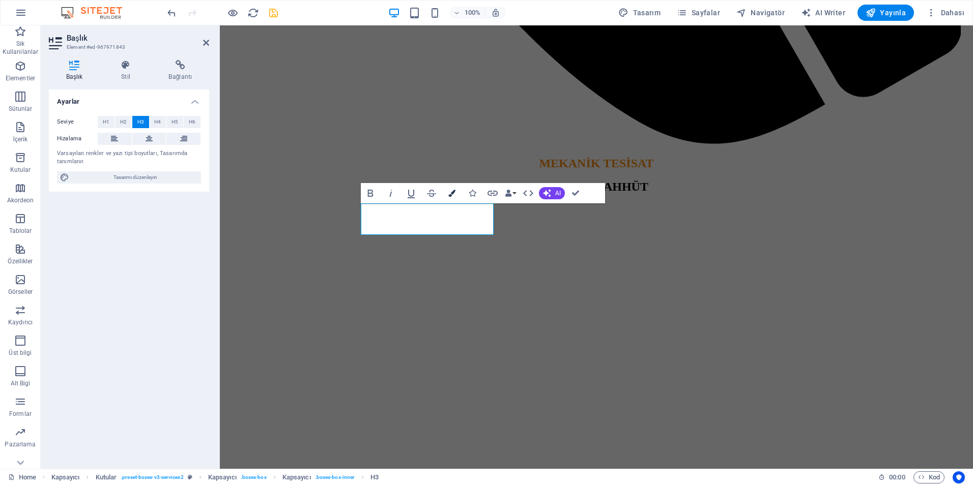
click at [447, 196] on button "Colors" at bounding box center [451, 193] width 19 height 20
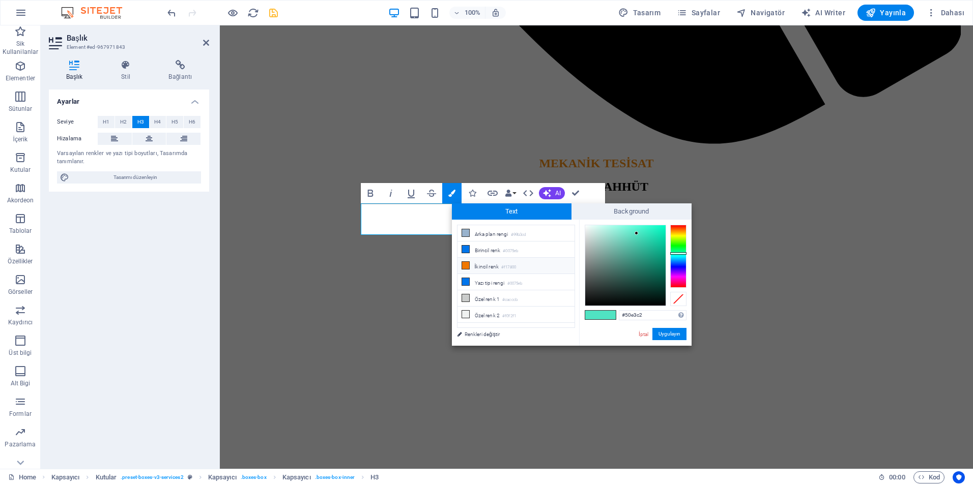
click at [471, 262] on li "İkincil renk #f17800" at bounding box center [515, 266] width 117 height 16
click at [598, 316] on span at bounding box center [592, 315] width 15 height 9
click at [496, 266] on li "İkincil renk #f17800" at bounding box center [515, 266] width 117 height 16
click at [607, 315] on span at bounding box center [607, 315] width 15 height 9
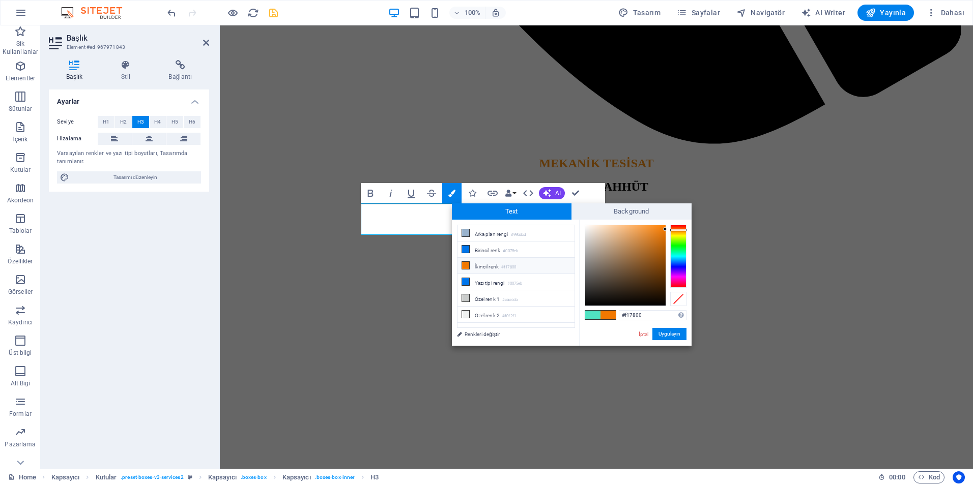
click at [607, 315] on span at bounding box center [607, 315] width 15 height 9
click at [594, 316] on span at bounding box center [592, 315] width 15 height 9
click at [603, 317] on span at bounding box center [607, 315] width 15 height 9
click at [487, 271] on li "İkincil renk #f17800" at bounding box center [515, 266] width 117 height 16
click at [660, 229] on div at bounding box center [625, 265] width 80 height 80
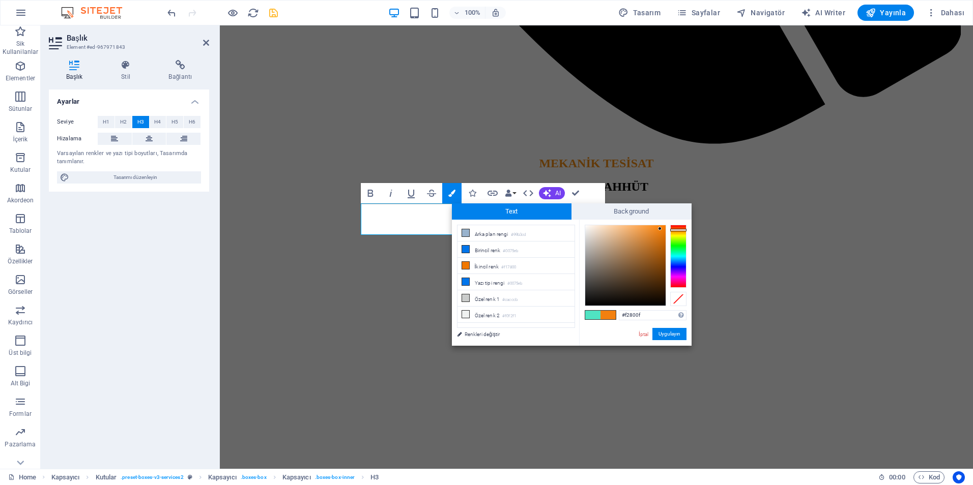
type input "#f0861c"
click at [655, 229] on div at bounding box center [625, 265] width 80 height 80
click at [671, 337] on button "Uygulayın" at bounding box center [669, 334] width 34 height 12
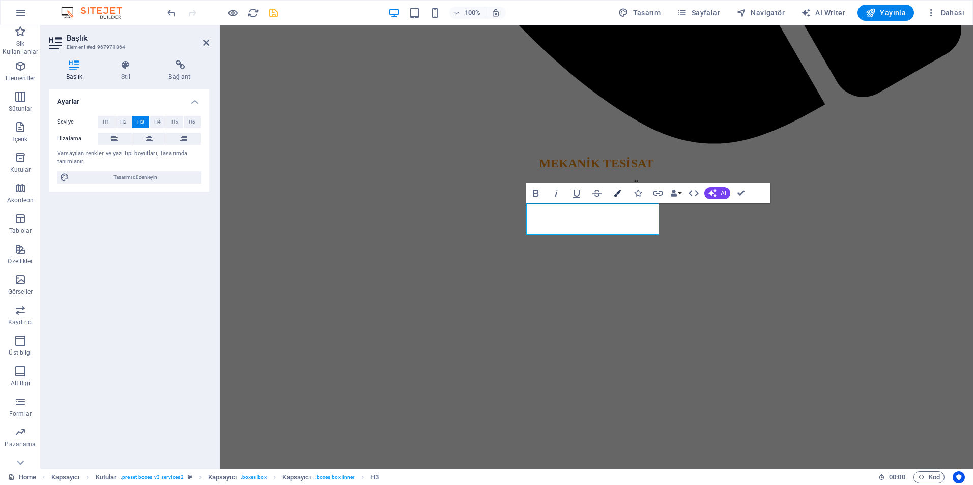
click at [622, 195] on button "Colors" at bounding box center [616, 193] width 19 height 20
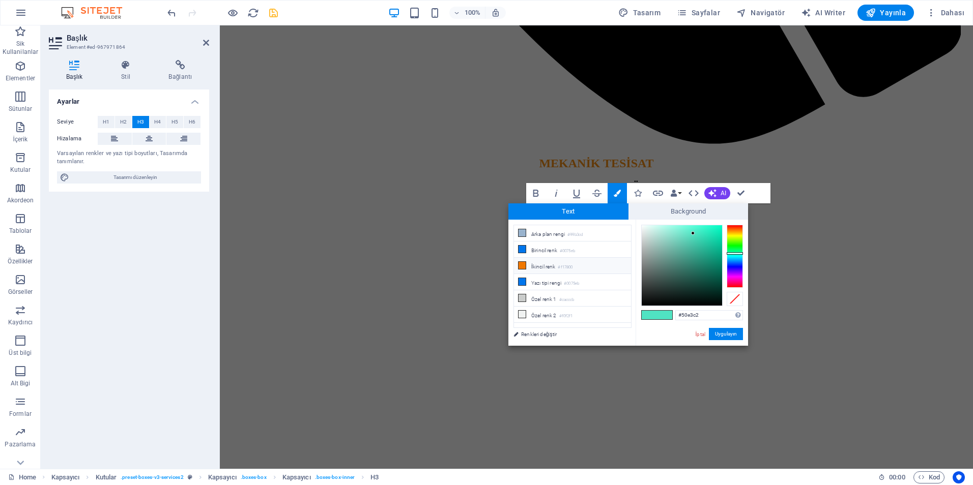
click at [583, 265] on li "İkincil renk #f17800" at bounding box center [572, 266] width 117 height 16
type input "#f17800"
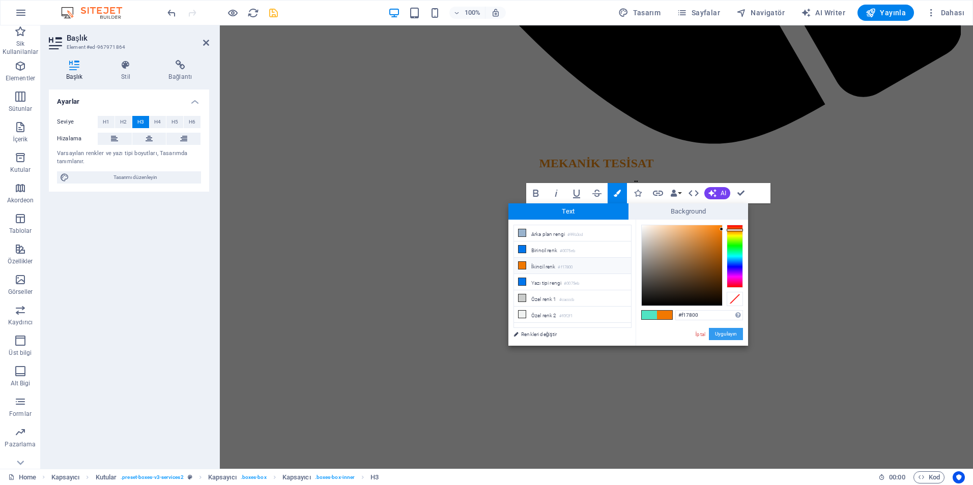
click at [724, 333] on button "Uygulayın" at bounding box center [726, 334] width 34 height 12
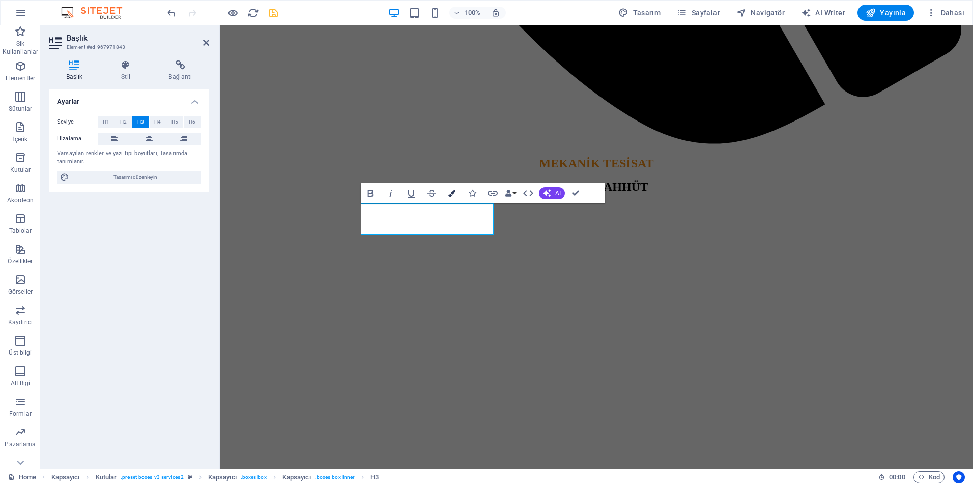
click at [449, 195] on icon "button" at bounding box center [451, 193] width 7 height 7
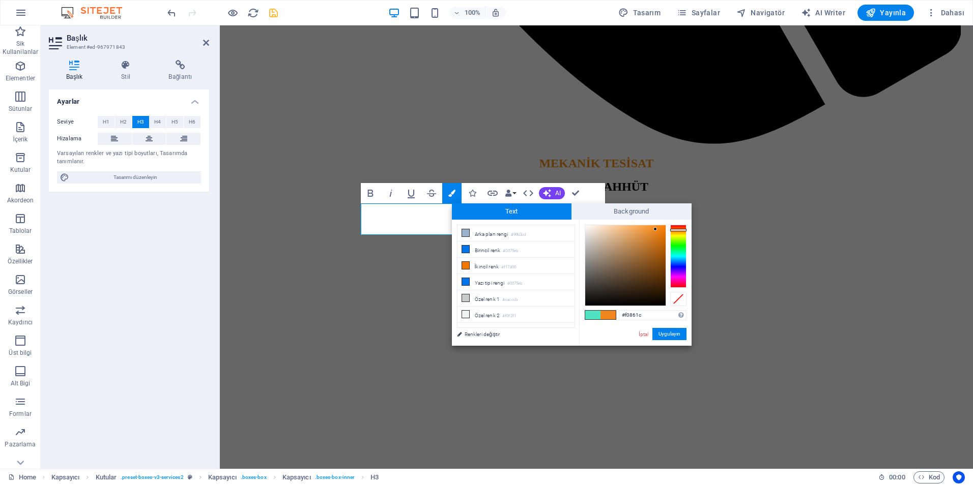
drag, startPoint x: 644, startPoint y: 317, endPoint x: 611, endPoint y: 317, distance: 33.1
click at [611, 317] on div "#f0861c Desteklenen biçimler #0852ed rgb(8, 82, 237) rgba(8, 82, 237, %90) hsv(…" at bounding box center [635, 357] width 112 height 274
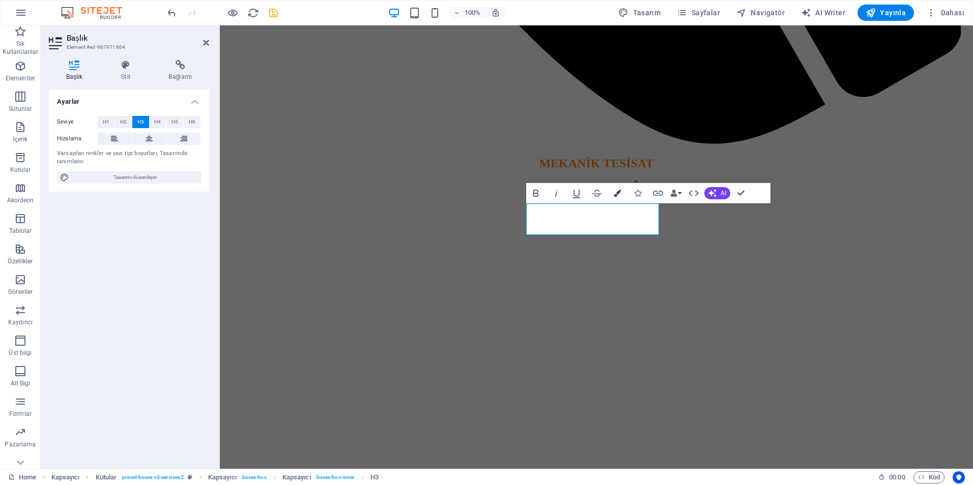
click at [617, 192] on icon "button" at bounding box center [616, 193] width 7 height 7
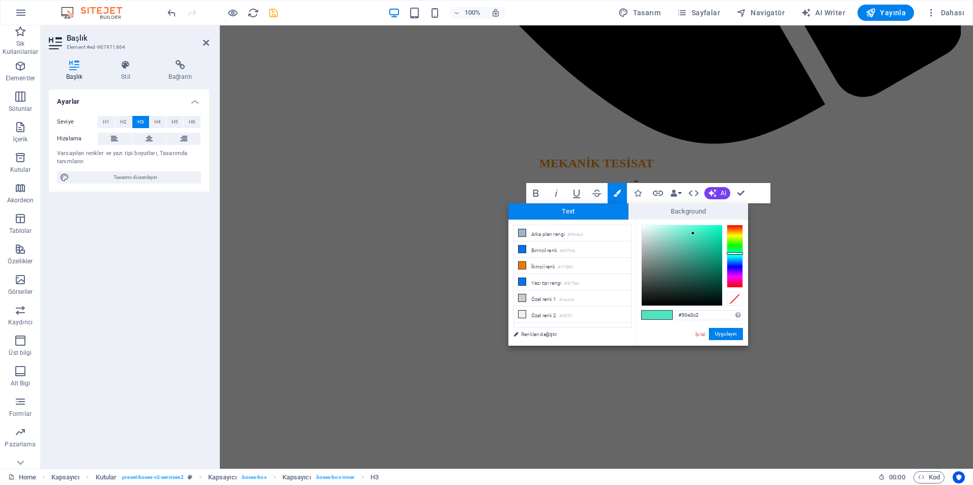
drag, startPoint x: 700, startPoint y: 318, endPoint x: 643, endPoint y: 320, distance: 57.0
click at [643, 320] on div "#50e3c2 Desteklenen biçimler #0852ed rgb(8, 82, 237) rgba(8, 82, 237, %90) hsv(…" at bounding box center [691, 357] width 112 height 274
type input "#f0861c"
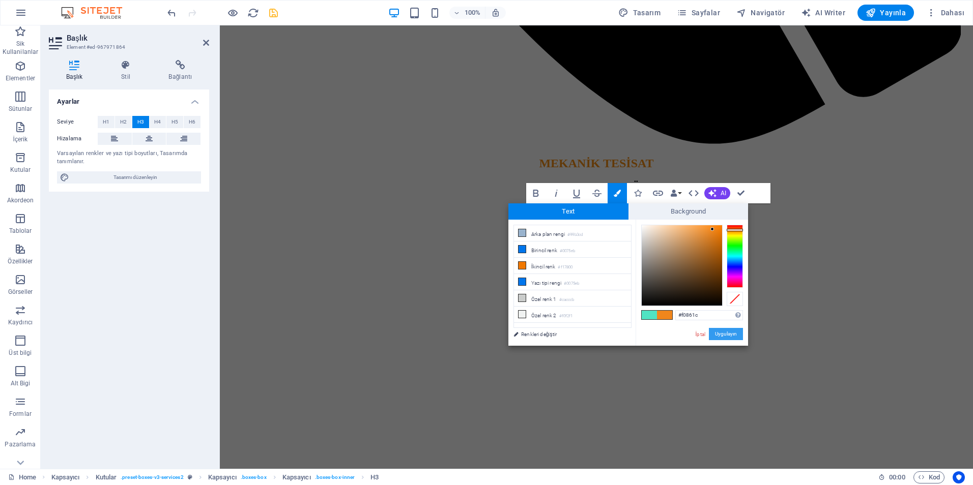
click at [719, 334] on button "Uygulayın" at bounding box center [726, 334] width 34 height 12
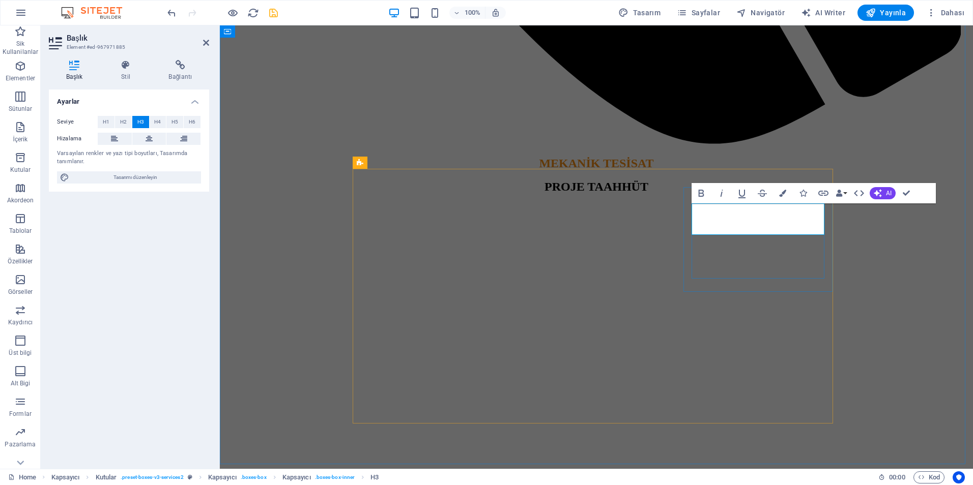
drag, startPoint x: 802, startPoint y: 231, endPoint x: 691, endPoint y: 201, distance: 115.0
click at [779, 198] on button "Colors" at bounding box center [782, 193] width 19 height 20
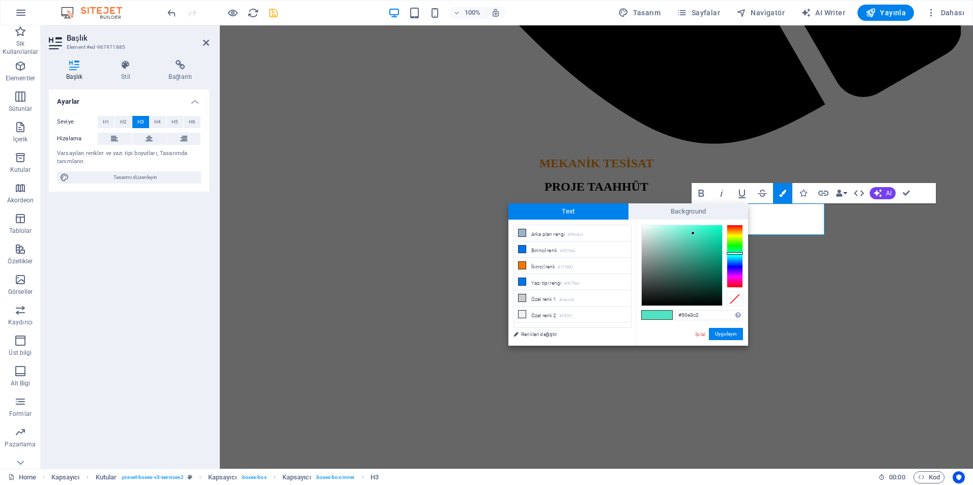
drag, startPoint x: 697, startPoint y: 314, endPoint x: 639, endPoint y: 306, distance: 59.0
click at [639, 306] on div "#50e3c2 Desteklenen biçimler #0852ed rgb(8, 82, 237) rgba(8, 82, 237, %90) hsv(…" at bounding box center [691, 357] width 112 height 274
type input "#f0861c"
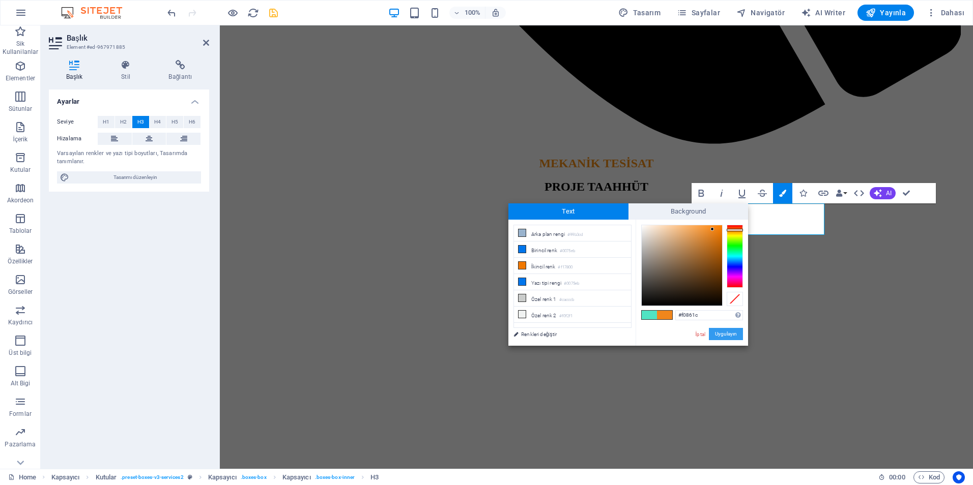
click at [720, 337] on button "Uygulayın" at bounding box center [726, 334] width 34 height 12
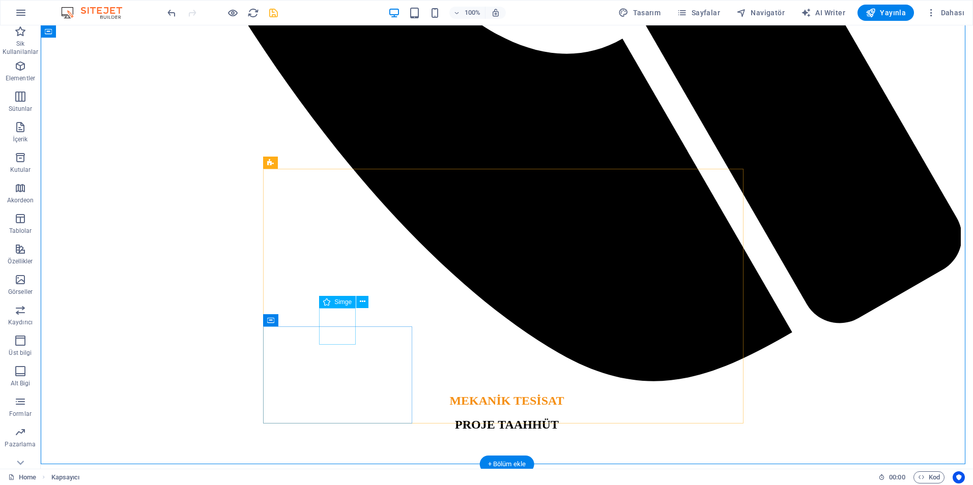
click at [363, 304] on icon at bounding box center [363, 302] width 6 height 11
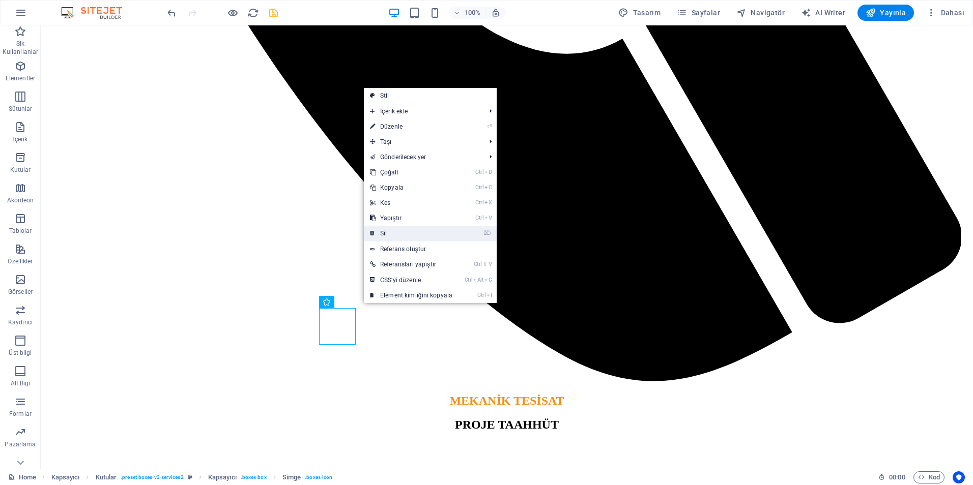
click at [393, 231] on link "⌦ Sil" at bounding box center [411, 233] width 95 height 15
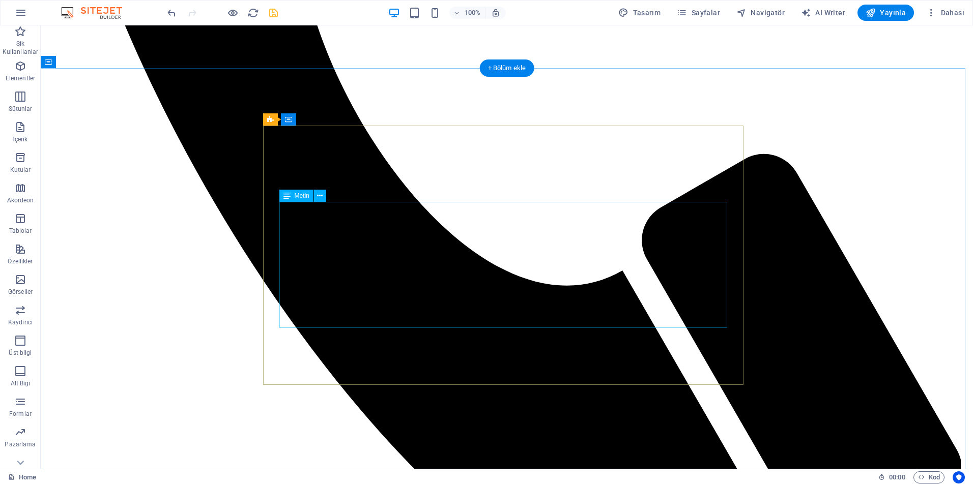
scroll to position [770, 0]
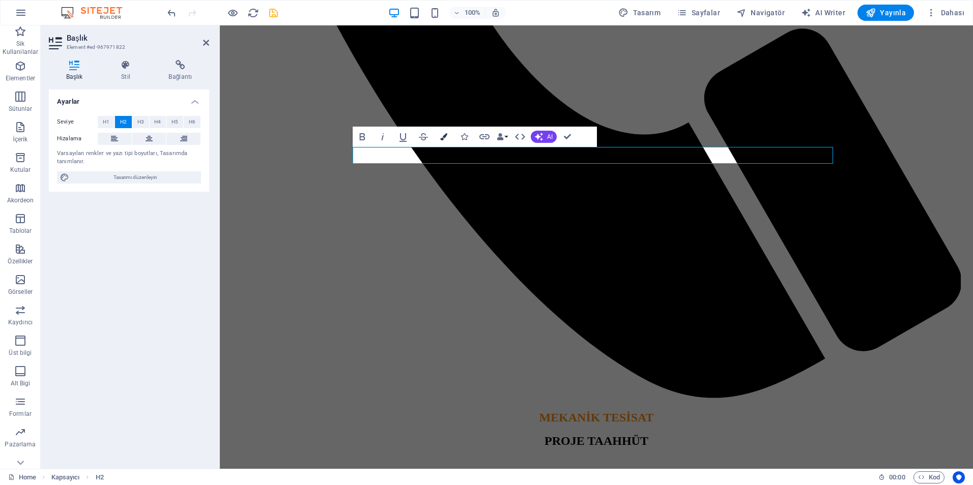
click at [444, 135] on icon "button" at bounding box center [443, 136] width 7 height 7
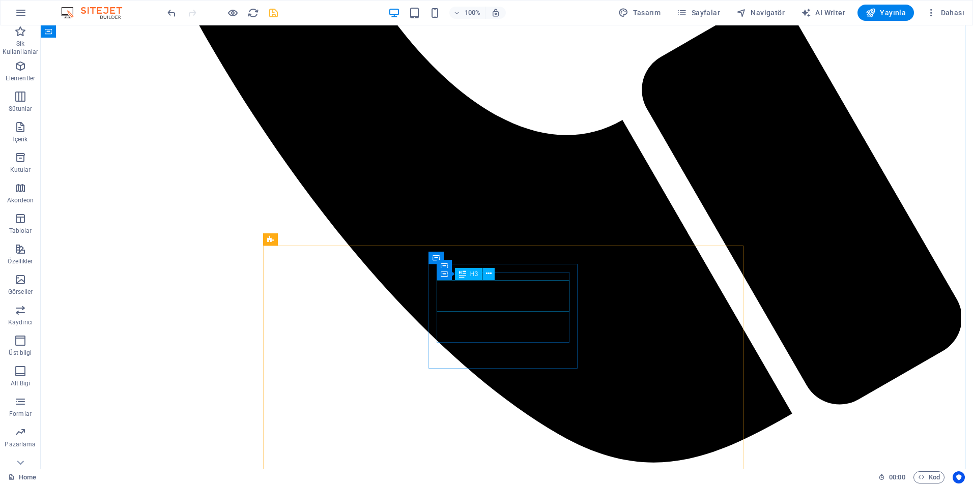
scroll to position [1025, 0]
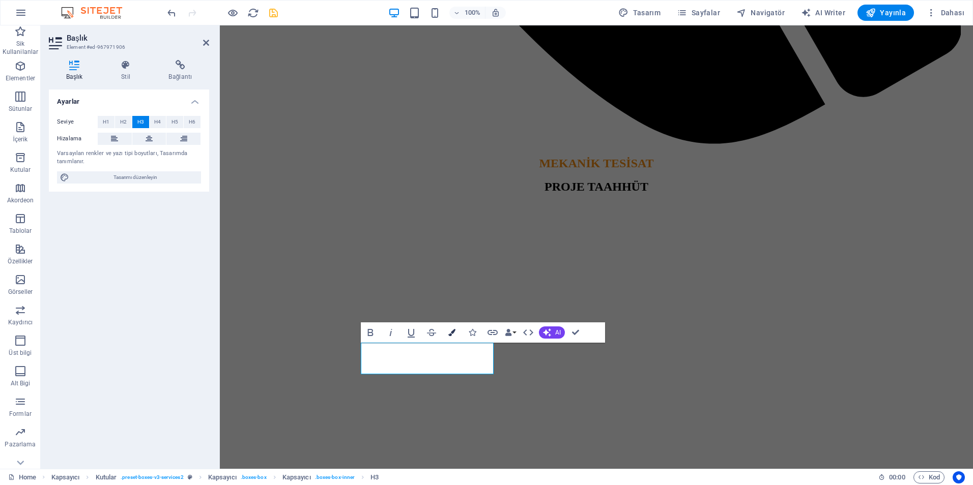
click at [455, 330] on icon "button" at bounding box center [451, 332] width 7 height 7
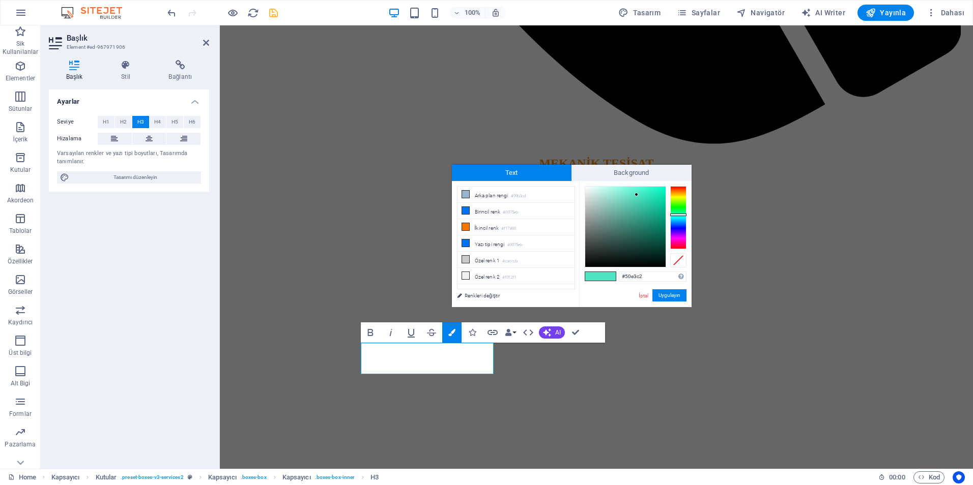
drag, startPoint x: 640, startPoint y: 274, endPoint x: 577, endPoint y: 275, distance: 63.1
click at [577, 275] on div "less Arka plan rengi #99b3cd Birincil renk #0075eb İkincil renk #f17800 Yazı ti…" at bounding box center [572, 244] width 240 height 126
type input "#f0861c"
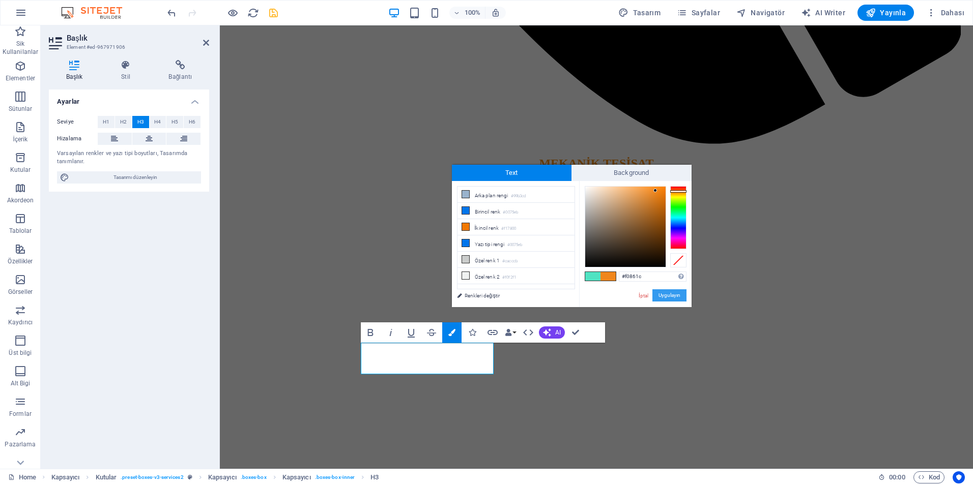
click at [663, 299] on button "Uygulayın" at bounding box center [669, 295] width 34 height 12
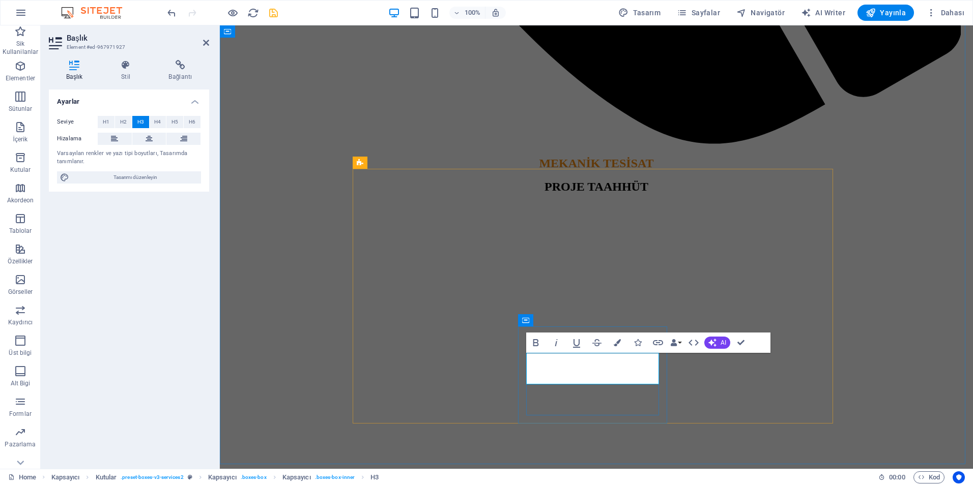
drag, startPoint x: 636, startPoint y: 378, endPoint x: 514, endPoint y: 351, distance: 125.5
click at [618, 341] on icon "button" at bounding box center [616, 342] width 7 height 7
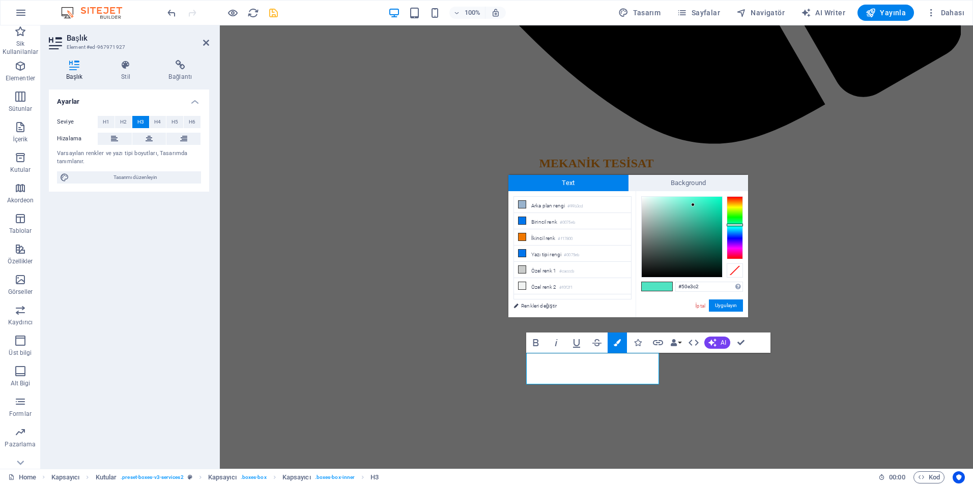
drag, startPoint x: 706, startPoint y: 285, endPoint x: 635, endPoint y: 277, distance: 70.7
click at [635, 277] on div "#50e3c2 Desteklenen biçimler #0852ed rgb(8, 82, 237) rgba(8, 82, 237, %90) hsv(…" at bounding box center [691, 328] width 112 height 274
type input "#f0861c"
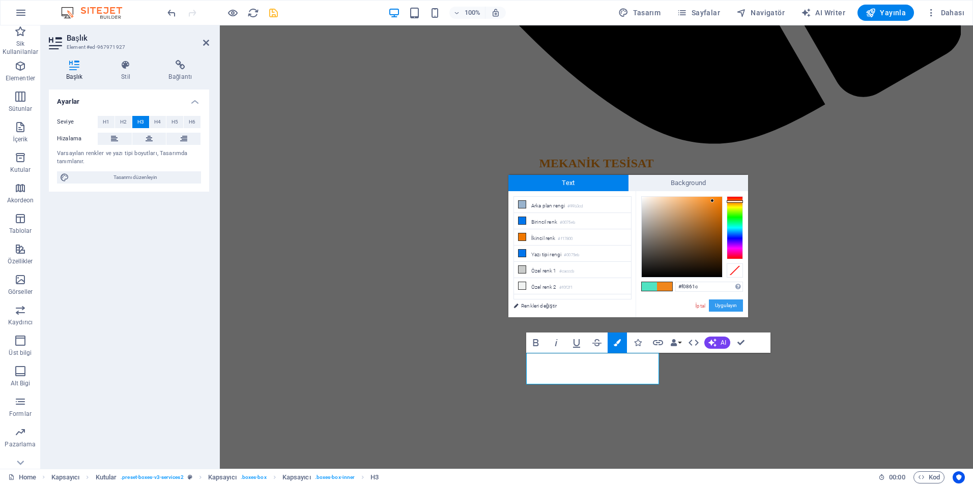
drag, startPoint x: 727, startPoint y: 304, endPoint x: 500, endPoint y: 291, distance: 227.8
click at [727, 304] on button "Uygulayın" at bounding box center [726, 306] width 34 height 12
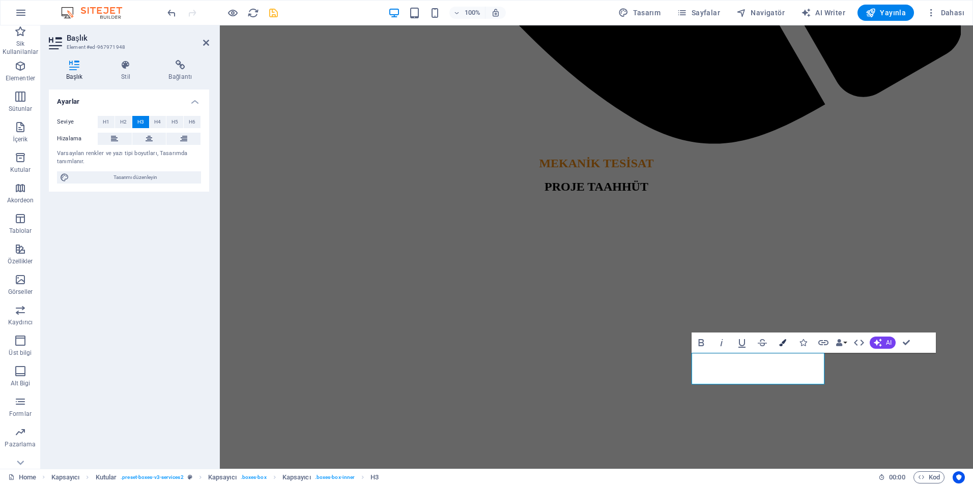
click at [778, 347] on button "Colors" at bounding box center [782, 343] width 19 height 20
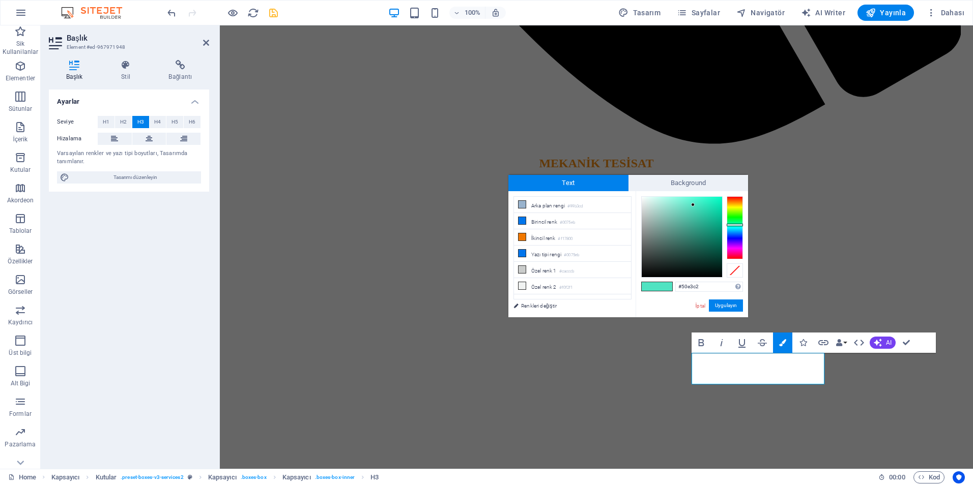
drag, startPoint x: 705, startPoint y: 286, endPoint x: 643, endPoint y: 278, distance: 61.6
click at [643, 278] on div "#50e3c2 Desteklenen biçimler #0852ed rgb(8, 82, 237) rgba(8, 82, 237, %90) hsv(…" at bounding box center [691, 328] width 112 height 274
type input "#f0861c"
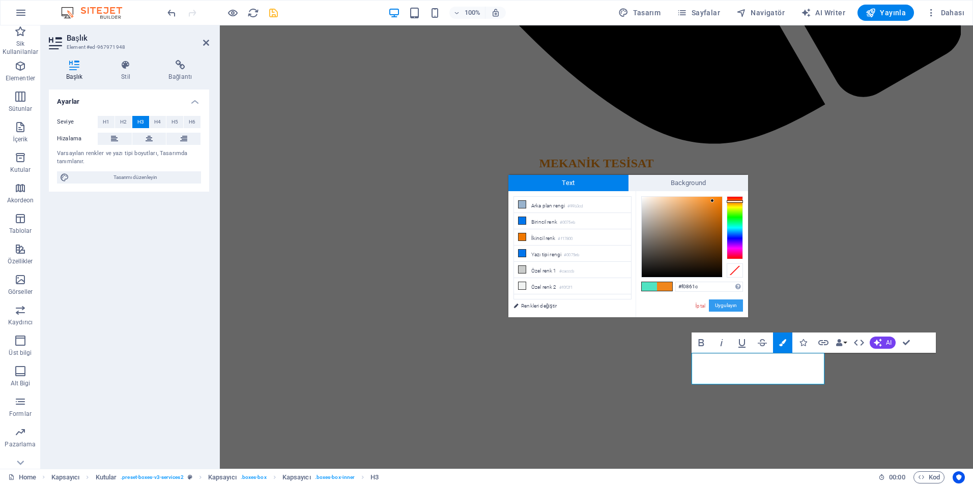
click at [728, 304] on button "Uygulayın" at bounding box center [726, 306] width 34 height 12
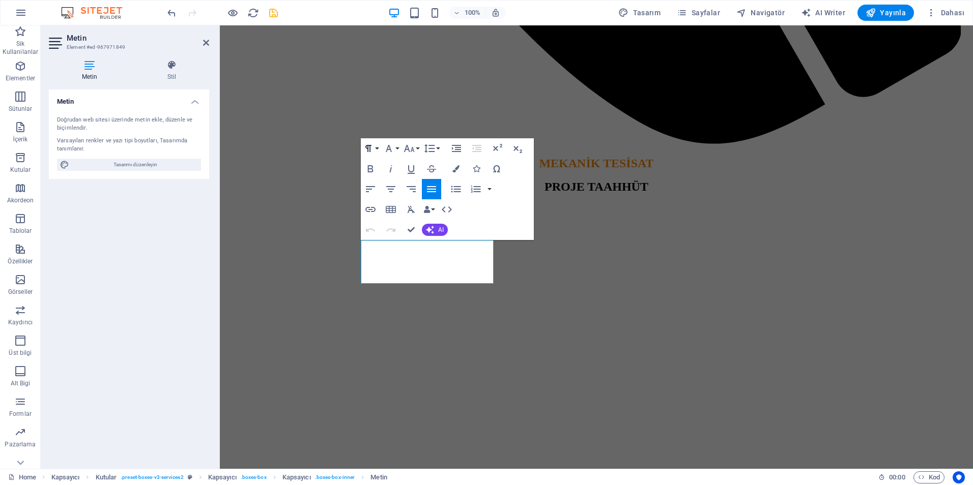
click at [378, 150] on button "Paragraph Format" at bounding box center [370, 148] width 19 height 20
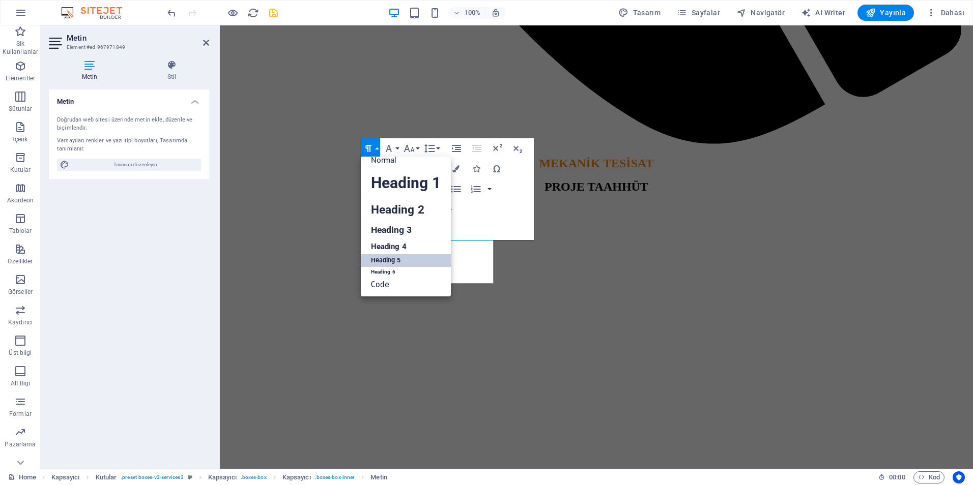
scroll to position [8, 0]
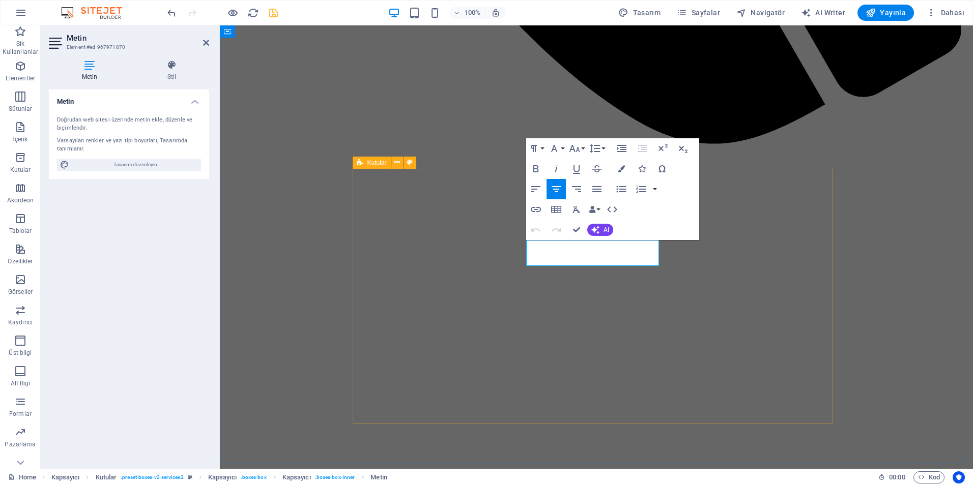
drag, startPoint x: 627, startPoint y: 261, endPoint x: 509, endPoint y: 232, distance: 121.2
click at [544, 151] on button "Paragraph Format" at bounding box center [535, 148] width 19 height 20
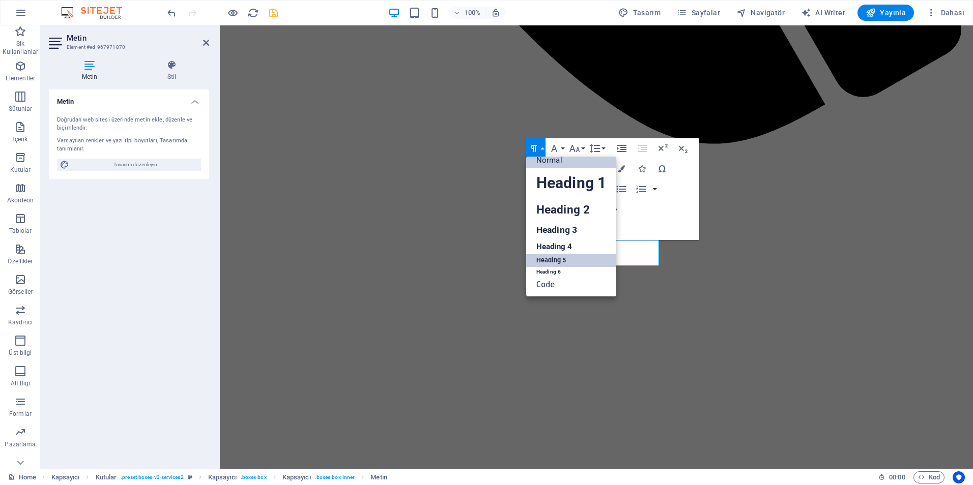
click at [560, 258] on link "Heading 5" at bounding box center [571, 260] width 90 height 13
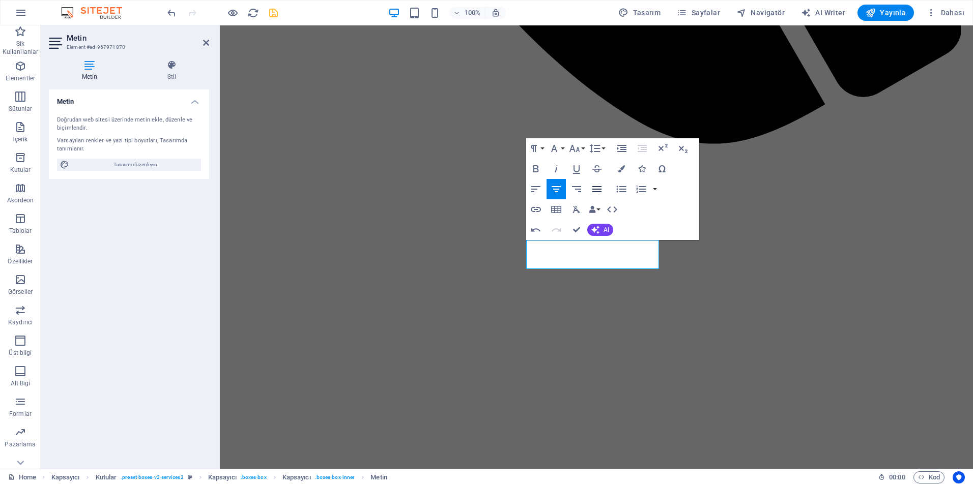
click at [594, 190] on icon "button" at bounding box center [597, 189] width 12 height 12
click at [556, 188] on icon "button" at bounding box center [556, 189] width 12 height 12
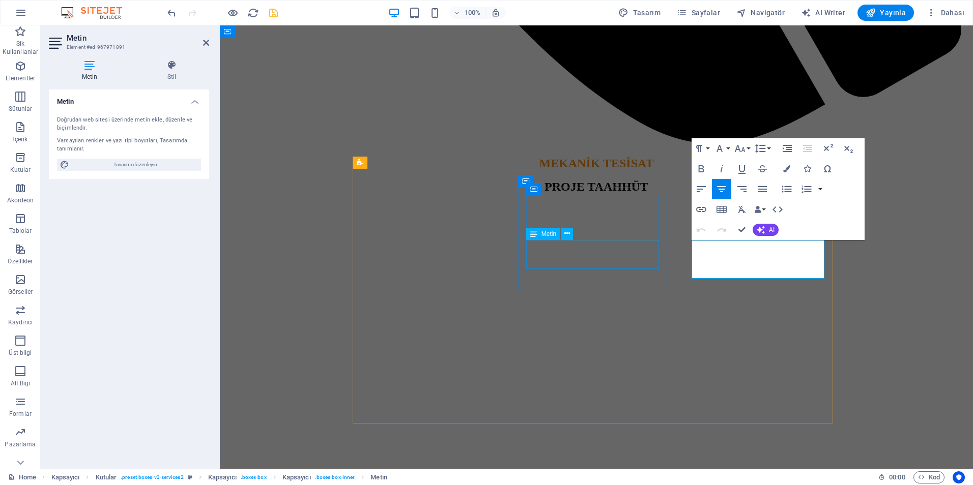
drag, startPoint x: 789, startPoint y: 275, endPoint x: 635, endPoint y: 241, distance: 158.0
click at [707, 149] on button "Paragraph Format" at bounding box center [700, 148] width 19 height 20
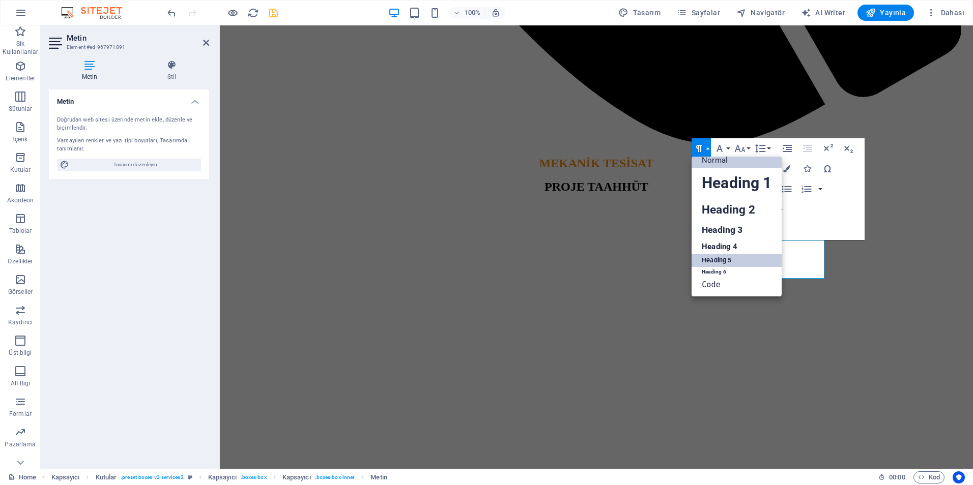
click at [723, 254] on link "Heading 5" at bounding box center [736, 260] width 90 height 13
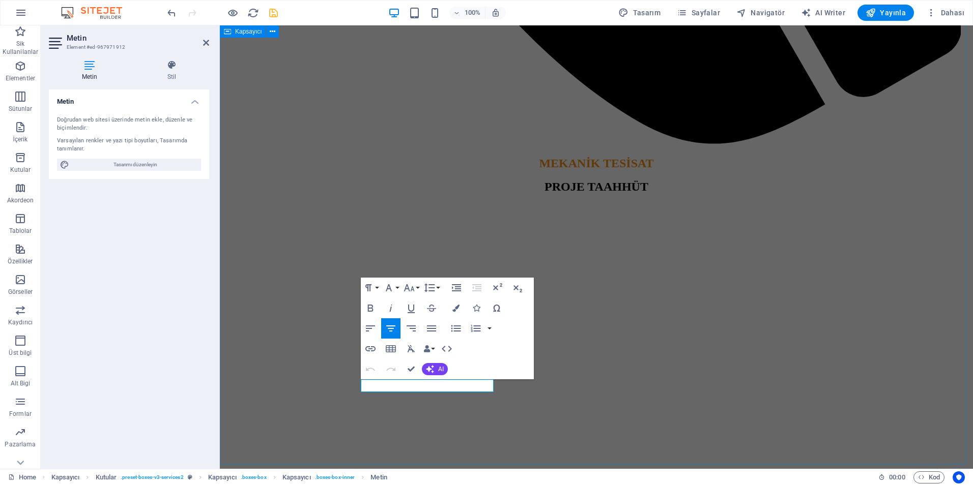
drag, startPoint x: 491, startPoint y: 385, endPoint x: 327, endPoint y: 366, distance: 164.9
click at [377, 290] on button "Paragraph Format" at bounding box center [370, 288] width 19 height 20
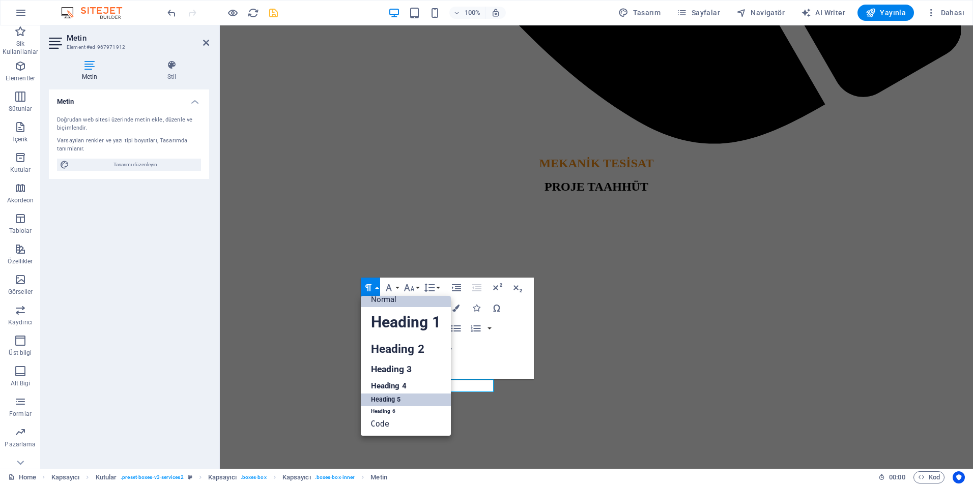
click at [396, 395] on link "Heading 5" at bounding box center [406, 400] width 90 height 13
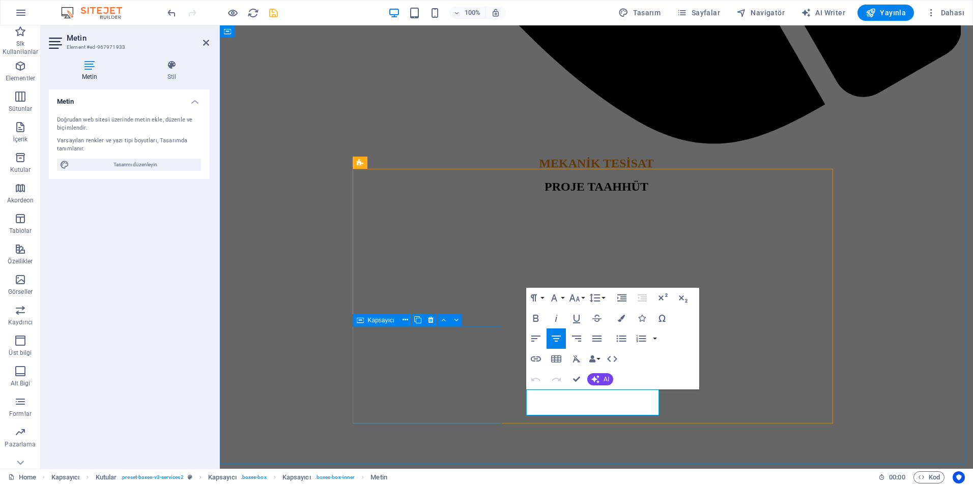
drag, startPoint x: 635, startPoint y: 410, endPoint x: 497, endPoint y: 396, distance: 138.5
click at [541, 296] on button "Paragraph Format" at bounding box center [535, 298] width 19 height 20
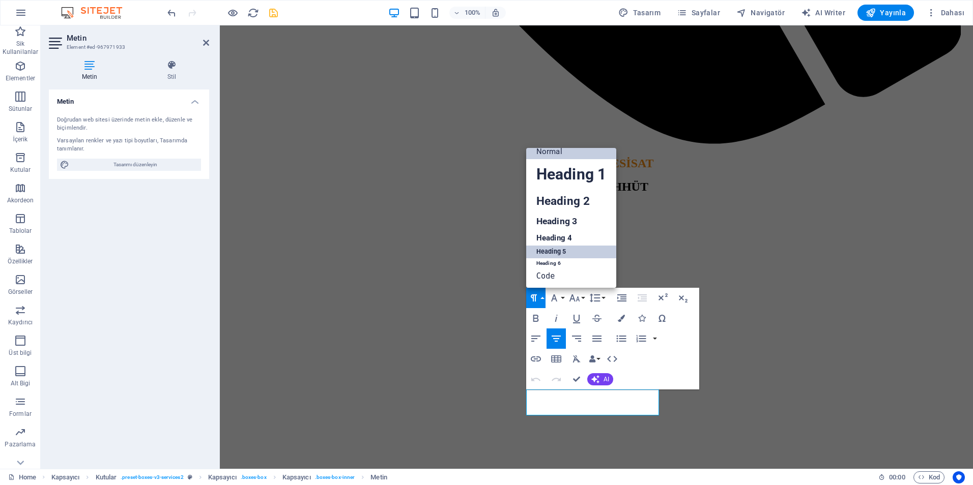
click at [555, 250] on link "Heading 5" at bounding box center [571, 252] width 90 height 13
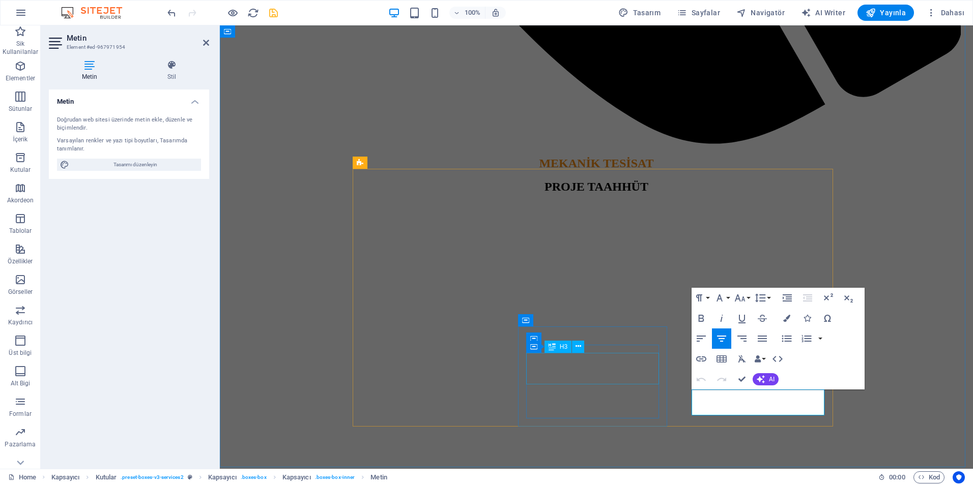
drag, startPoint x: 816, startPoint y: 412, endPoint x: 646, endPoint y: 369, distance: 175.3
click at [710, 298] on button "Paragraph Format" at bounding box center [700, 298] width 19 height 20
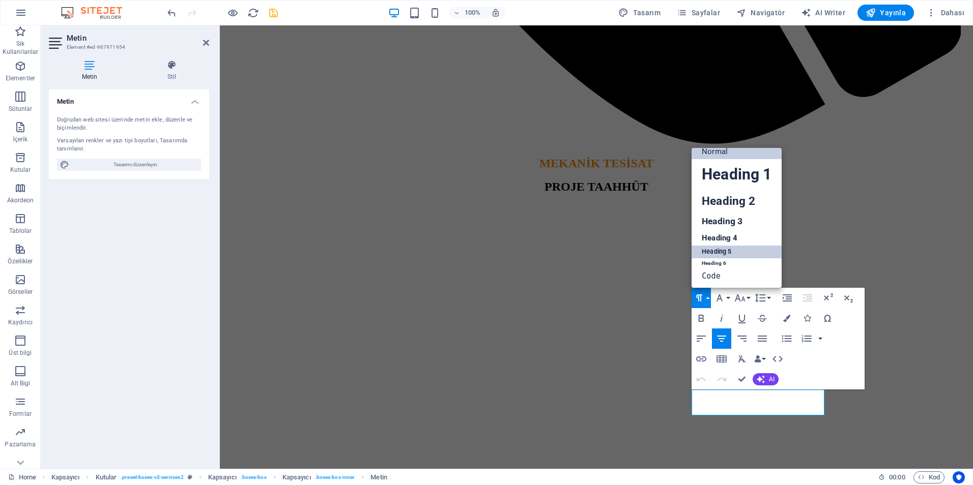
click at [713, 248] on link "Heading 5" at bounding box center [736, 252] width 90 height 13
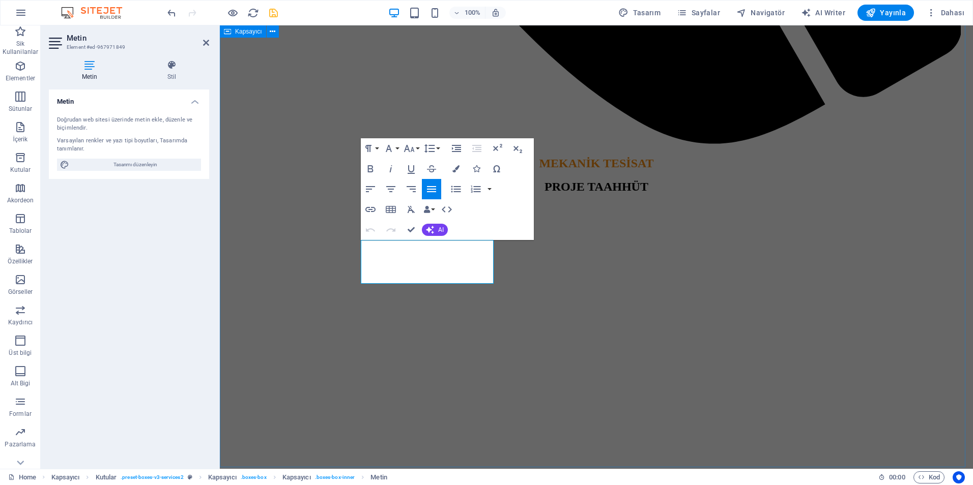
drag, startPoint x: 468, startPoint y: 281, endPoint x: 335, endPoint y: 240, distance: 139.7
click at [389, 190] on icon "button" at bounding box center [391, 189] width 12 height 12
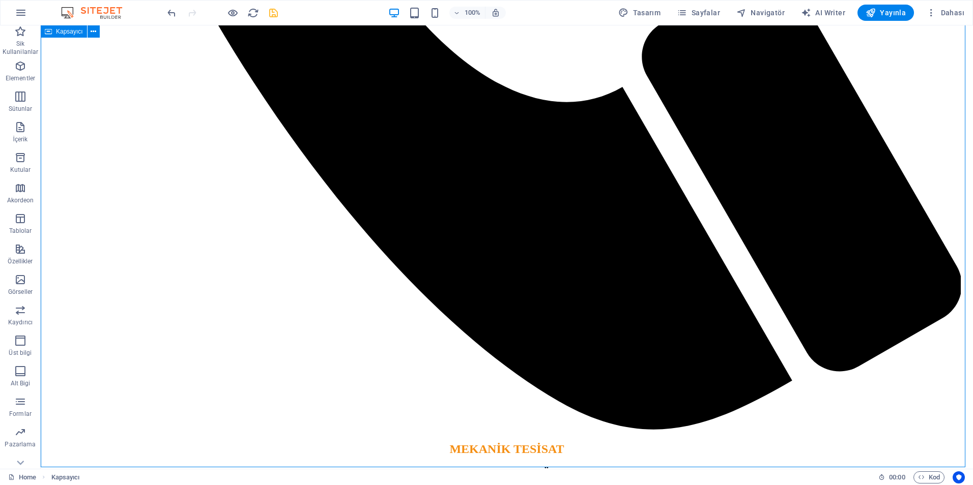
scroll to position [974, 0]
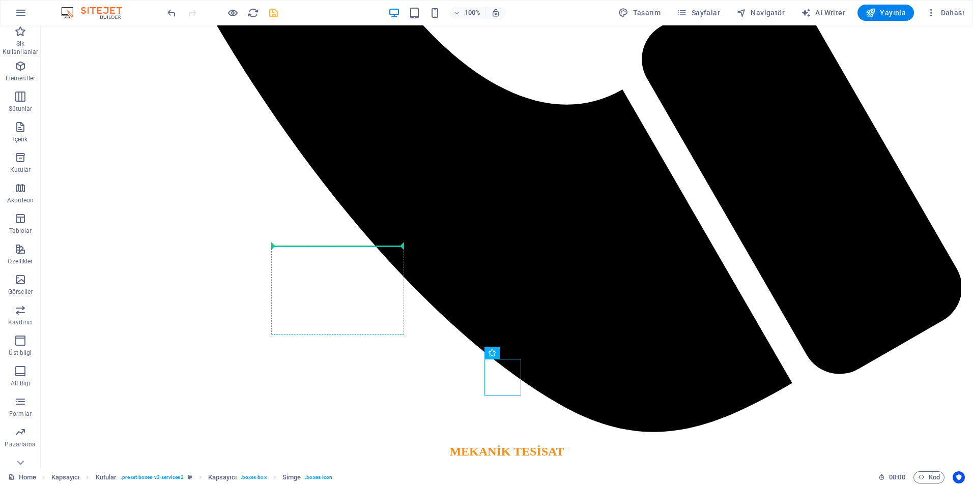
drag, startPoint x: 499, startPoint y: 370, endPoint x: 346, endPoint y: 250, distance: 194.5
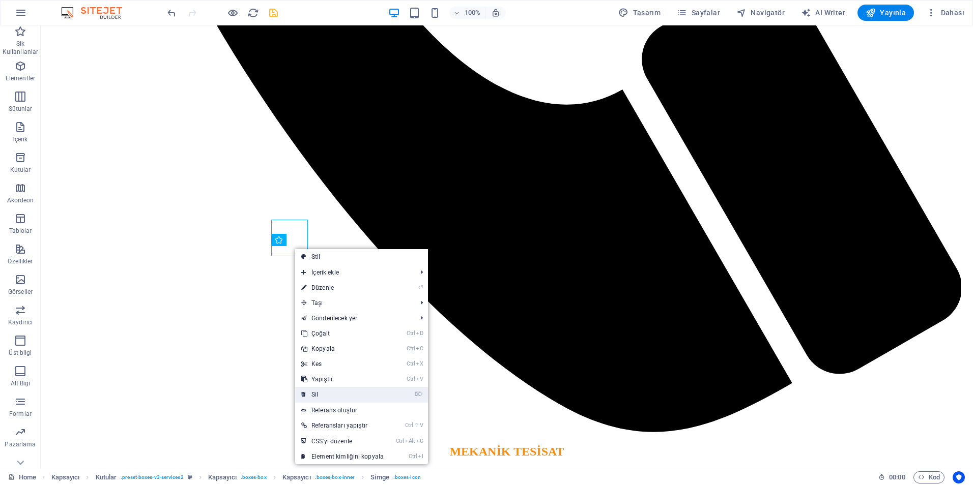
click at [344, 392] on link "⌦ Sil" at bounding box center [342, 394] width 95 height 15
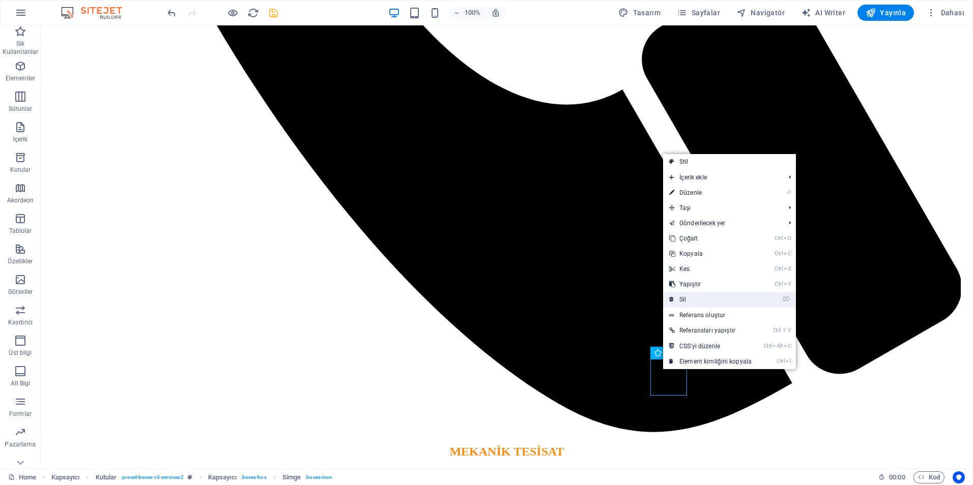
drag, startPoint x: 692, startPoint y: 300, endPoint x: 658, endPoint y: 277, distance: 40.8
click at [692, 300] on link "⌦ Sil" at bounding box center [710, 299] width 95 height 15
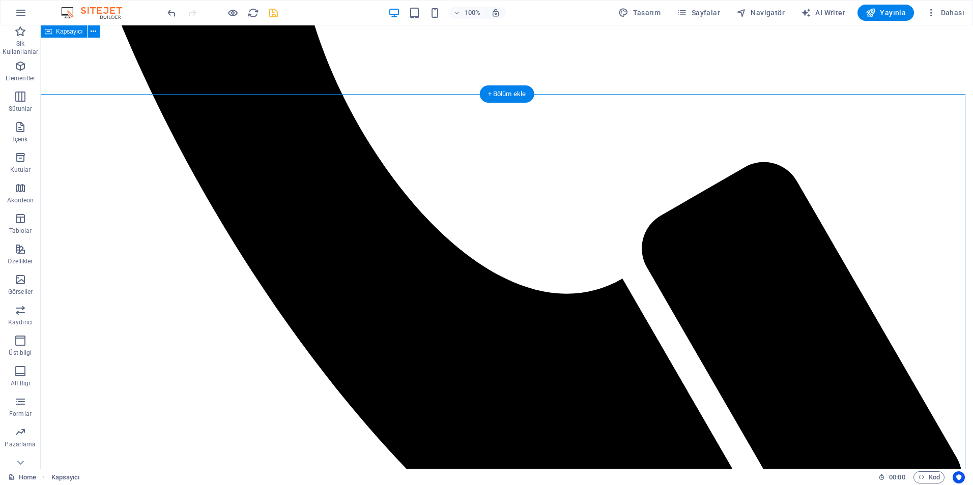
scroll to position [770, 0]
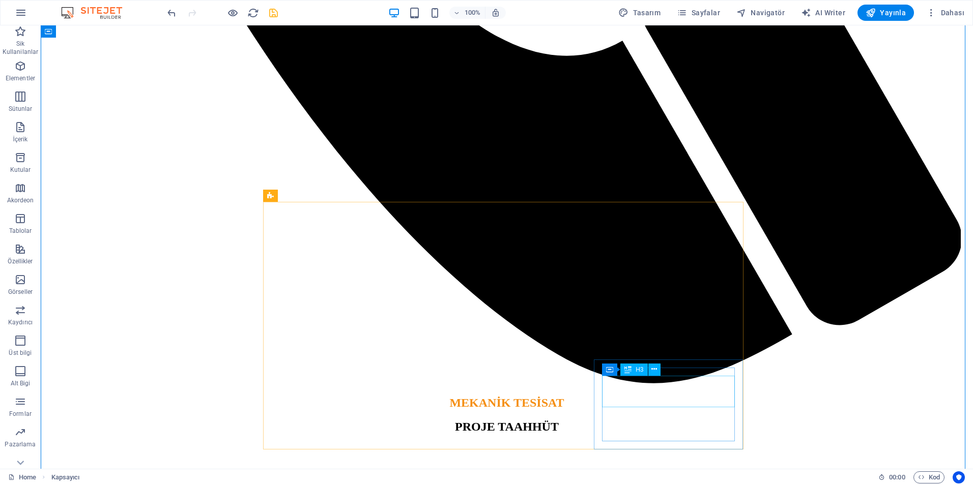
scroll to position [1025, 0]
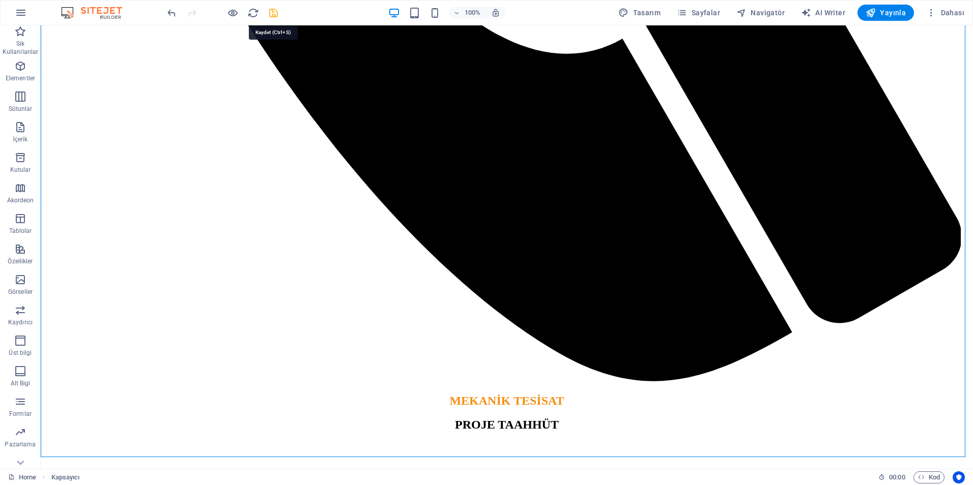
click at [271, 15] on icon "save" at bounding box center [274, 13] width 12 height 12
checkbox input "false"
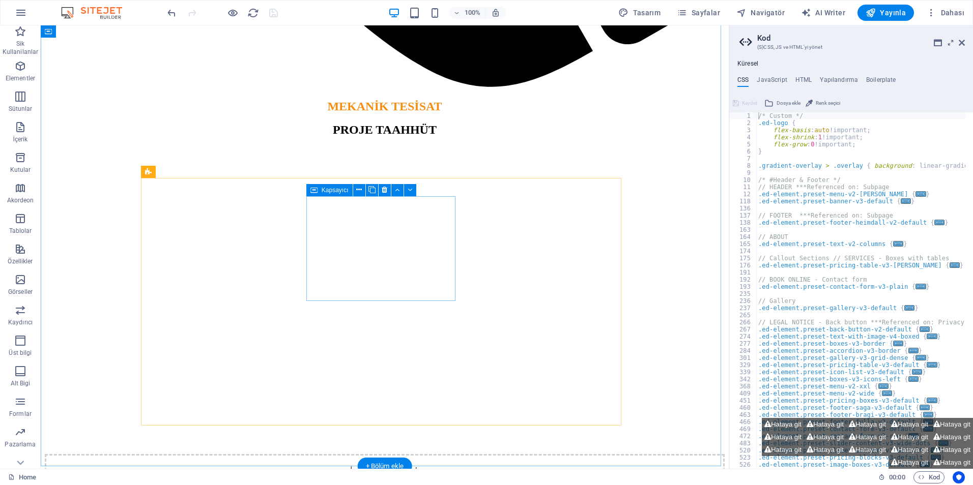
scroll to position [923, 0]
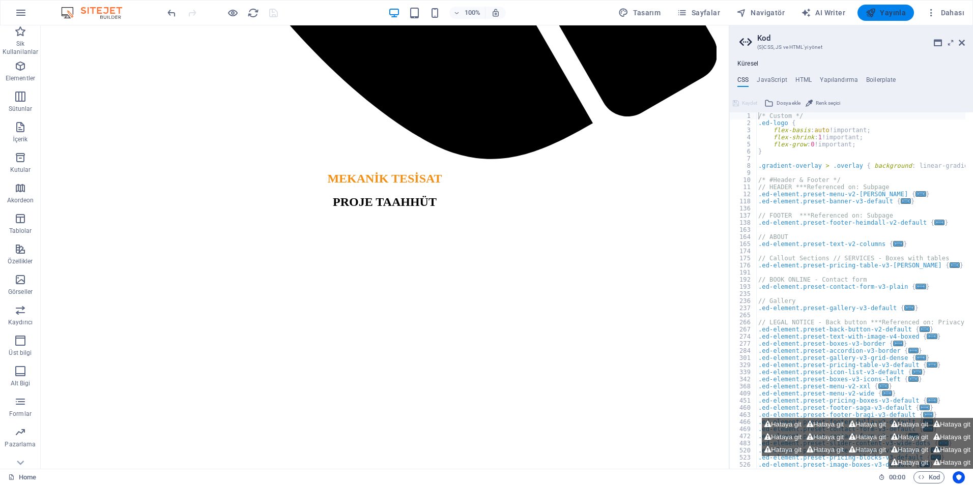
click at [888, 14] on span "Yayınla" at bounding box center [885, 13] width 40 height 10
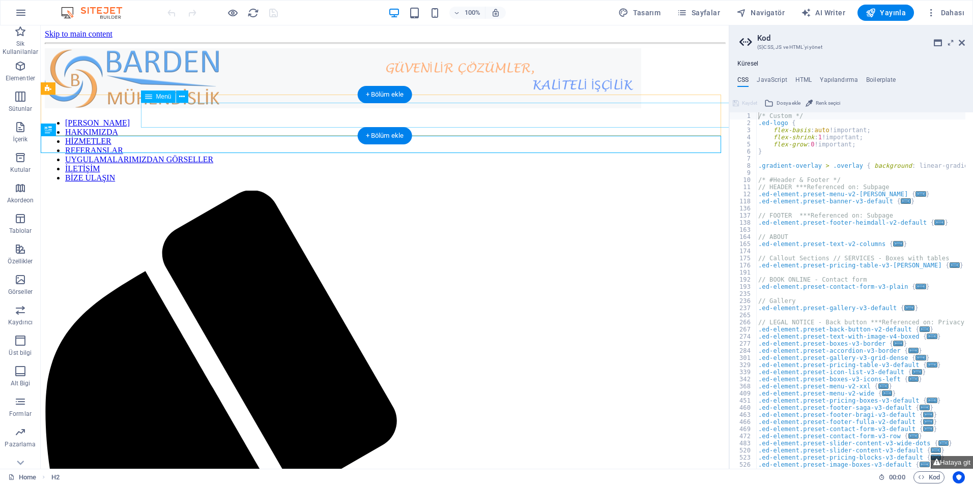
click at [211, 123] on nav "ANA SAYFA HAKKIMIZDA HİZMETLER REFERANSLAR UYGULAMALARIMIZDAN GÖRSELLER İLETİŞİ…" at bounding box center [385, 151] width 680 height 64
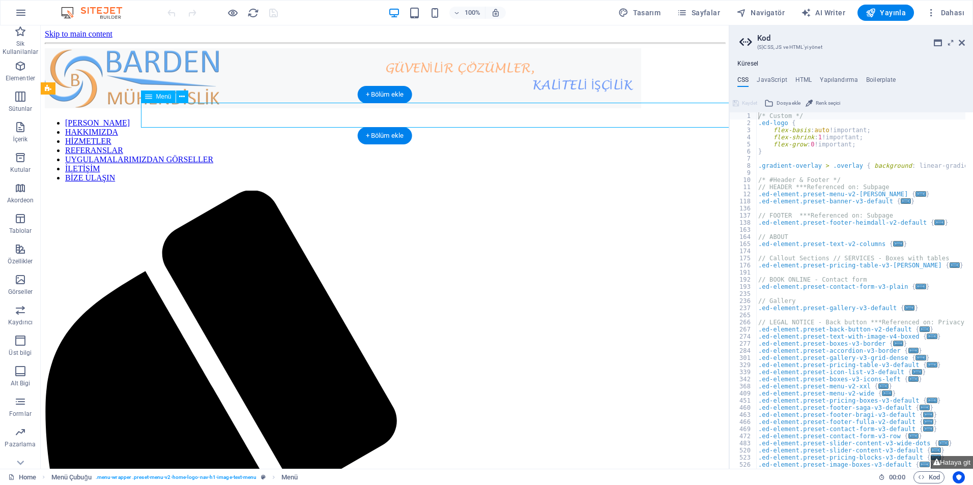
click at [211, 123] on nav "ANA SAYFA HAKKIMIZDA HİZMETLER REFERANSLAR UYGULAMALARIMIZDAN GÖRSELLER İLETİŞİ…" at bounding box center [385, 151] width 680 height 64
select select
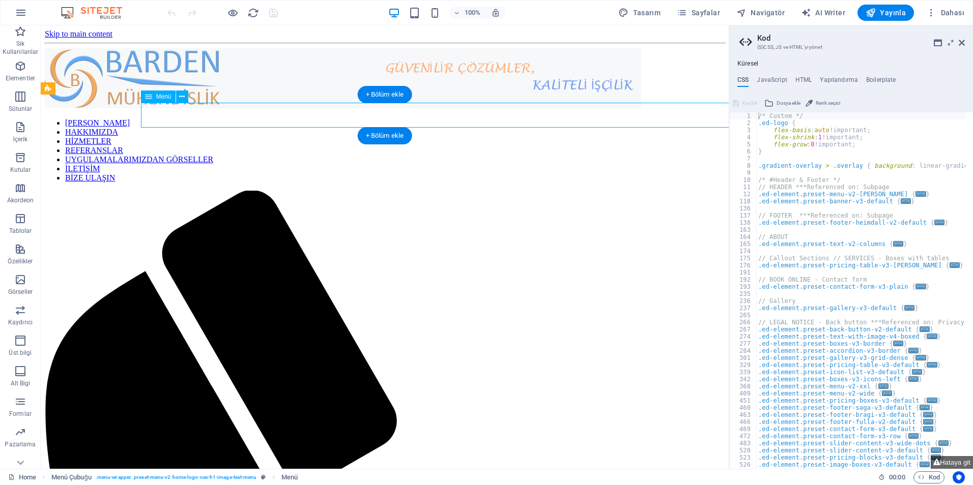
select select
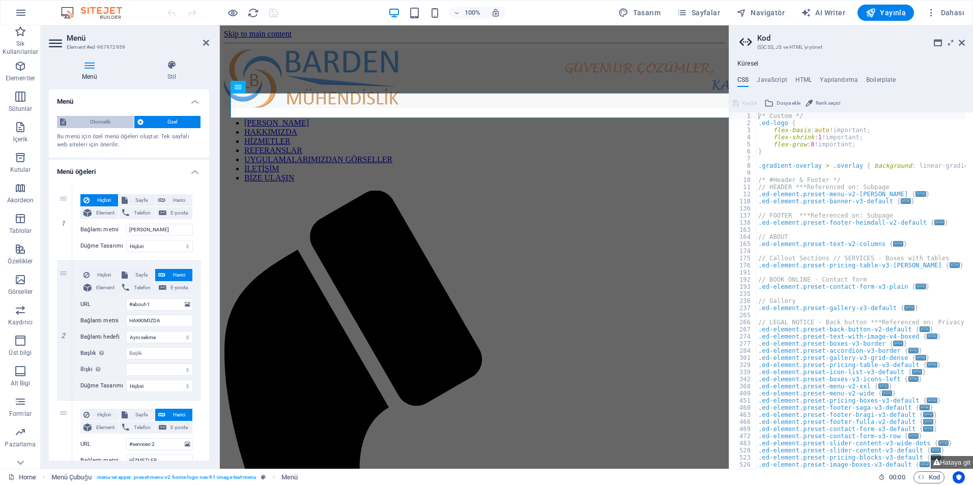
click at [114, 124] on span "Otomatik" at bounding box center [100, 122] width 62 height 12
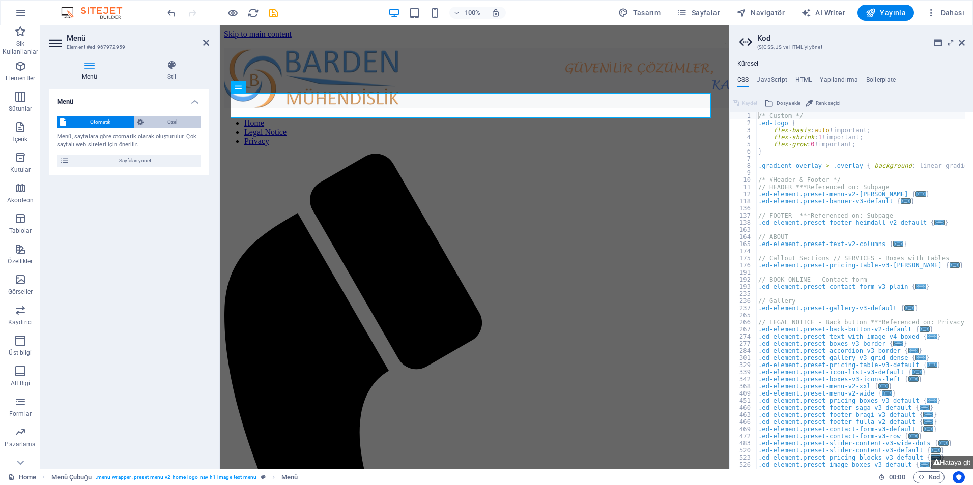
click at [155, 121] on span "Özel" at bounding box center [172, 122] width 51 height 12
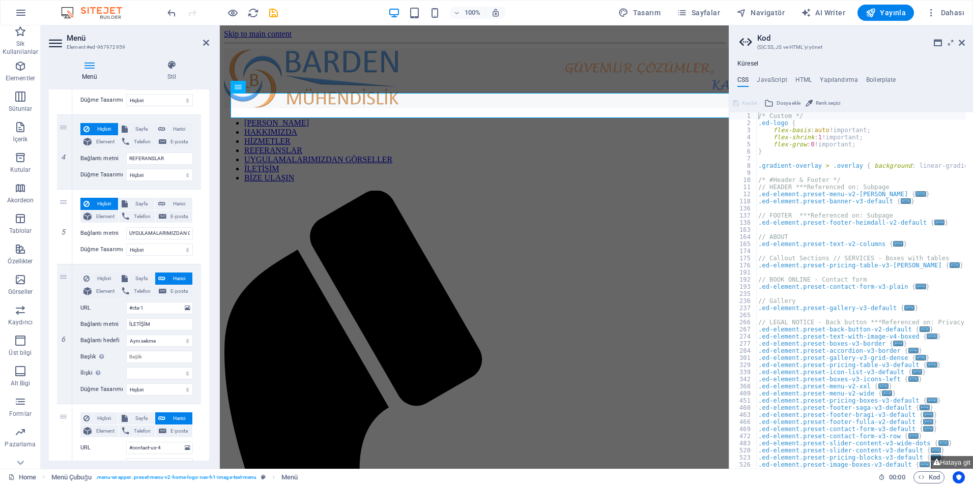
scroll to position [334, 0]
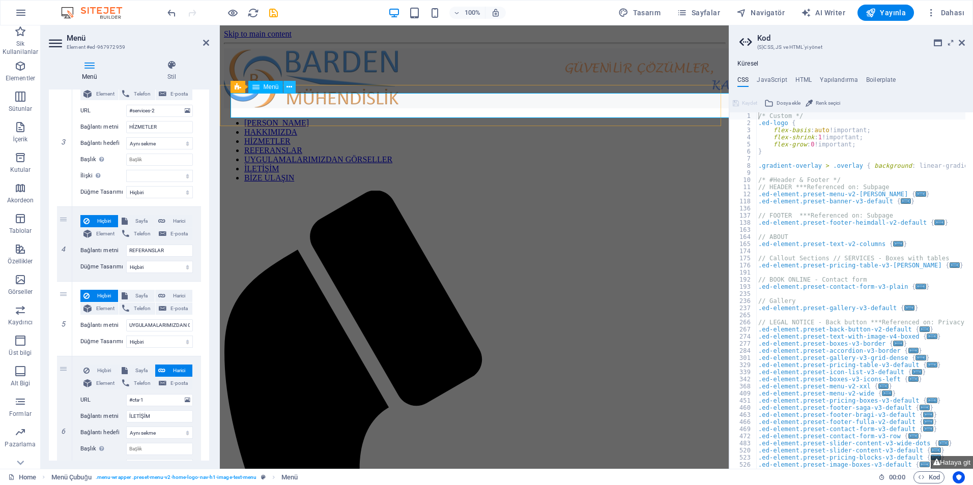
click at [287, 87] on icon at bounding box center [289, 87] width 6 height 11
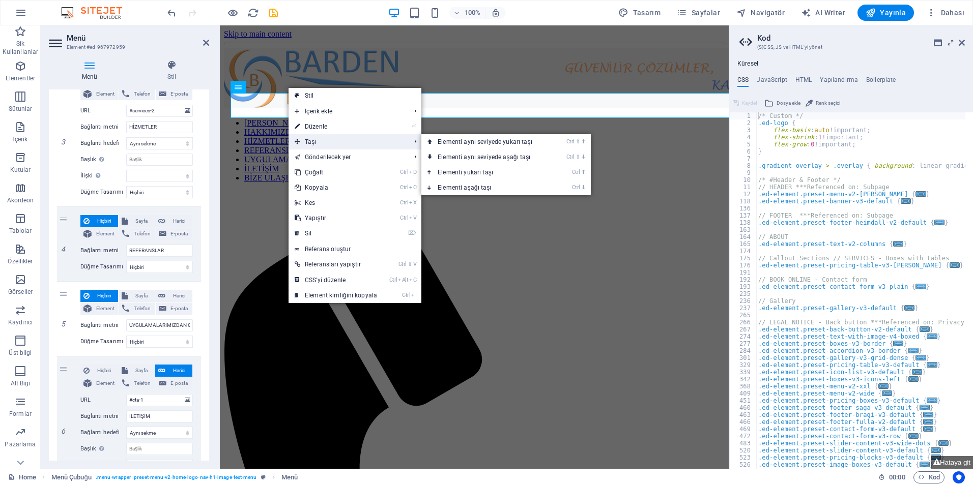
click at [316, 141] on span "Taşı" at bounding box center [347, 141] width 118 height 15
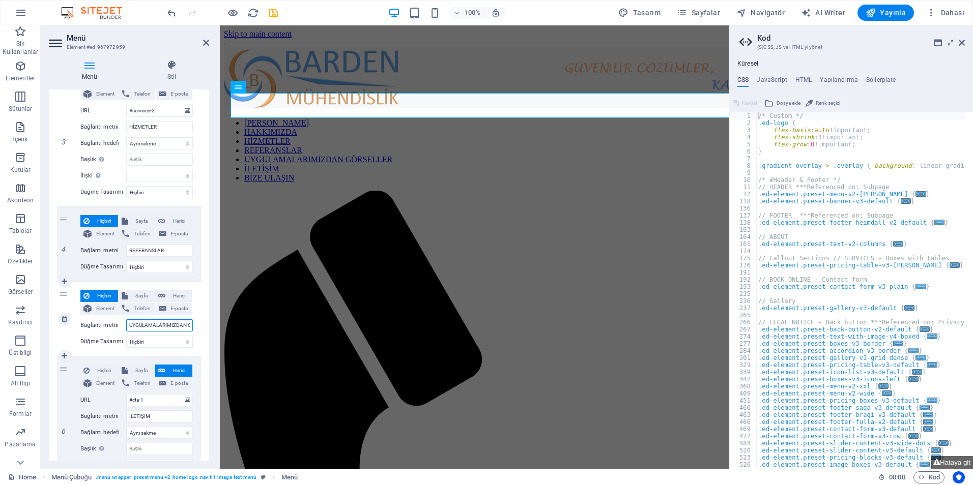
click at [158, 323] on input "UYGULAMALARIMIZDAN GÖRSELLER" at bounding box center [159, 325] width 67 height 12
drag, startPoint x: 185, startPoint y: 326, endPoint x: 73, endPoint y: 314, distance: 112.6
click at [73, 314] on div "Hiçbiri Sayfa Harici Element Telefon E-posta Sayfa Home Subpage Legal Notice Pr…" at bounding box center [136, 319] width 129 height 74
type input "GÖRSELLER"
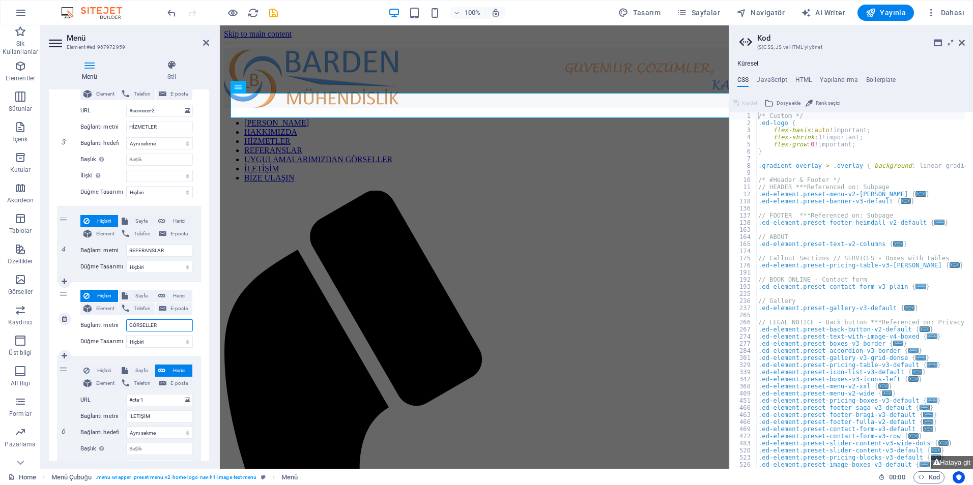
select select
type input "GÖRSELLER"
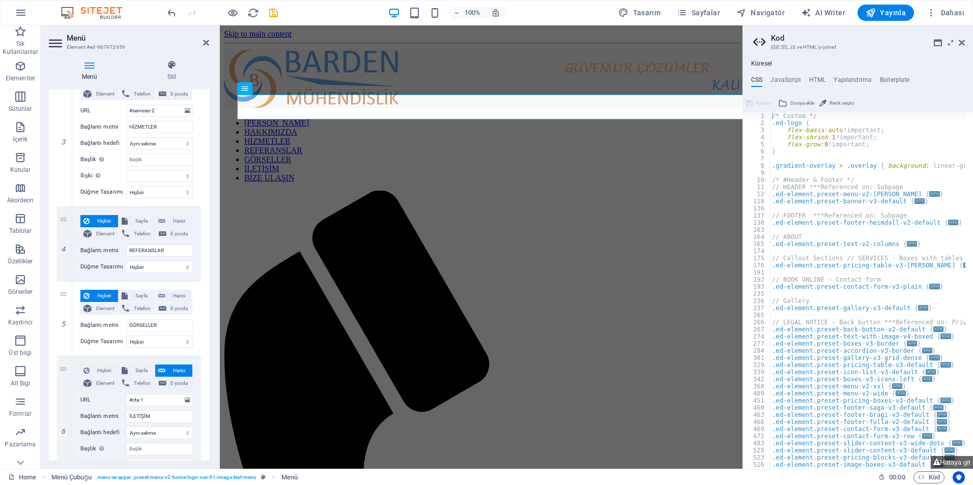
drag, startPoint x: 729, startPoint y: 108, endPoint x: 522, endPoint y: 82, distance: 209.1
click at [741, 108] on div "Home Sik Kullanilanlar Elementler Sütunlar İçerik Kutular Akordeon Tablolar Öze…" at bounding box center [486, 247] width 973 height 444
click at [966, 42] on aside "Kod (S)CSS, JS ve HTML'yi yönet Küresel CSS JavaScript HTML Yapılandırma Boiler…" at bounding box center [857, 247] width 230 height 444
drag, startPoint x: 962, startPoint y: 42, endPoint x: 741, endPoint y: 17, distance: 222.2
click at [962, 42] on icon at bounding box center [961, 43] width 6 height 8
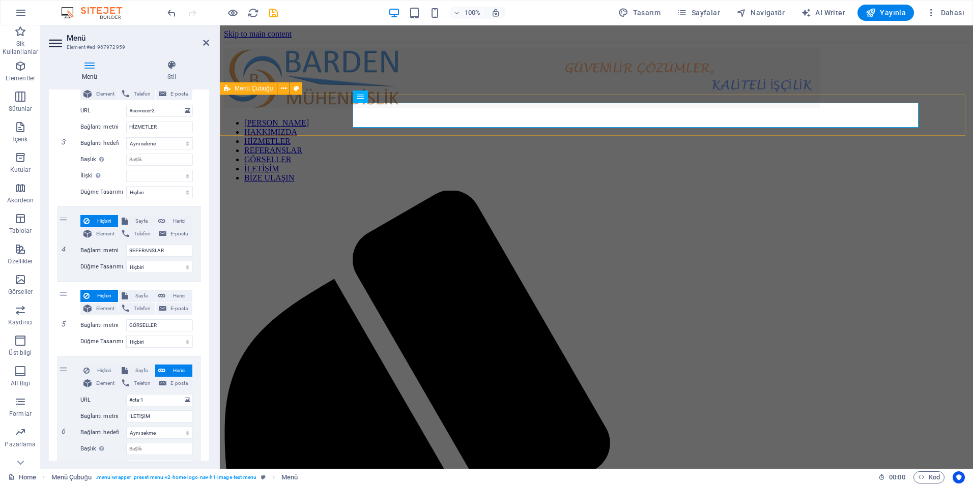
drag, startPoint x: 612, startPoint y: 123, endPoint x: 330, endPoint y: 102, distance: 282.5
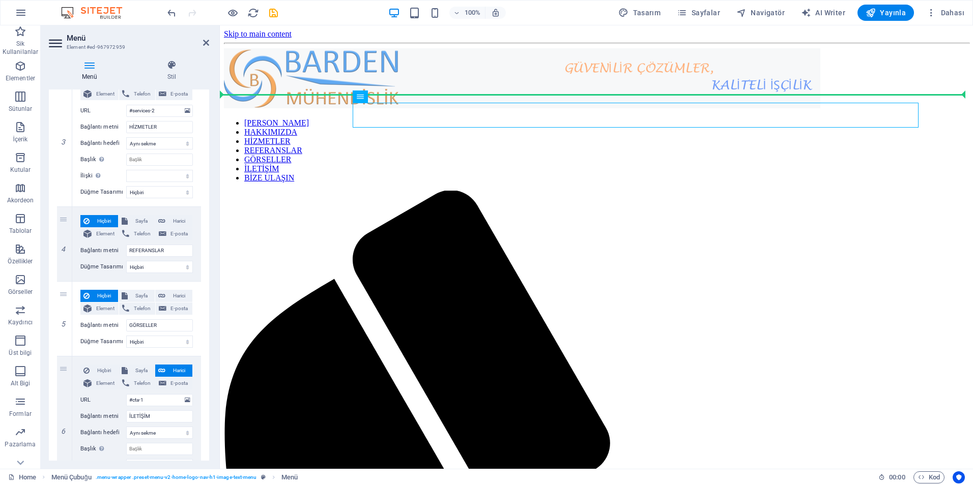
drag, startPoint x: 578, startPoint y: 121, endPoint x: 279, endPoint y: 99, distance: 299.9
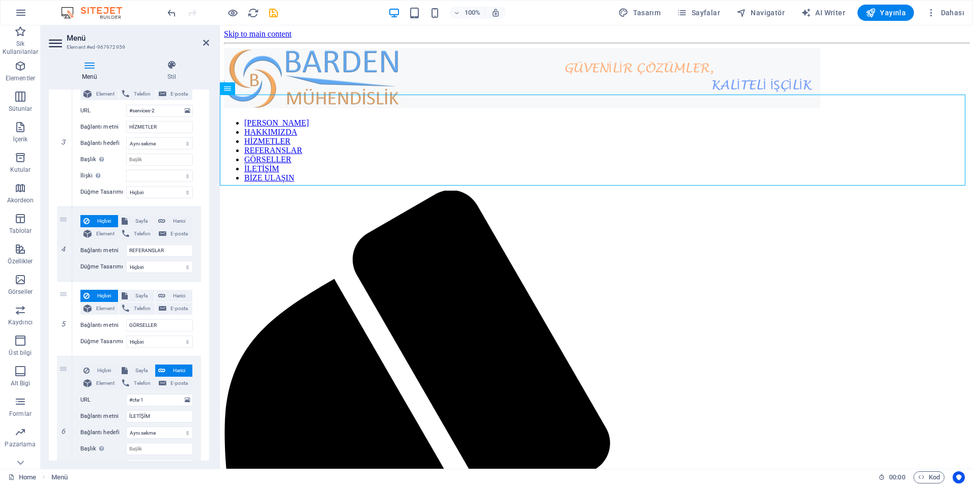
drag, startPoint x: 446, startPoint y: 114, endPoint x: 343, endPoint y: 136, distance: 105.0
click at [171, 8] on icon "undo" at bounding box center [172, 13] width 12 height 12
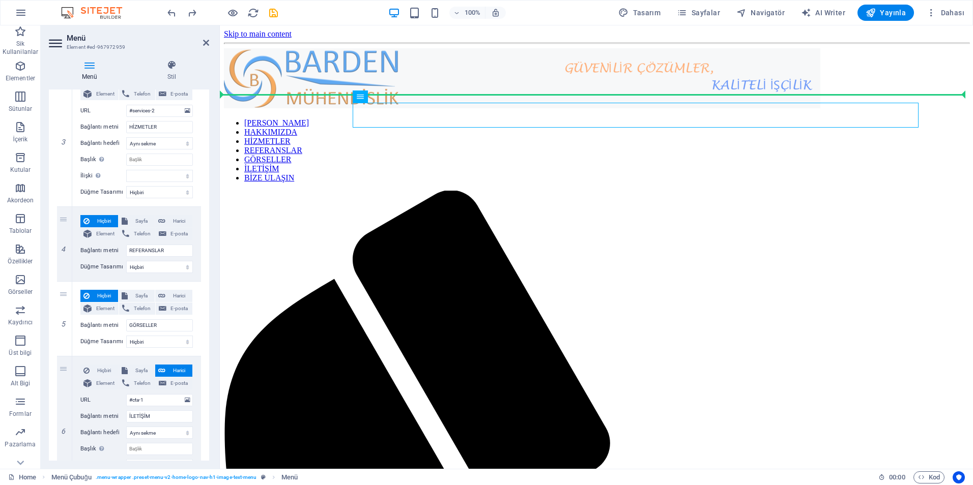
drag, startPoint x: 577, startPoint y: 126, endPoint x: 339, endPoint y: 108, distance: 238.7
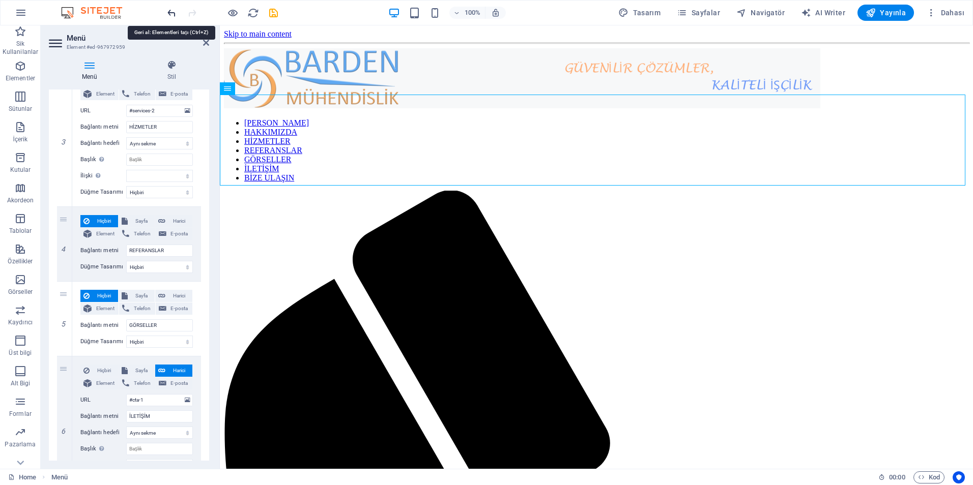
click at [168, 12] on icon "undo" at bounding box center [172, 13] width 12 height 12
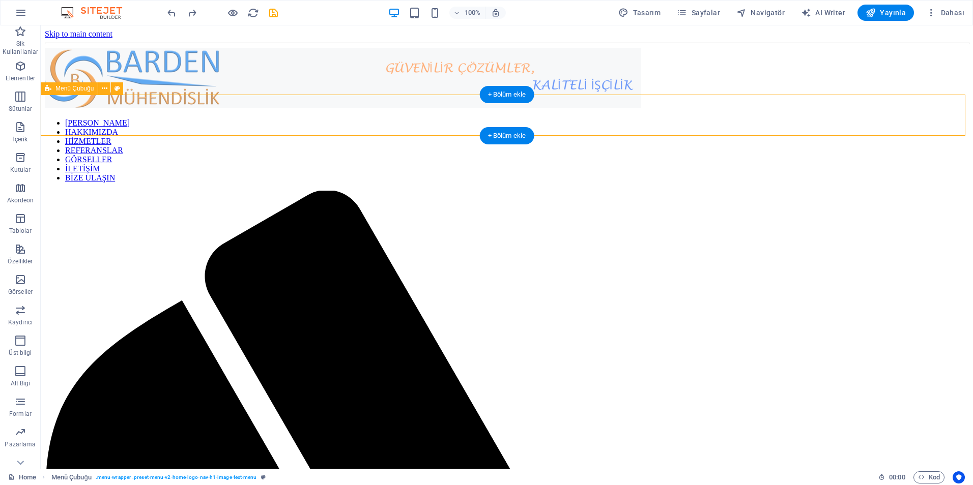
drag, startPoint x: 263, startPoint y: 110, endPoint x: 99, endPoint y: 111, distance: 163.8
click at [267, 119] on nav "ANA SAYFA HAKKIMIZDA HİZMETLER REFERANSLAR GÖRSELLER İLETİŞİM BİZE ULAŞIN" at bounding box center [507, 151] width 924 height 64
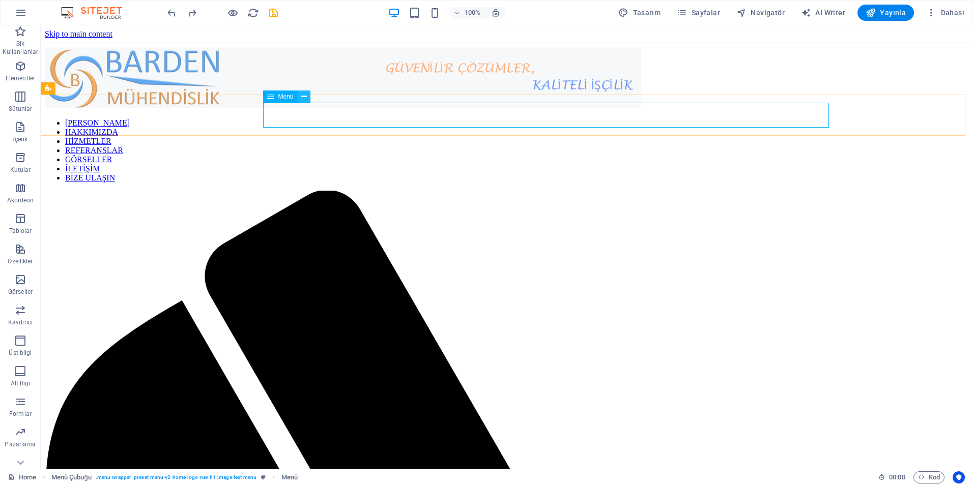
click at [305, 97] on icon at bounding box center [304, 97] width 6 height 11
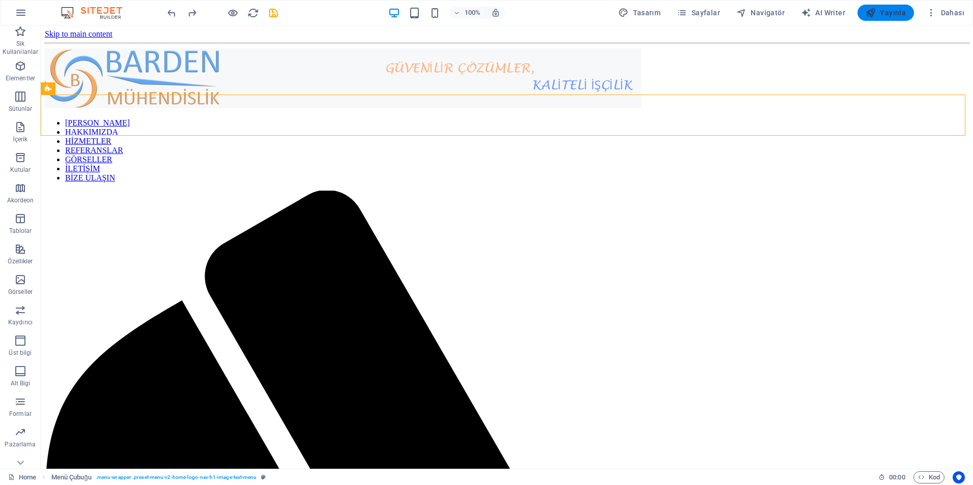
click at [890, 15] on span "Yayınla" at bounding box center [885, 13] width 40 height 10
checkbox input "false"
